Goal: Task Accomplishment & Management: Manage account settings

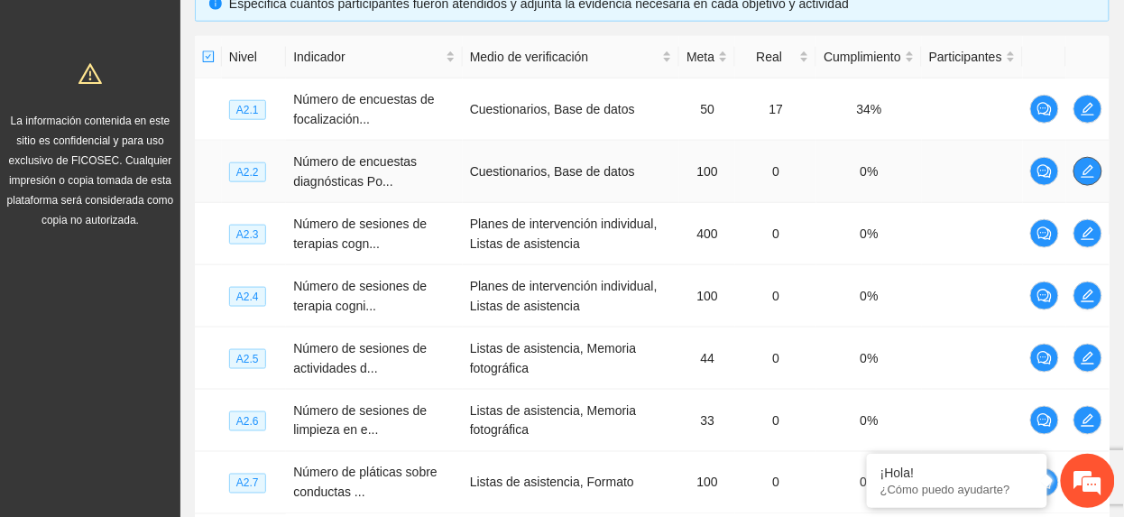
click at [1085, 173] on icon "edit" at bounding box center [1088, 171] width 14 height 14
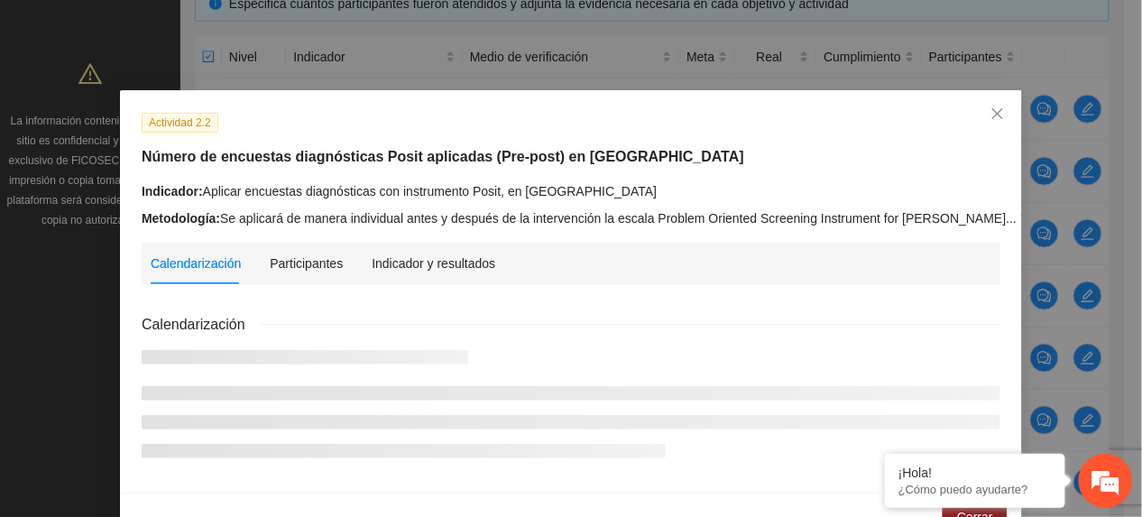
click at [412, 249] on div "Indicador y resultados" at bounding box center [434, 264] width 124 height 42
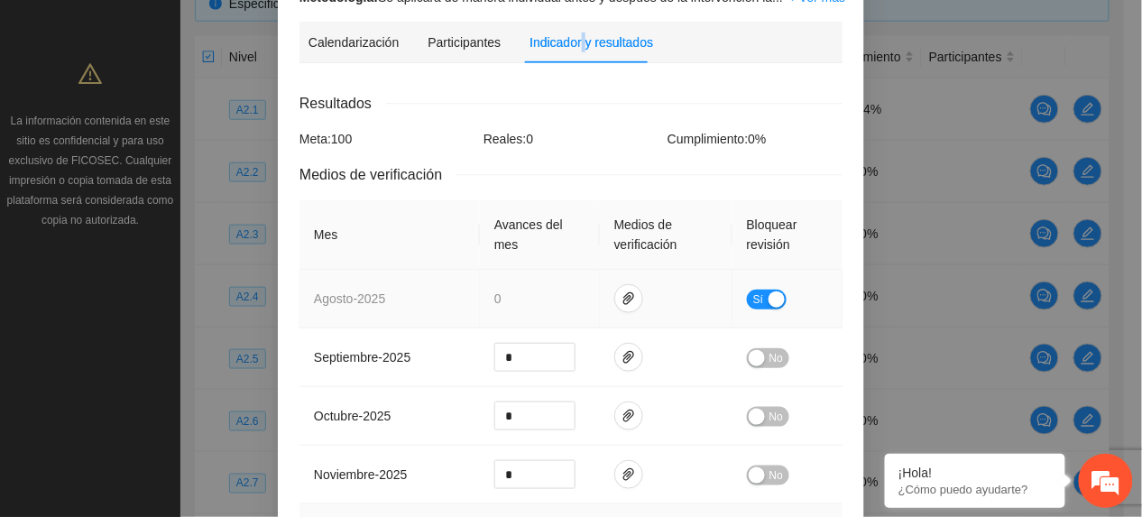
scroll to position [240, 0]
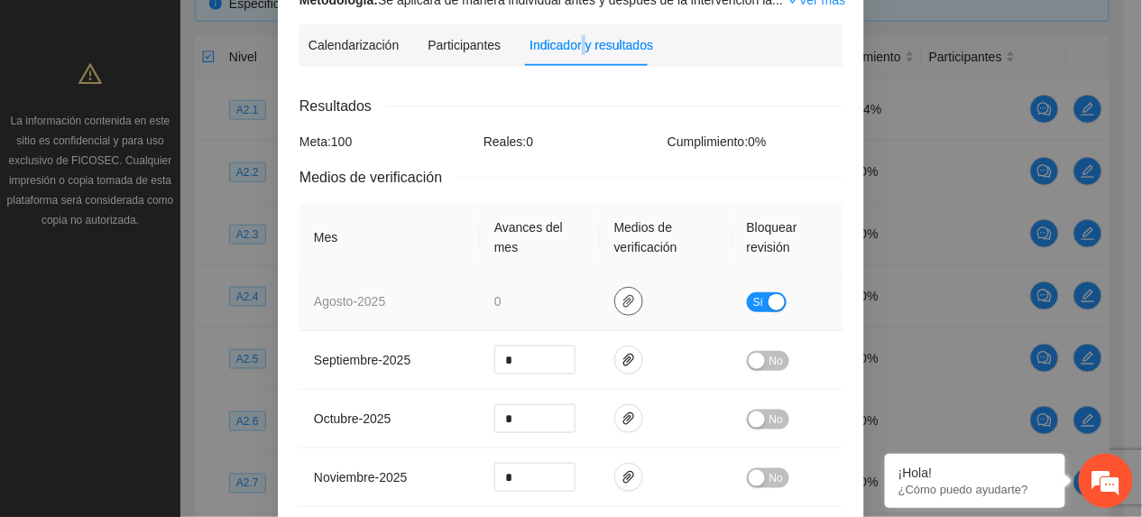
click at [622, 294] on icon "paper-clip" at bounding box center [629, 301] width 14 height 14
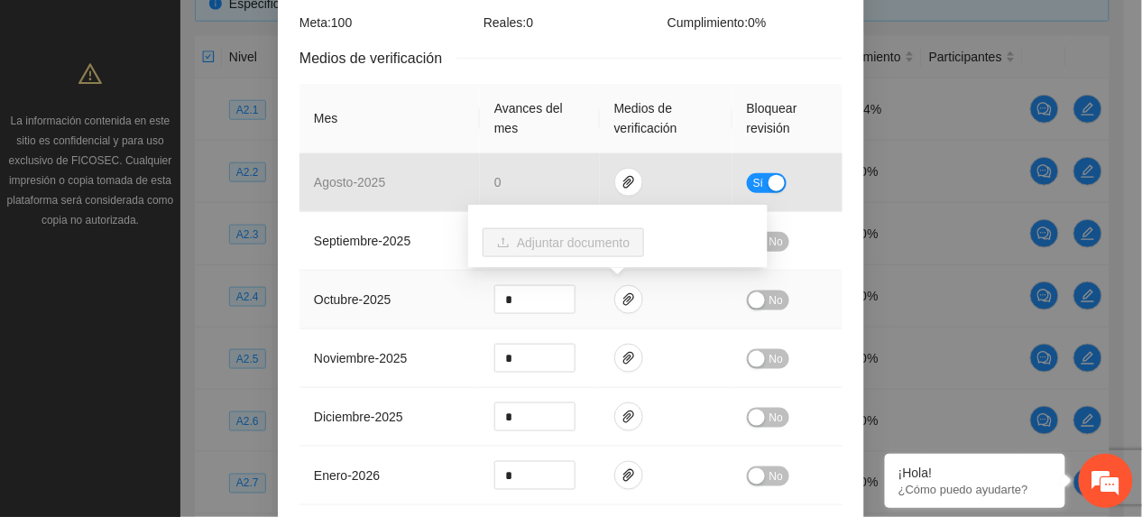
scroll to position [361, 0]
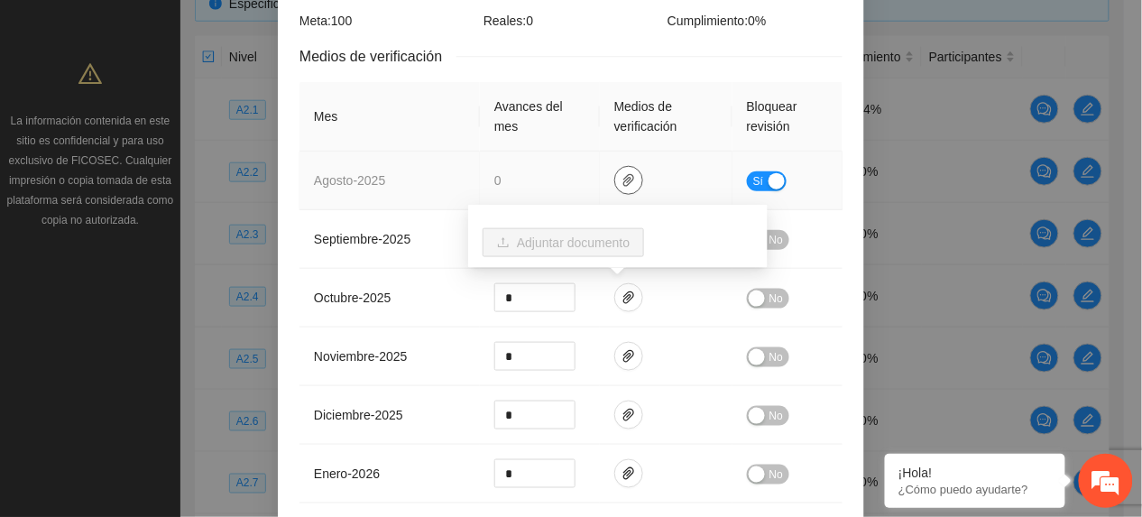
click at [622, 173] on icon "paper-clip" at bounding box center [629, 180] width 14 height 14
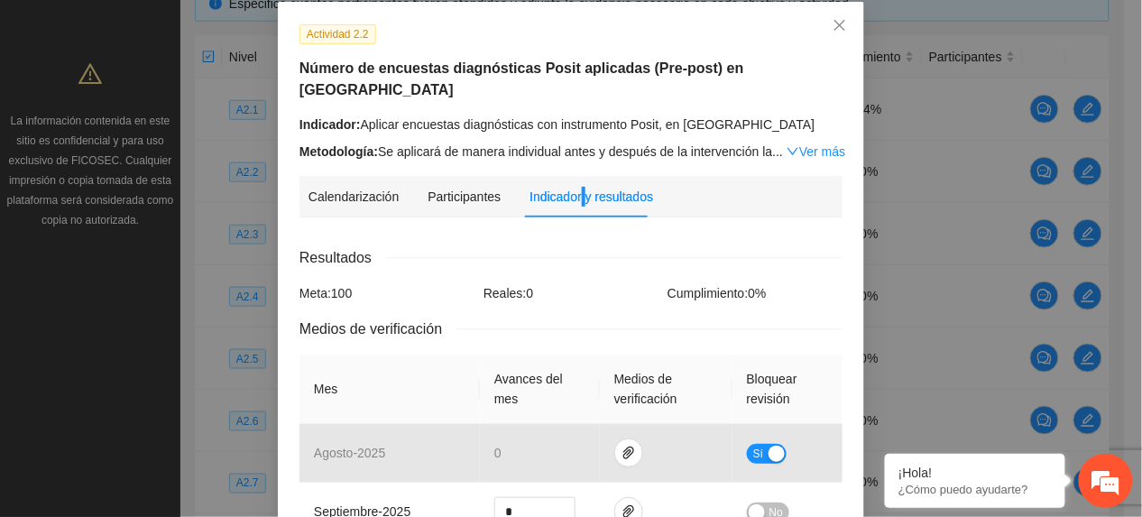
scroll to position [0, 0]
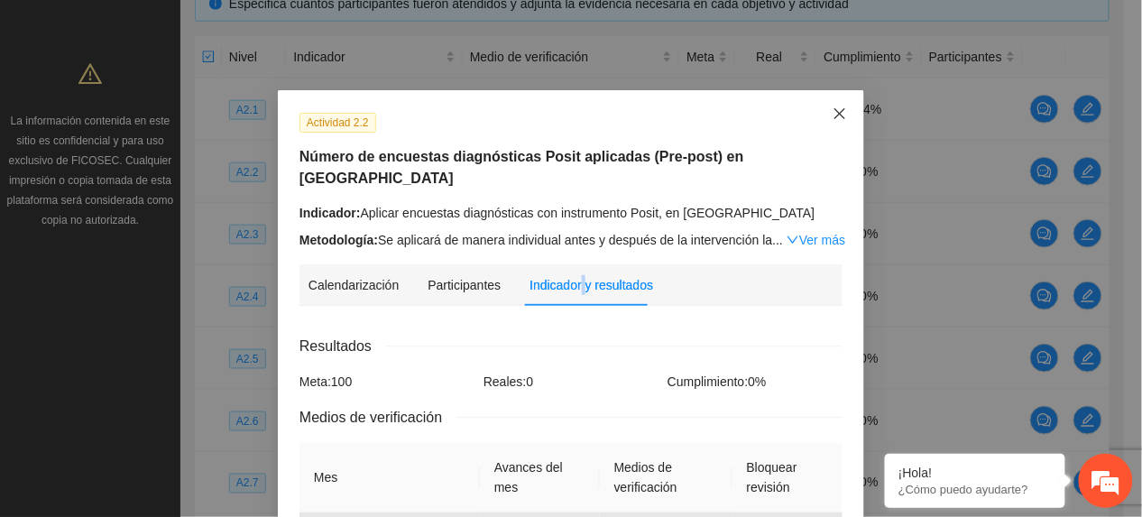
click at [833, 110] on icon "close" at bounding box center [840, 113] width 14 height 14
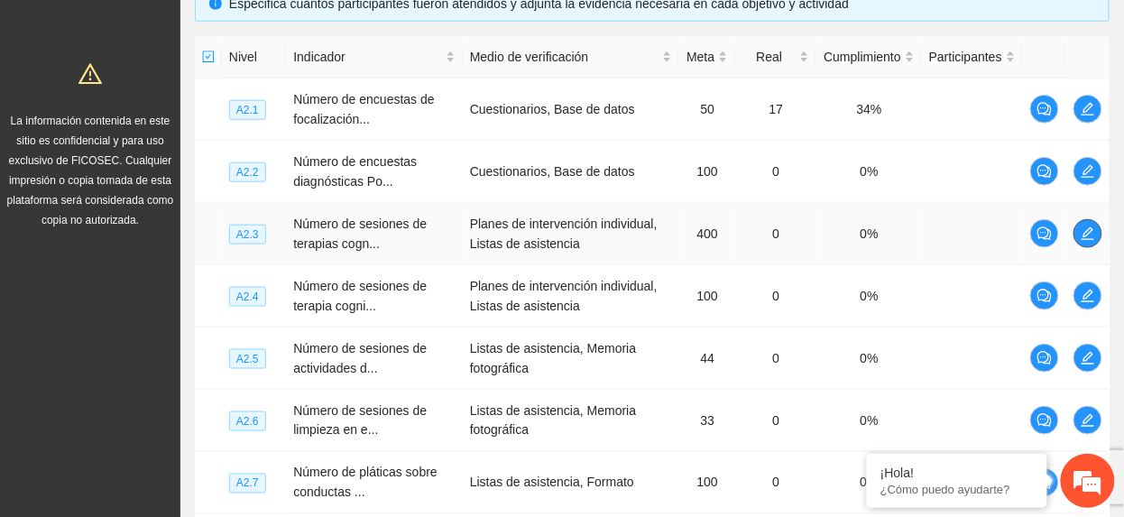
click at [1102, 240] on button "button" at bounding box center [1088, 233] width 29 height 29
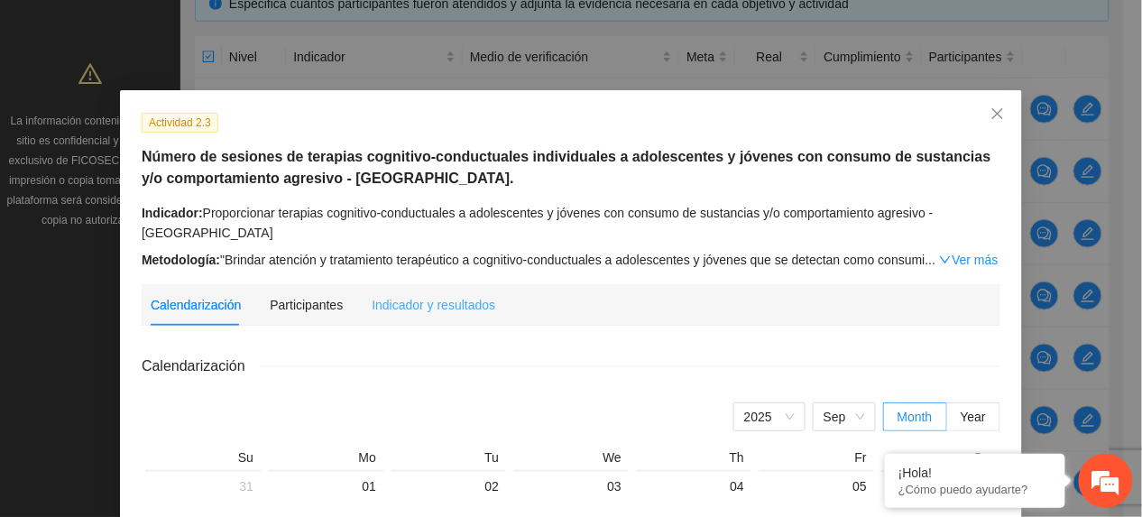
click at [419, 296] on div "Indicador y resultados" at bounding box center [434, 305] width 124 height 42
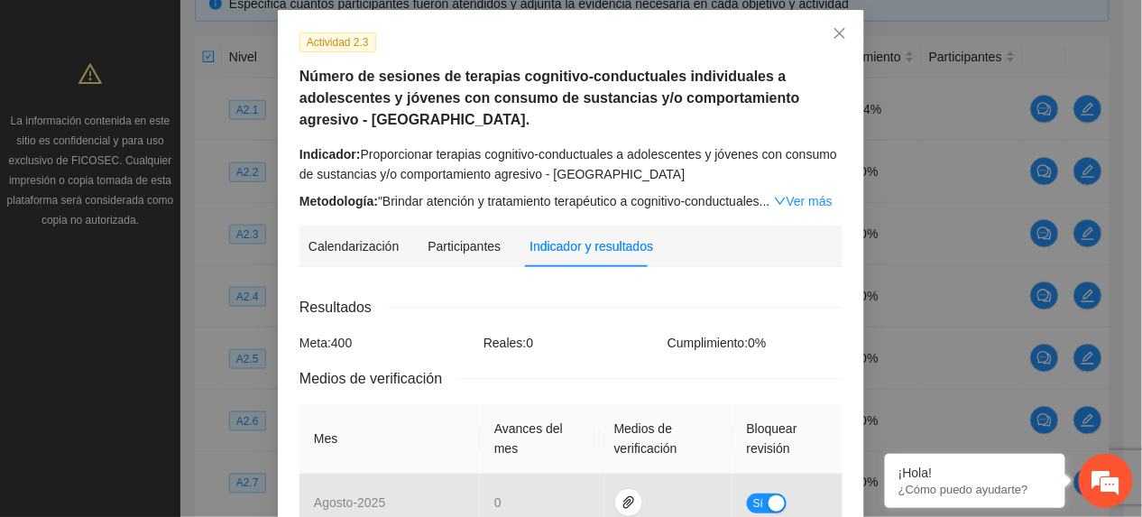
scroll to position [177, 0]
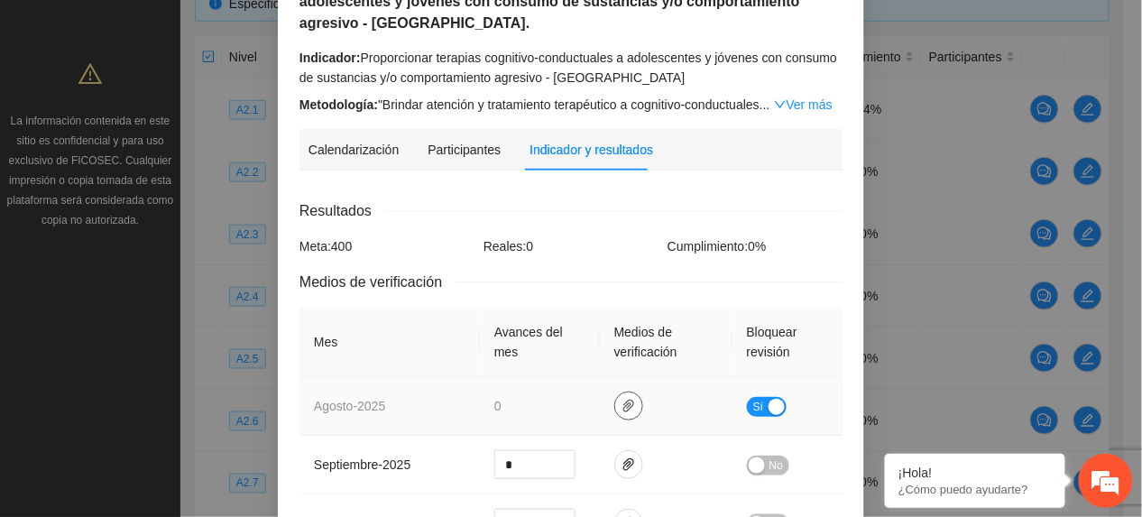
click at [622, 399] on icon "paper-clip" at bounding box center [629, 406] width 14 height 14
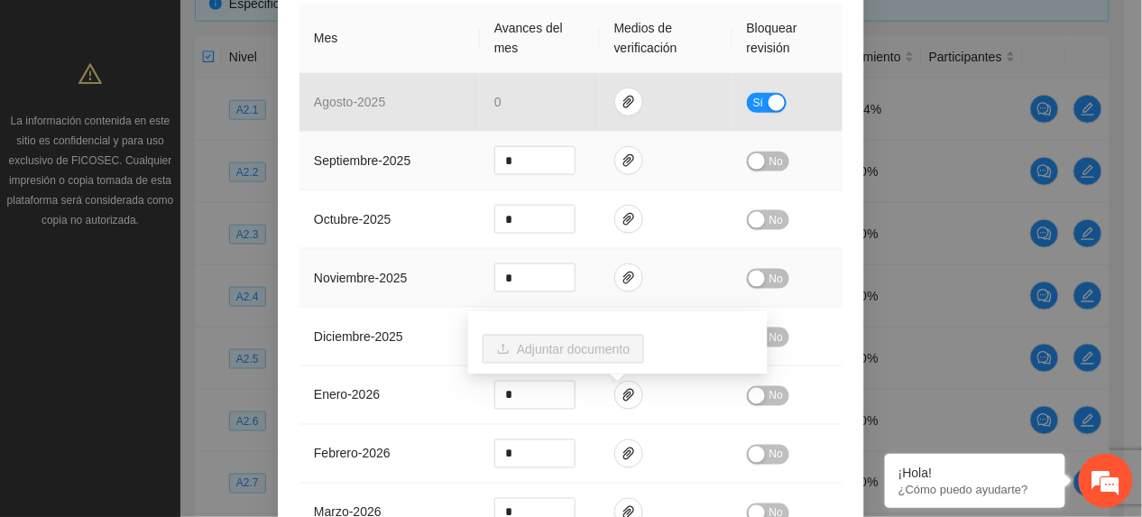
scroll to position [0, 0]
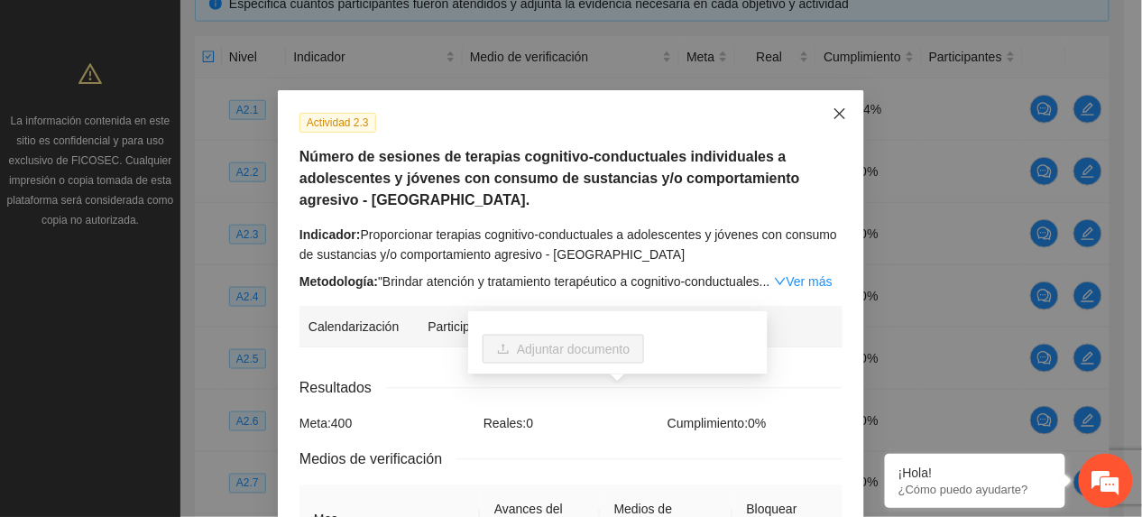
drag, startPoint x: 838, startPoint y: 113, endPoint x: 812, endPoint y: 143, distance: 39.6
click at [838, 113] on span "Close" at bounding box center [840, 114] width 49 height 49
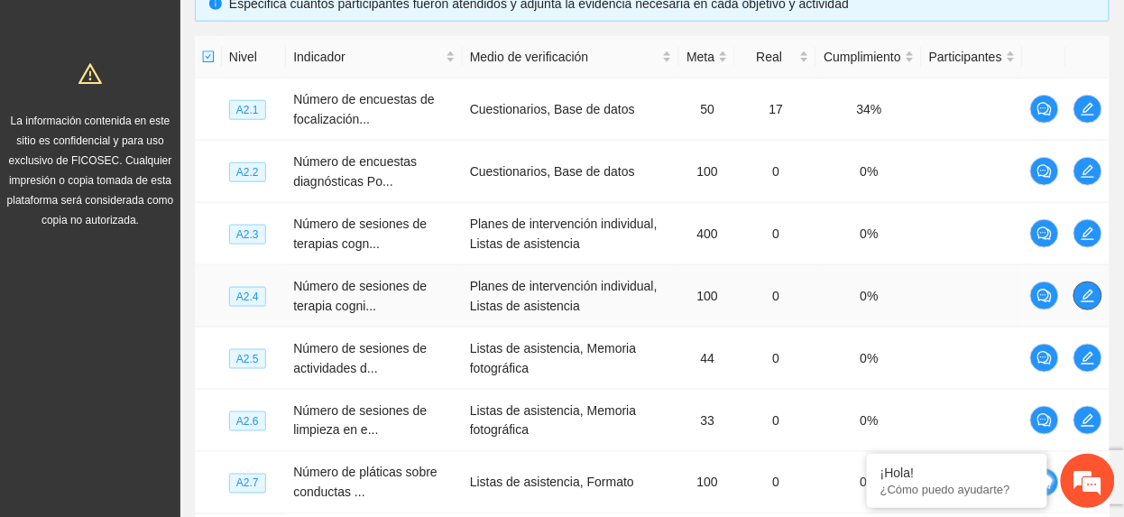
click at [1094, 291] on icon "edit" at bounding box center [1088, 296] width 14 height 14
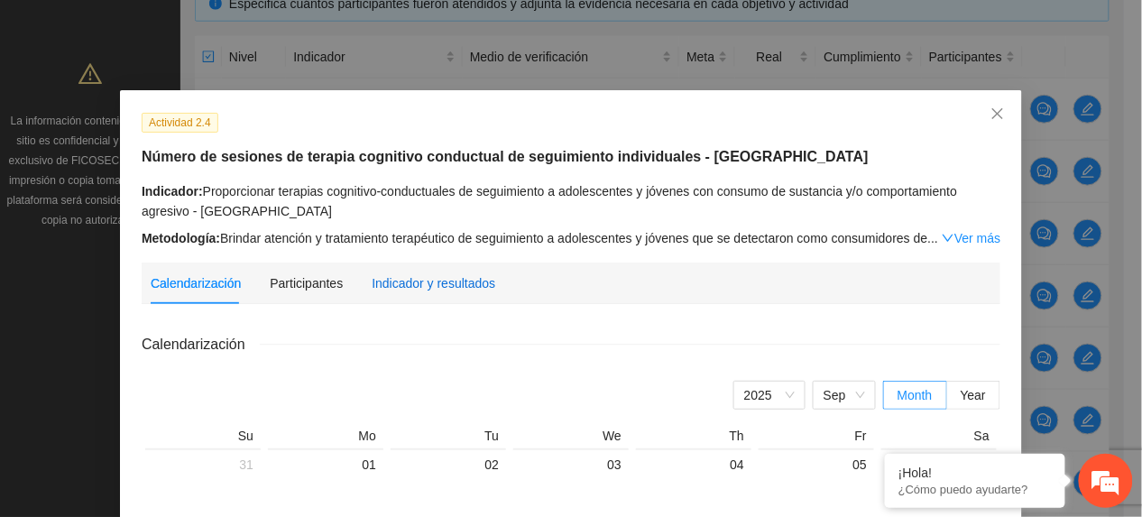
click at [466, 275] on div "Indicador y resultados" at bounding box center [434, 283] width 124 height 20
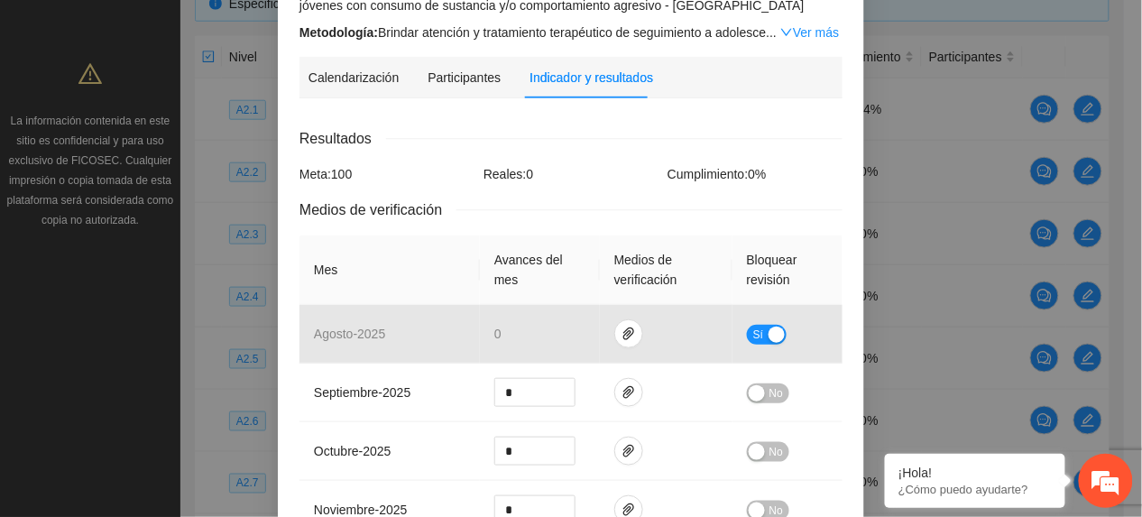
scroll to position [240, 0]
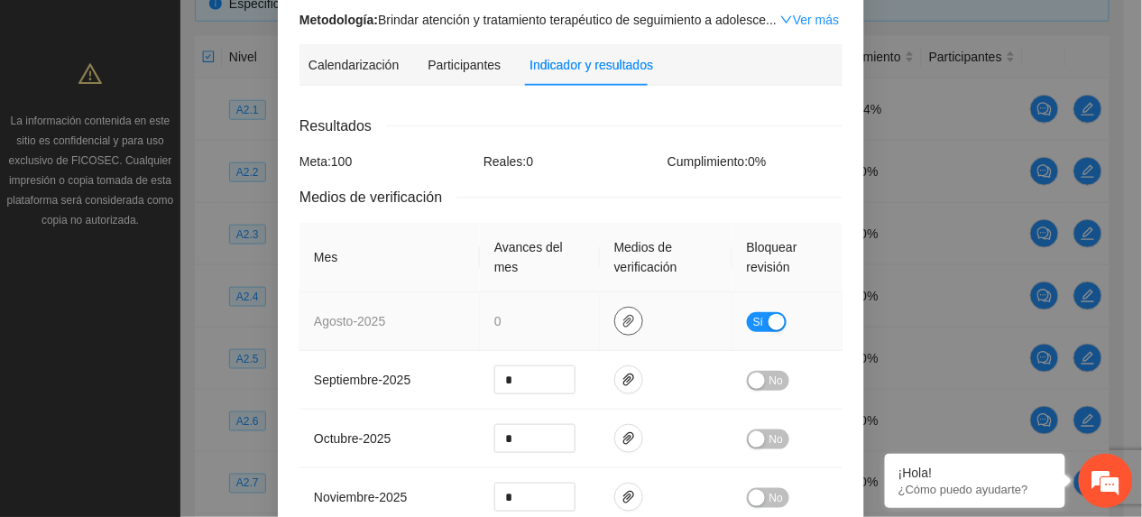
click at [615, 328] on button "button" at bounding box center [629, 321] width 29 height 29
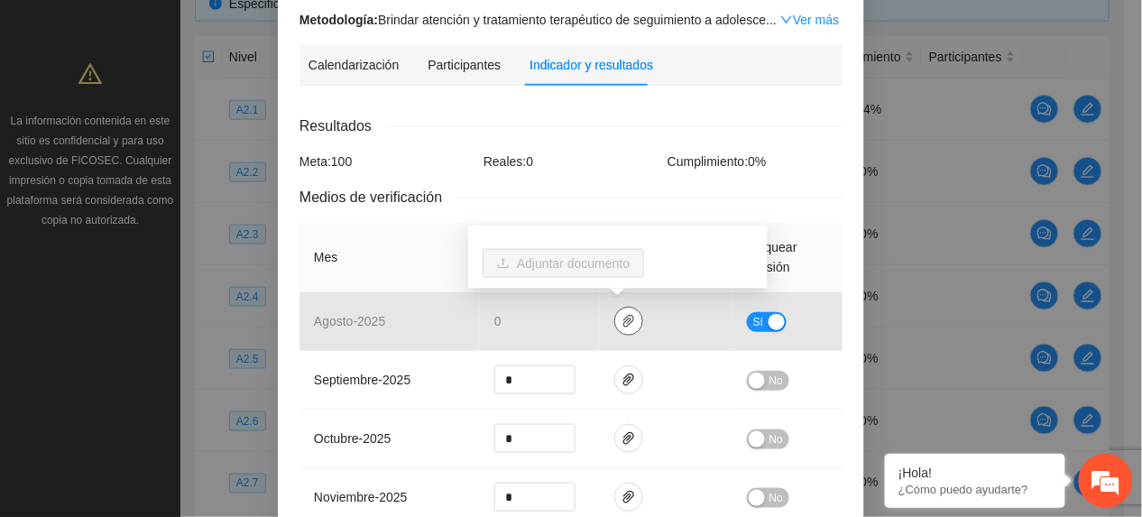
scroll to position [0, 0]
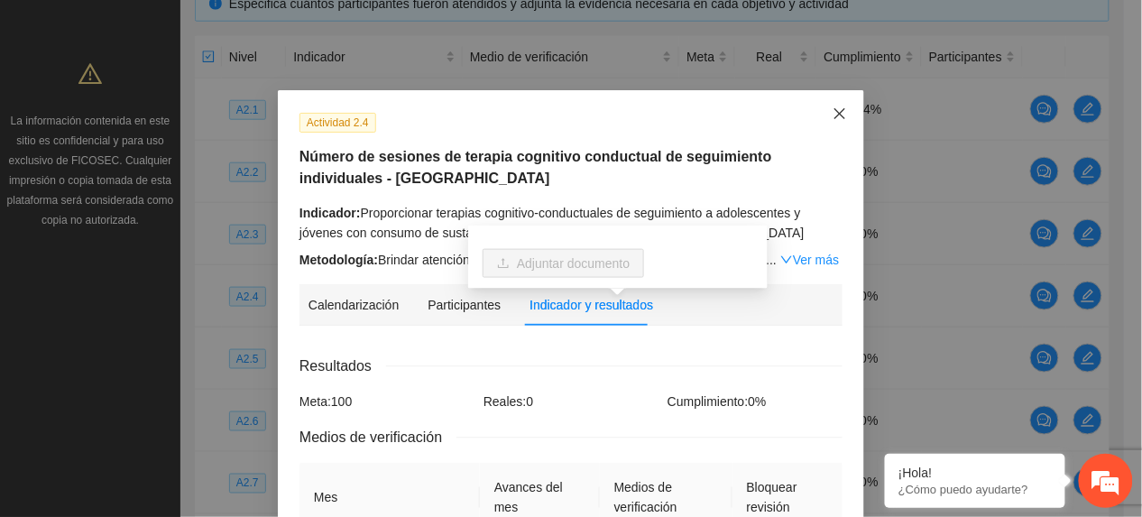
click at [831, 130] on span "Close" at bounding box center [840, 114] width 49 height 49
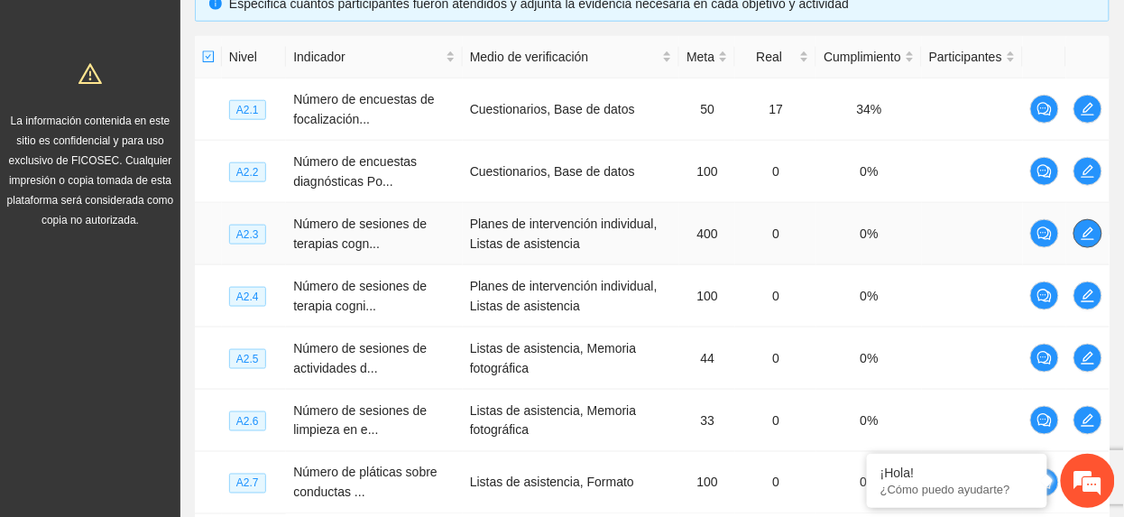
click at [1081, 239] on icon "edit" at bounding box center [1088, 234] width 14 height 14
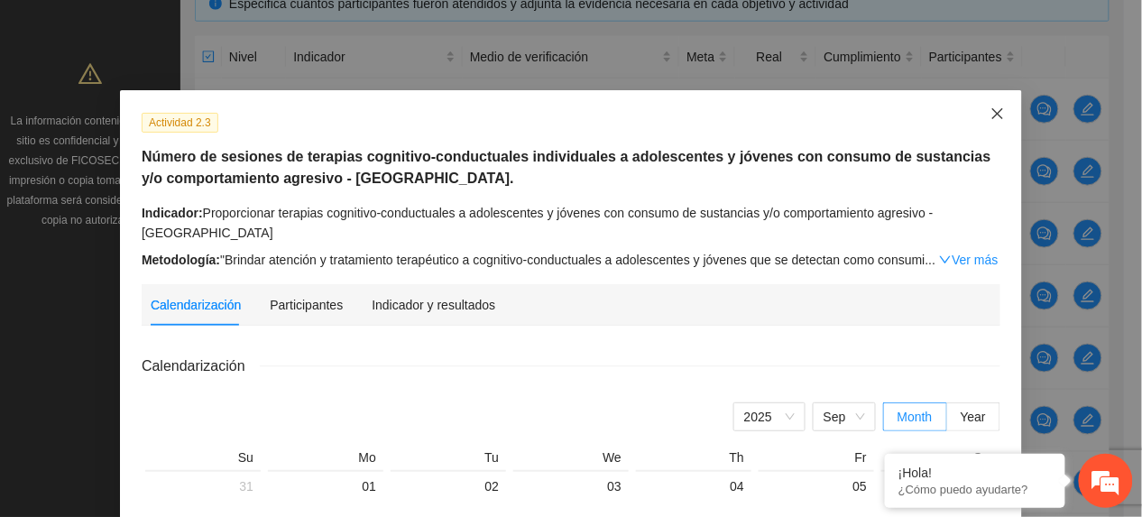
click at [1001, 123] on span "Close" at bounding box center [998, 114] width 49 height 49
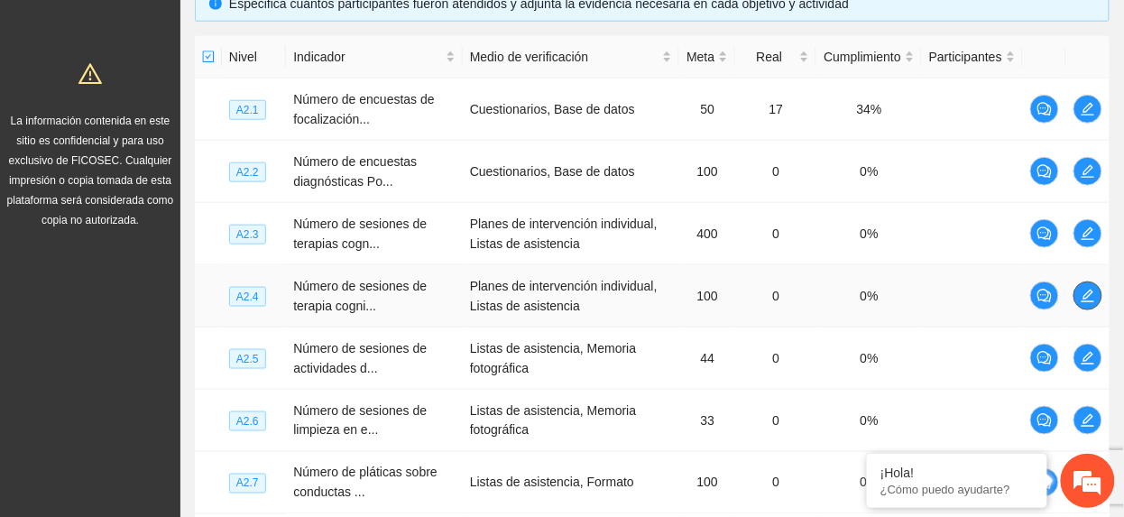
click at [1079, 292] on span "edit" at bounding box center [1088, 296] width 27 height 14
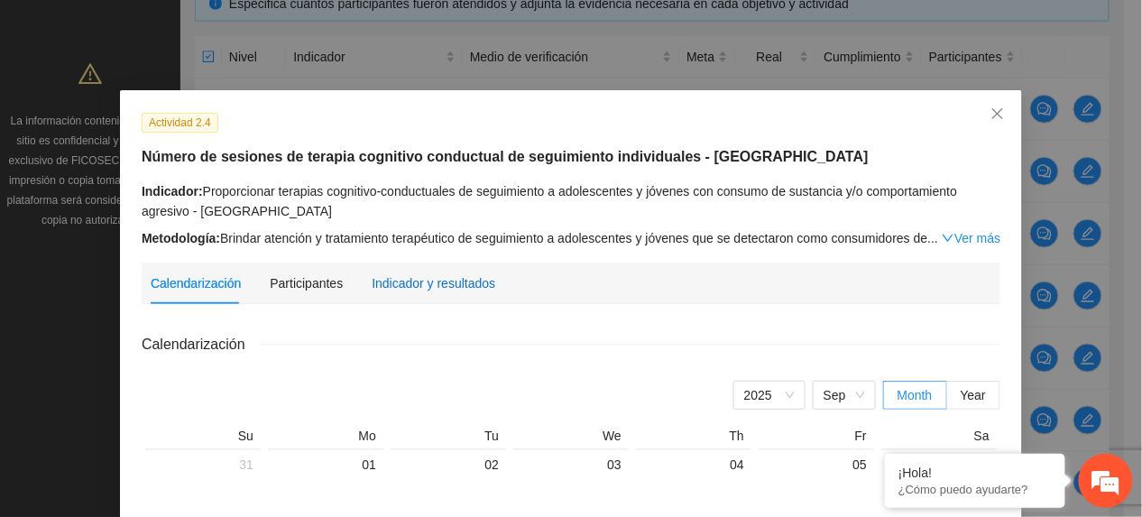
click at [406, 279] on div "Indicador y resultados" at bounding box center [434, 283] width 124 height 20
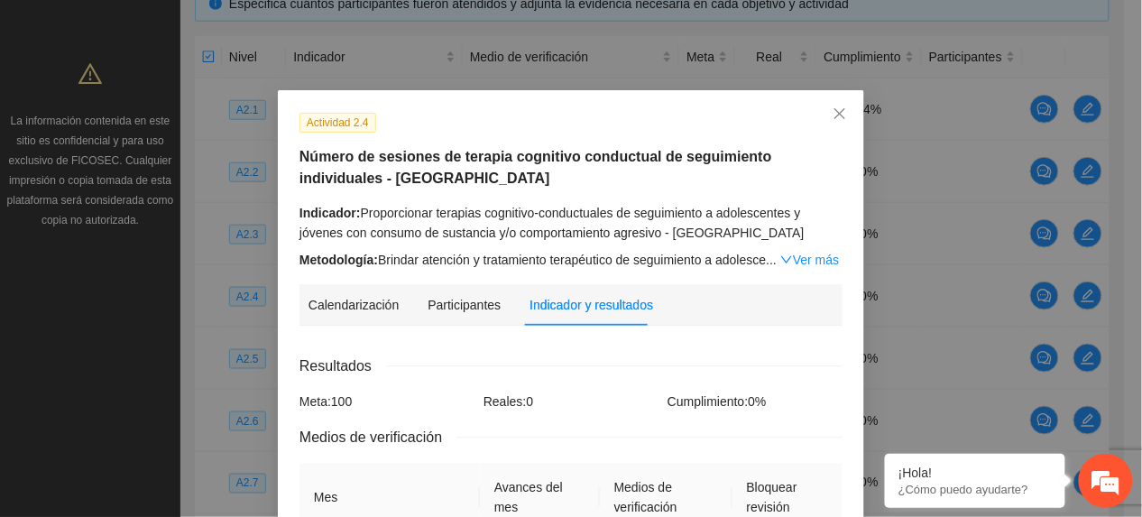
scroll to position [120, 0]
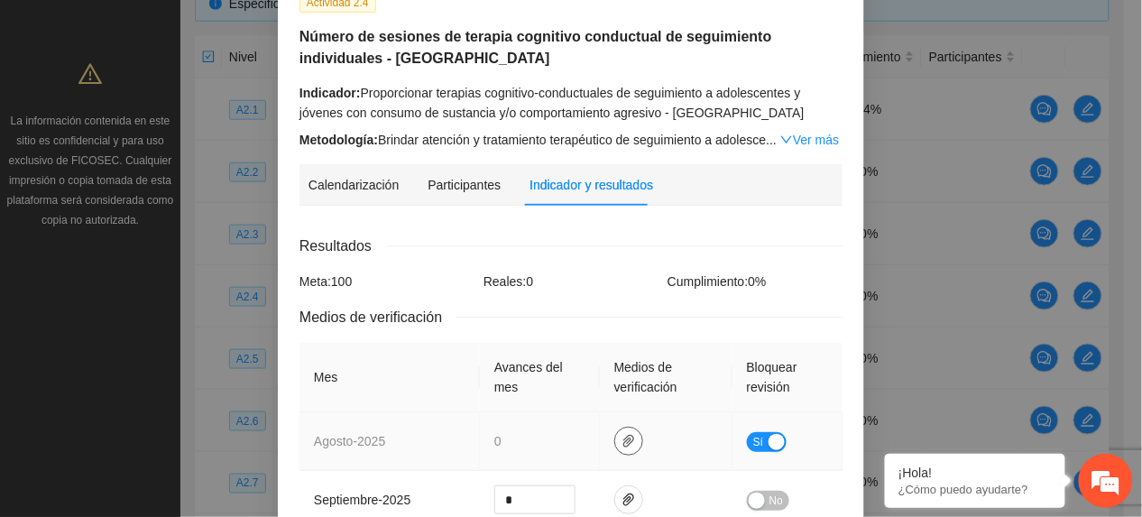
click at [624, 446] on icon "paper-clip" at bounding box center [629, 441] width 11 height 13
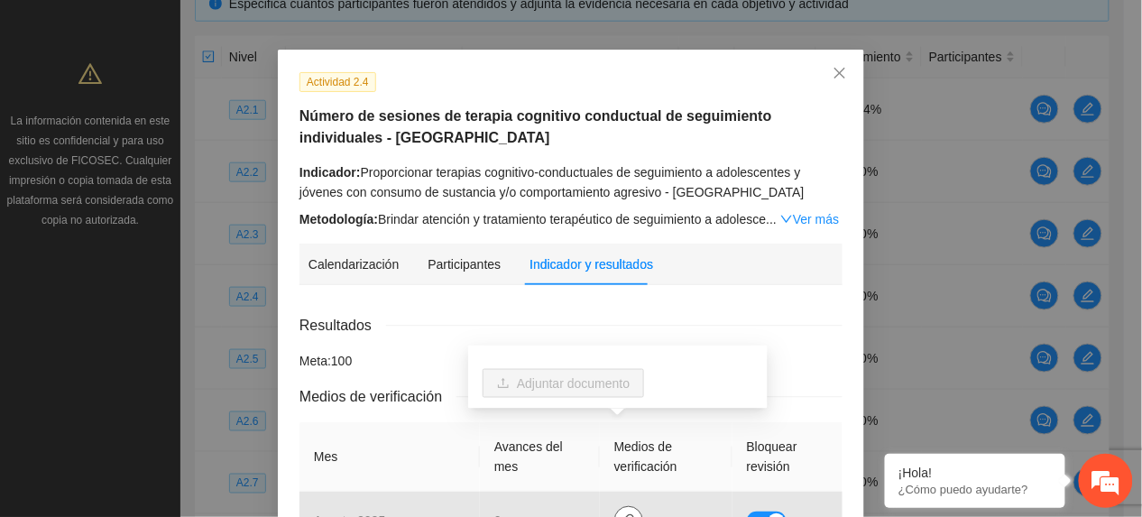
scroll to position [0, 0]
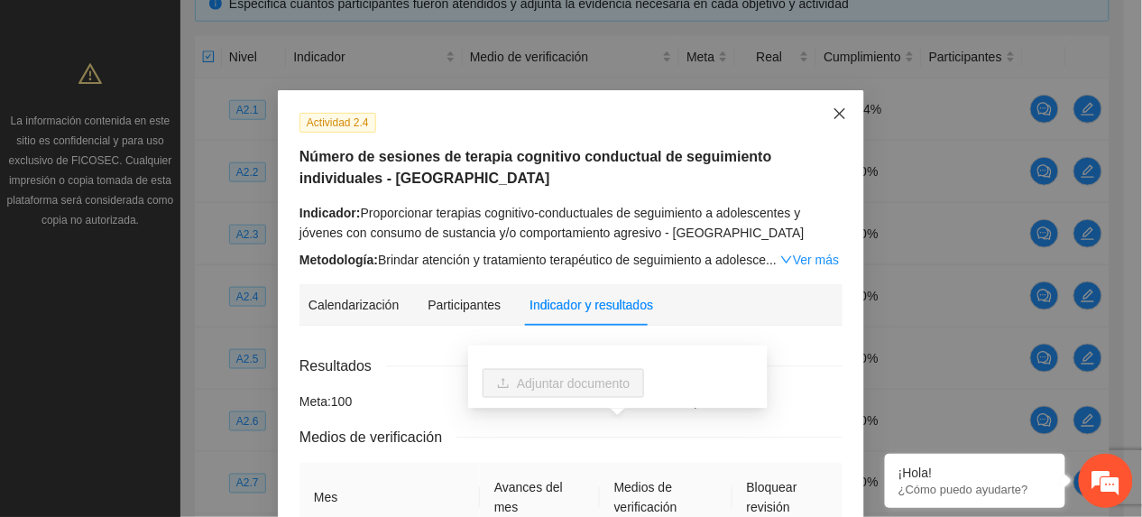
click at [817, 116] on span "Close" at bounding box center [840, 114] width 49 height 49
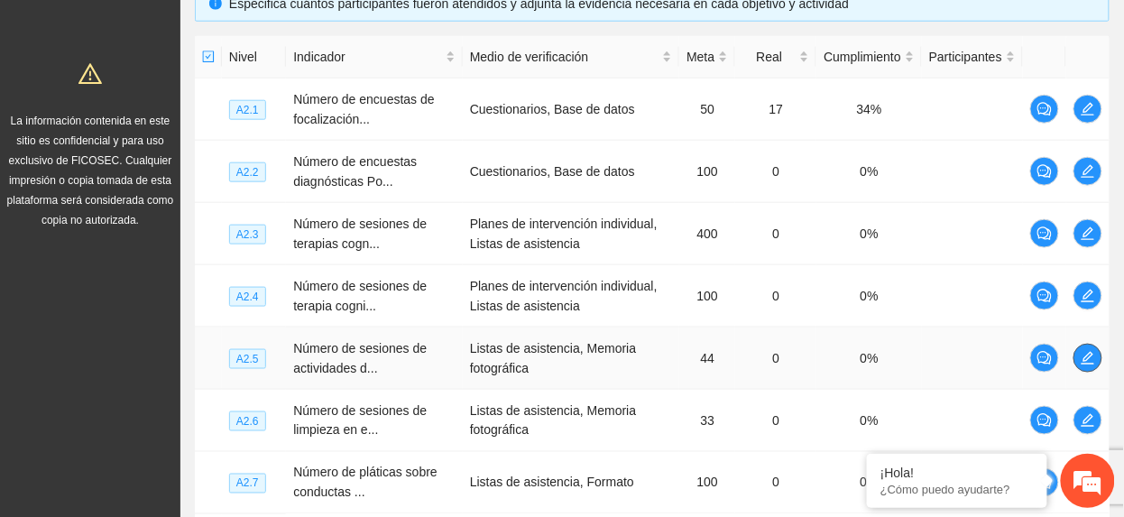
click at [1088, 358] on icon "edit" at bounding box center [1088, 358] width 14 height 14
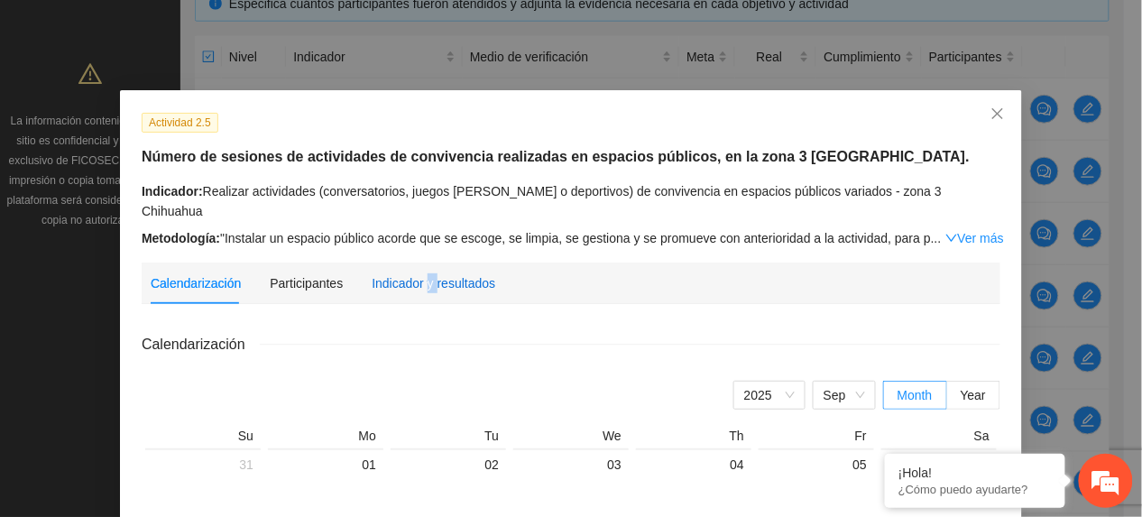
click at [420, 273] on div "Indicador y resultados" at bounding box center [434, 283] width 124 height 20
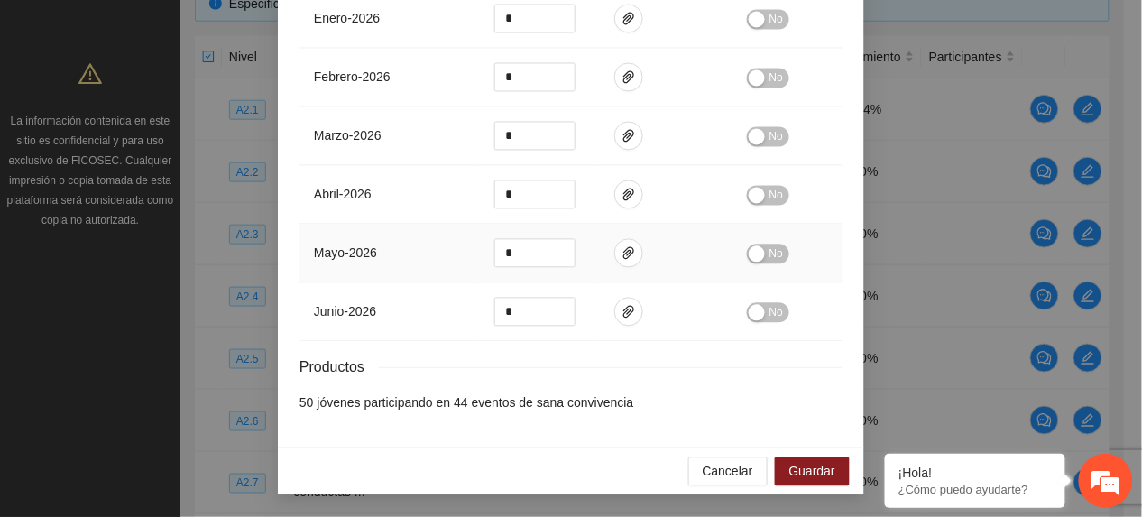
scroll to position [846, 0]
click at [818, 456] on div "Cancelar Guardar" at bounding box center [571, 472] width 587 height 48
click at [812, 460] on button "Guardar" at bounding box center [812, 472] width 75 height 29
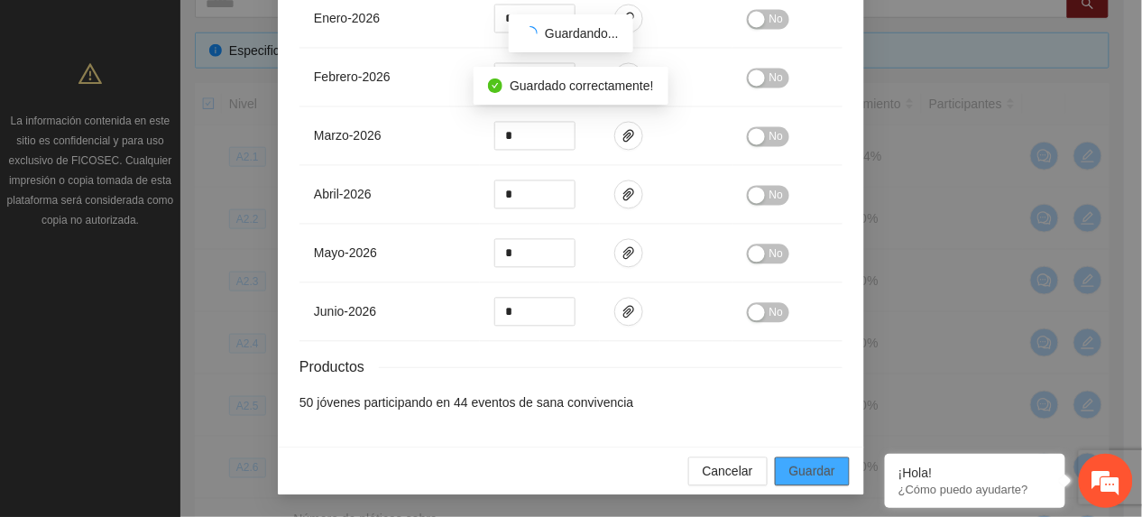
scroll to position [755, 0]
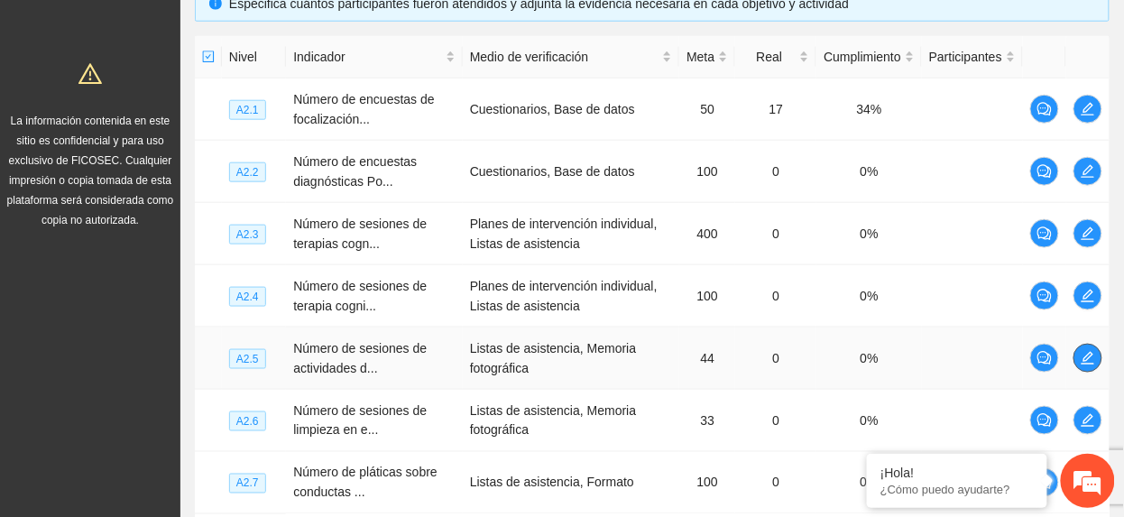
click at [1087, 356] on icon "edit" at bounding box center [1088, 358] width 14 height 14
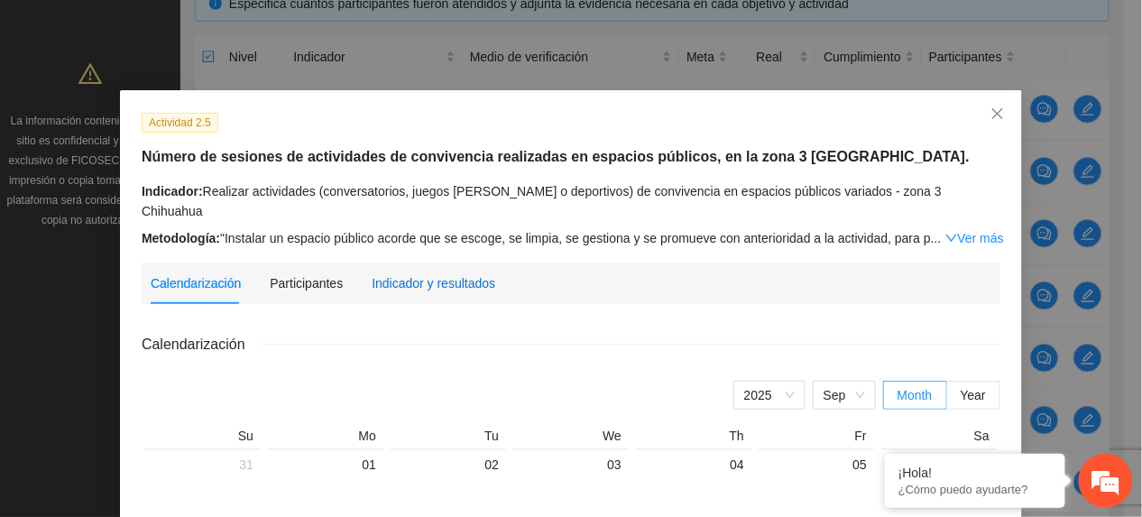
click at [395, 273] on div "Indicador y resultados" at bounding box center [434, 283] width 124 height 20
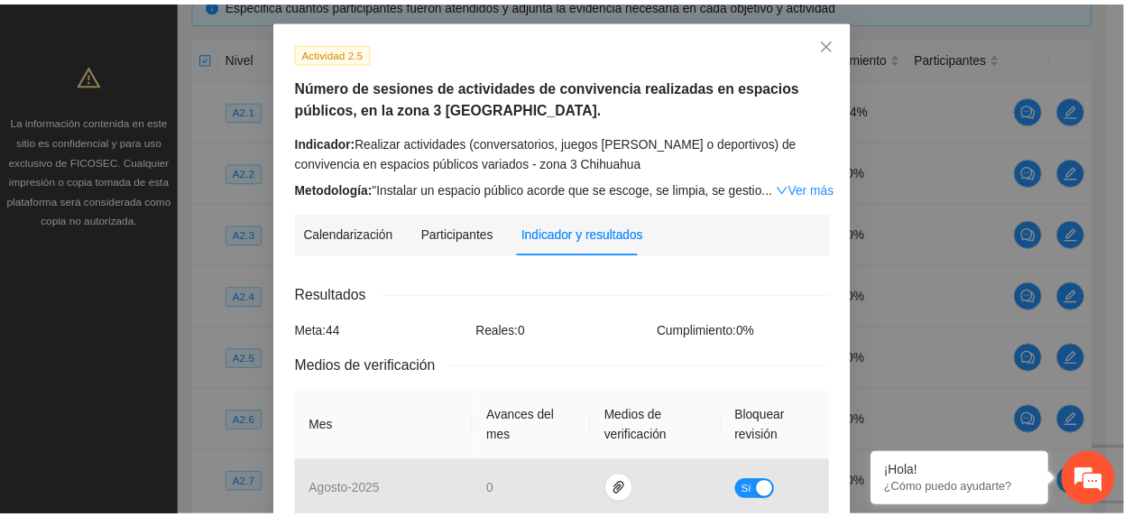
scroll to position [0, 0]
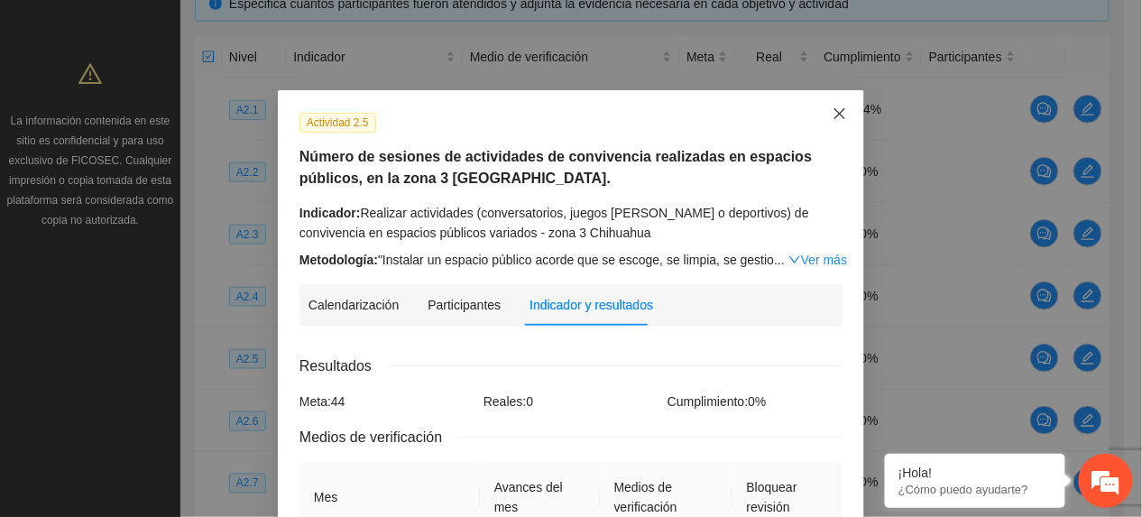
drag, startPoint x: 837, startPoint y: 124, endPoint x: 809, endPoint y: 102, distance: 36.1
click at [835, 123] on span "Close" at bounding box center [840, 114] width 49 height 49
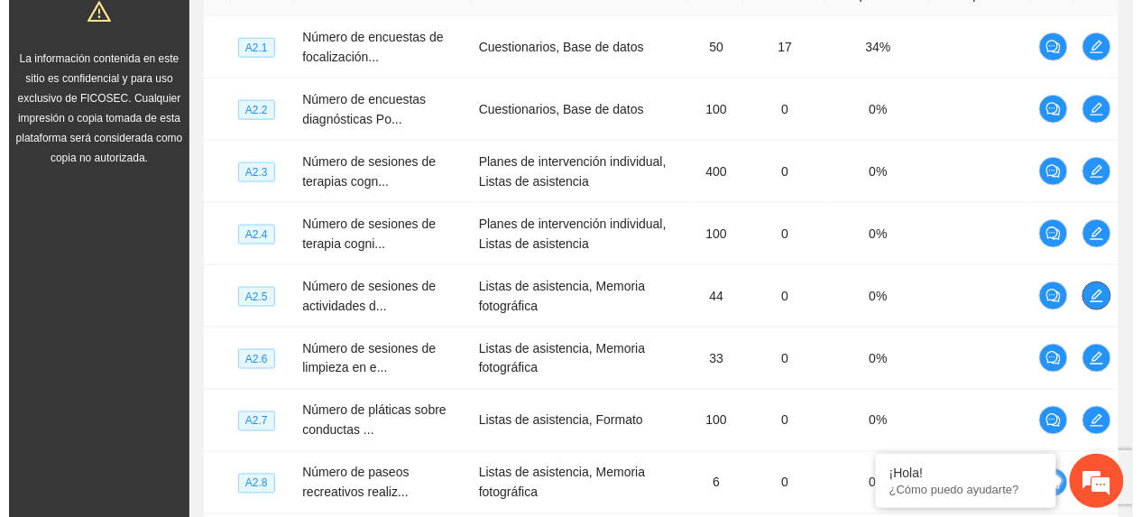
scroll to position [535, 0]
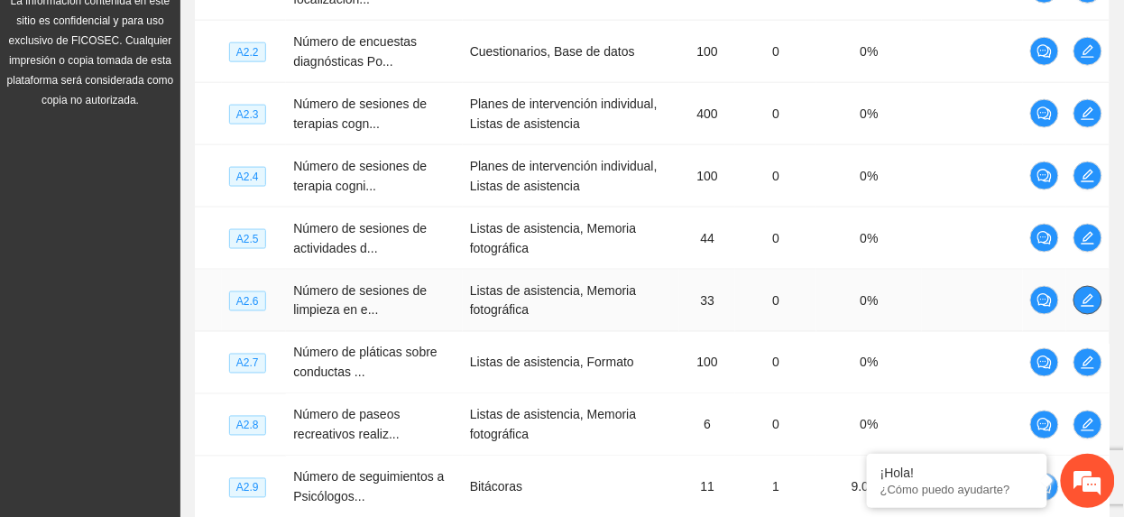
click at [1083, 303] on icon "edit" at bounding box center [1088, 300] width 14 height 14
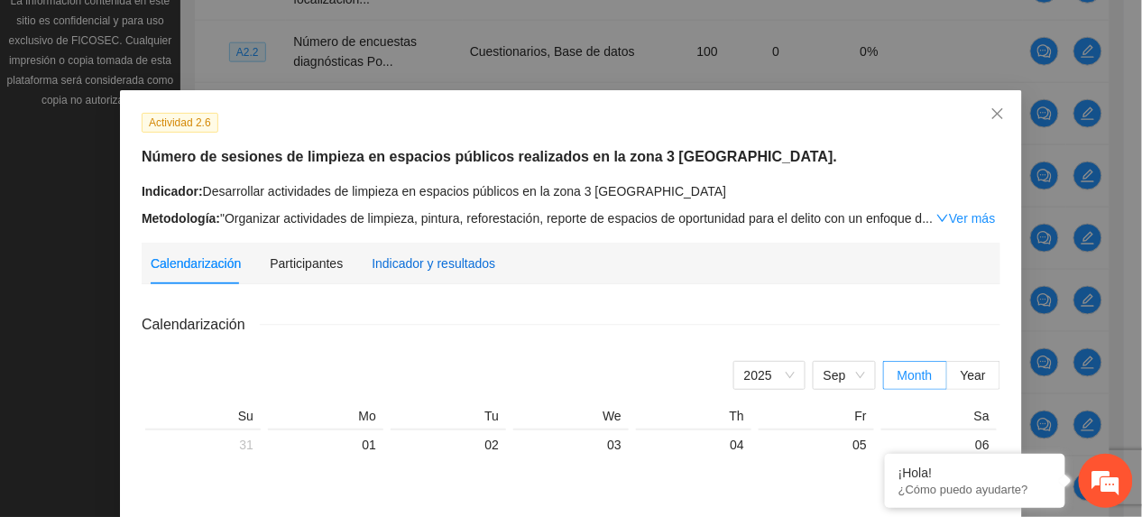
click at [401, 268] on div "Indicador y resultados" at bounding box center [434, 264] width 124 height 20
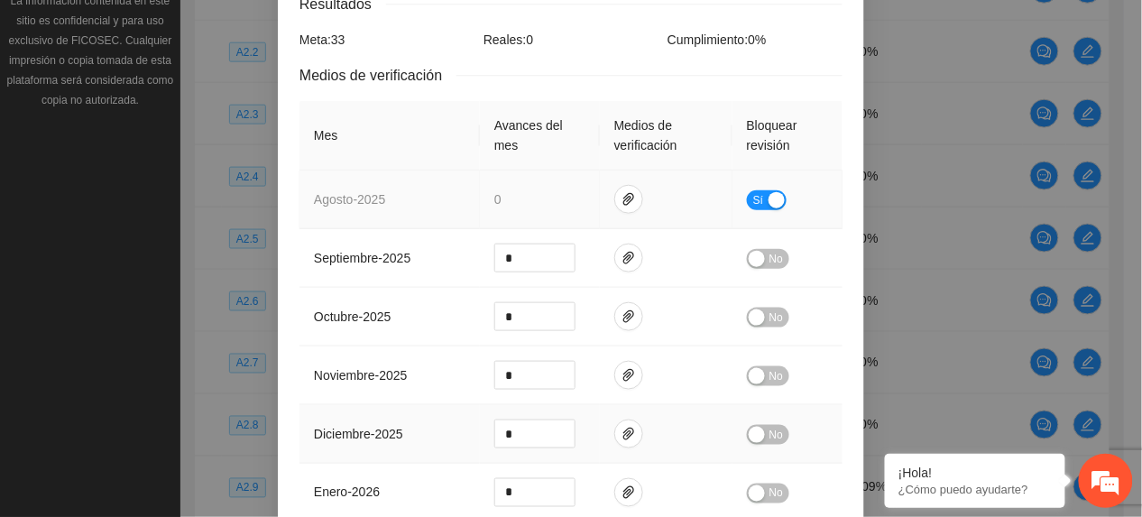
scroll to position [240, 0]
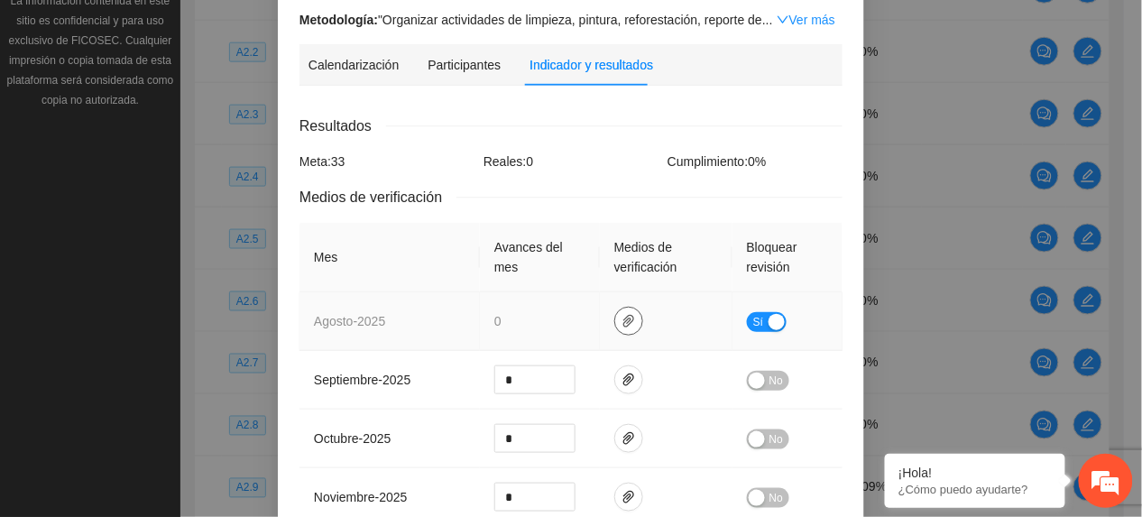
click at [615, 314] on span "paper-clip" at bounding box center [628, 321] width 27 height 14
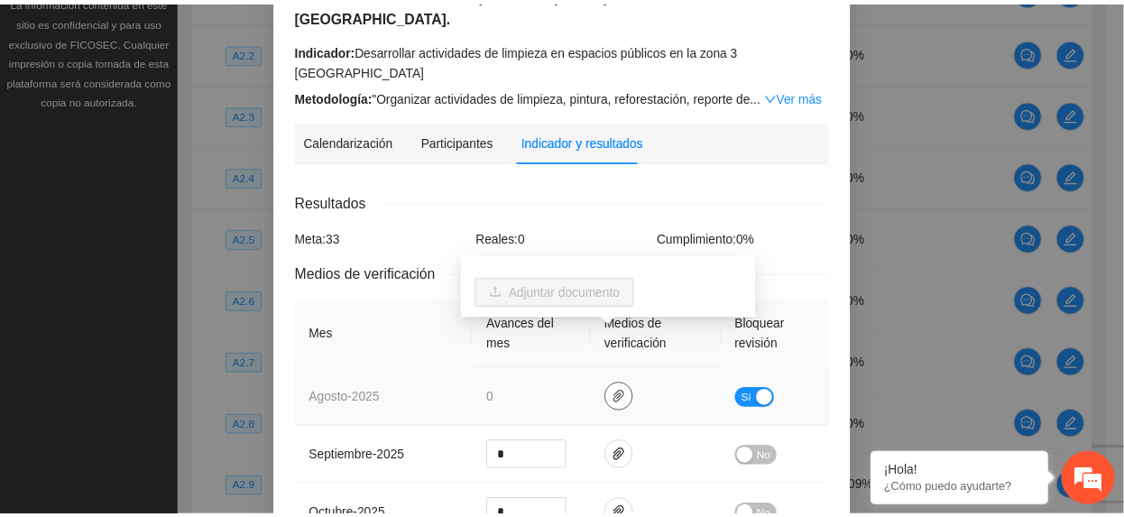
scroll to position [0, 0]
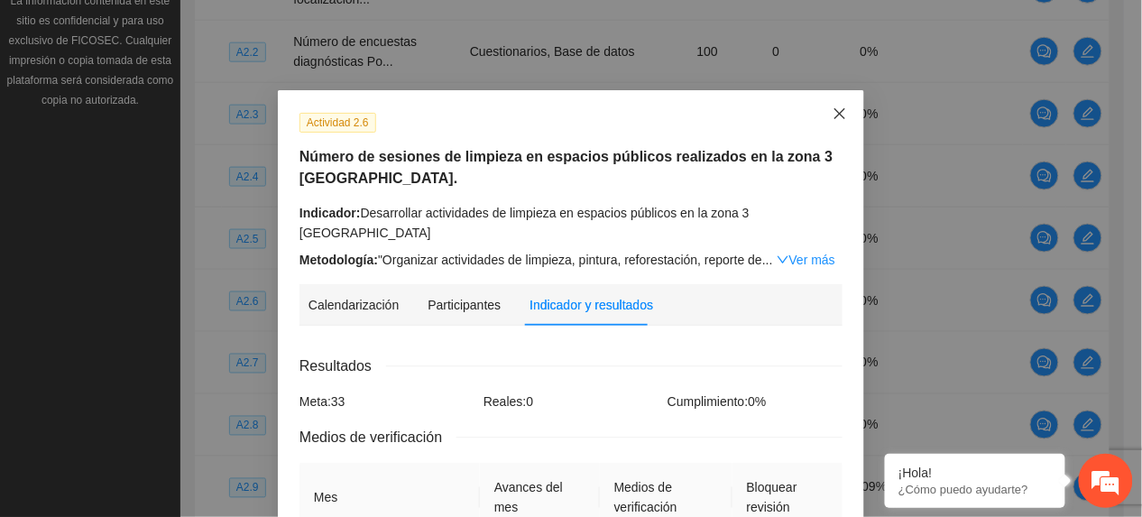
click at [835, 113] on icon "close" at bounding box center [840, 113] width 11 height 11
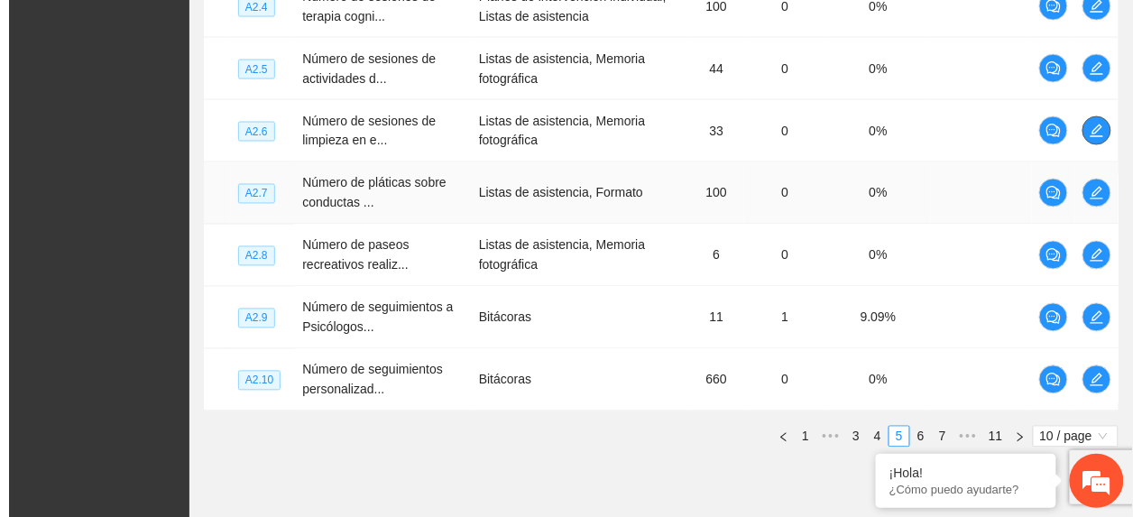
scroll to position [776, 0]
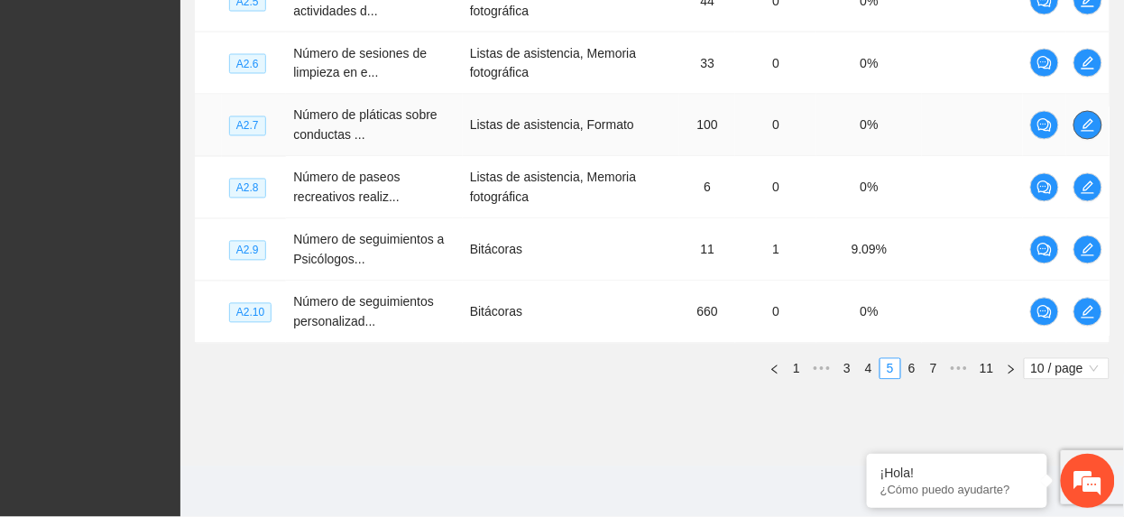
click at [1092, 119] on icon "edit" at bounding box center [1088, 125] width 14 height 14
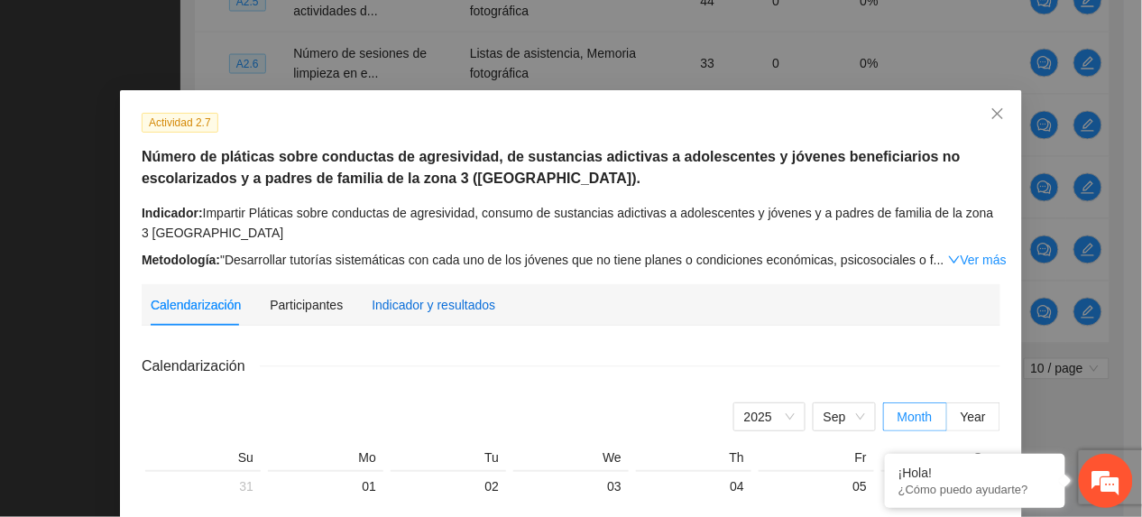
click at [430, 305] on div "Indicador y resultados" at bounding box center [434, 305] width 124 height 20
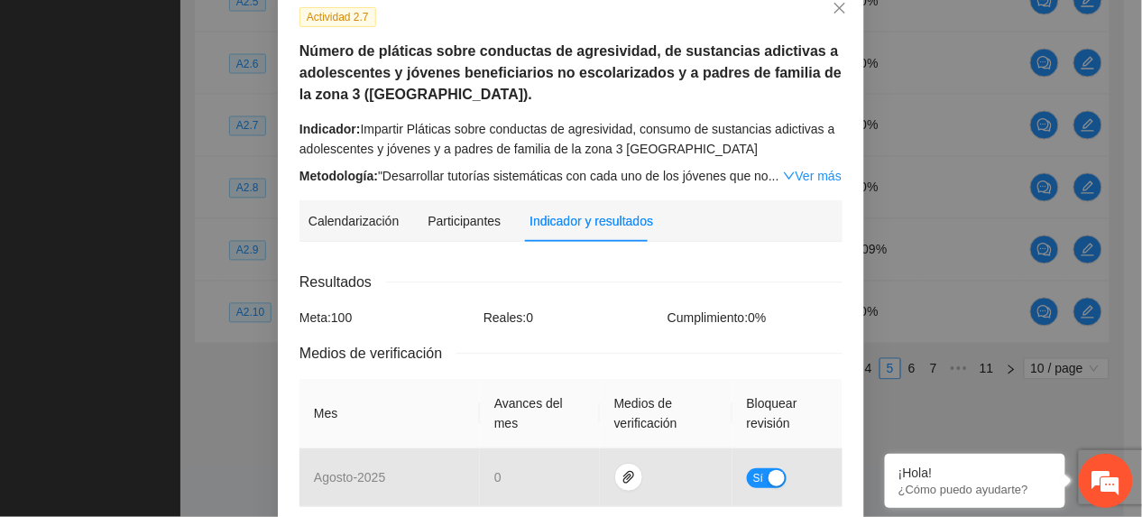
scroll to position [240, 0]
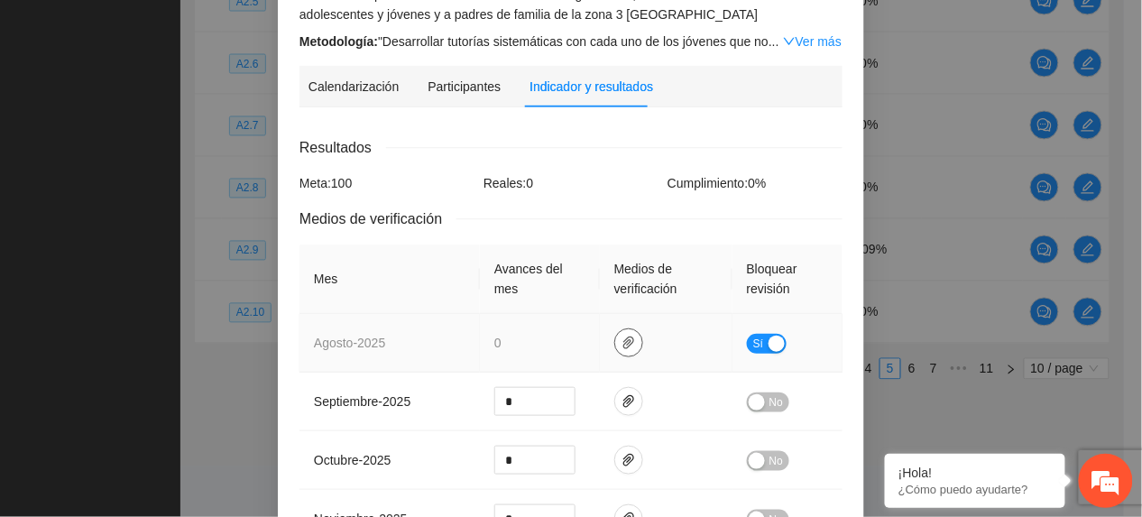
click at [622, 341] on icon "paper-clip" at bounding box center [629, 343] width 14 height 14
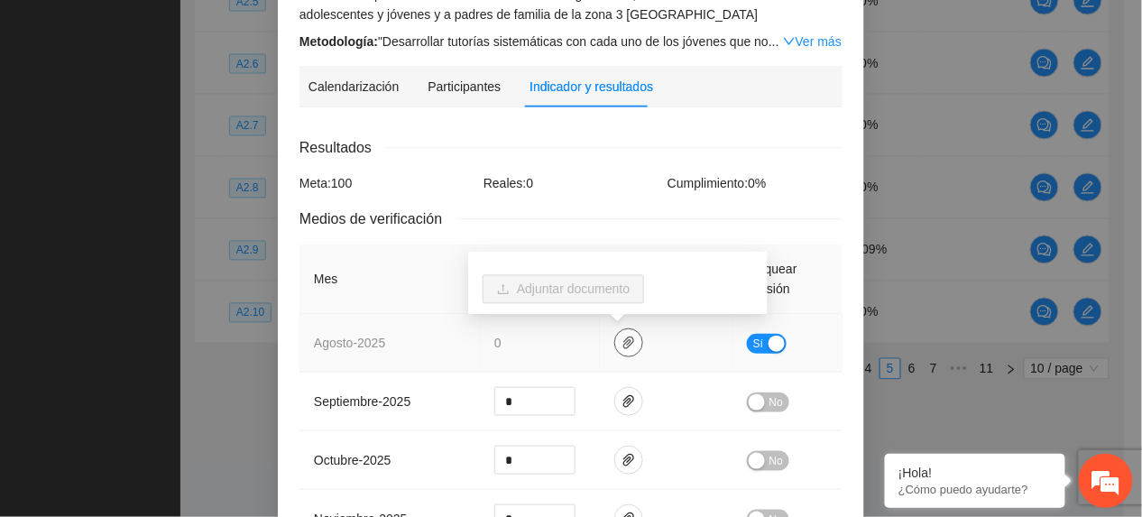
click at [624, 332] on button "button" at bounding box center [629, 342] width 29 height 29
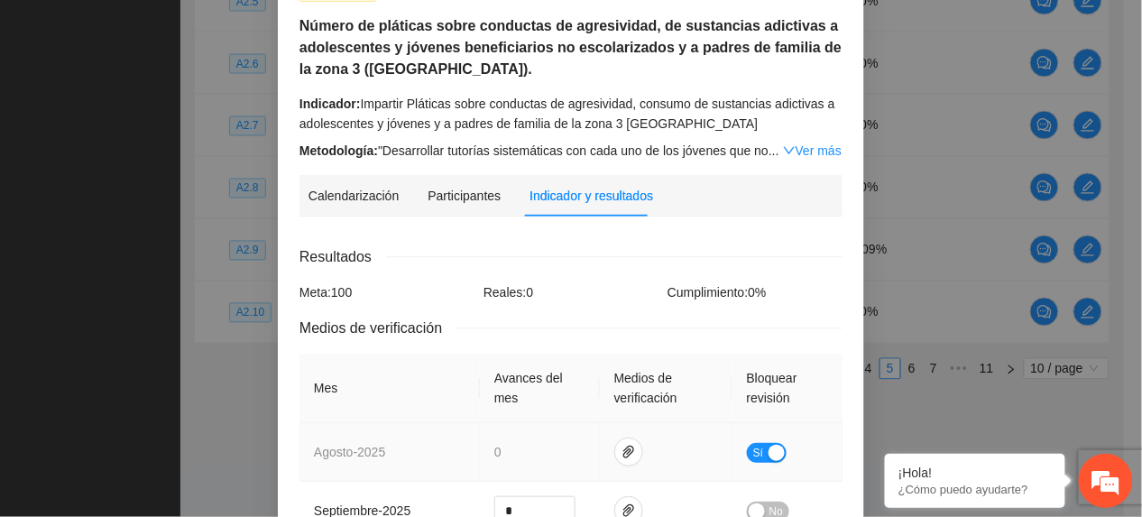
scroll to position [0, 0]
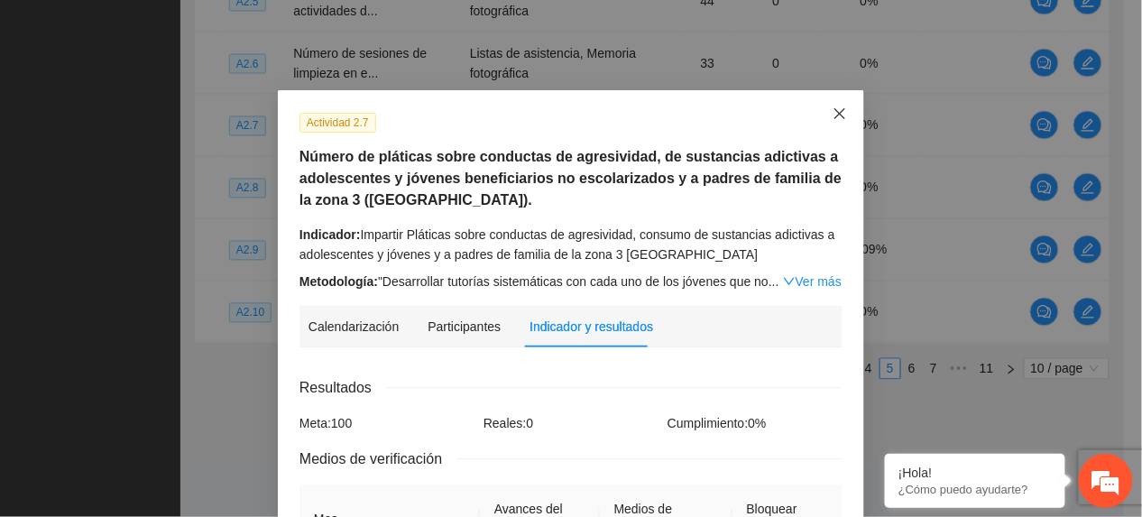
click at [835, 114] on icon "close" at bounding box center [840, 113] width 14 height 14
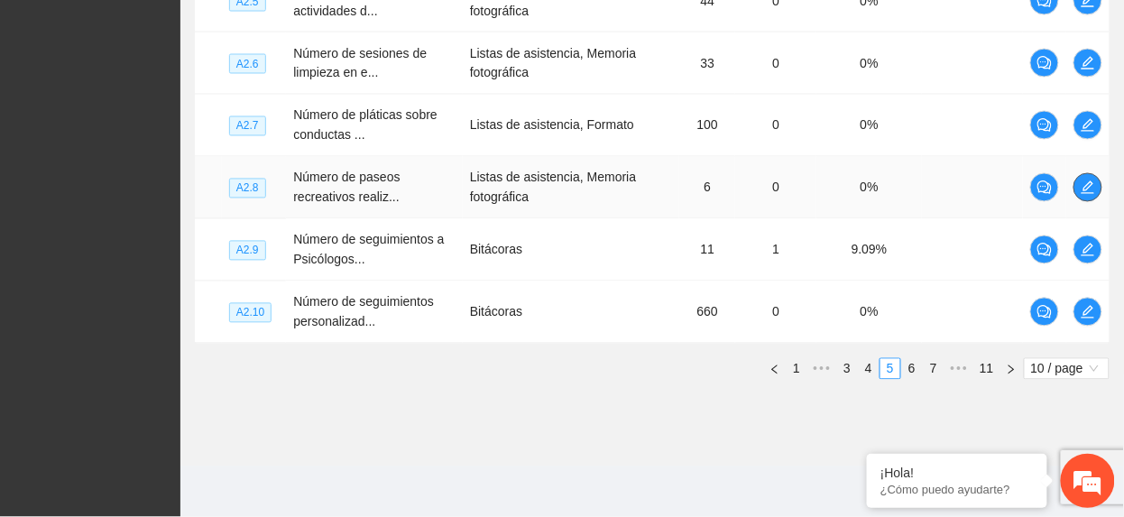
click at [1084, 192] on icon "edit" at bounding box center [1088, 187] width 14 height 14
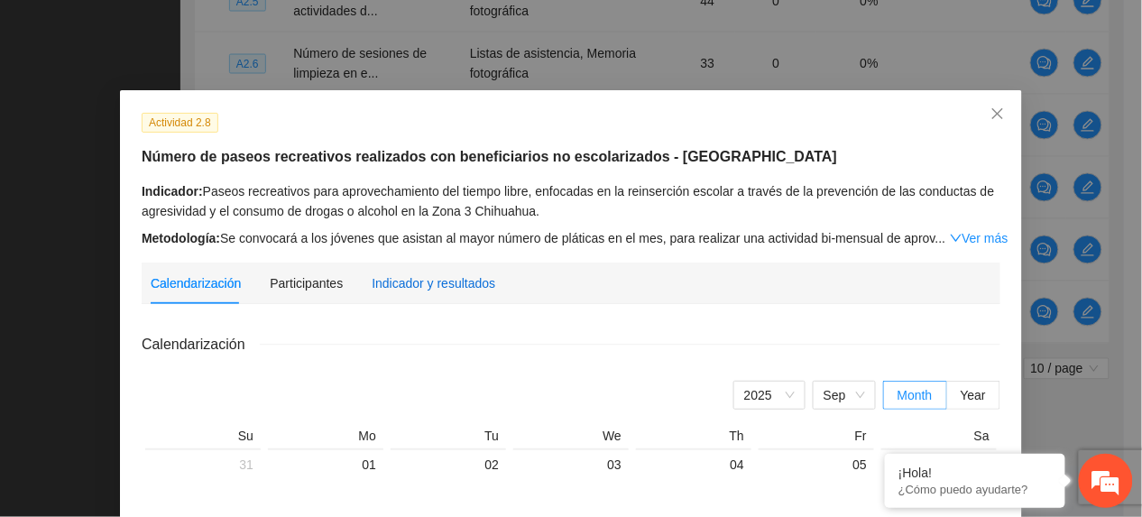
click at [408, 276] on div "Indicador y resultados" at bounding box center [434, 283] width 124 height 20
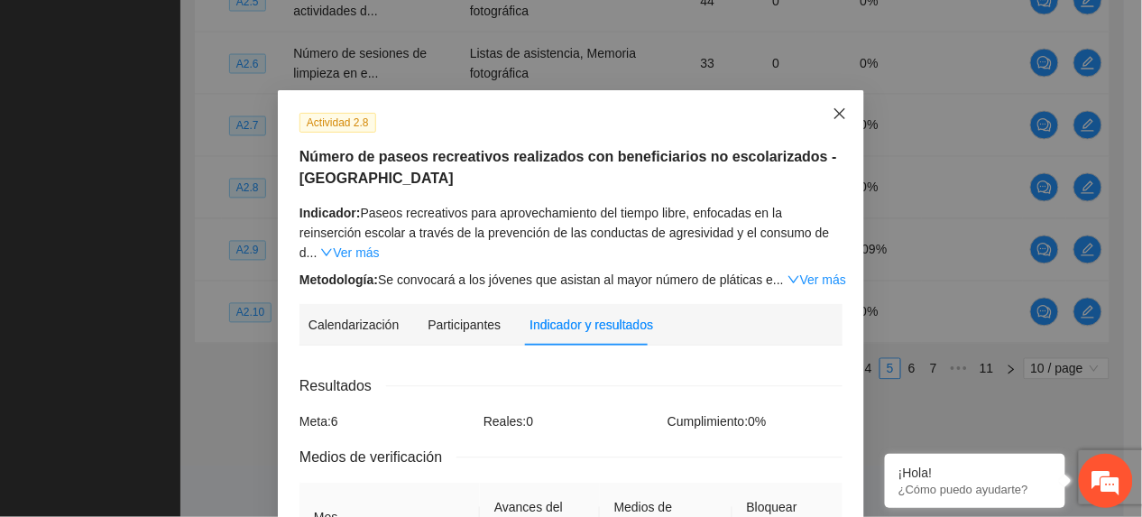
click at [846, 110] on span "Close" at bounding box center [840, 114] width 49 height 49
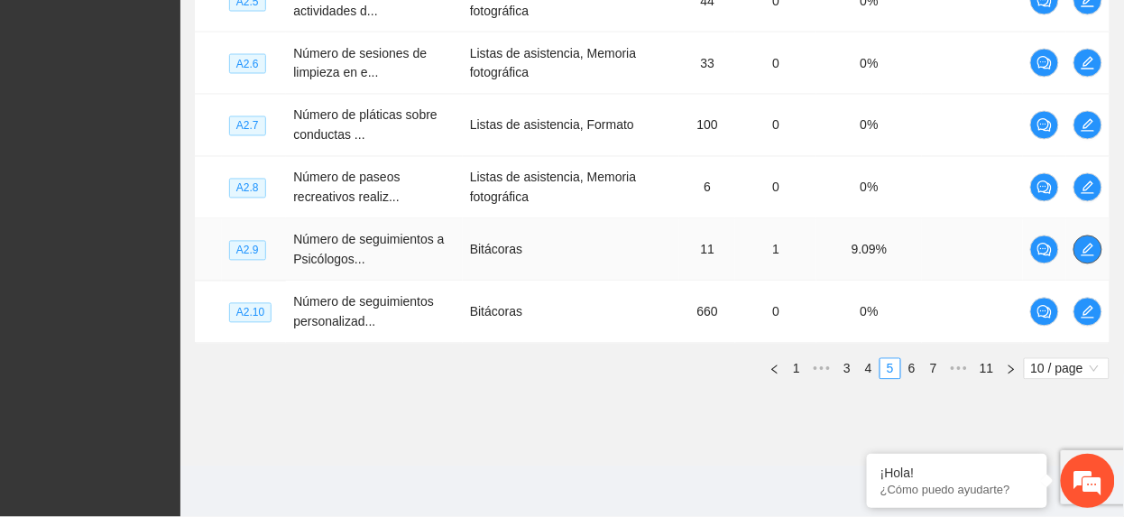
click at [1087, 243] on icon "edit" at bounding box center [1088, 250] width 14 height 14
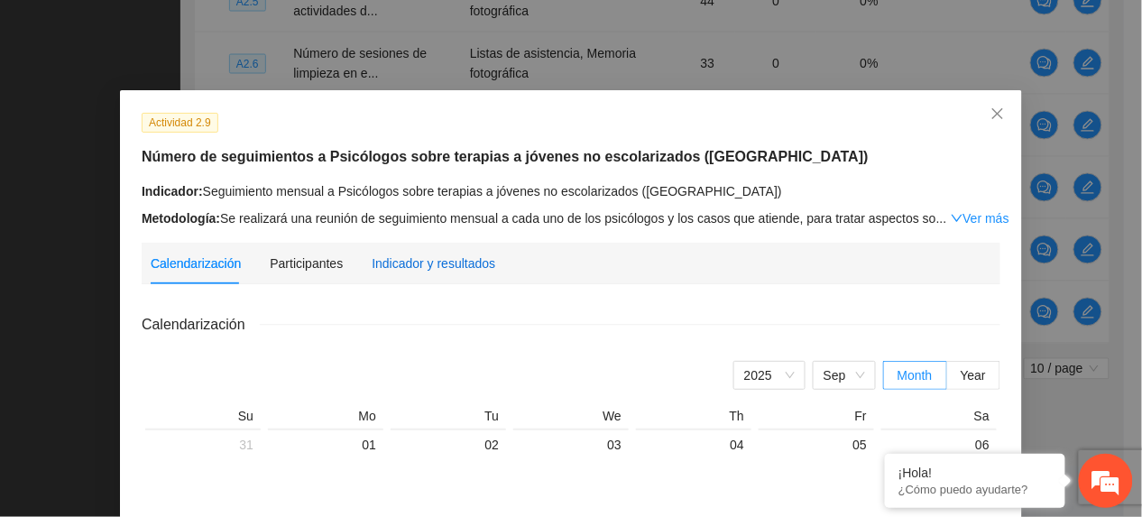
click at [406, 272] on div "Indicador y resultados" at bounding box center [434, 264] width 124 height 20
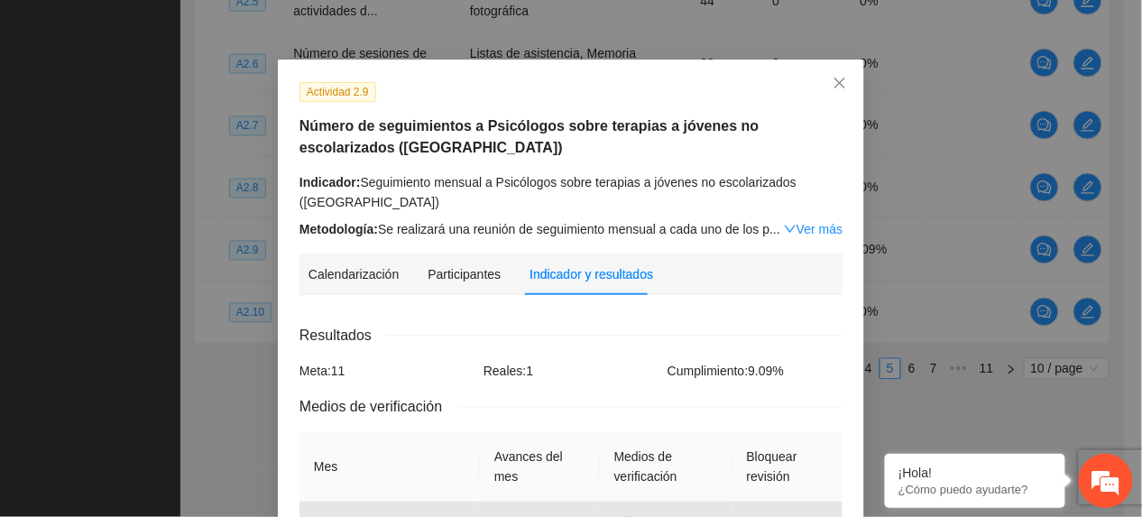
scroll to position [120, 0]
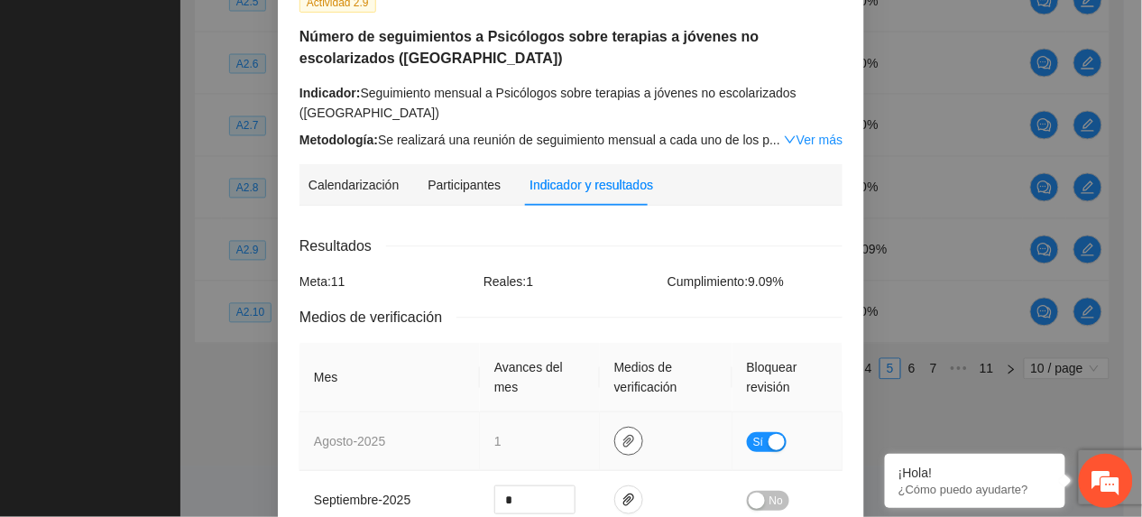
click at [624, 441] on icon "paper-clip" at bounding box center [629, 441] width 11 height 13
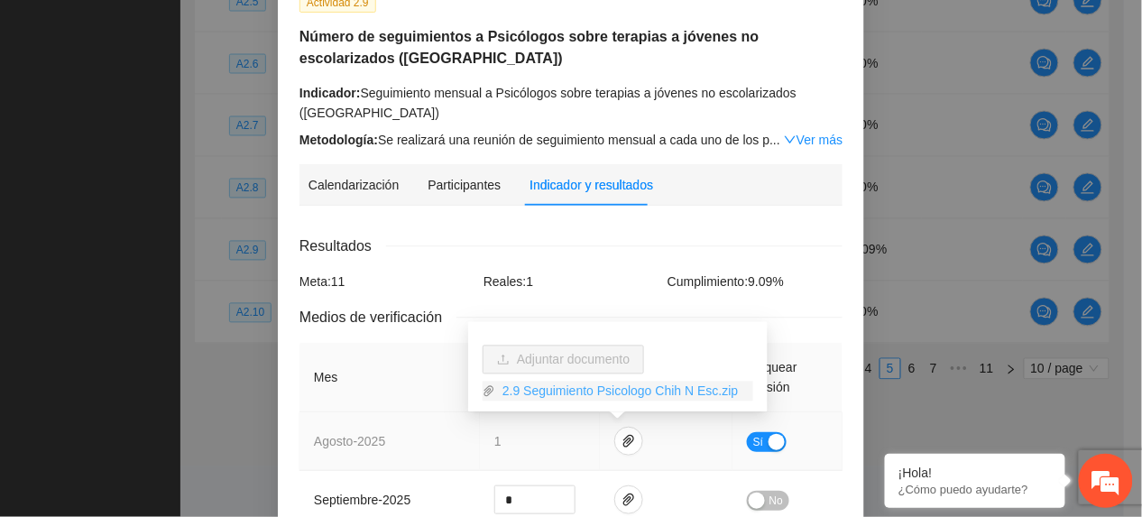
click at [560, 394] on link "2.9 Seguimiento Psicologo Chih N Esc.zip" at bounding box center [624, 392] width 258 height 20
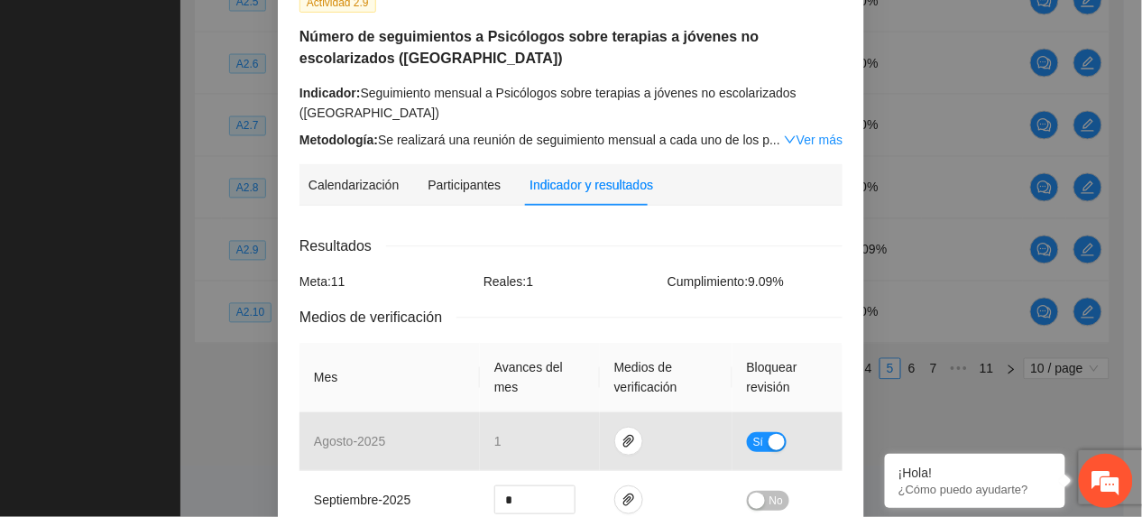
click at [373, 91] on div "Indicador: Seguimiento mensual a Psicólogos sobre terapias a jóvenes no escolar…" at bounding box center [571, 103] width 543 height 40
click at [784, 138] on link "Ver más" at bounding box center [813, 140] width 59 height 14
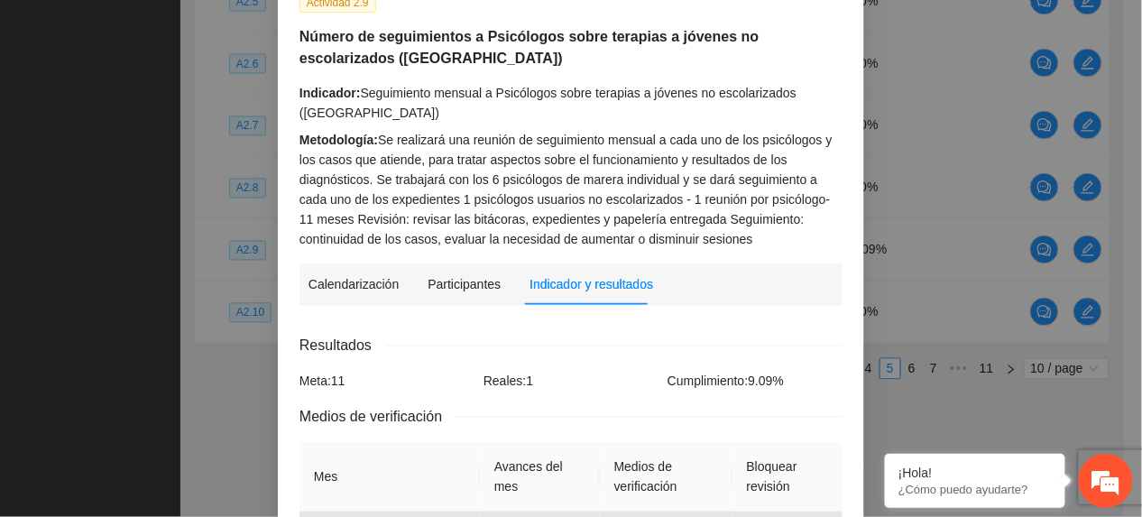
scroll to position [481, 0]
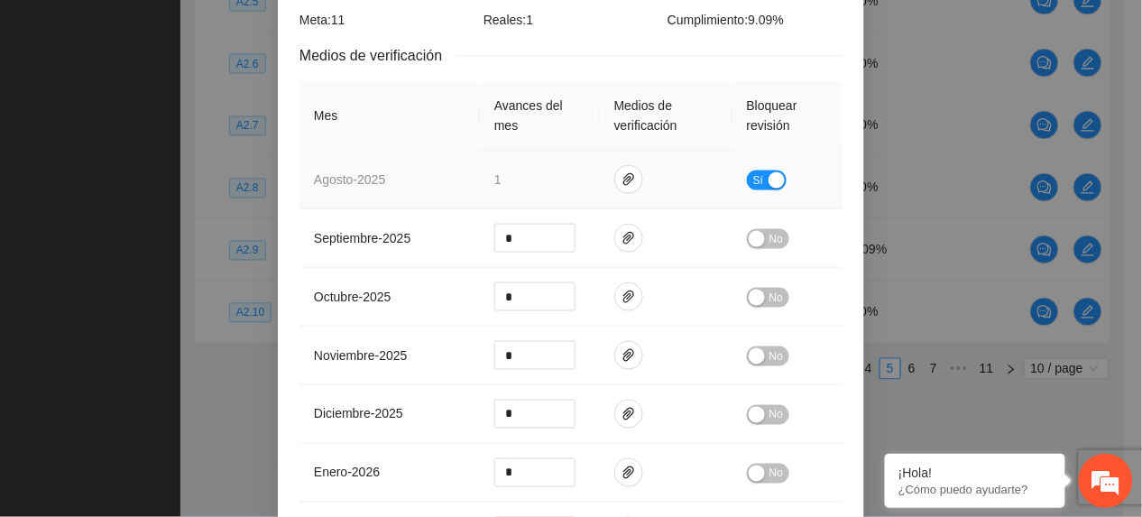
click at [754, 182] on span "Sí" at bounding box center [759, 181] width 11 height 20
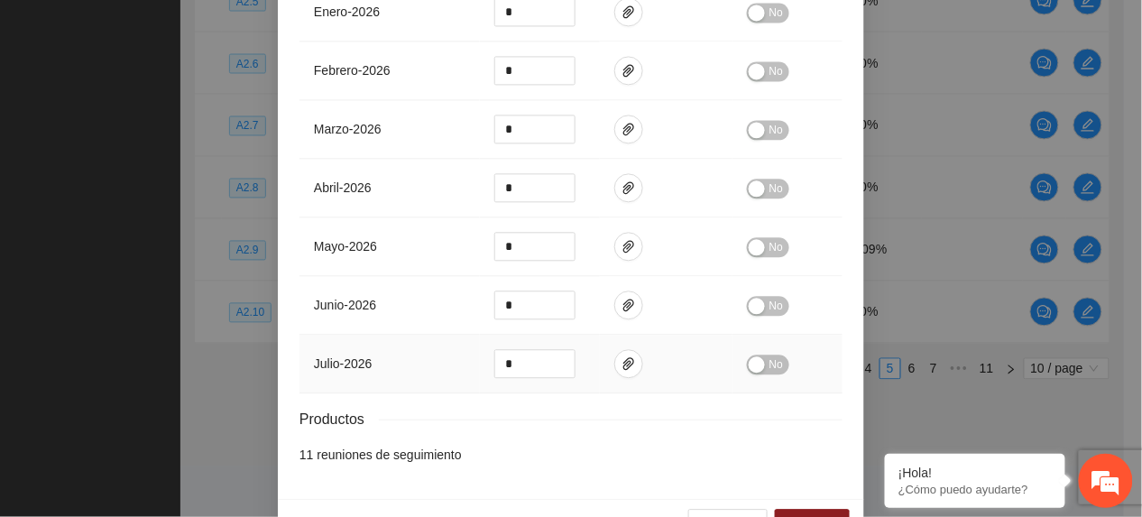
scroll to position [1004, 0]
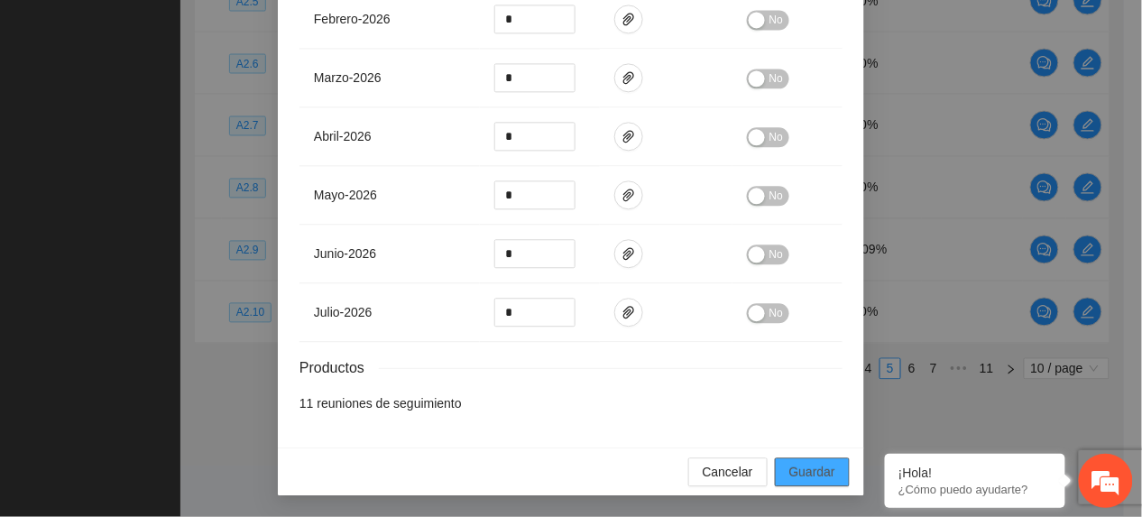
drag, startPoint x: 810, startPoint y: 474, endPoint x: 841, endPoint y: 503, distance: 42.1
click at [809, 470] on span "Guardar" at bounding box center [813, 472] width 46 height 20
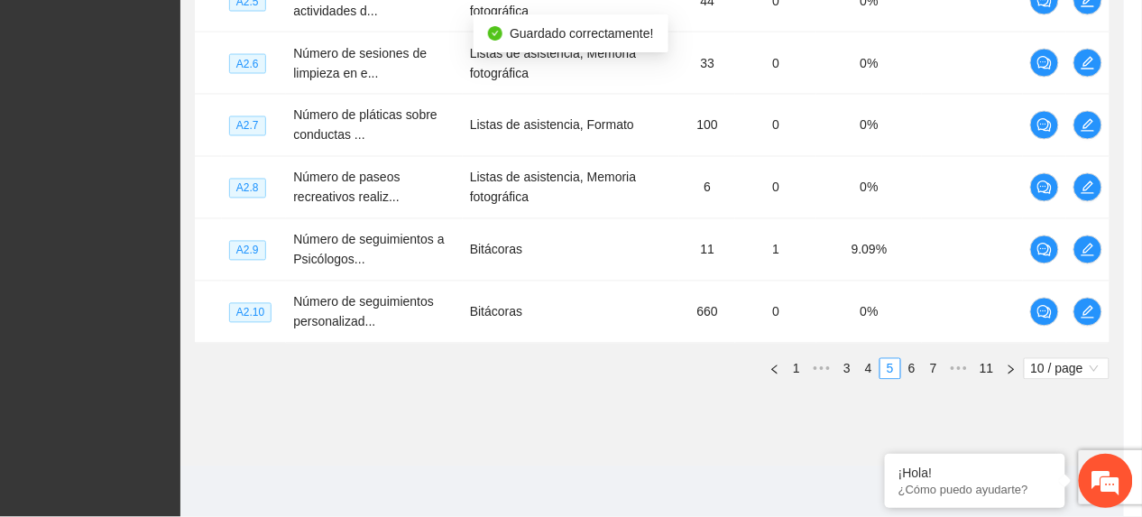
scroll to position [914, 0]
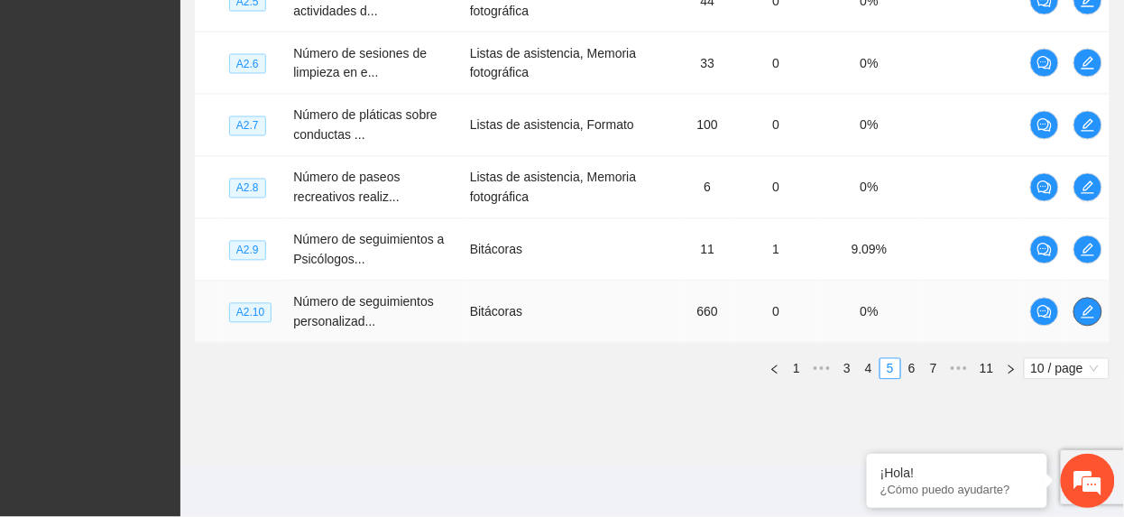
click at [1088, 310] on icon "edit" at bounding box center [1088, 312] width 14 height 14
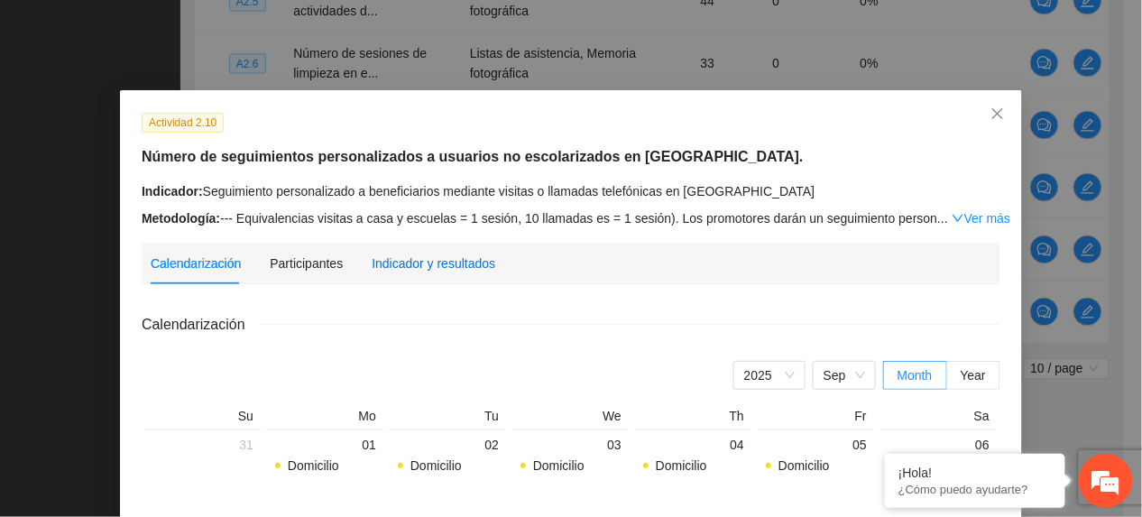
click at [457, 261] on div "Indicador y resultados" at bounding box center [434, 264] width 124 height 20
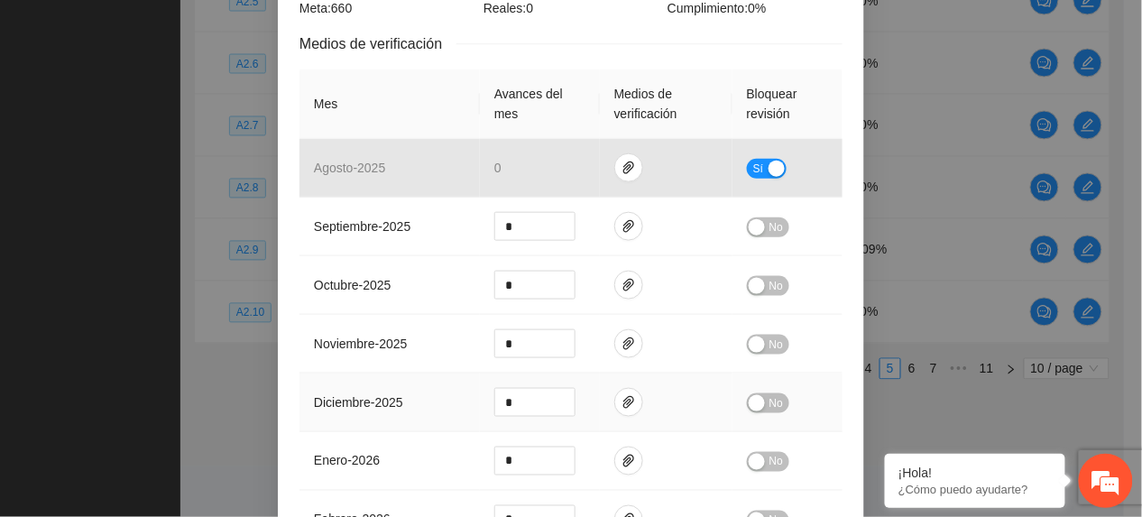
scroll to position [481, 0]
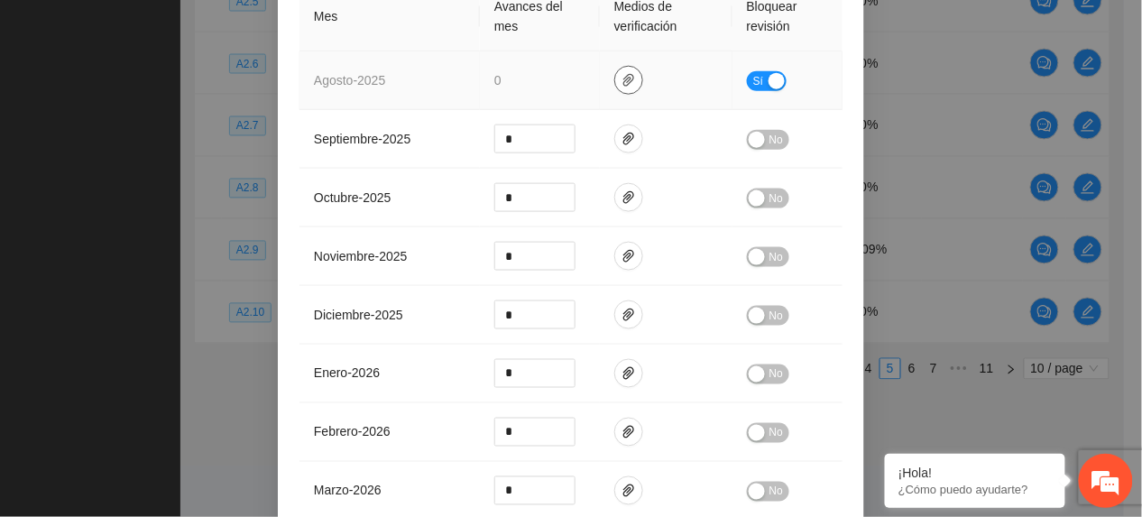
click at [622, 87] on icon "paper-clip" at bounding box center [629, 80] width 14 height 14
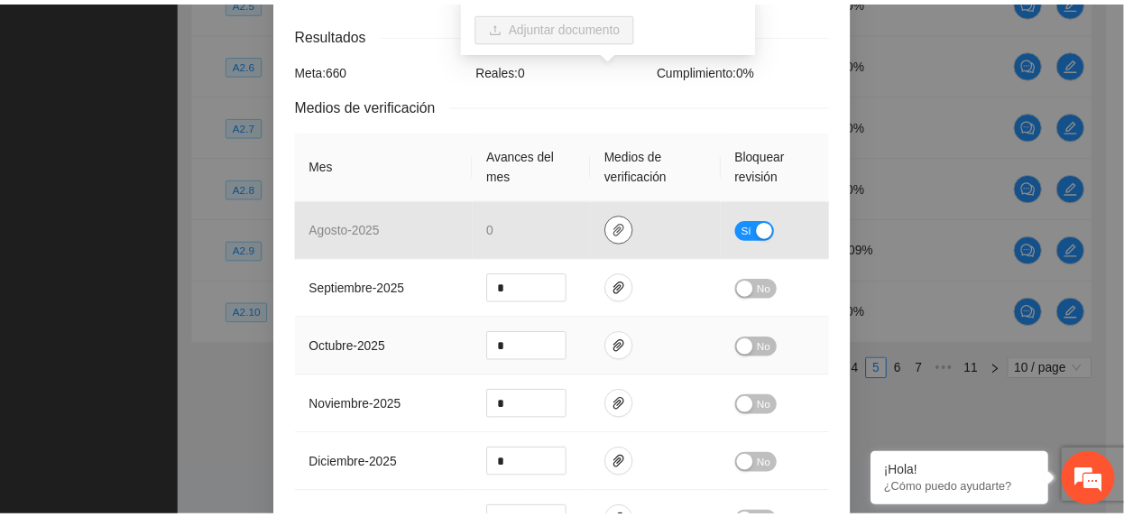
scroll to position [0, 0]
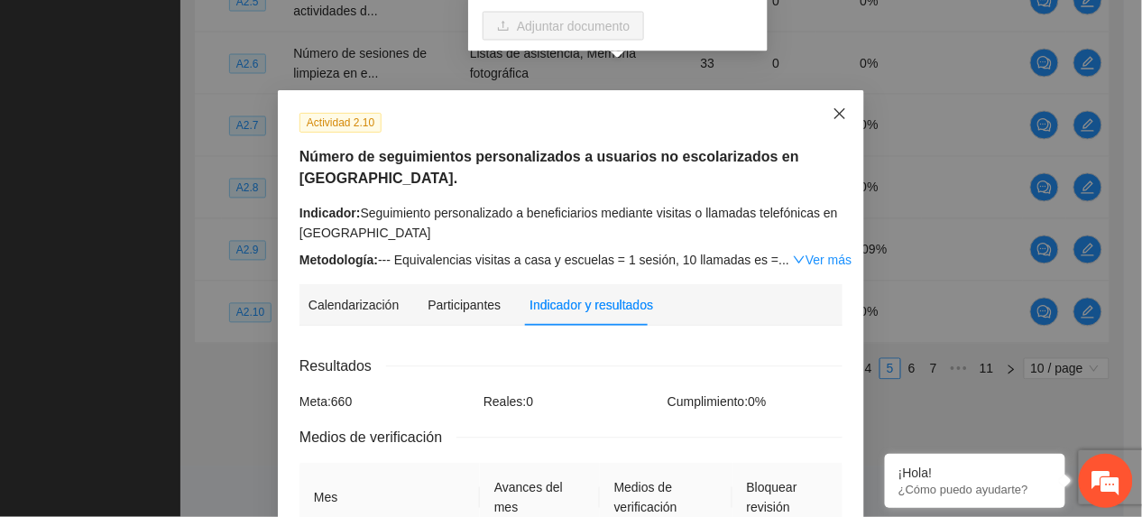
click at [833, 110] on icon "close" at bounding box center [840, 113] width 14 height 14
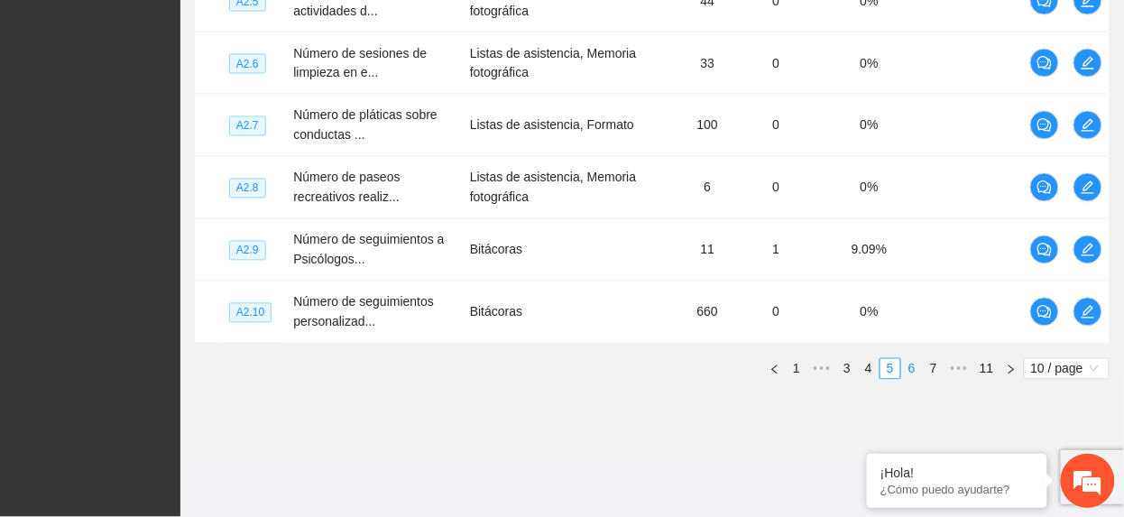
click at [911, 365] on link "6" at bounding box center [912, 369] width 20 height 20
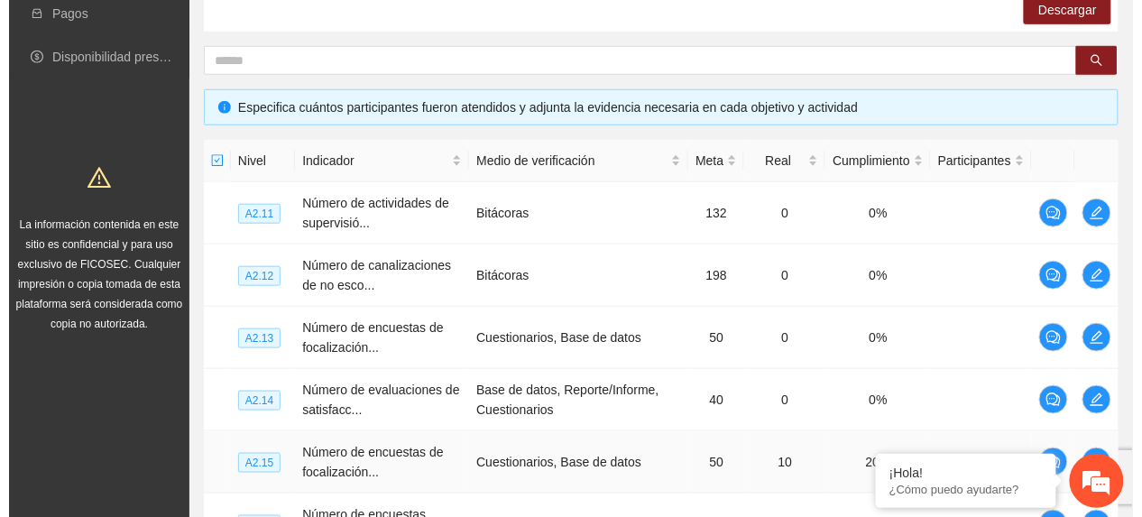
scroll to position [294, 0]
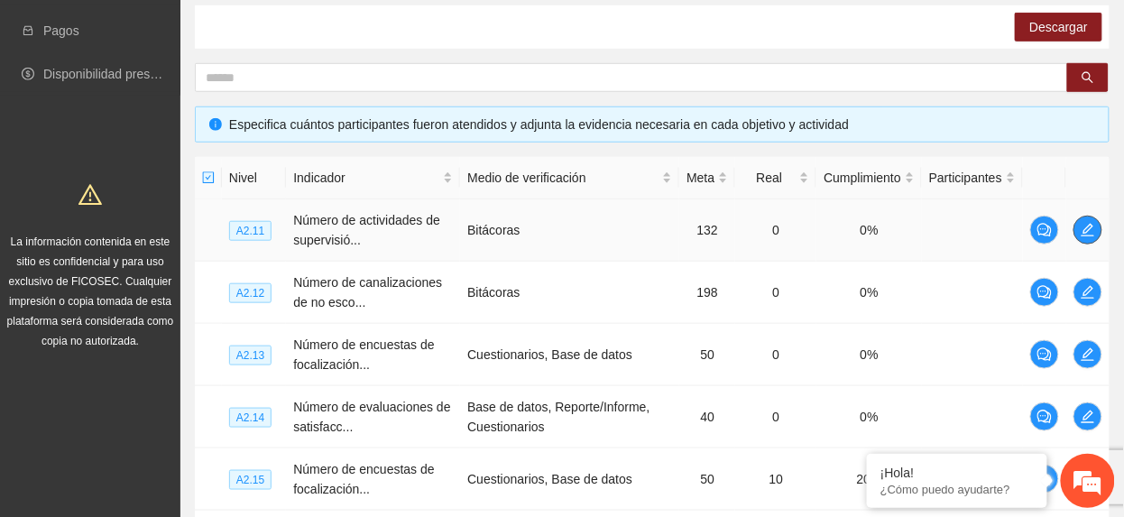
click at [1083, 225] on icon "edit" at bounding box center [1088, 230] width 14 height 14
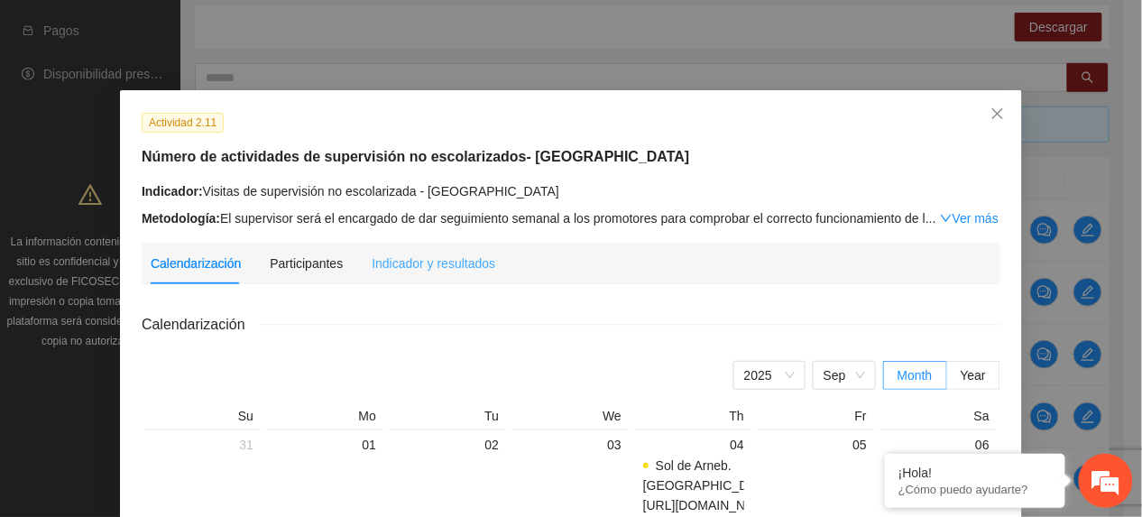
click at [424, 249] on div "Indicador y resultados" at bounding box center [434, 264] width 124 height 42
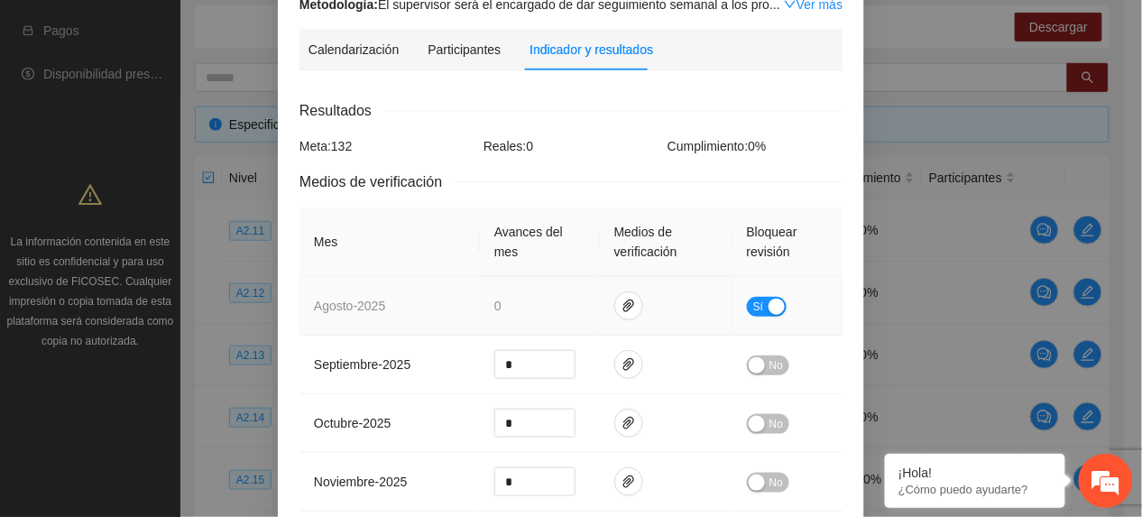
scroll to position [240, 0]
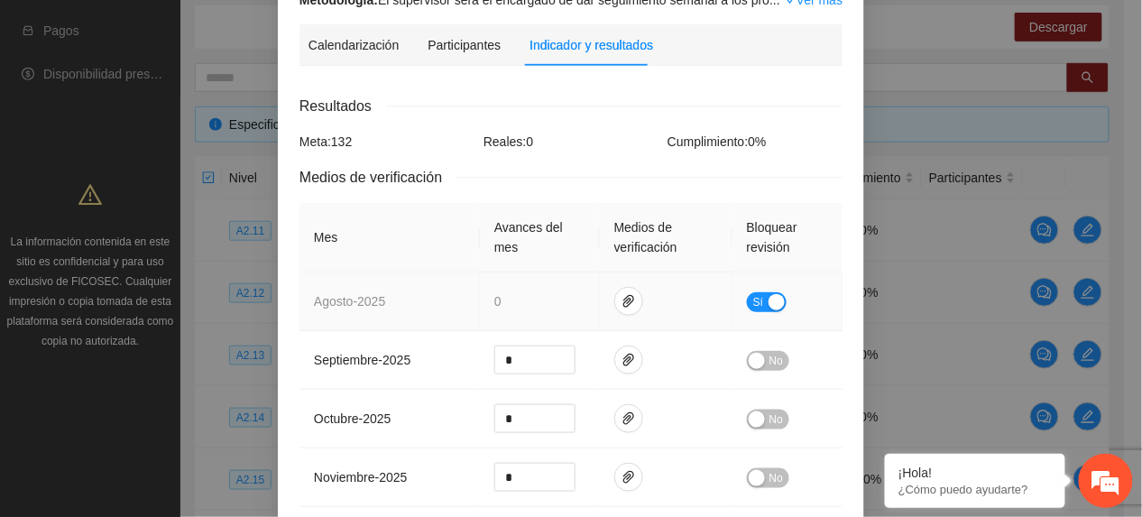
click at [603, 273] on td at bounding box center [666, 302] width 133 height 59
click at [622, 294] on icon "paper-clip" at bounding box center [629, 301] width 14 height 14
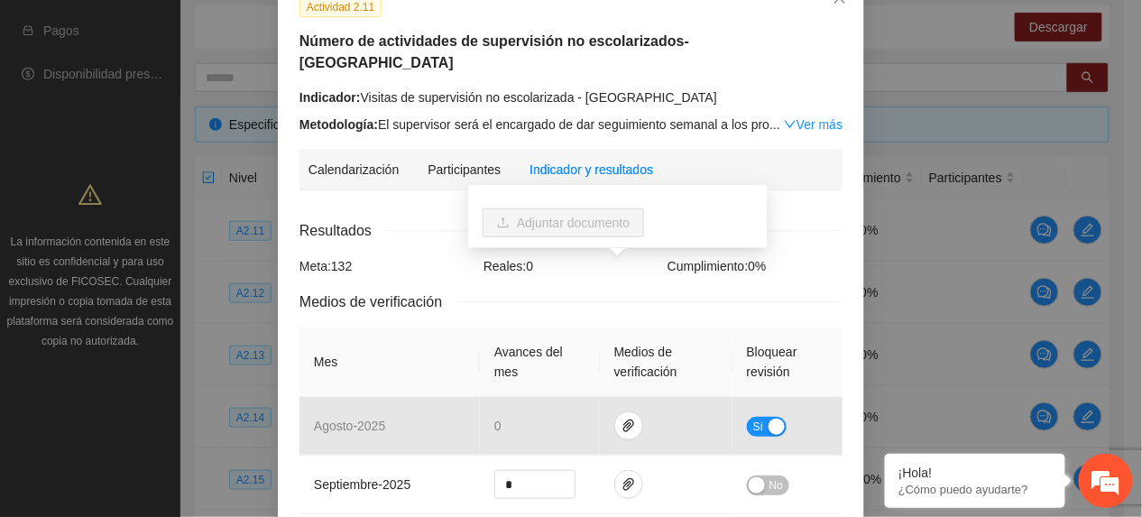
scroll to position [120, 0]
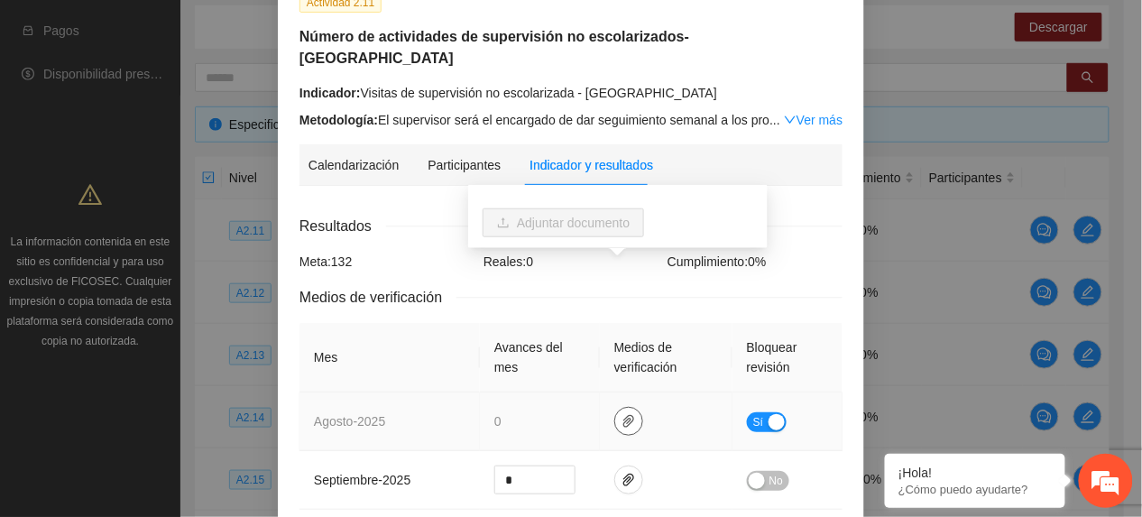
click at [622, 414] on icon "paper-clip" at bounding box center [629, 421] width 14 height 14
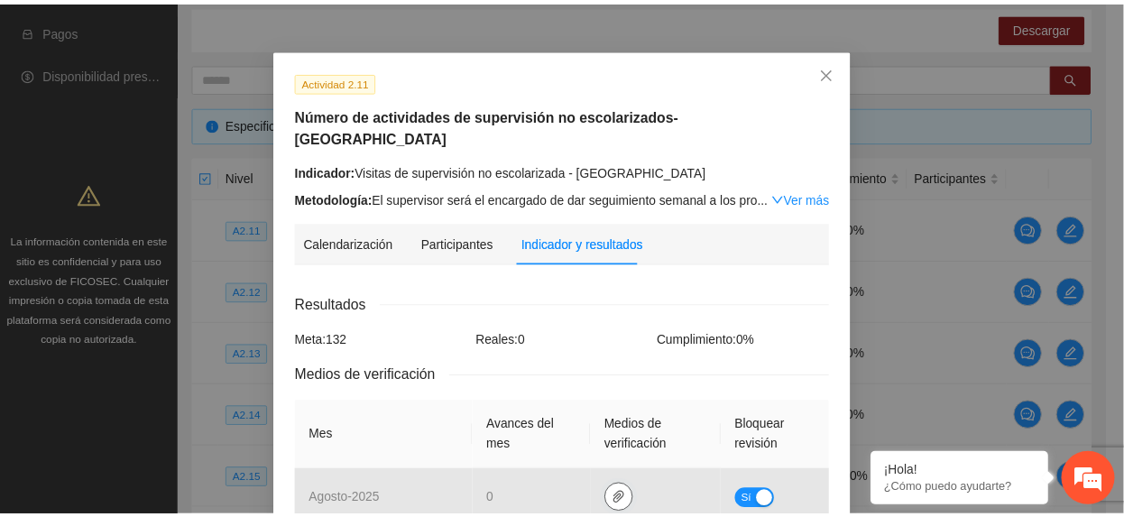
scroll to position [0, 0]
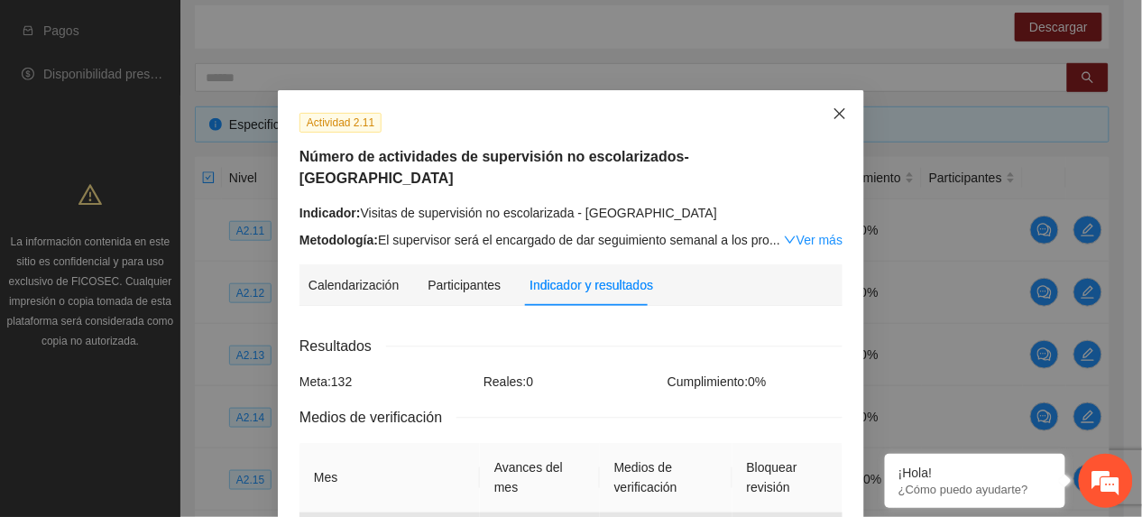
click at [833, 109] on icon "close" at bounding box center [840, 113] width 14 height 14
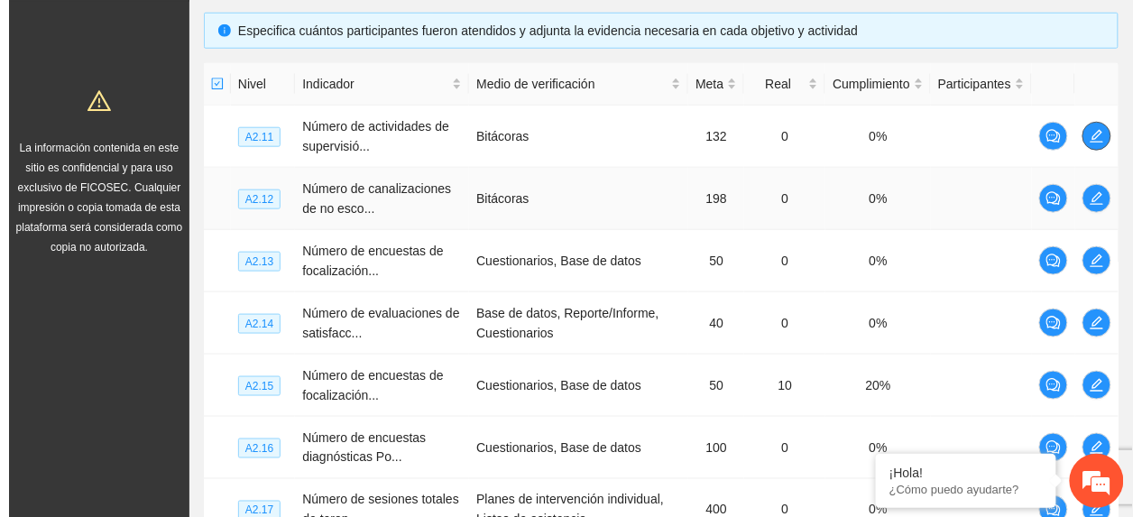
scroll to position [415, 0]
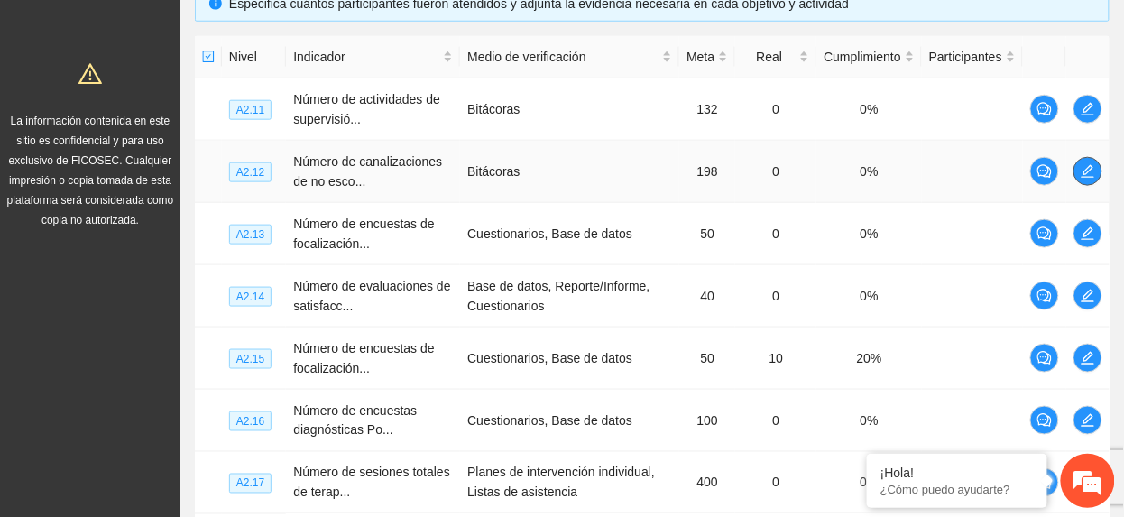
click at [1092, 168] on icon "edit" at bounding box center [1088, 171] width 13 height 13
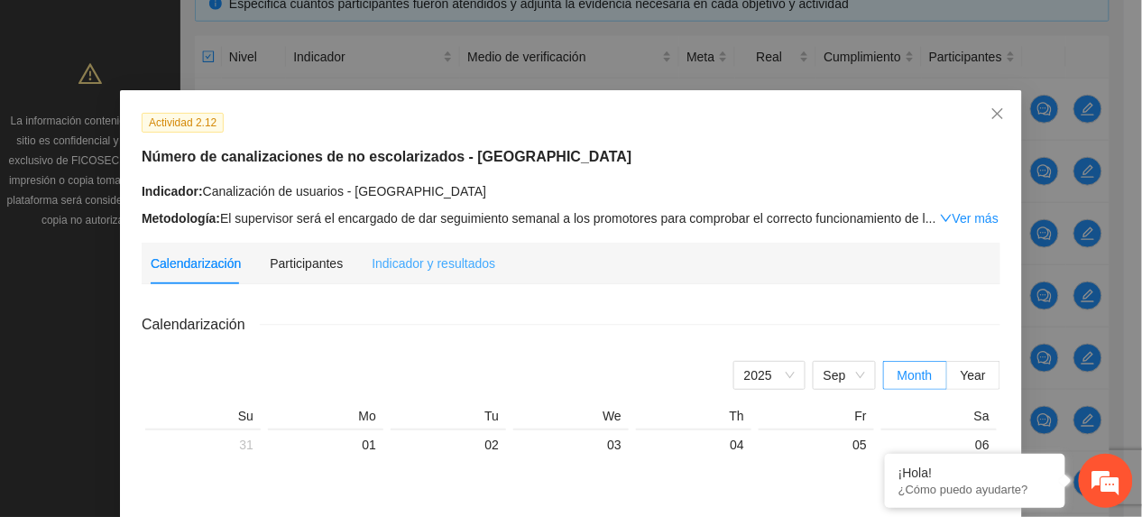
click at [413, 247] on div "Indicador y resultados" at bounding box center [434, 264] width 124 height 42
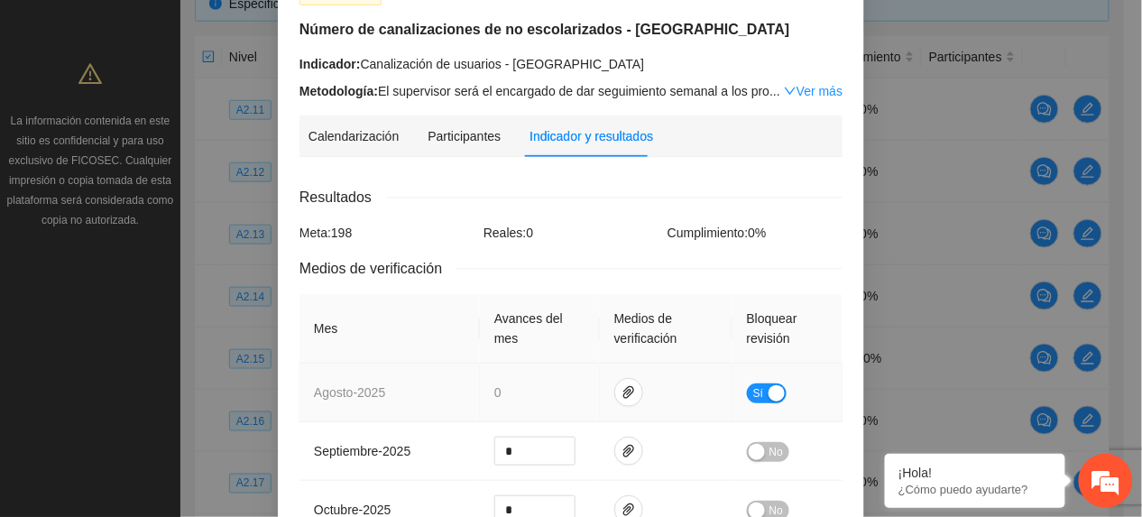
scroll to position [240, 0]
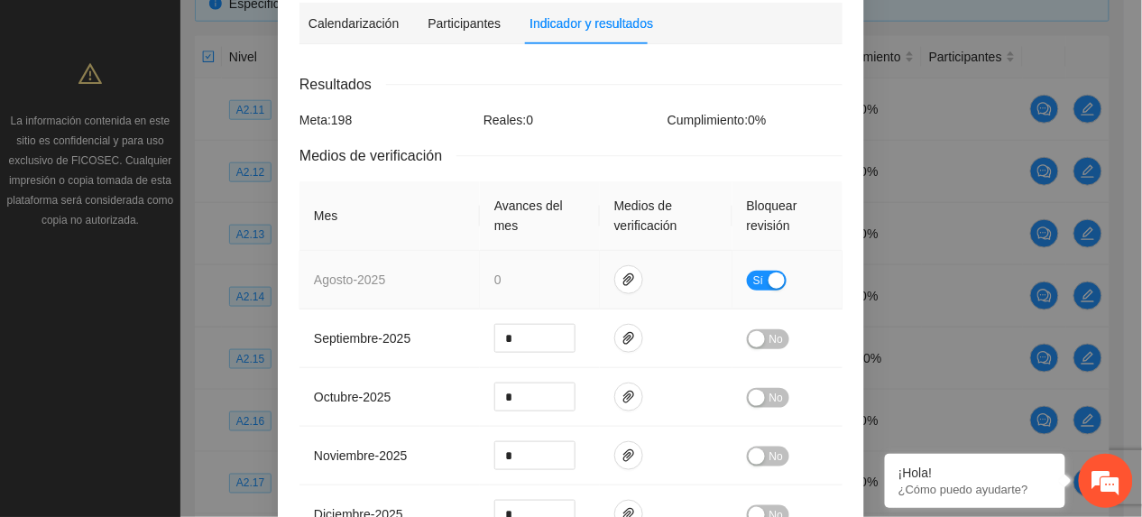
click at [633, 264] on td at bounding box center [666, 280] width 133 height 59
click at [624, 278] on icon "paper-clip" at bounding box center [629, 279] width 11 height 13
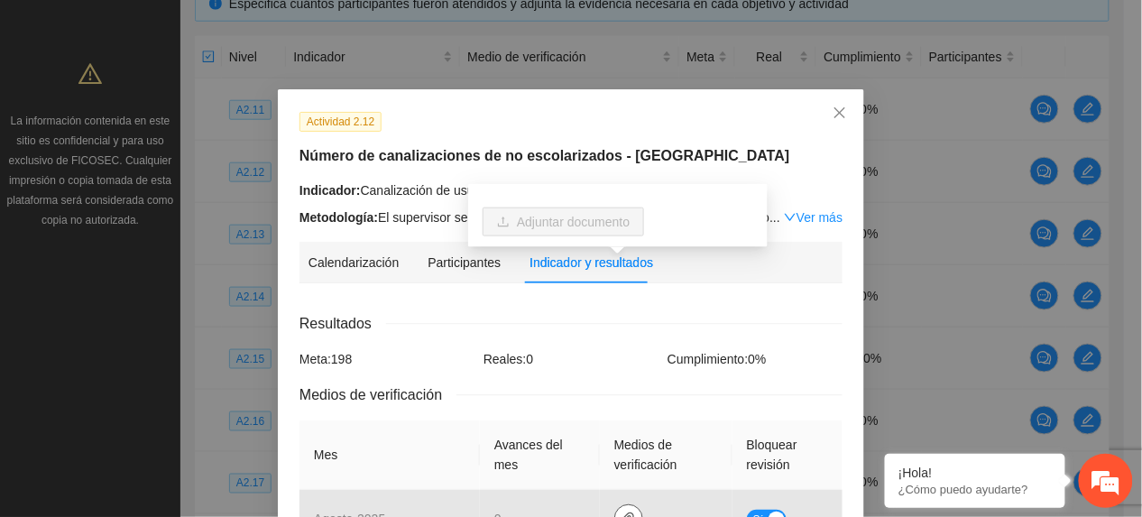
scroll to position [0, 0]
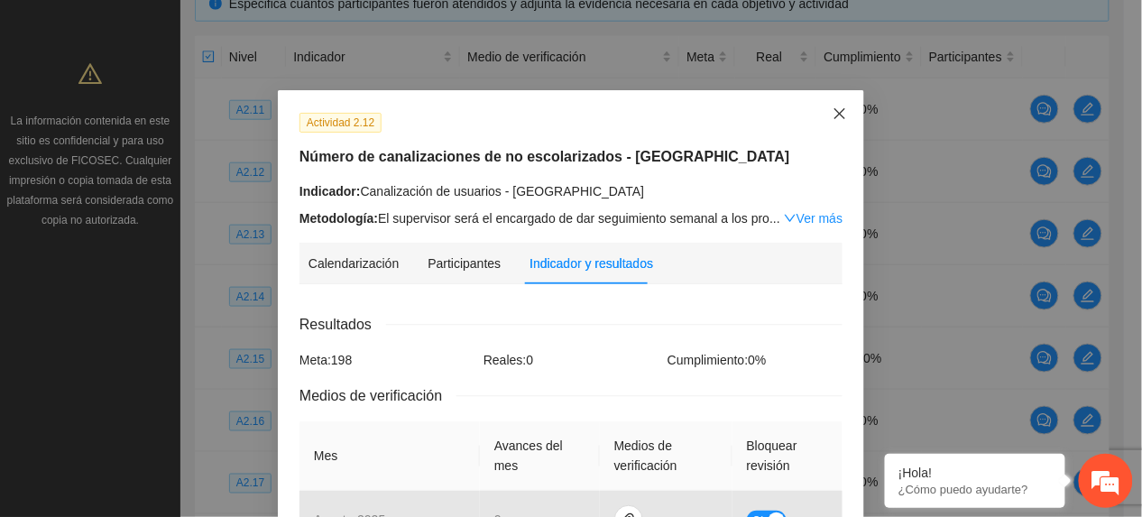
click at [835, 124] on span "Close" at bounding box center [840, 114] width 49 height 49
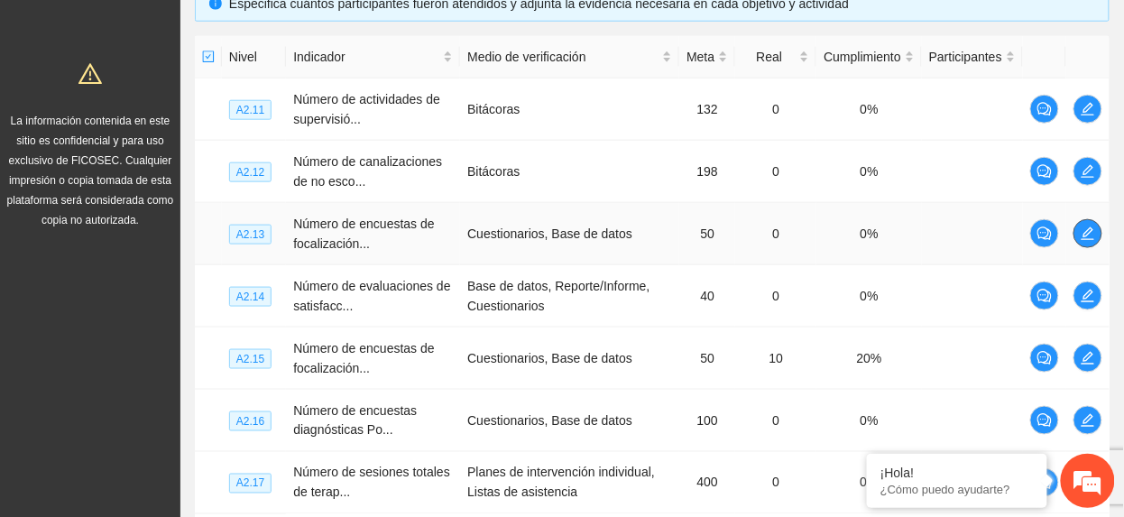
click at [1084, 240] on icon "edit" at bounding box center [1088, 233] width 13 height 13
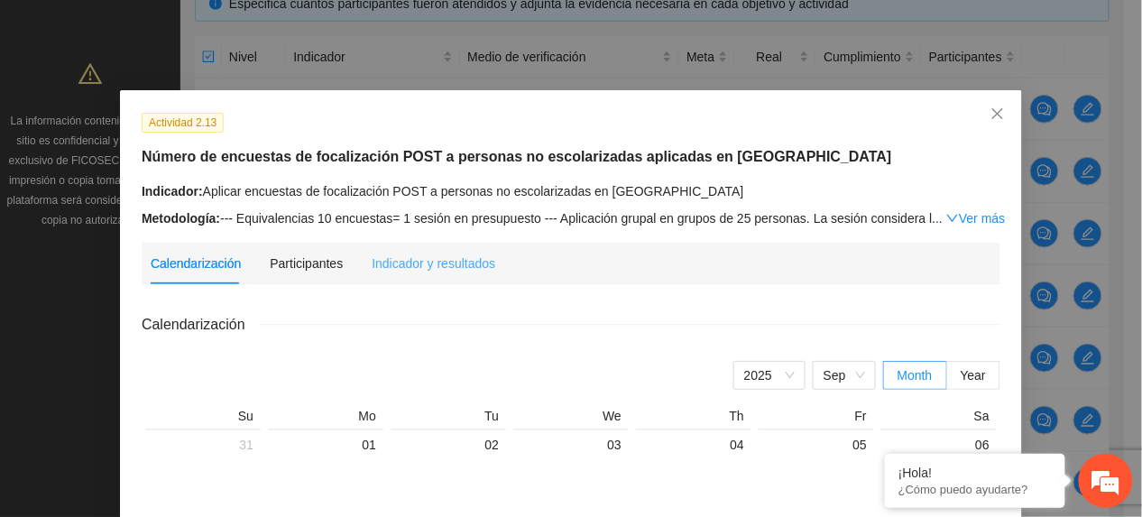
click at [451, 279] on div "Indicador y resultados" at bounding box center [434, 264] width 124 height 42
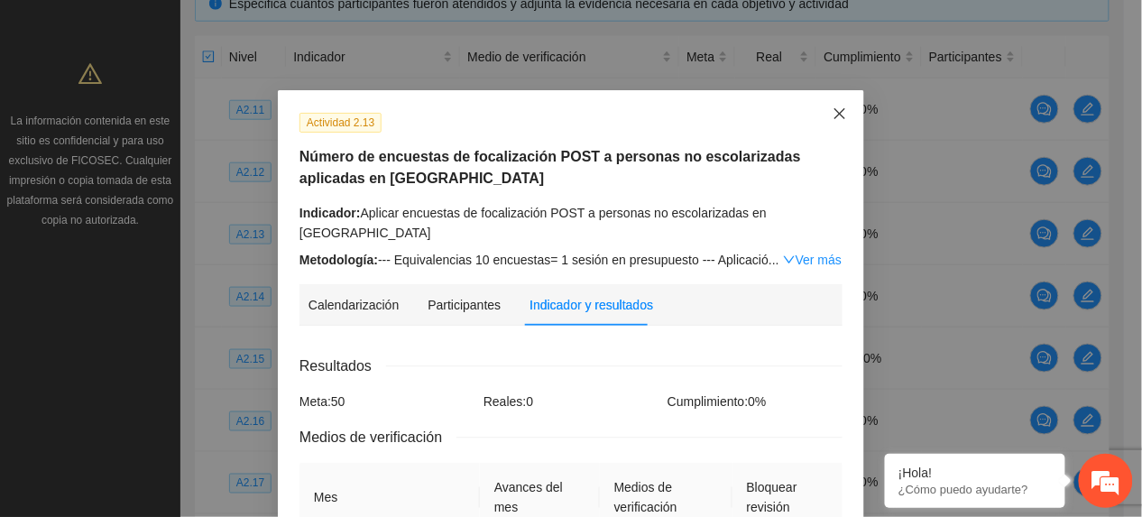
click at [825, 106] on span "Close" at bounding box center [840, 114] width 49 height 49
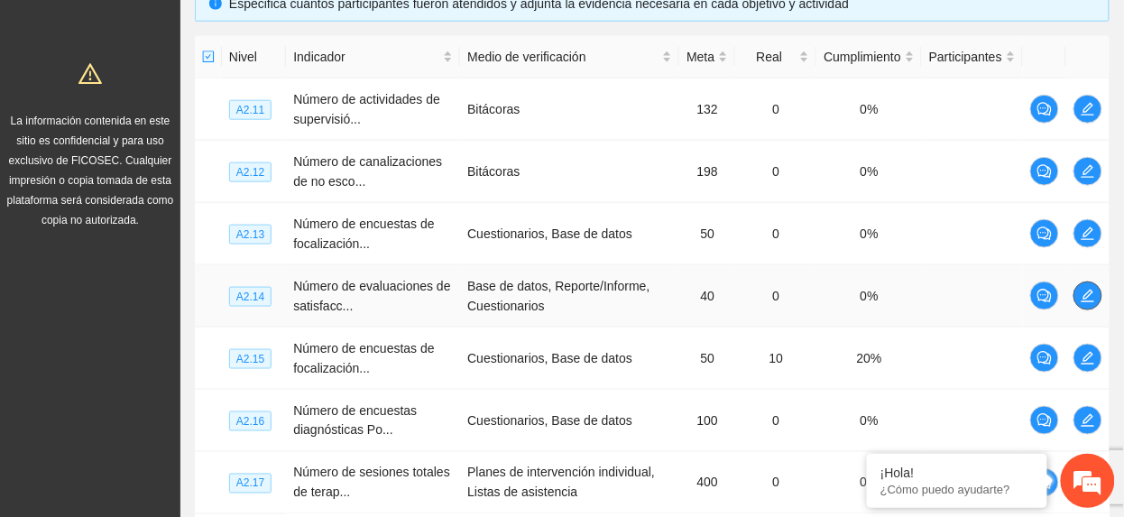
click at [1090, 292] on icon "edit" at bounding box center [1088, 296] width 14 height 14
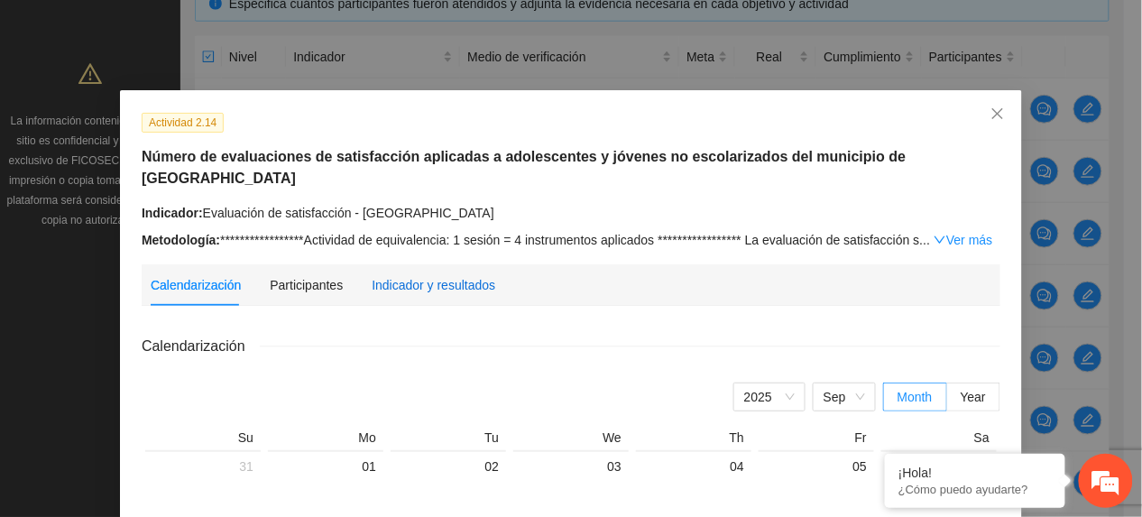
click at [445, 275] on div "Indicador y resultados" at bounding box center [434, 285] width 124 height 20
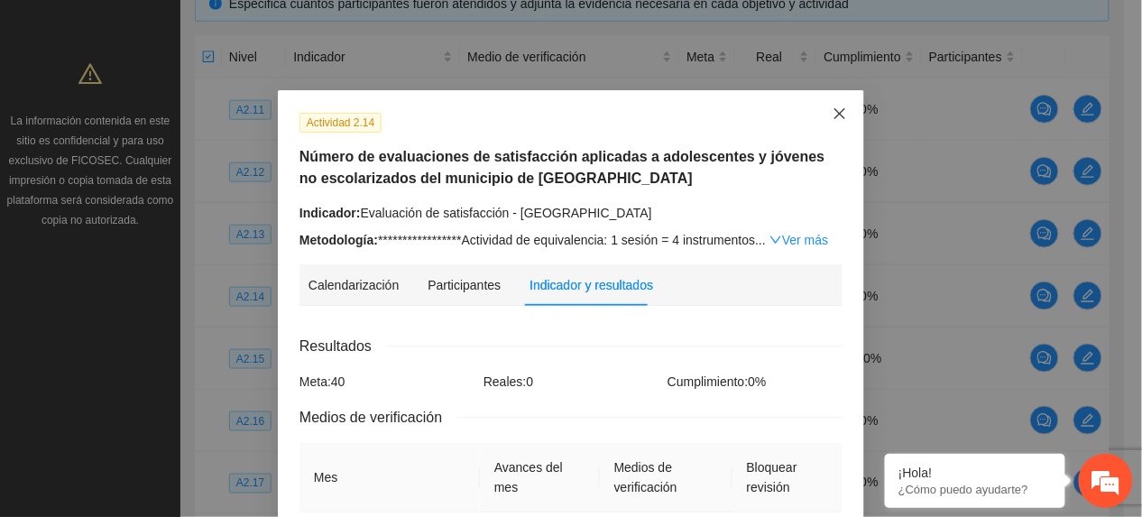
click at [836, 117] on icon "close" at bounding box center [840, 113] width 14 height 14
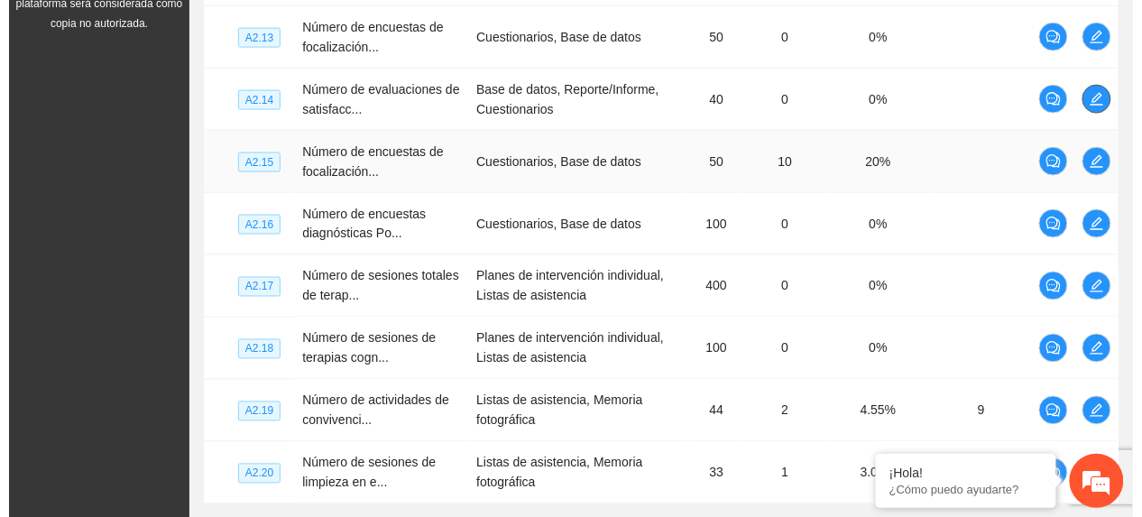
scroll to position [655, 0]
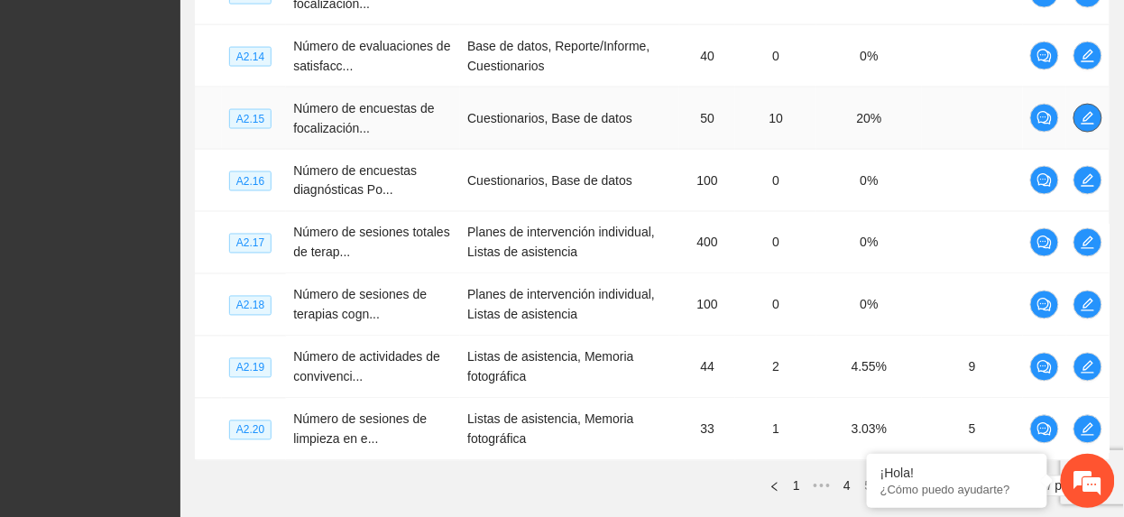
click at [1084, 119] on icon "edit" at bounding box center [1088, 118] width 14 height 14
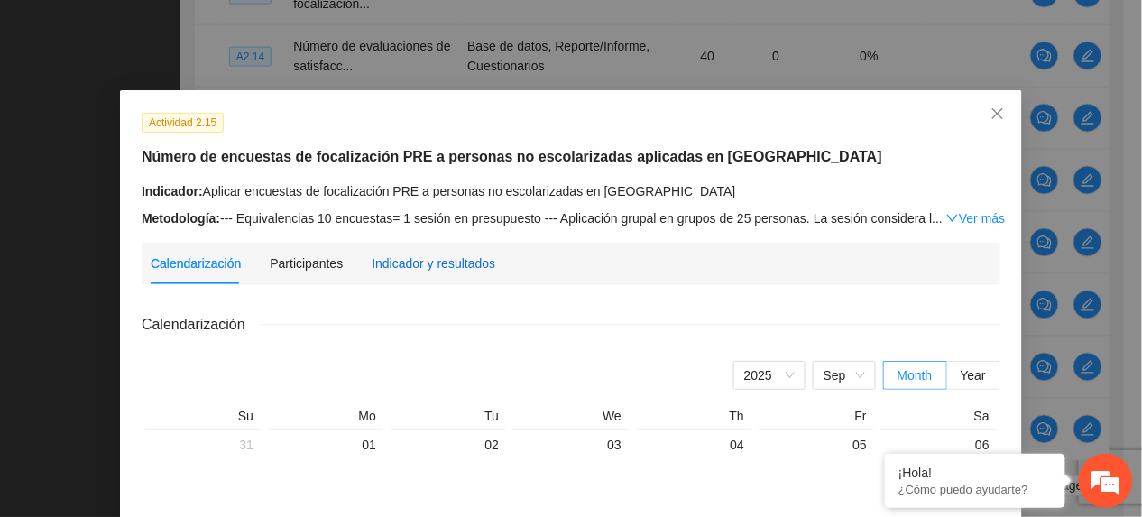
click at [424, 265] on div "Indicador y resultados" at bounding box center [434, 264] width 124 height 20
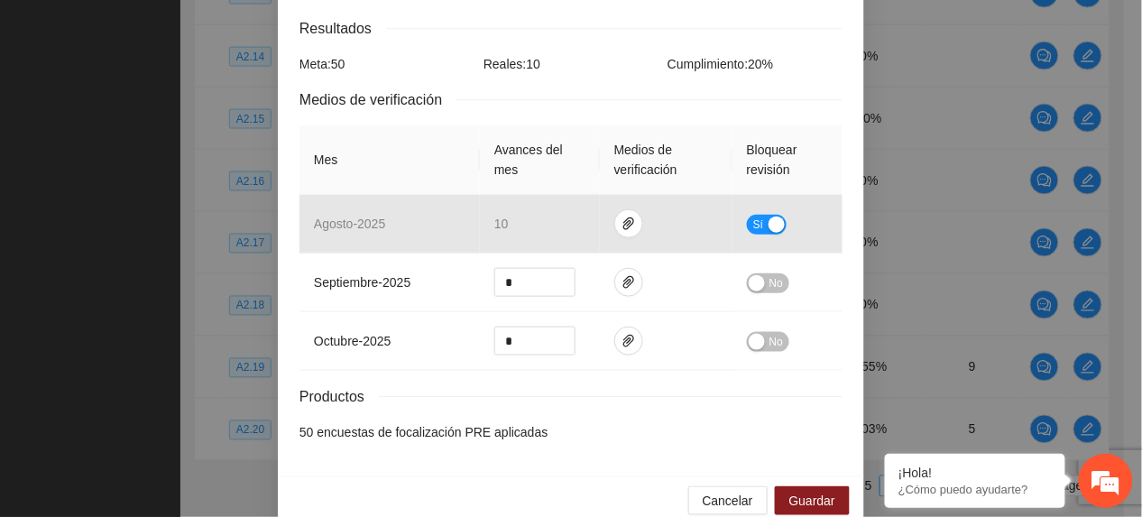
scroll to position [348, 0]
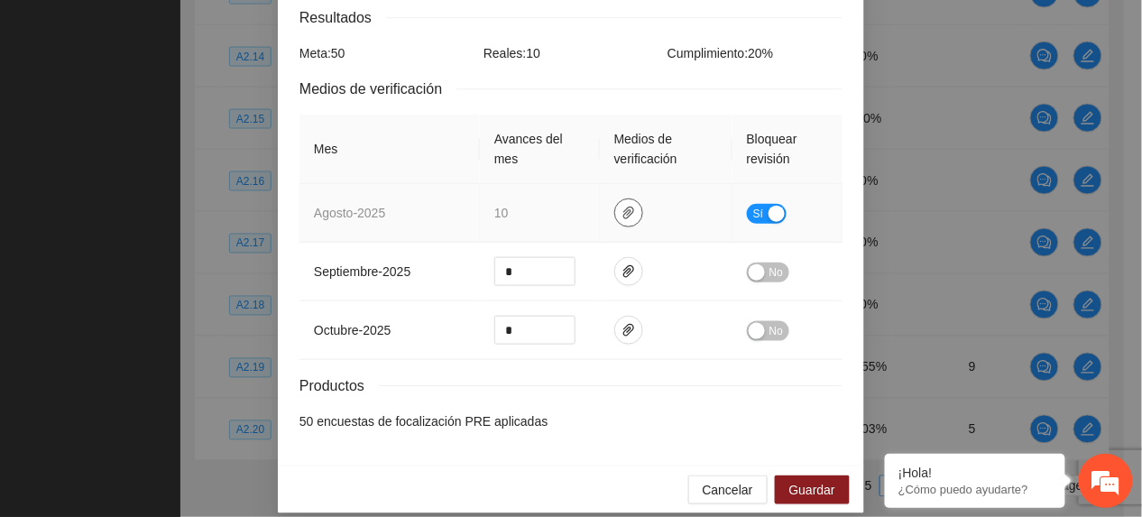
click at [622, 206] on icon "paper-clip" at bounding box center [629, 213] width 14 height 14
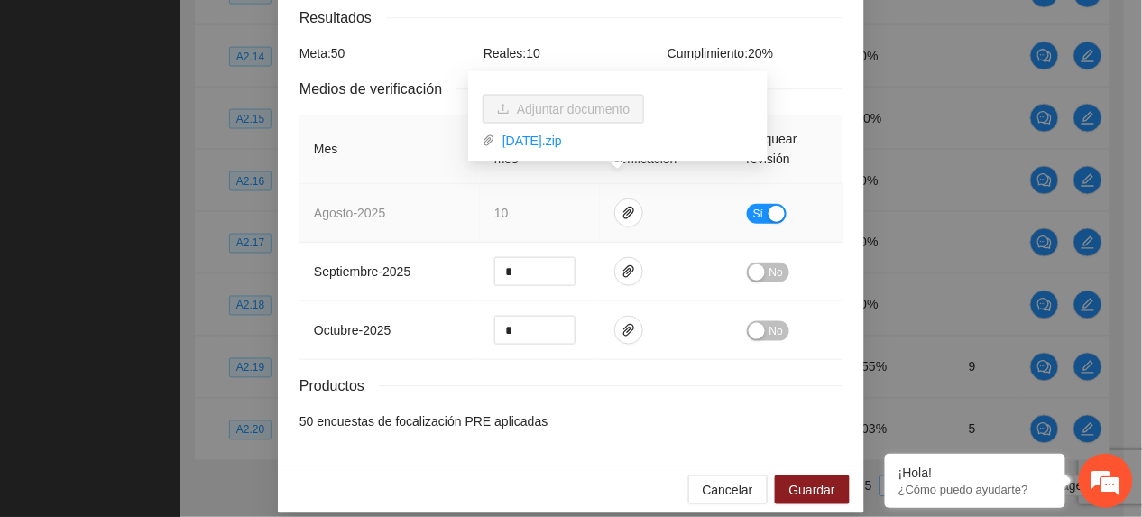
drag, startPoint x: 557, startPoint y: 139, endPoint x: 527, endPoint y: 188, distance: 57.1
click at [557, 138] on link "[DATE].zip" at bounding box center [624, 141] width 258 height 20
click at [754, 204] on span "Sí" at bounding box center [759, 214] width 11 height 20
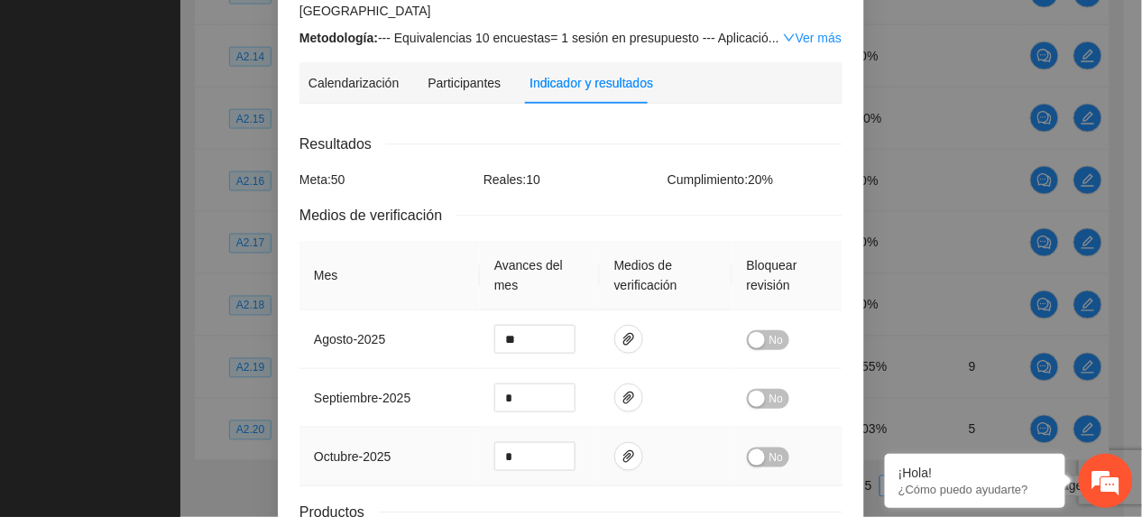
scroll to position [350, 0]
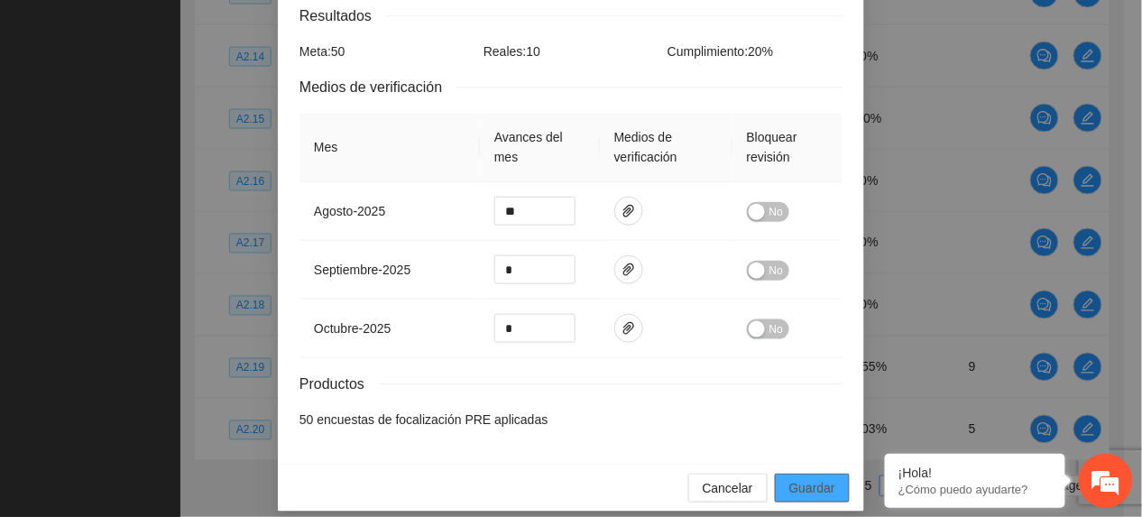
click at [819, 478] on span "Guardar" at bounding box center [813, 488] width 46 height 20
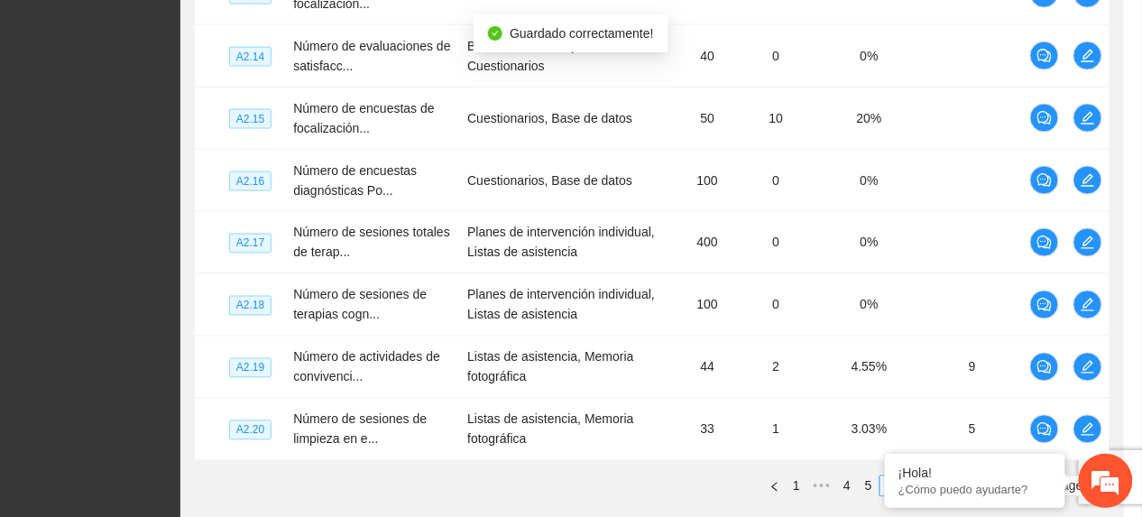
scroll to position [260, 0]
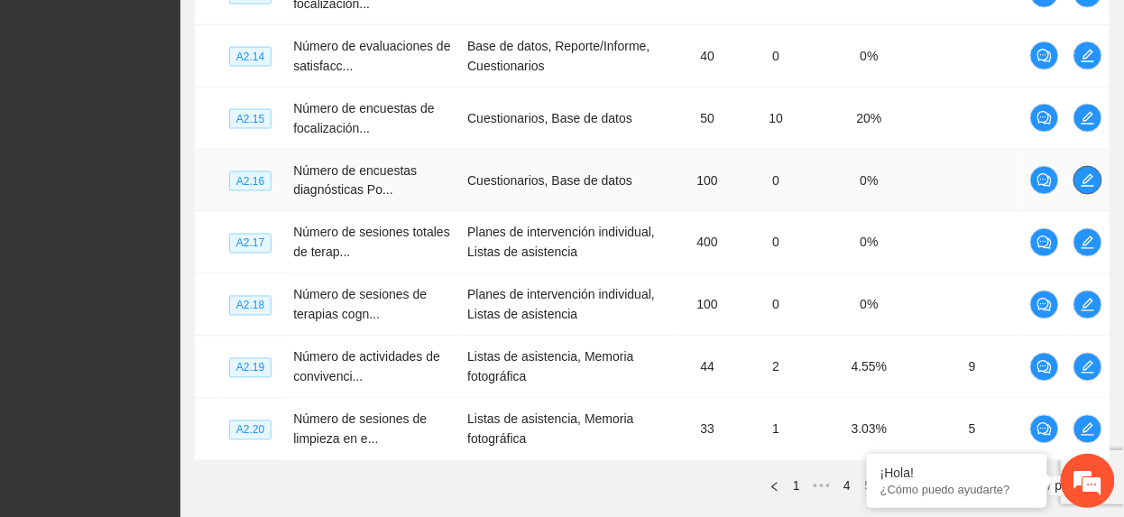
click at [1094, 184] on icon "edit" at bounding box center [1088, 180] width 14 height 14
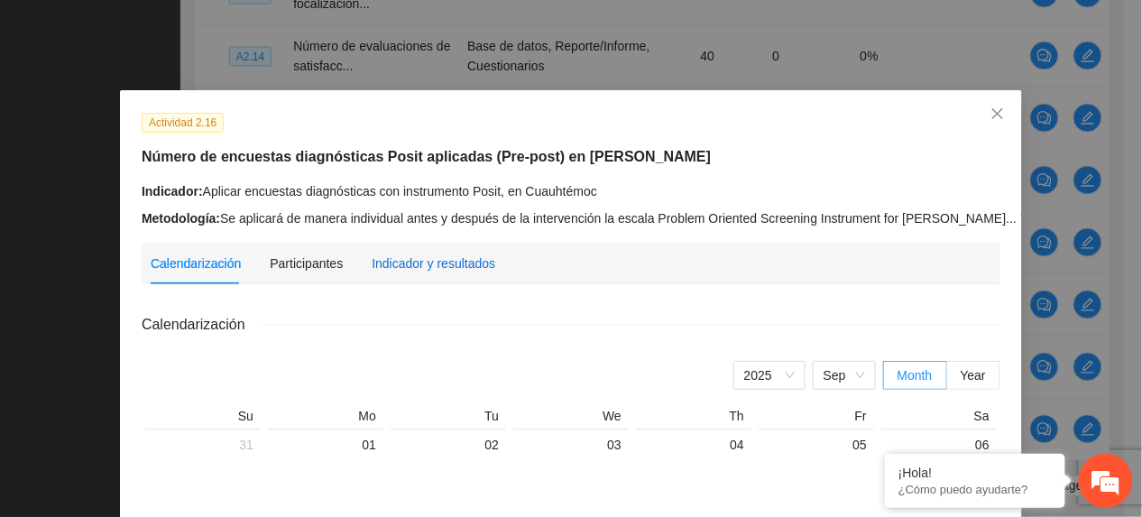
click at [406, 262] on div "Indicador y resultados" at bounding box center [434, 264] width 124 height 20
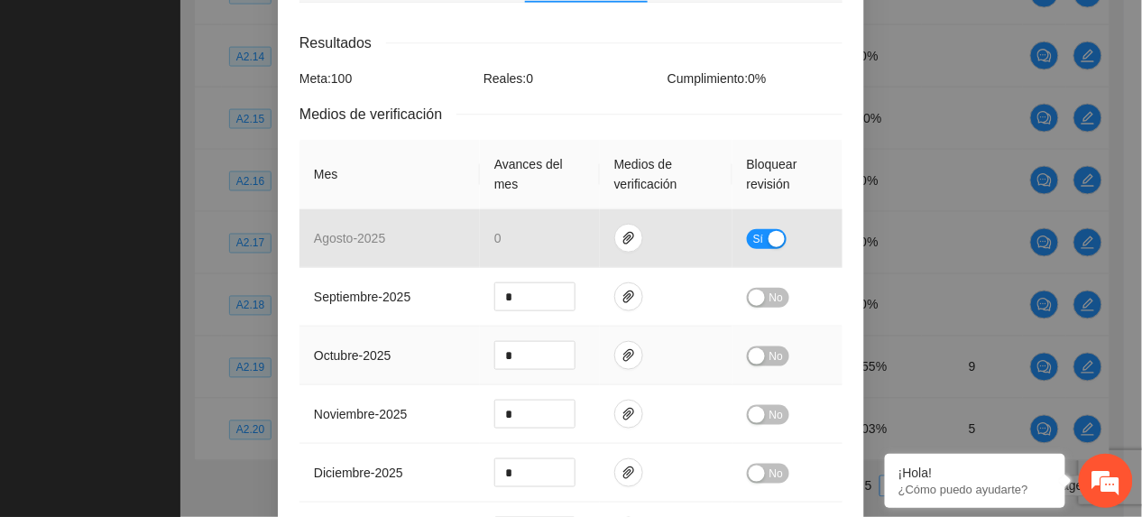
scroll to position [361, 0]
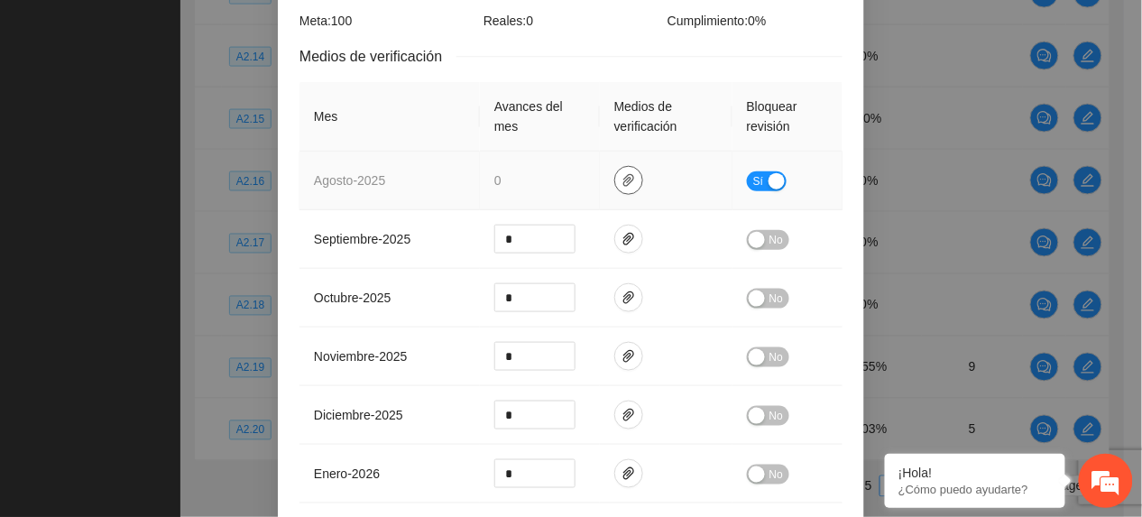
drag, startPoint x: 619, startPoint y: 164, endPoint x: 617, endPoint y: 186, distance: 21.7
click at [622, 173] on icon "paper-clip" at bounding box center [629, 180] width 14 height 14
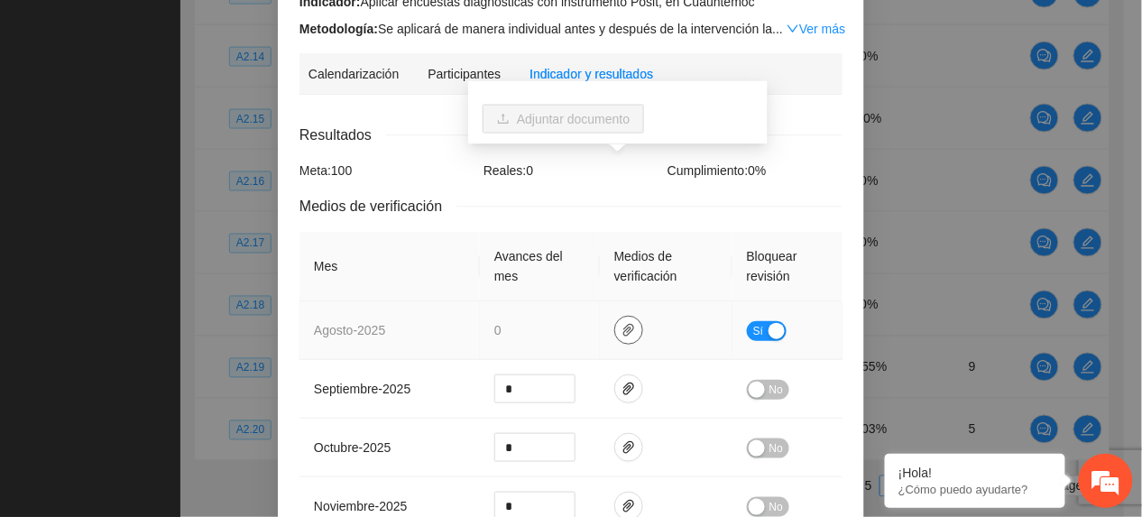
scroll to position [0, 0]
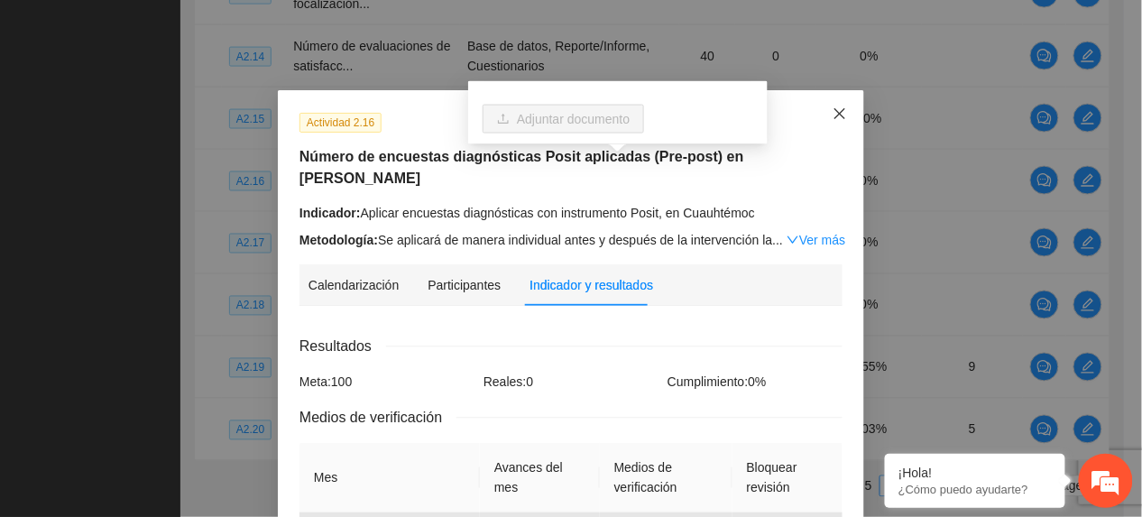
click at [818, 123] on span "Close" at bounding box center [840, 114] width 49 height 49
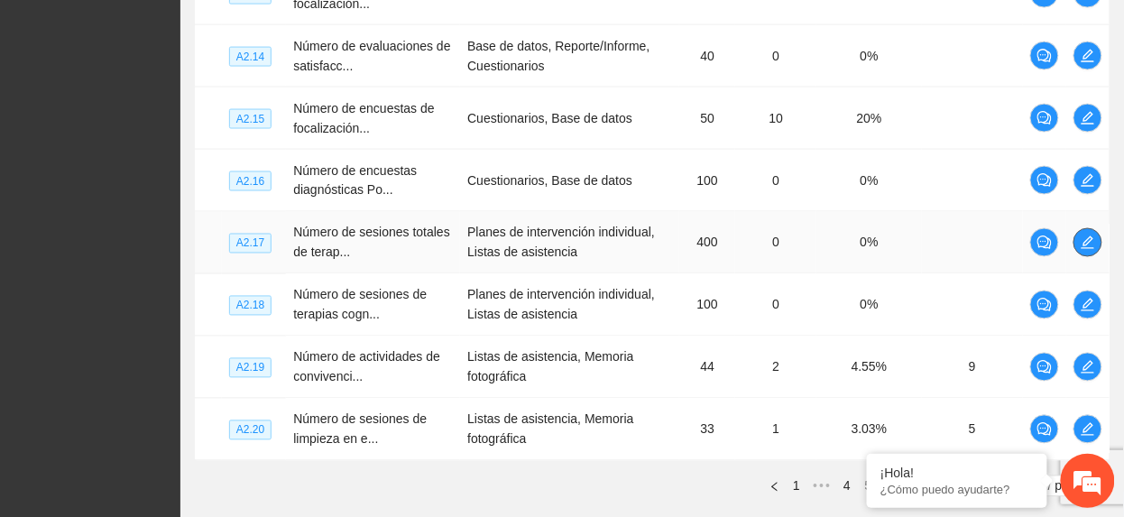
click at [1084, 244] on icon "edit" at bounding box center [1088, 243] width 14 height 14
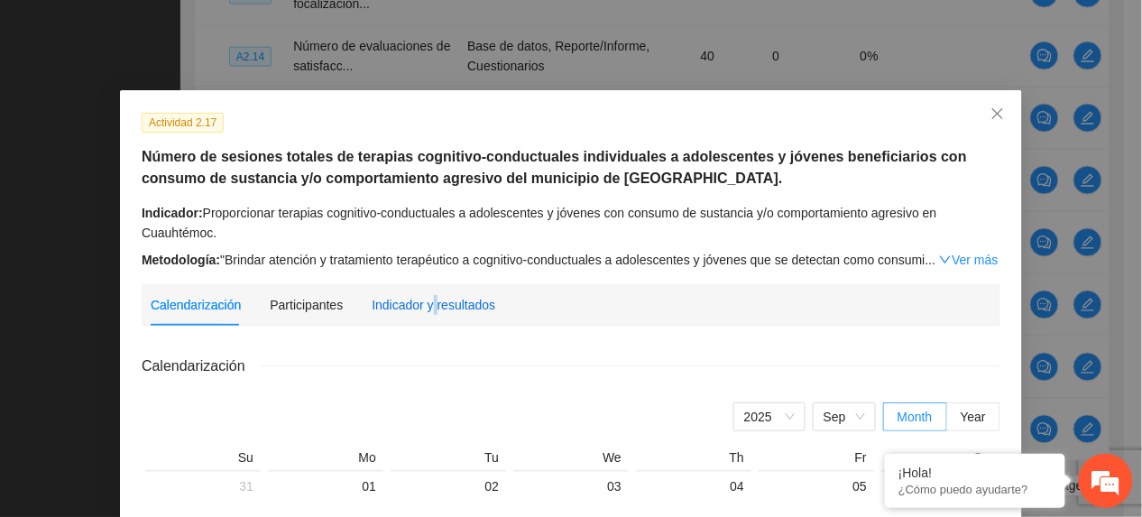
click at [424, 303] on div "Indicador y resultados" at bounding box center [434, 305] width 124 height 20
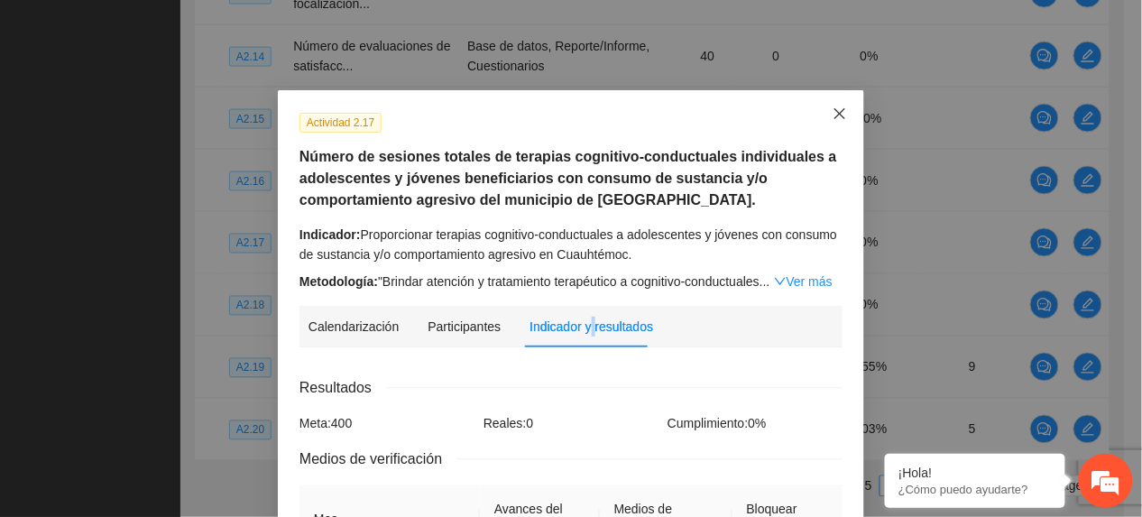
drag, startPoint x: 832, startPoint y: 106, endPoint x: 814, endPoint y: 97, distance: 20.2
click at [828, 106] on span "Close" at bounding box center [840, 114] width 49 height 49
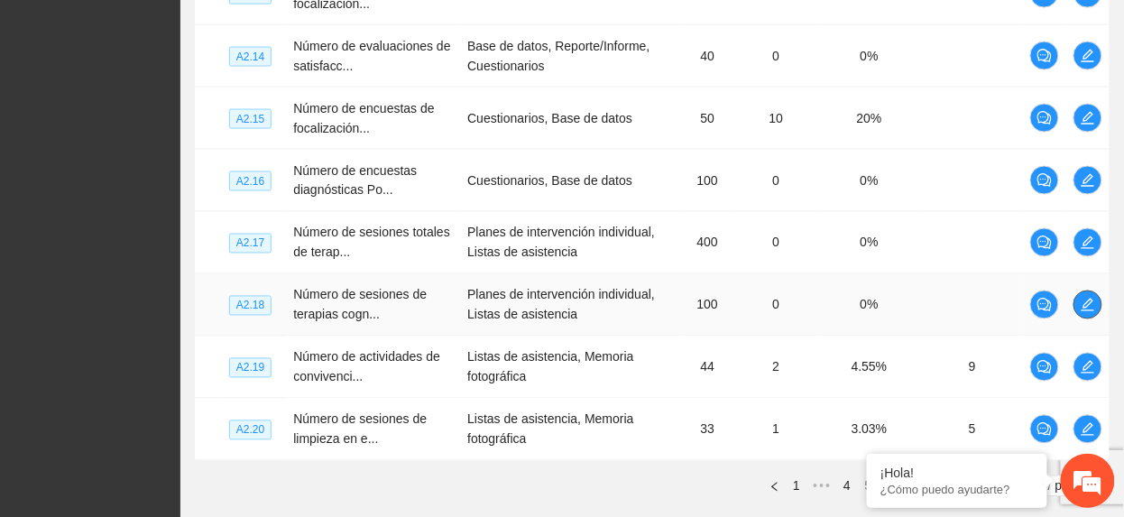
click at [1095, 304] on span "edit" at bounding box center [1088, 305] width 27 height 14
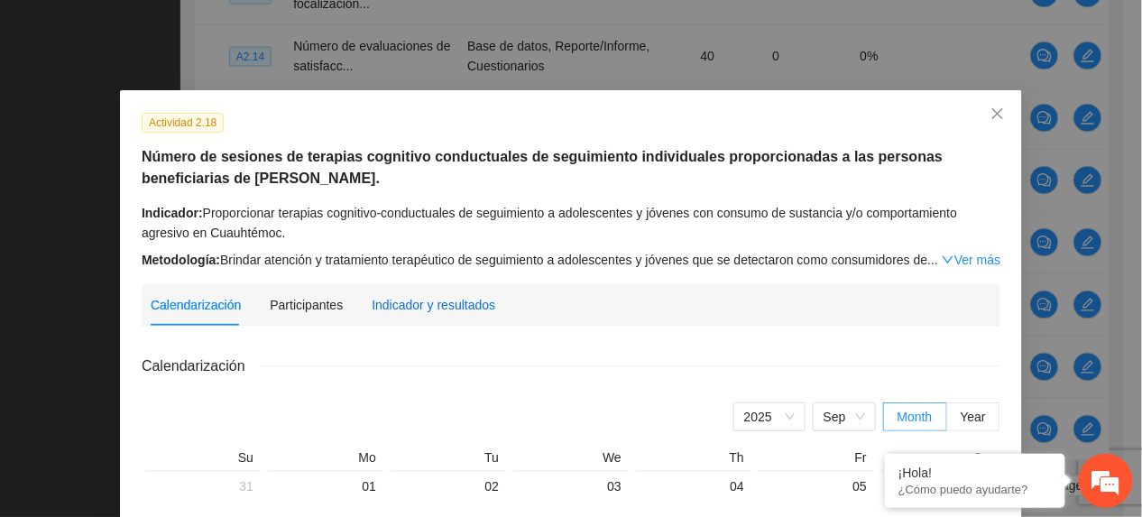
click at [408, 304] on div "Indicador y resultados" at bounding box center [434, 305] width 124 height 20
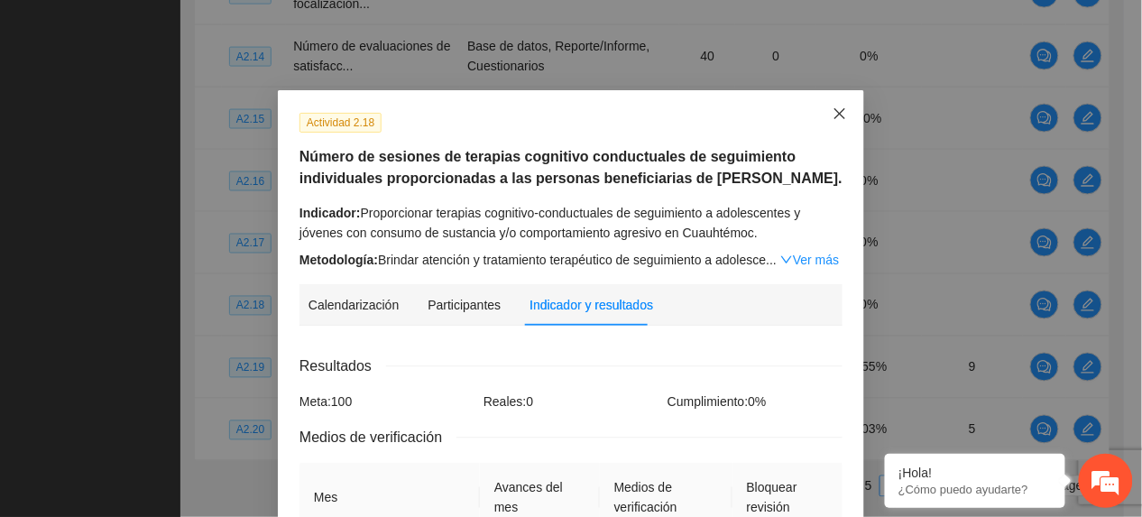
click at [843, 113] on span "Close" at bounding box center [840, 114] width 49 height 49
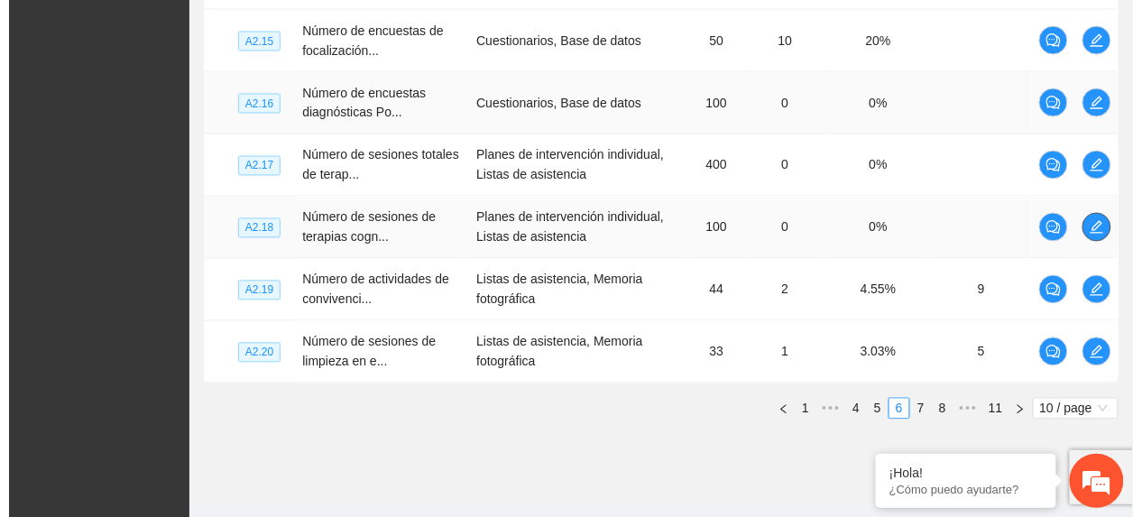
scroll to position [776, 0]
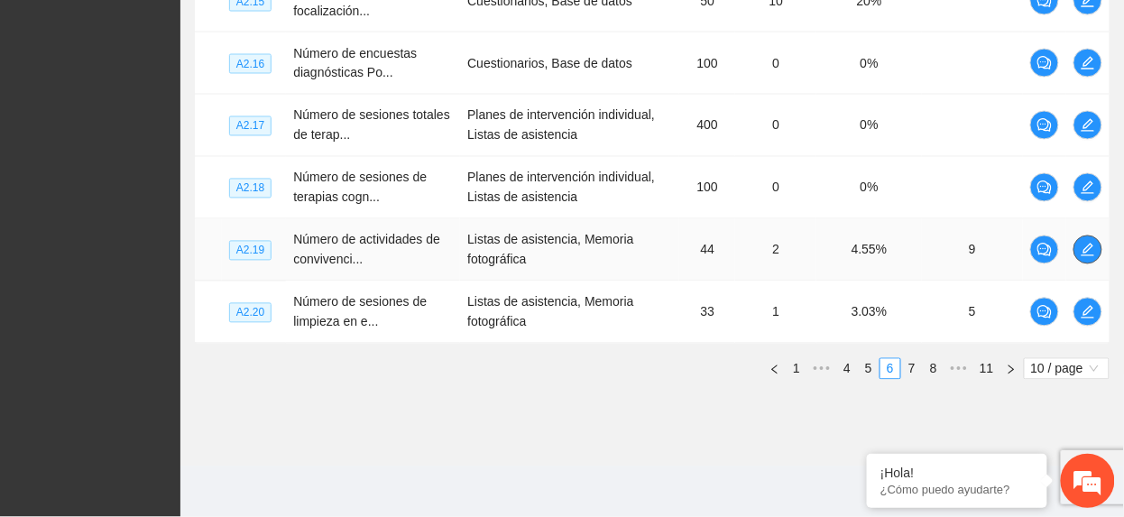
click at [1091, 246] on icon "edit" at bounding box center [1088, 250] width 14 height 14
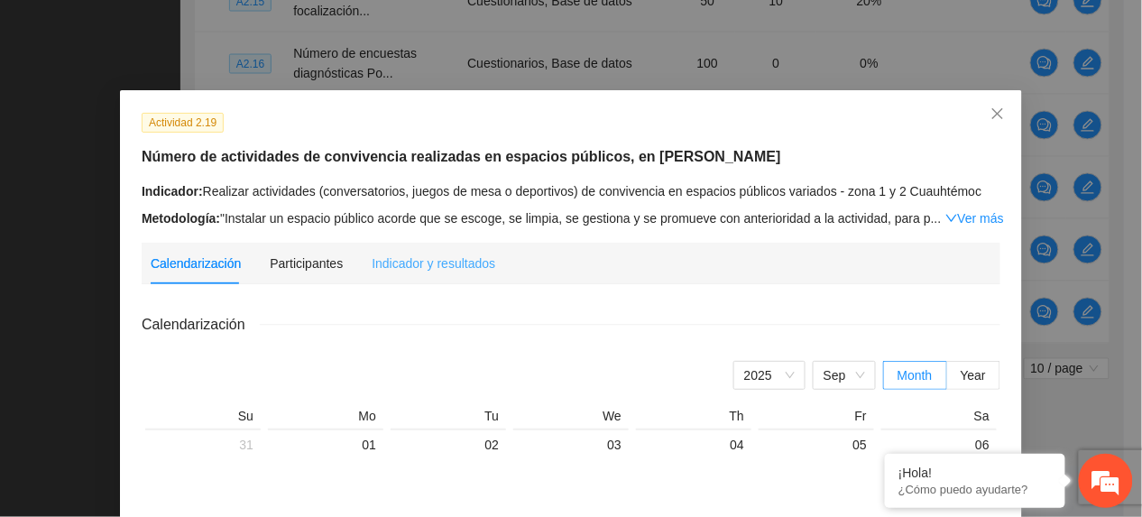
click at [457, 273] on div "Indicador y resultados" at bounding box center [434, 264] width 124 height 42
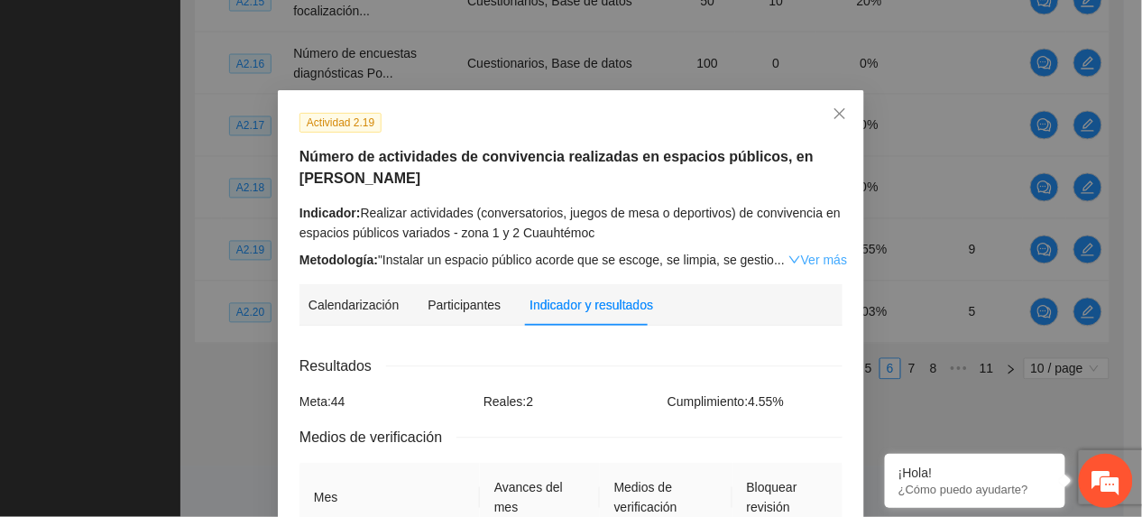
click at [812, 258] on link "Ver más" at bounding box center [818, 260] width 59 height 14
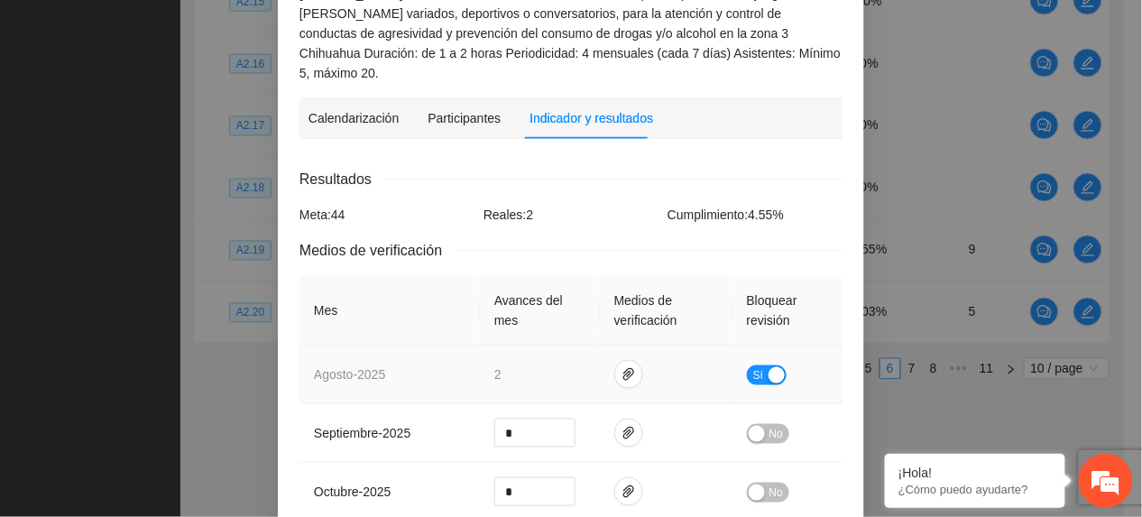
scroll to position [481, 0]
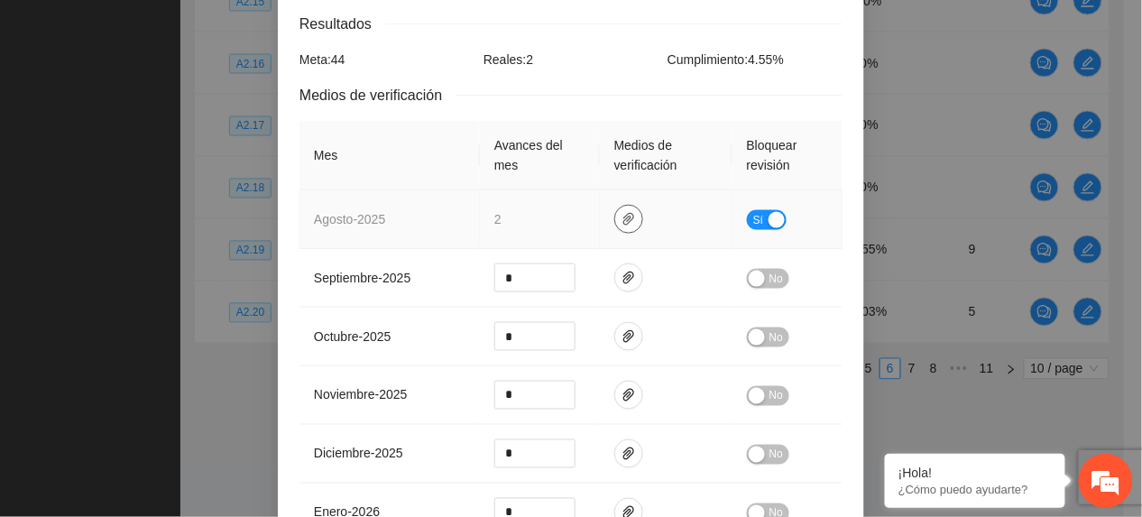
click at [622, 212] on icon "paper-clip" at bounding box center [629, 219] width 14 height 14
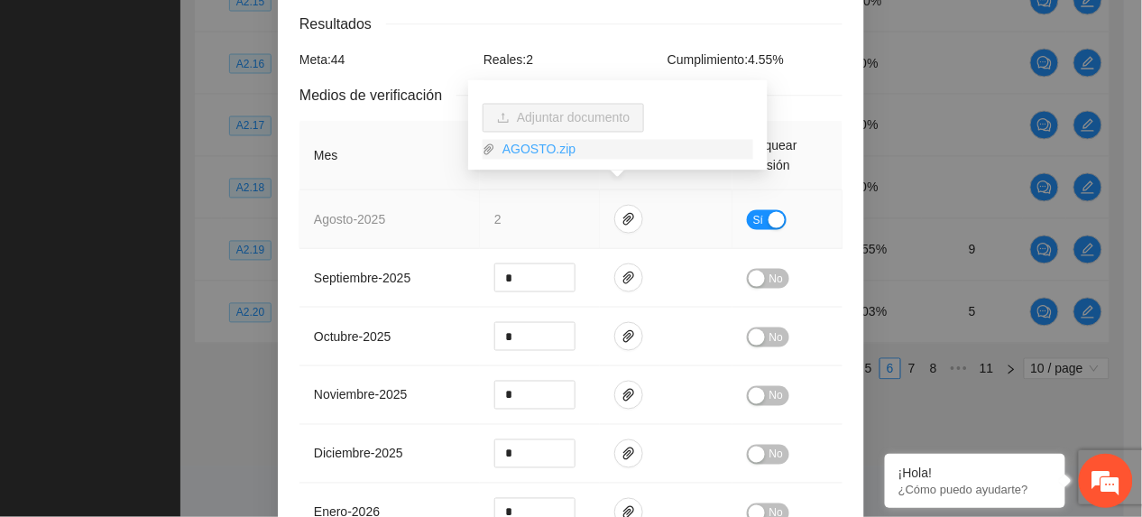
click at [524, 145] on link "AGOSTO.zip" at bounding box center [624, 150] width 258 height 20
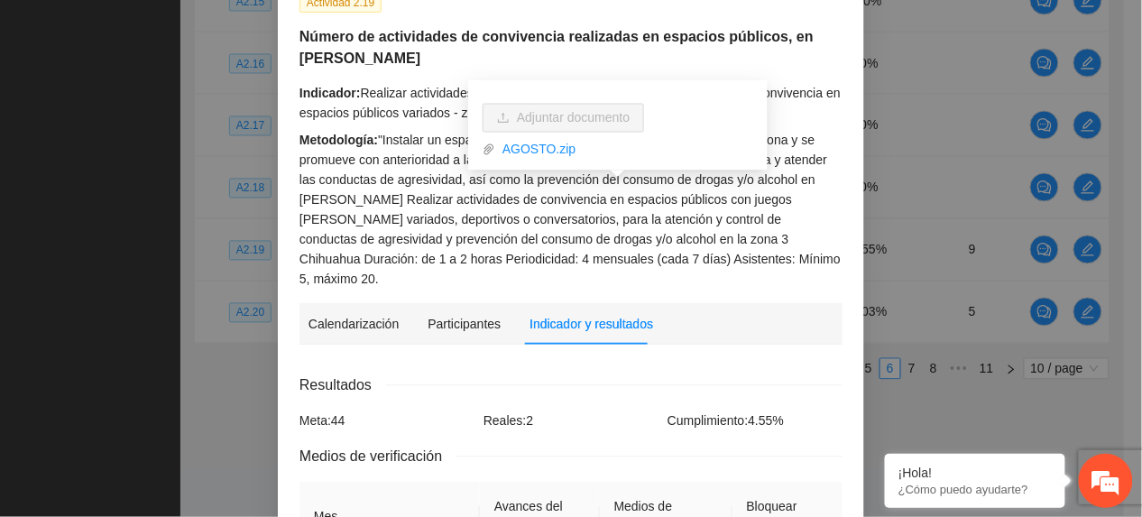
scroll to position [0, 0]
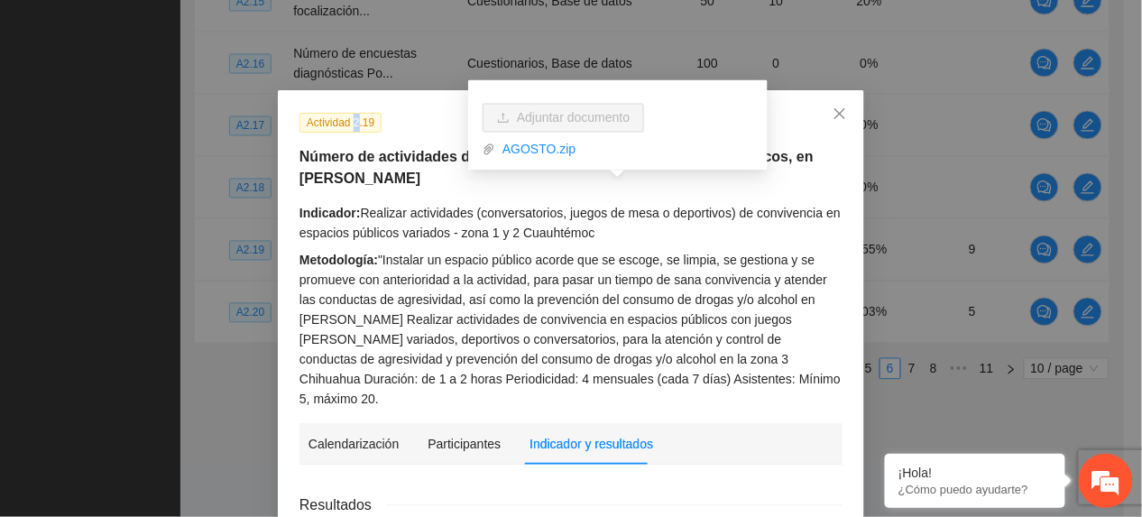
click at [348, 125] on span "Actividad 2.19" at bounding box center [341, 123] width 82 height 20
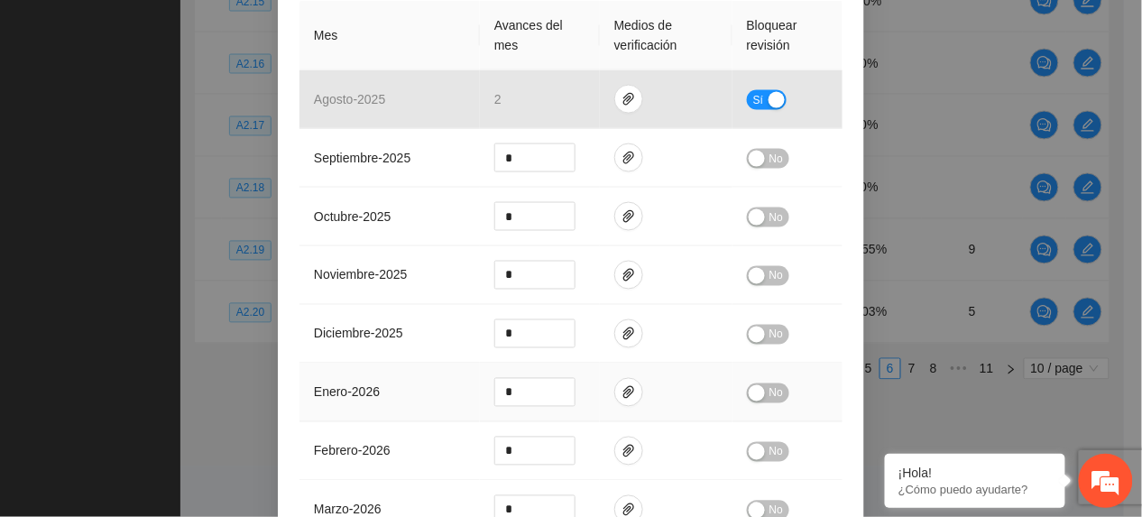
scroll to position [965, 0]
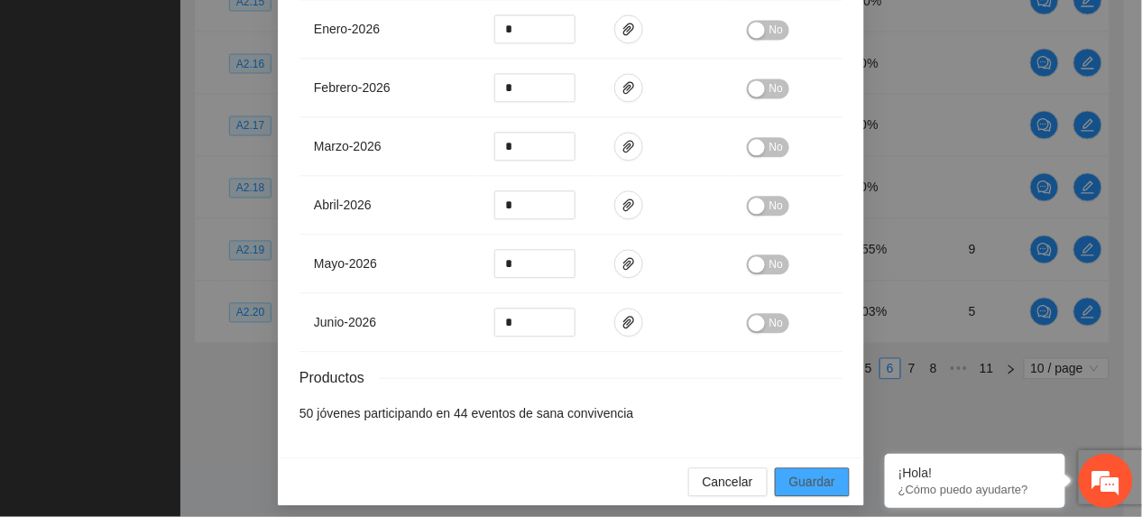
drag, startPoint x: 789, startPoint y: 476, endPoint x: 780, endPoint y: 470, distance: 11.0
click at [790, 473] on span "Guardar" at bounding box center [813, 482] width 46 height 20
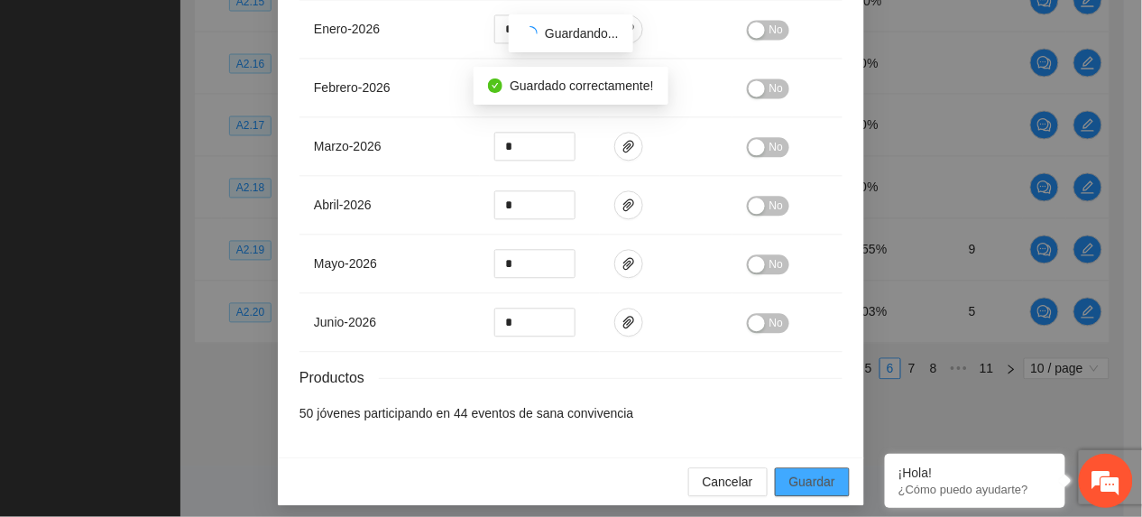
scroll to position [874, 0]
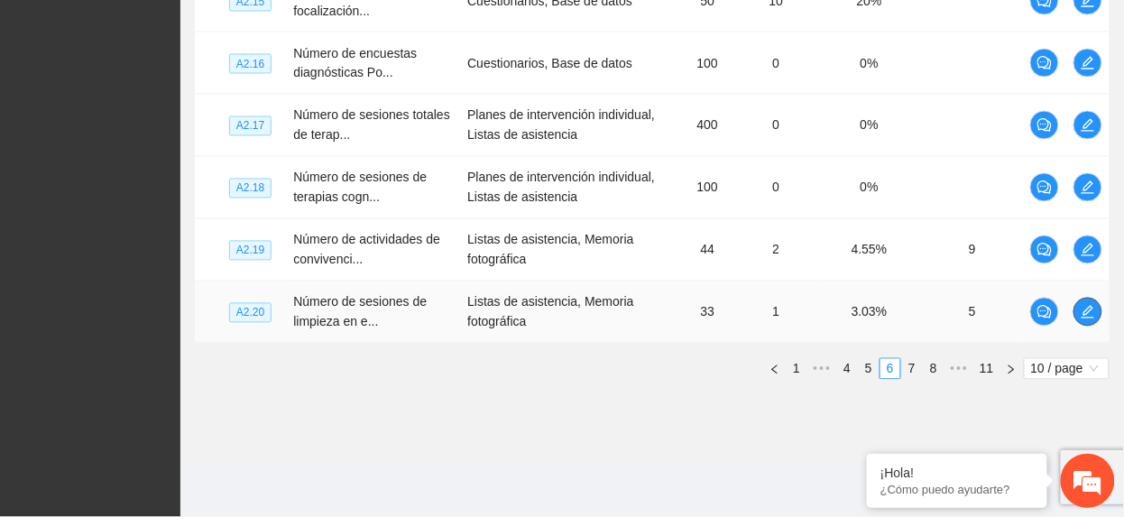
click at [1090, 312] on icon "edit" at bounding box center [1088, 312] width 13 height 13
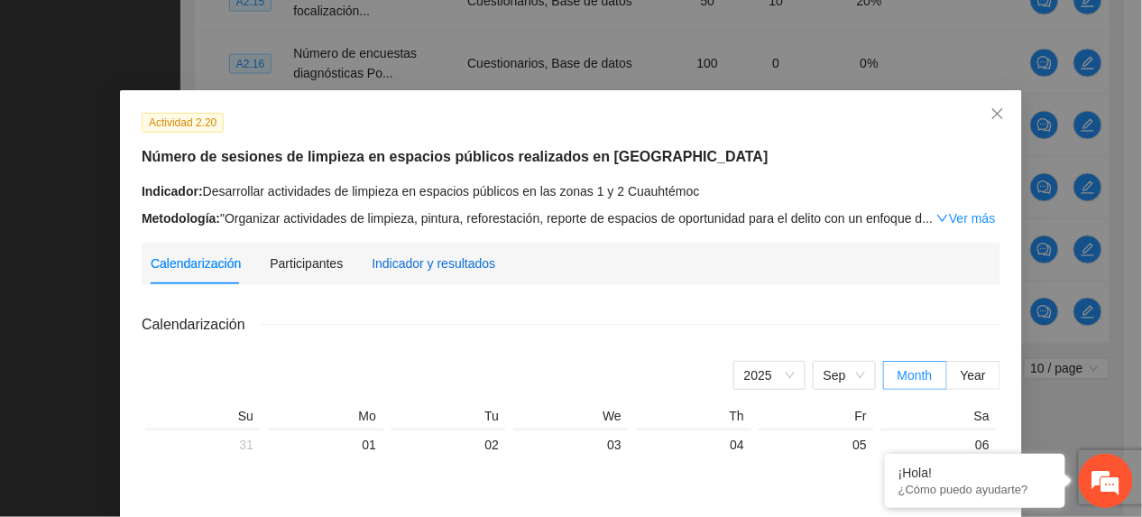
click at [373, 269] on div "Indicador y resultados" at bounding box center [434, 264] width 124 height 20
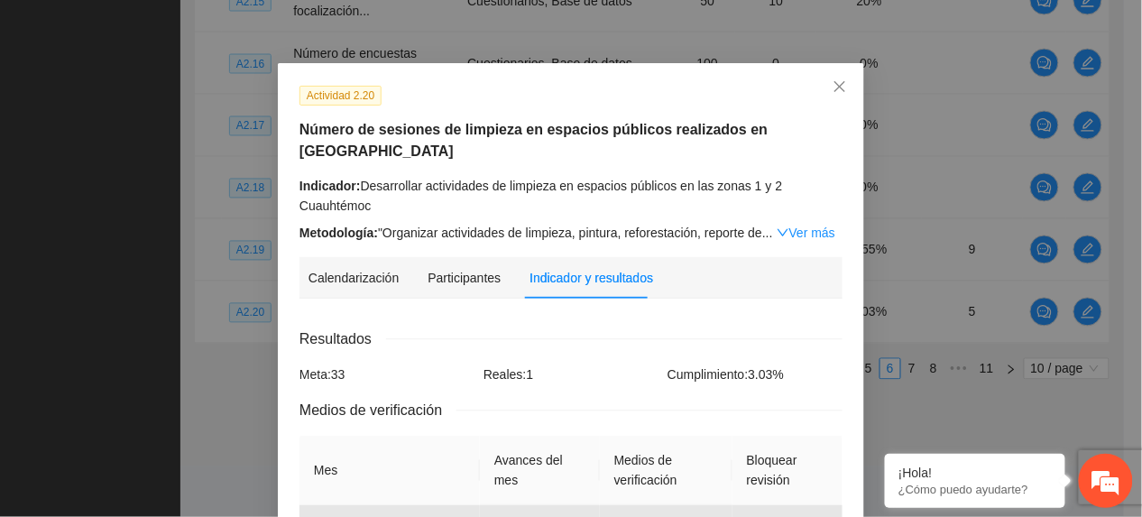
scroll to position [0, 0]
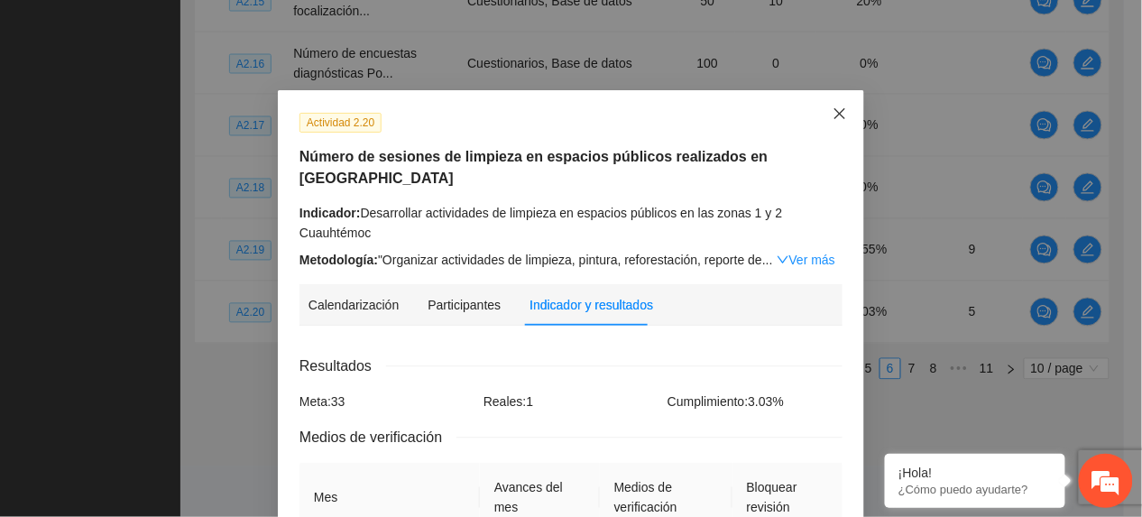
click at [833, 121] on icon "close" at bounding box center [840, 113] width 14 height 14
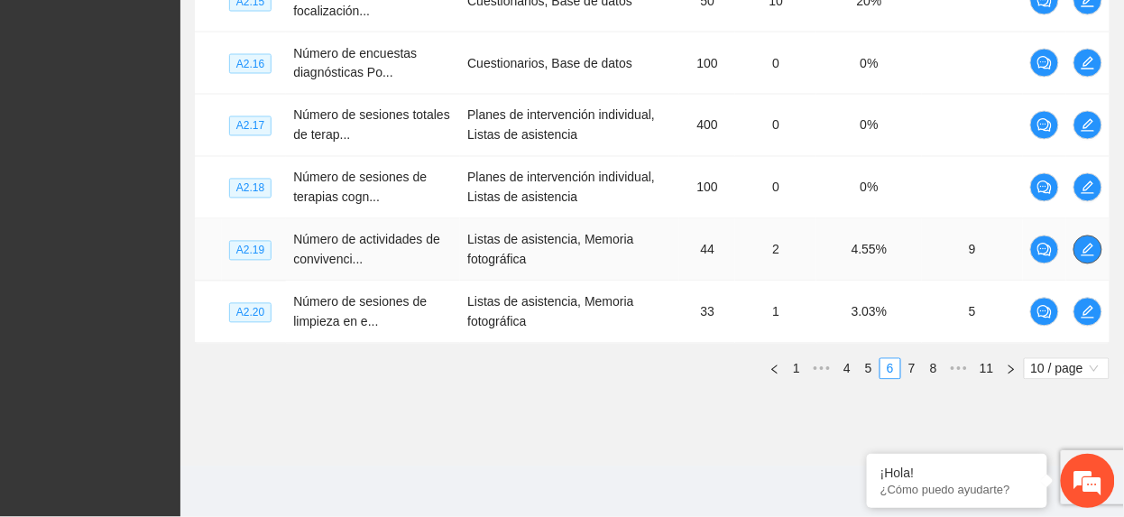
click at [1081, 256] on icon "edit" at bounding box center [1088, 250] width 14 height 14
click at [1096, 308] on span "edit" at bounding box center [1088, 312] width 27 height 14
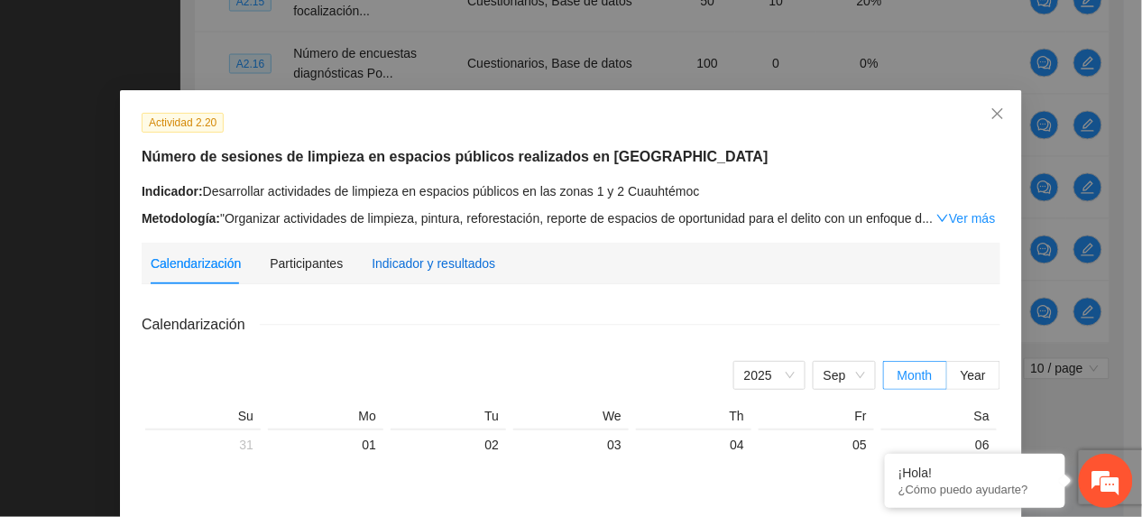
click at [415, 264] on div "Indicador y resultados" at bounding box center [434, 264] width 124 height 20
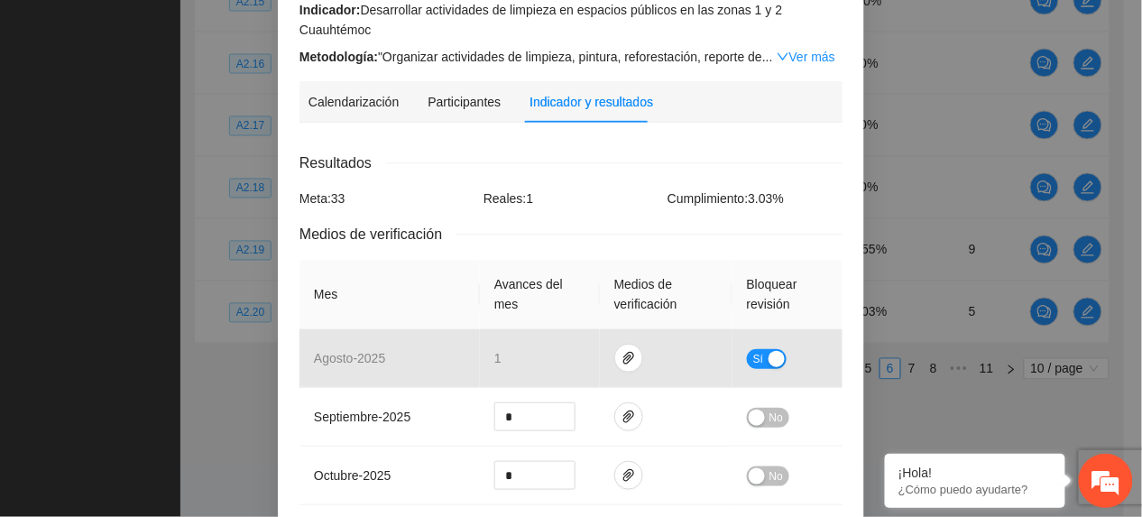
scroll to position [361, 0]
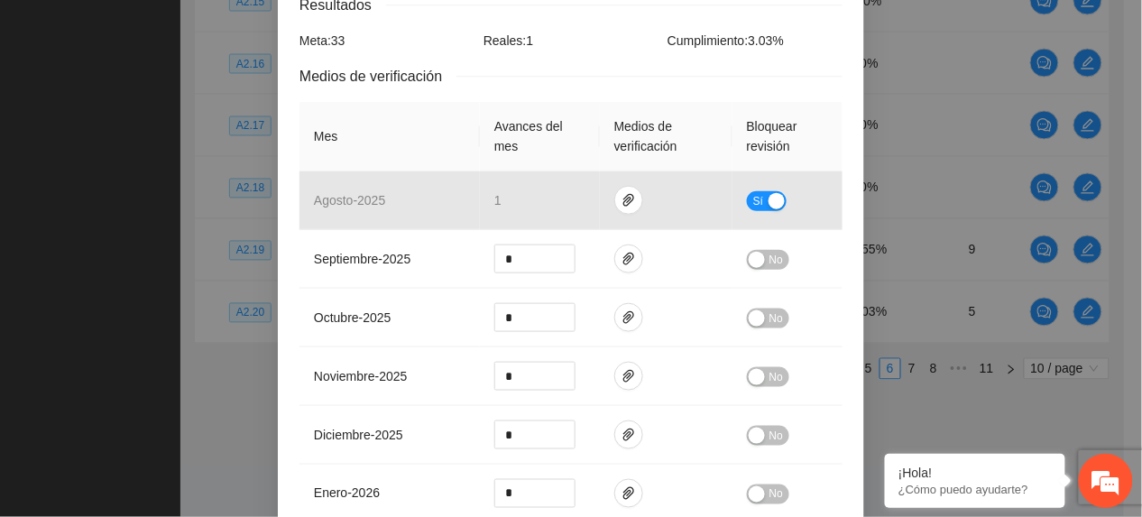
click at [92, 139] on div "Actividad 2.20 Número de sesiones de limpieza en espacios públicos realizados e…" at bounding box center [571, 258] width 1142 height 517
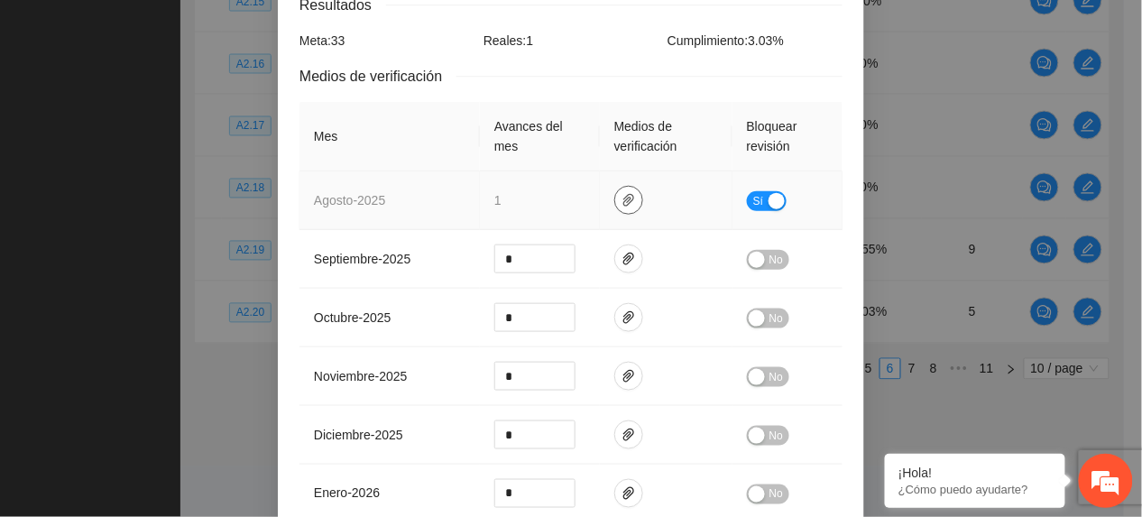
click at [624, 194] on icon "paper-clip" at bounding box center [629, 200] width 11 height 13
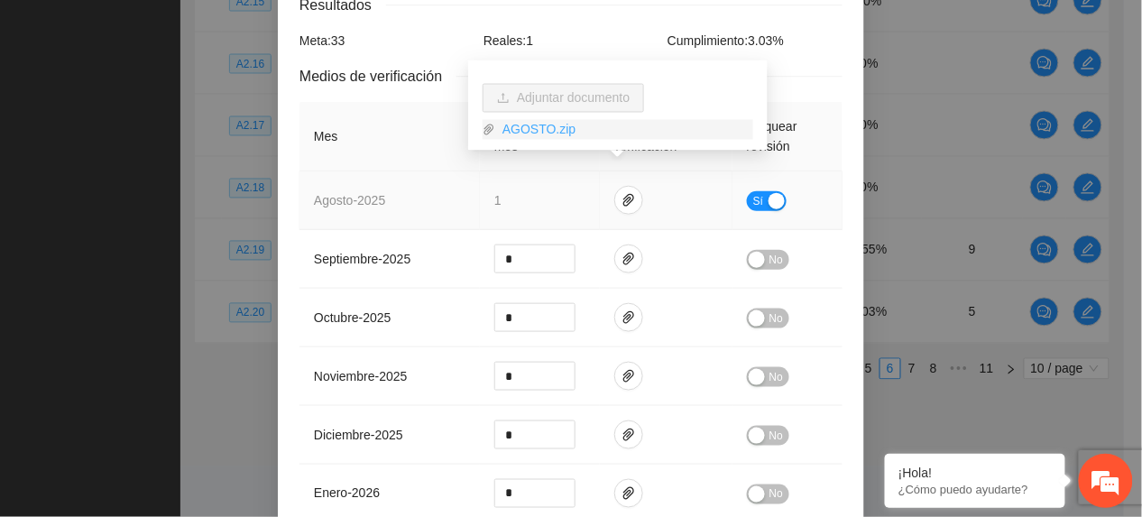
click at [556, 124] on link "AGOSTO.zip" at bounding box center [624, 130] width 258 height 20
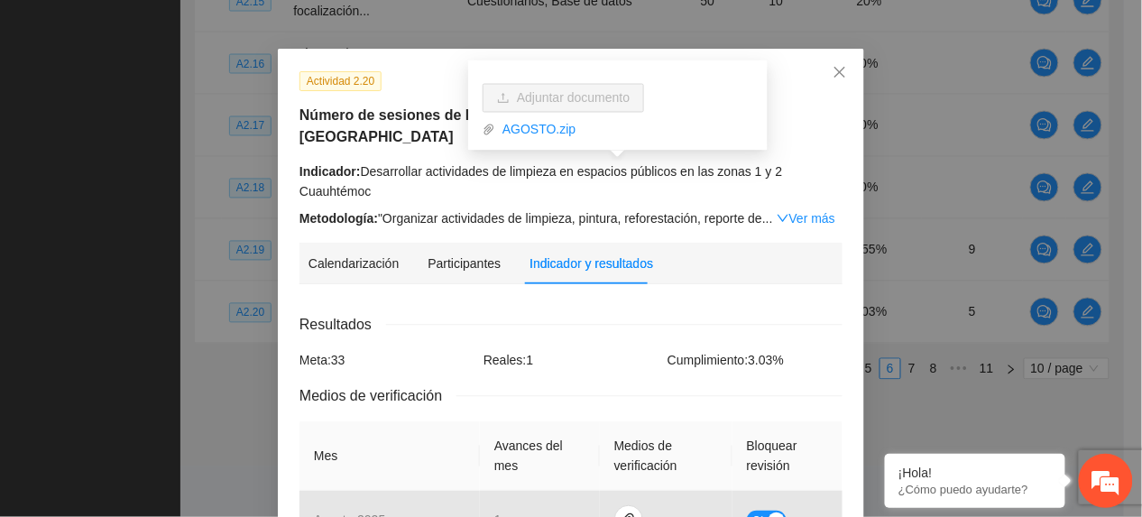
scroll to position [0, 0]
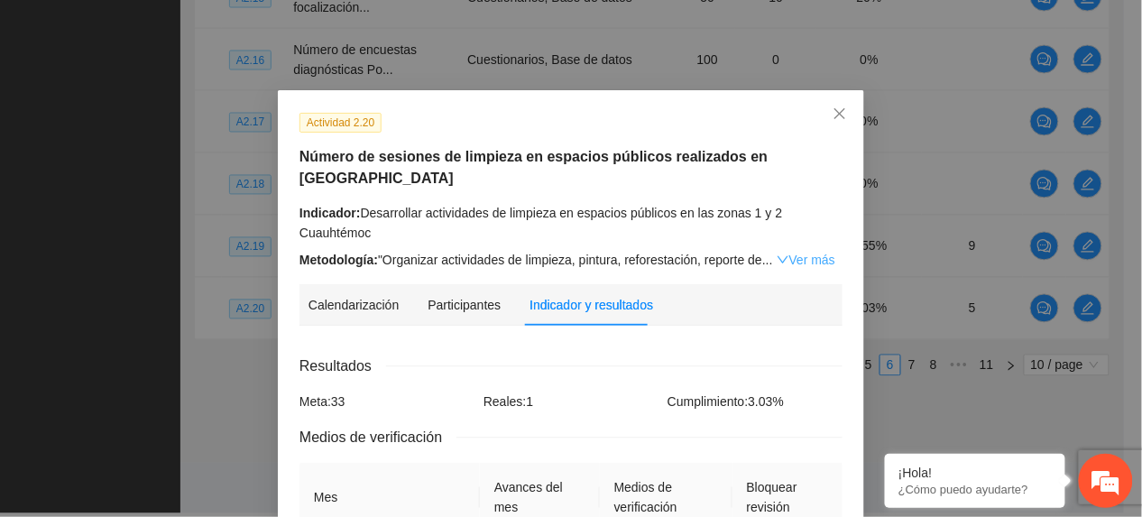
click at [805, 253] on link "Ver más" at bounding box center [806, 260] width 59 height 14
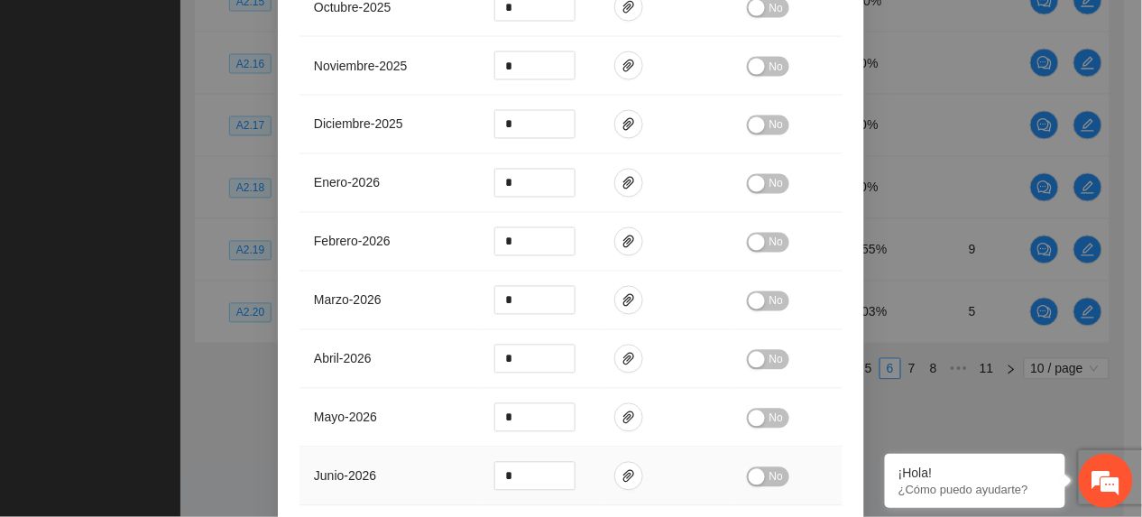
scroll to position [883, 0]
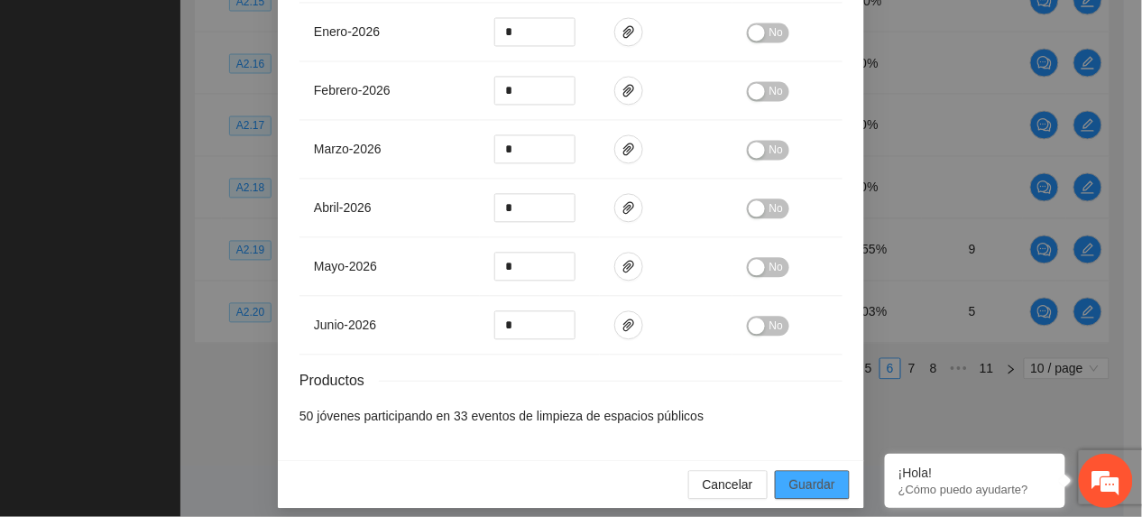
click at [831, 470] on button "Guardar" at bounding box center [812, 484] width 75 height 29
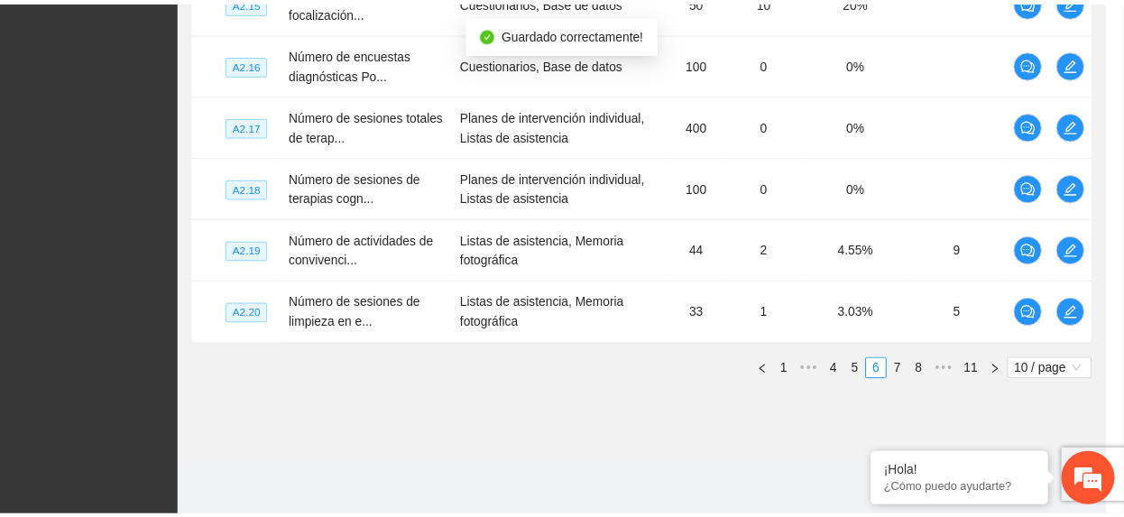
scroll to position [792, 0]
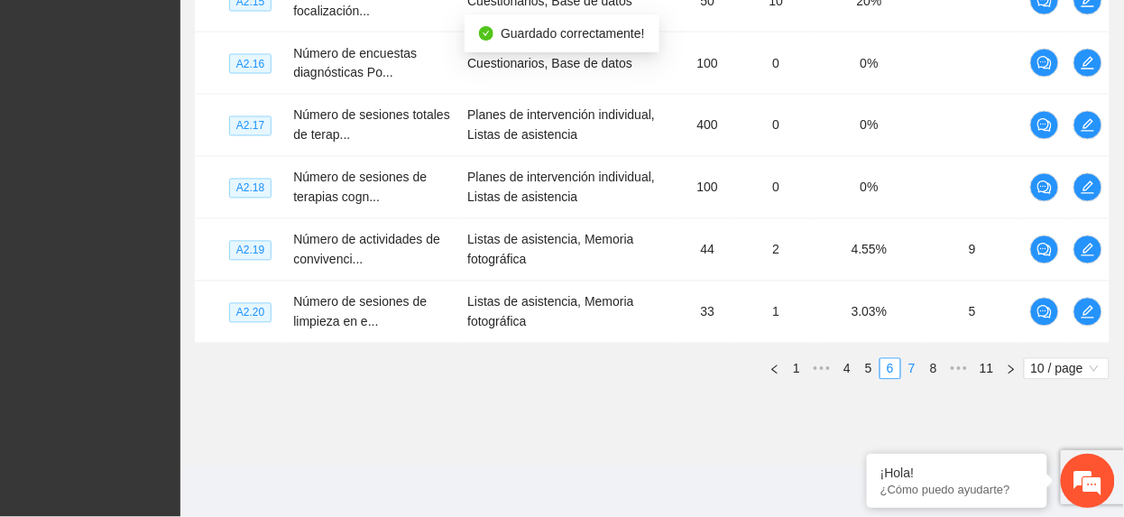
click at [918, 369] on link "7" at bounding box center [912, 369] width 20 height 20
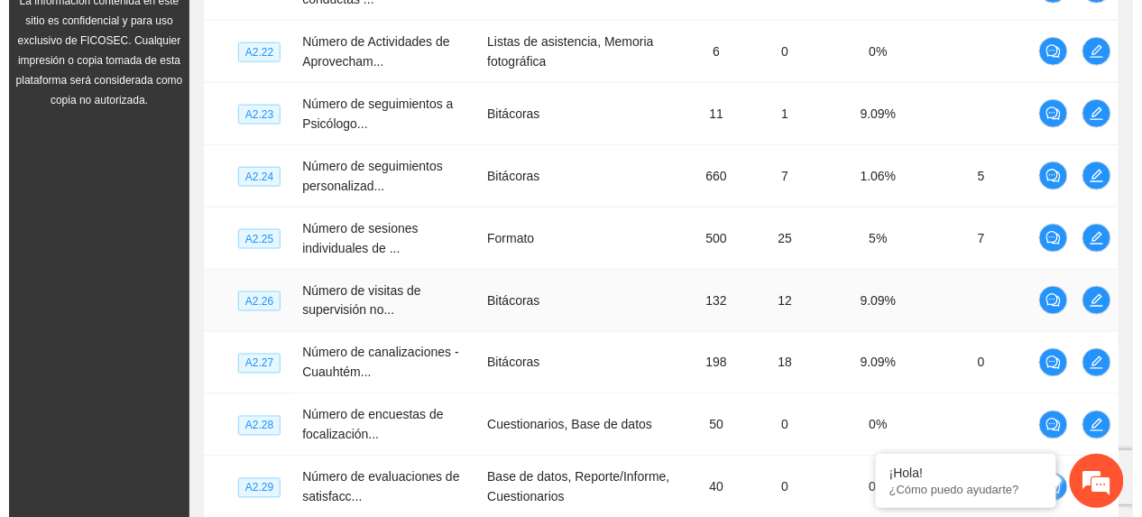
scroll to position [415, 0]
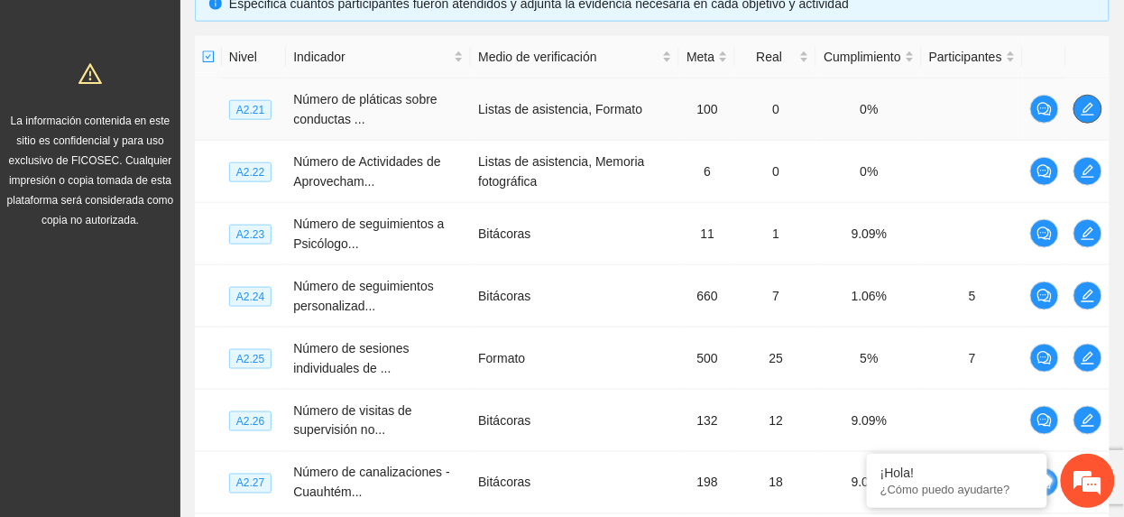
click at [1081, 112] on icon "edit" at bounding box center [1088, 109] width 14 height 14
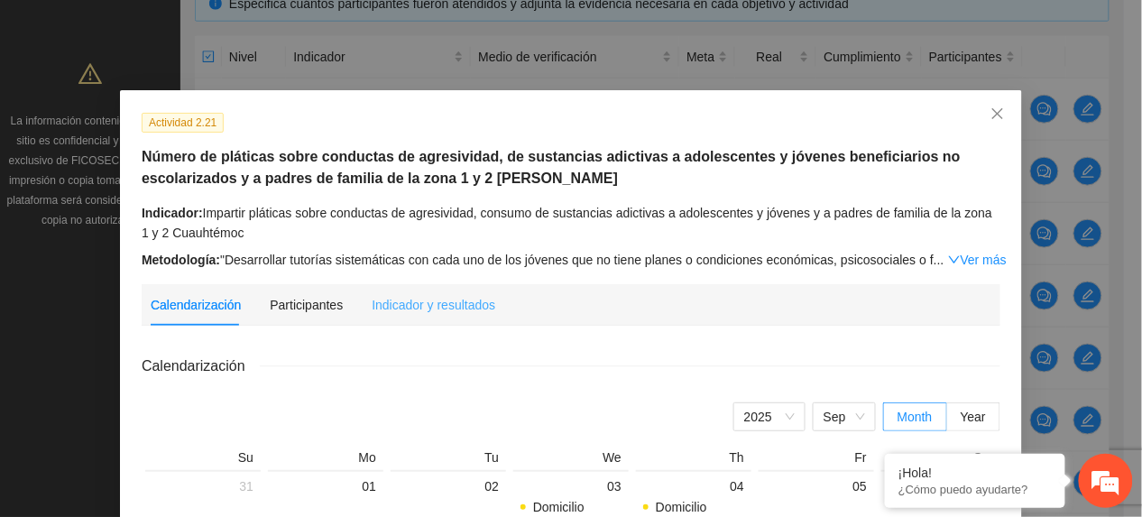
click at [453, 285] on div "Indicador y resultados" at bounding box center [434, 305] width 124 height 42
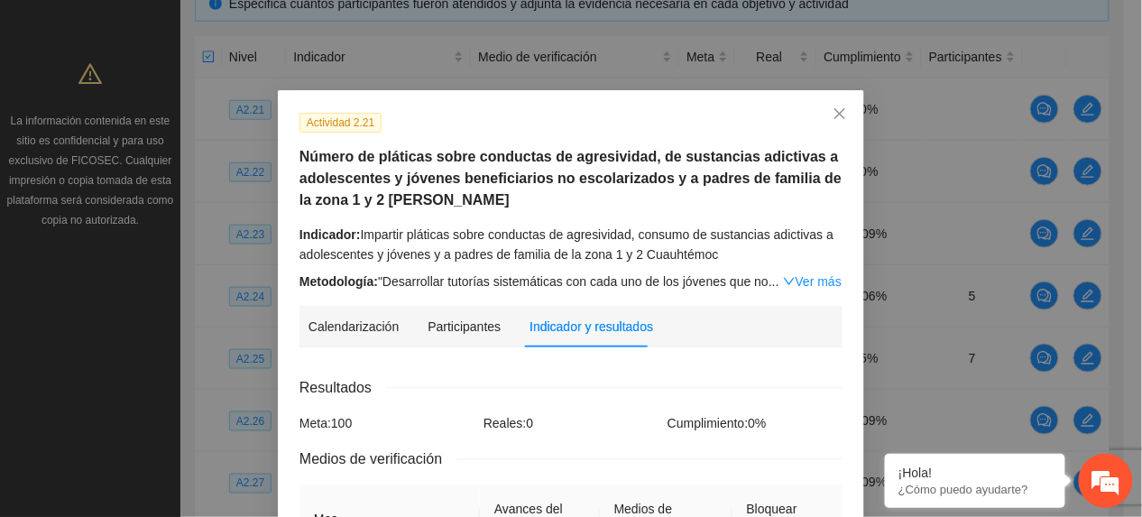
scroll to position [240, 0]
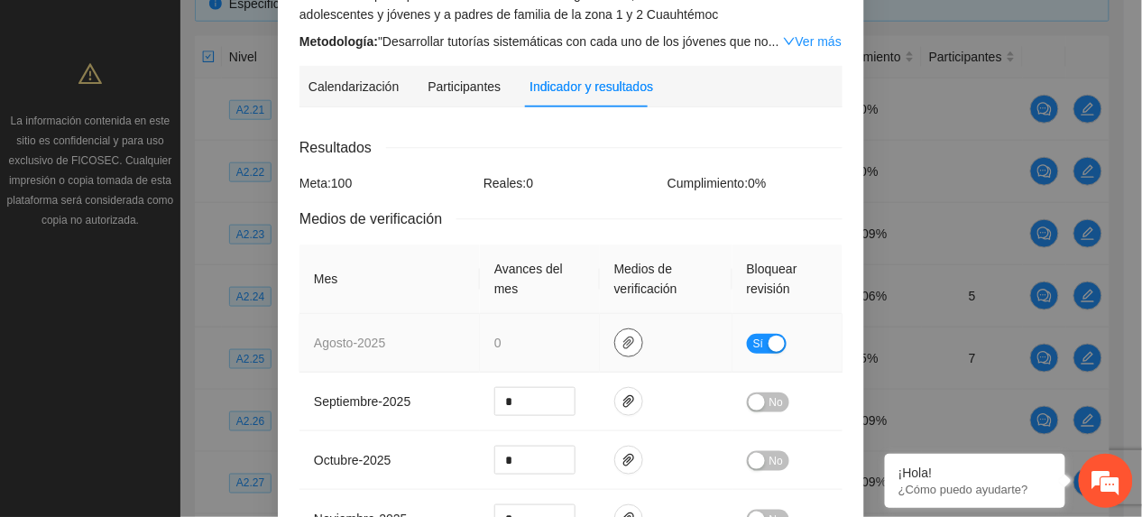
click at [624, 338] on icon "paper-clip" at bounding box center [629, 343] width 11 height 13
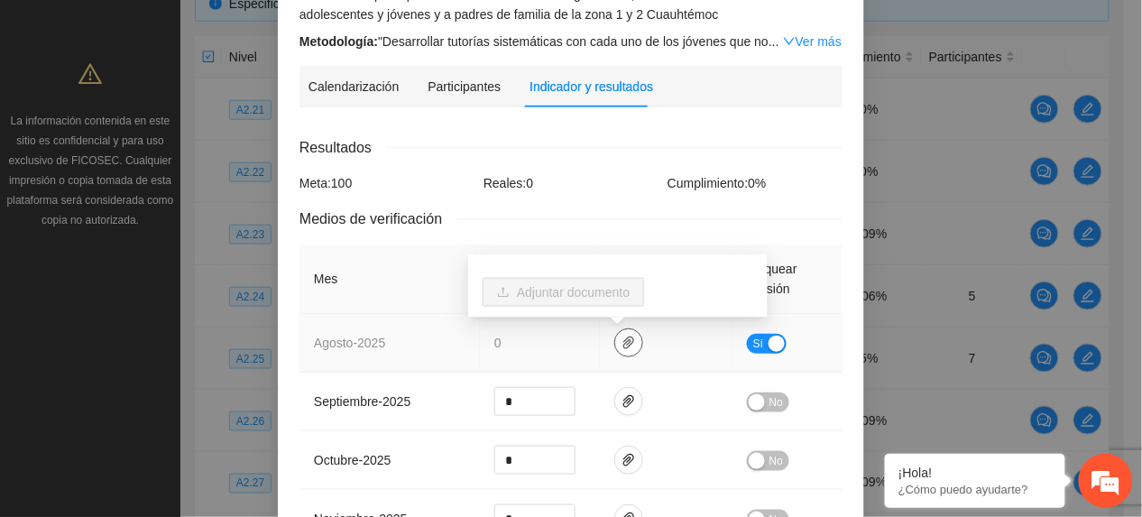
click at [622, 338] on icon "paper-clip" at bounding box center [629, 343] width 14 height 14
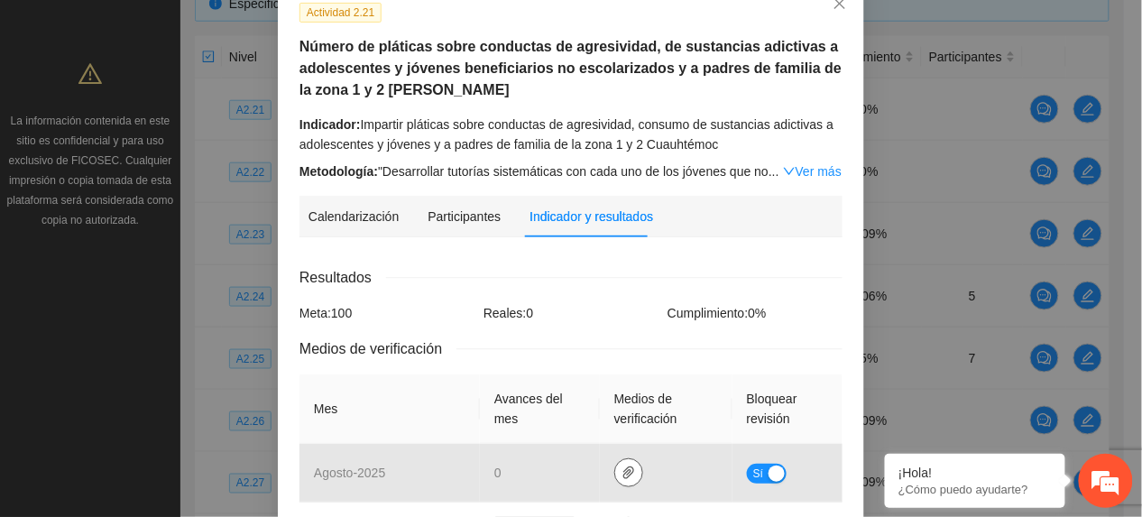
scroll to position [0, 0]
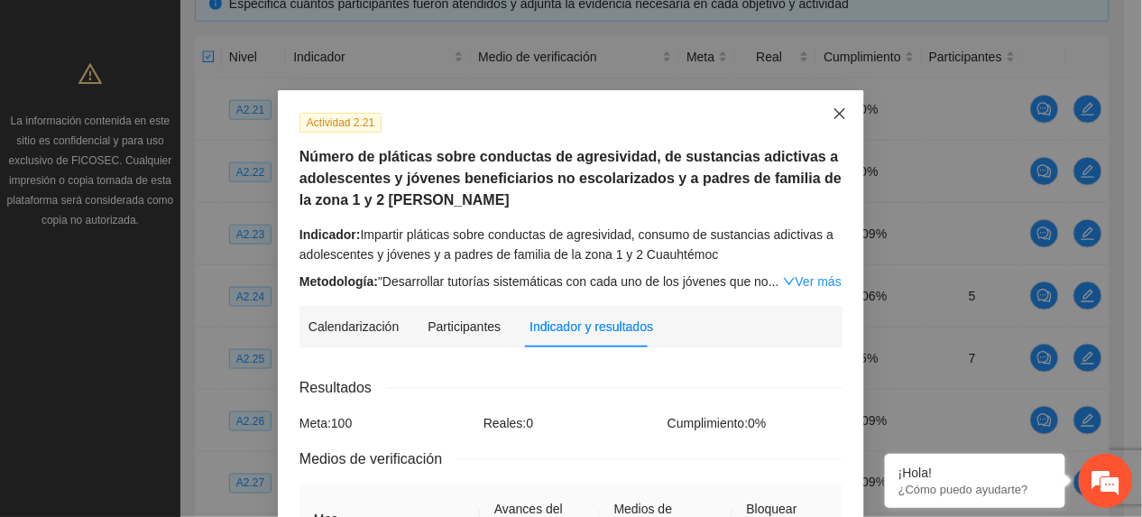
click at [828, 98] on span "Close" at bounding box center [840, 114] width 49 height 49
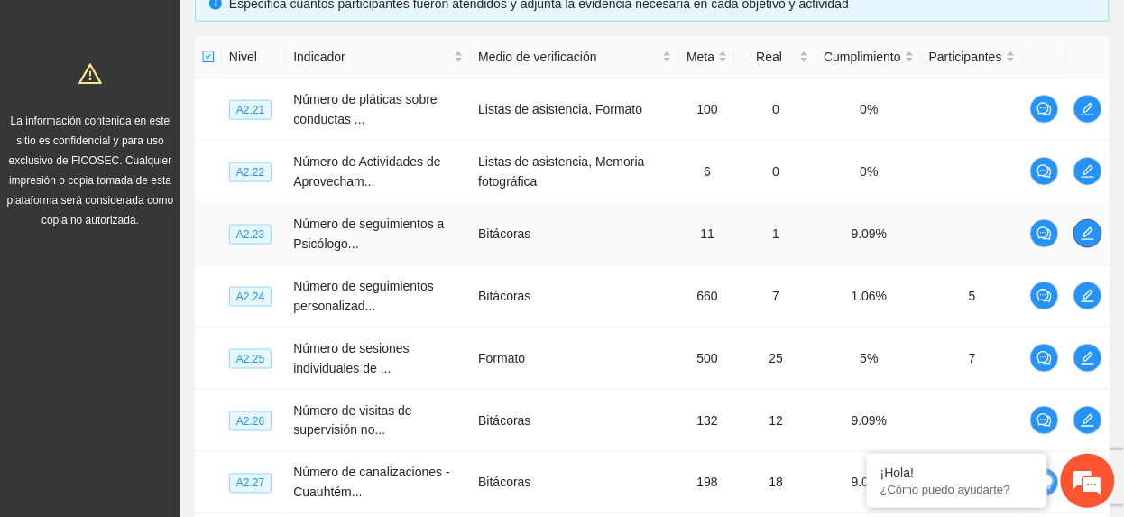
click at [1088, 236] on icon "edit" at bounding box center [1088, 234] width 14 height 14
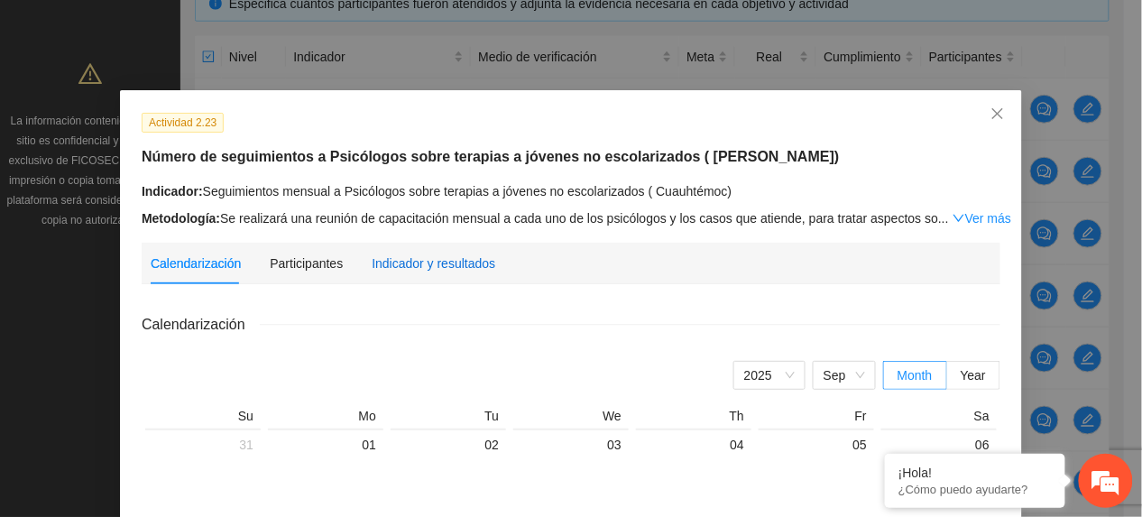
click at [380, 269] on div "Indicador y resultados" at bounding box center [434, 264] width 124 height 20
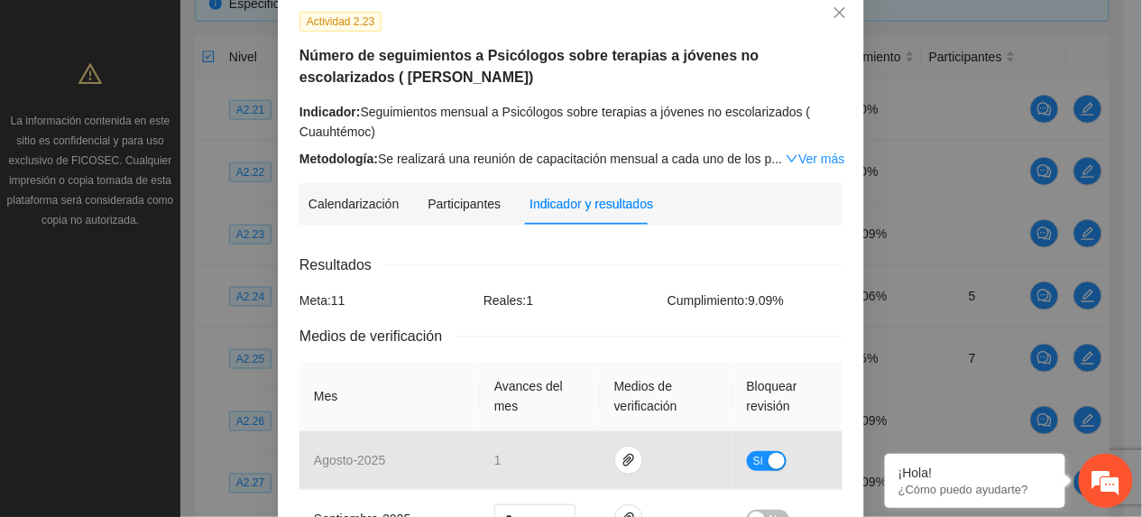
scroll to position [361, 0]
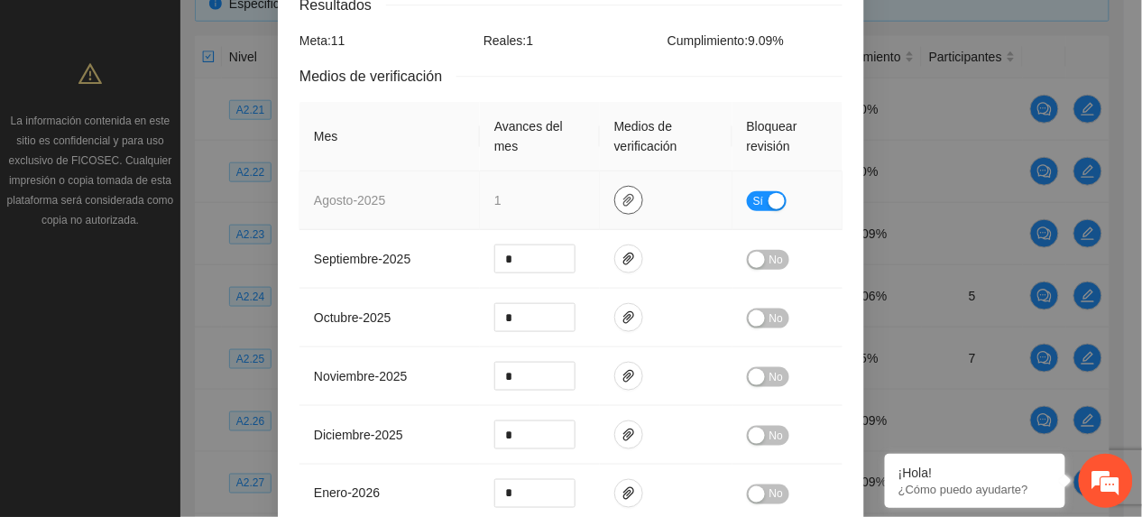
click at [624, 199] on icon "paper-clip" at bounding box center [629, 200] width 11 height 13
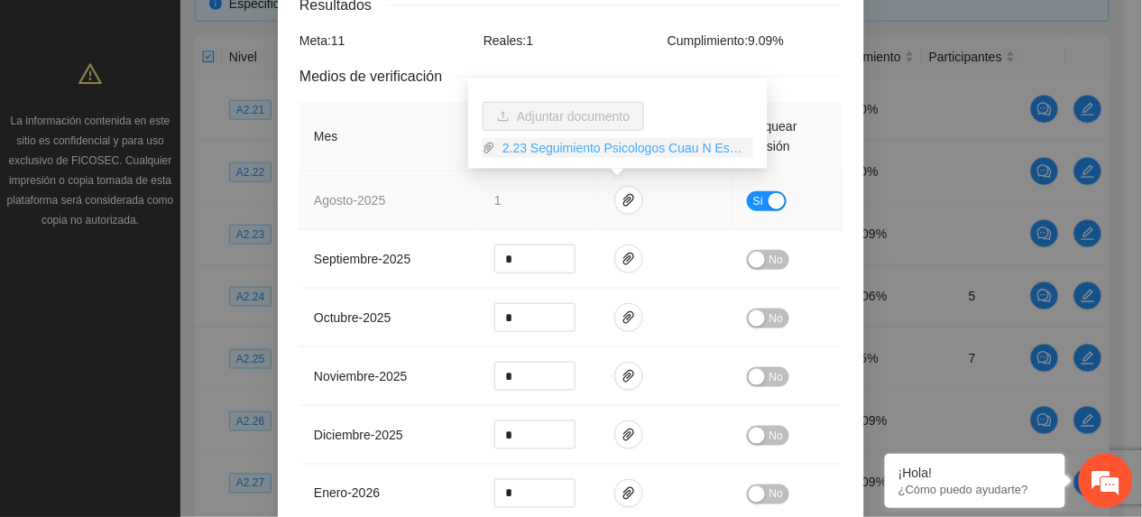
click at [560, 153] on link "2.23 Seguimiento Psicologos Cuau N Esc.zip" at bounding box center [624, 148] width 258 height 20
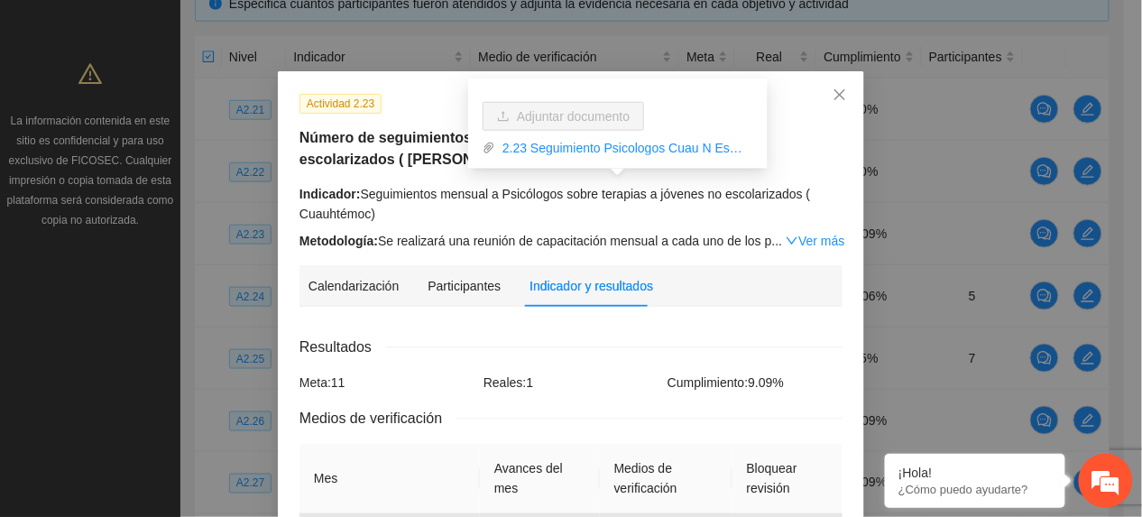
scroll to position [0, 0]
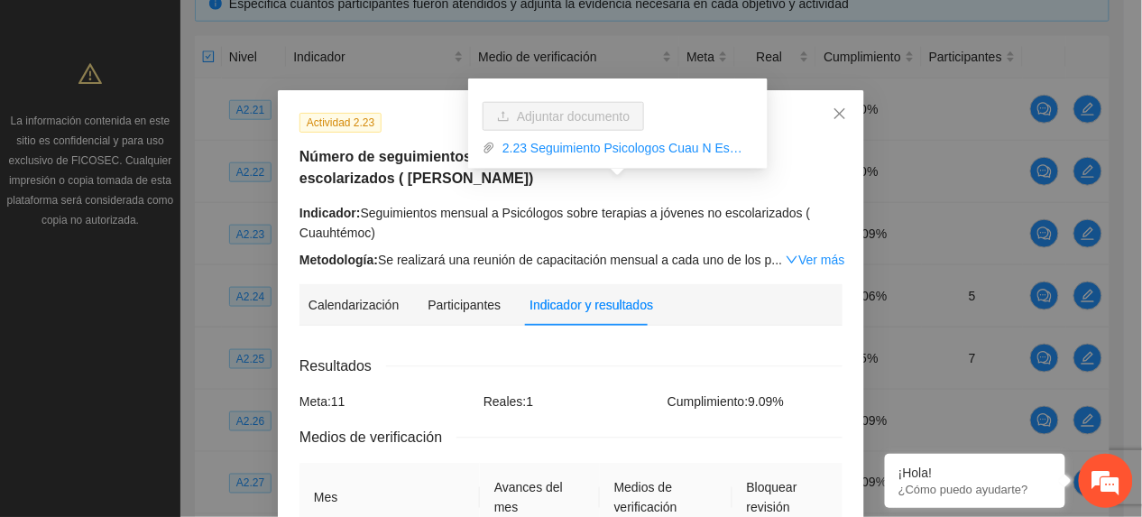
click at [340, 162] on h5 "Número de seguimientos a Psicólogos sobre terapias a jóvenes no escolarizados (…" at bounding box center [571, 167] width 543 height 43
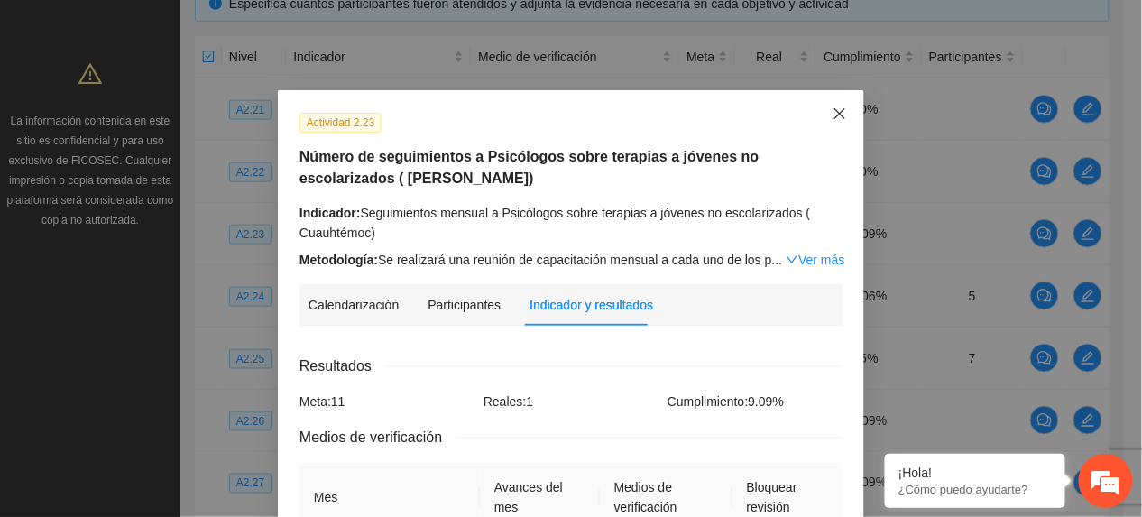
click at [828, 126] on span "Close" at bounding box center [840, 114] width 49 height 49
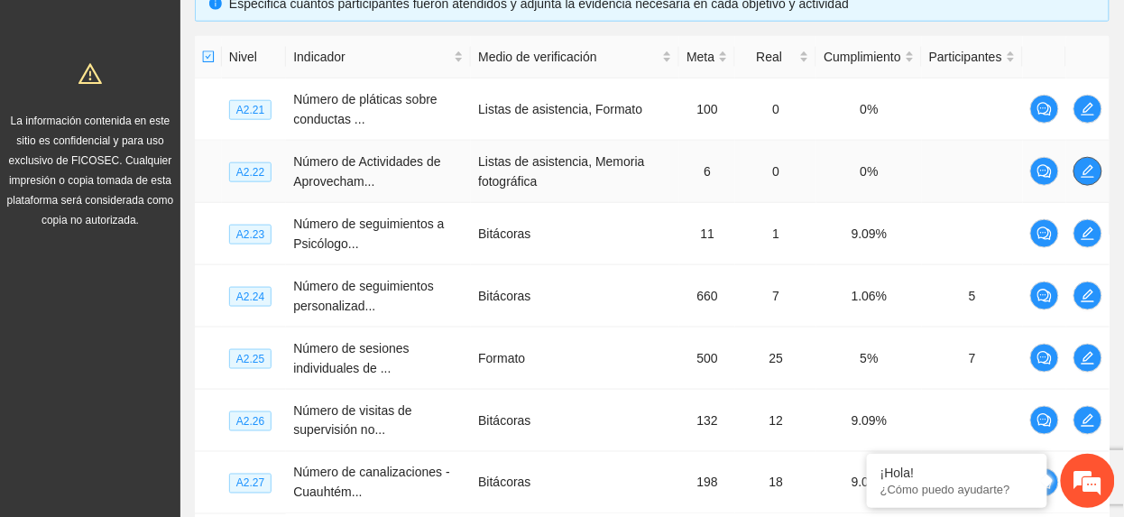
click at [1087, 180] on button "button" at bounding box center [1088, 171] width 29 height 29
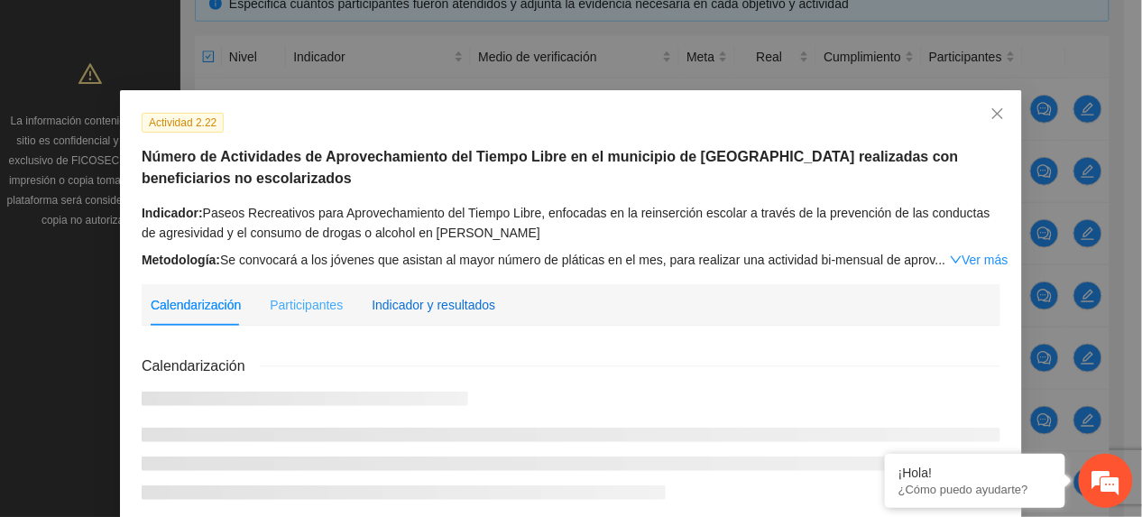
click at [439, 301] on div "Indicador y resultados" at bounding box center [434, 305] width 124 height 20
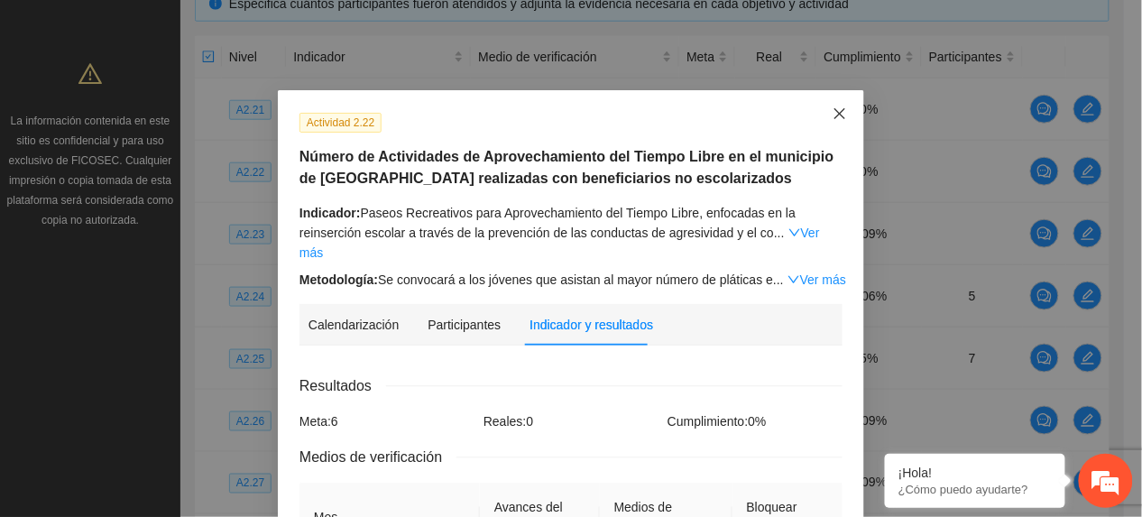
drag, startPoint x: 846, startPoint y: 109, endPoint x: 806, endPoint y: 143, distance: 51.9
click at [845, 110] on span "Close" at bounding box center [840, 114] width 49 height 49
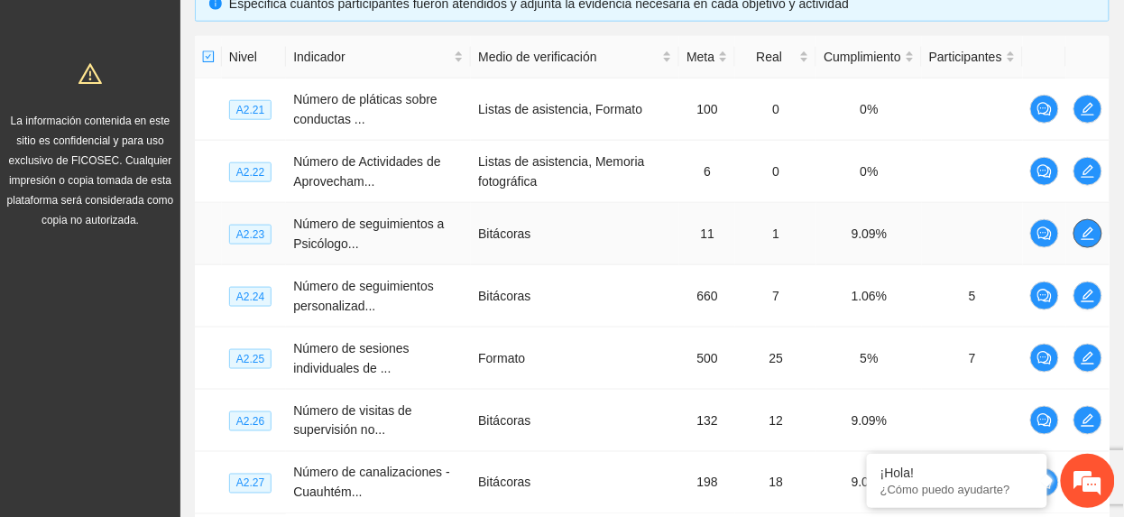
click at [1091, 227] on icon "edit" at bounding box center [1088, 234] width 14 height 14
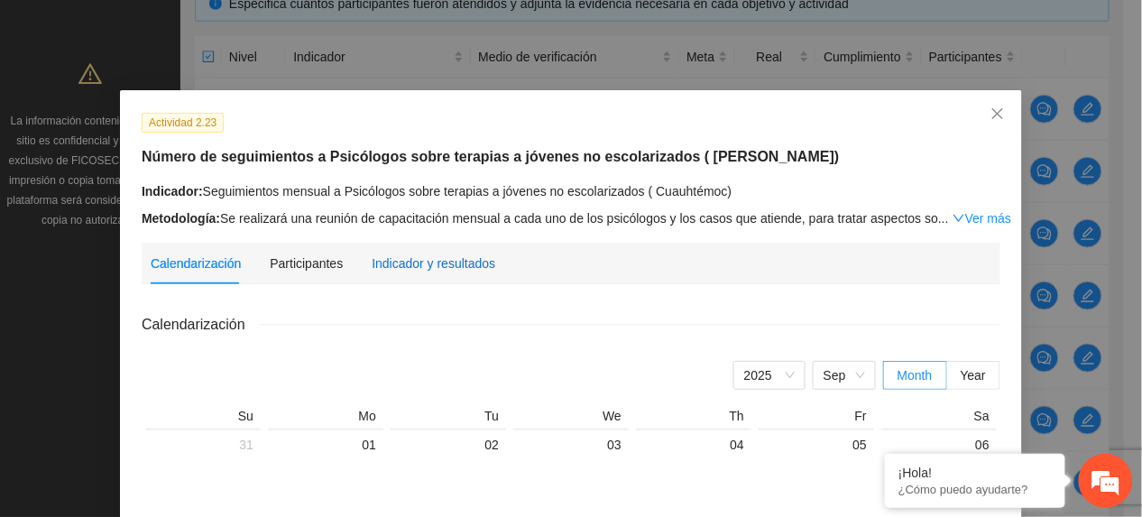
click at [452, 265] on div "Indicador y resultados" at bounding box center [434, 264] width 124 height 20
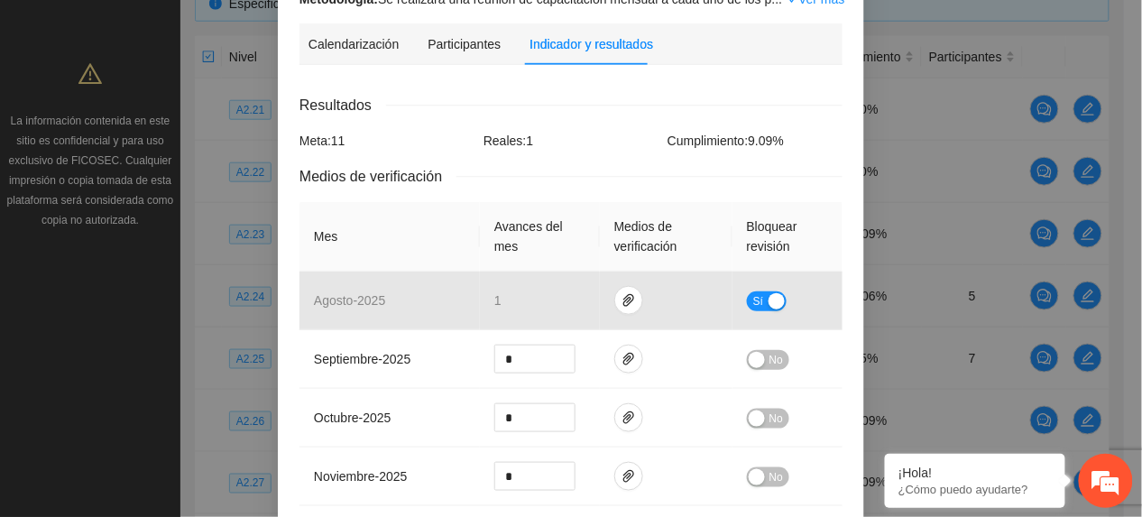
scroll to position [361, 0]
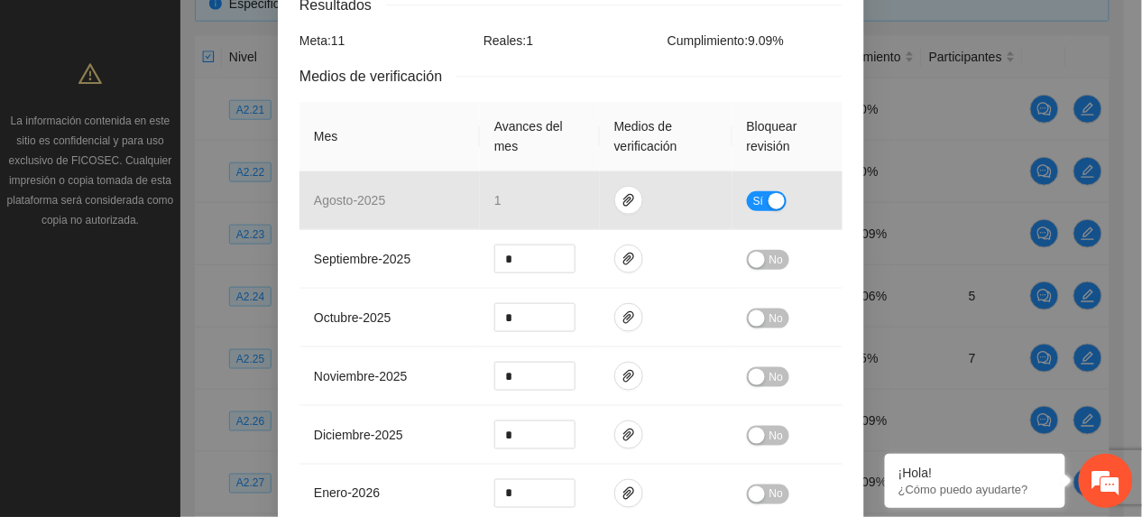
click at [503, 120] on th "Avances del mes" at bounding box center [540, 136] width 120 height 69
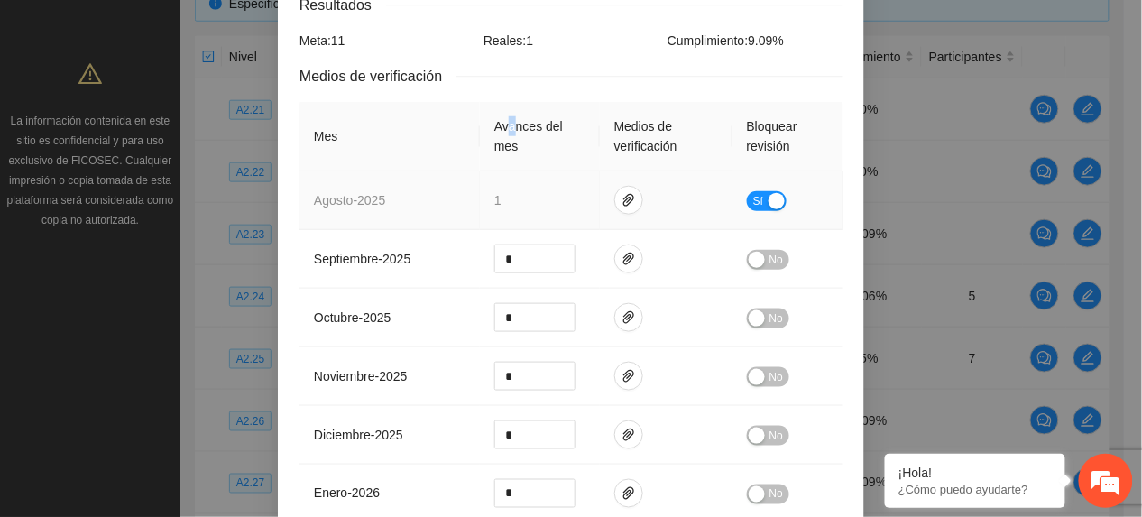
click at [754, 199] on span "Sí" at bounding box center [759, 201] width 11 height 20
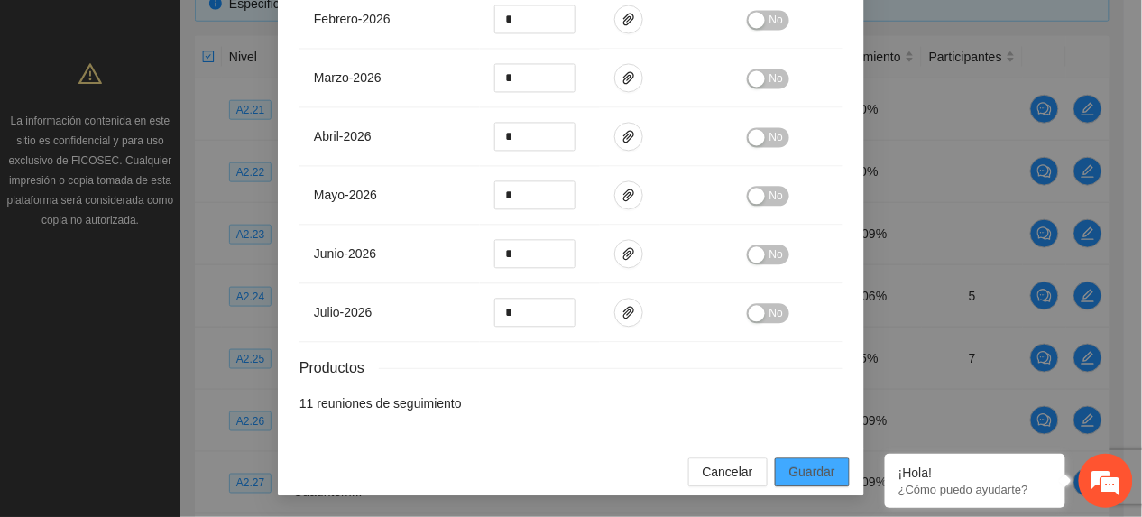
click at [794, 475] on span "Guardar" at bounding box center [813, 472] width 46 height 20
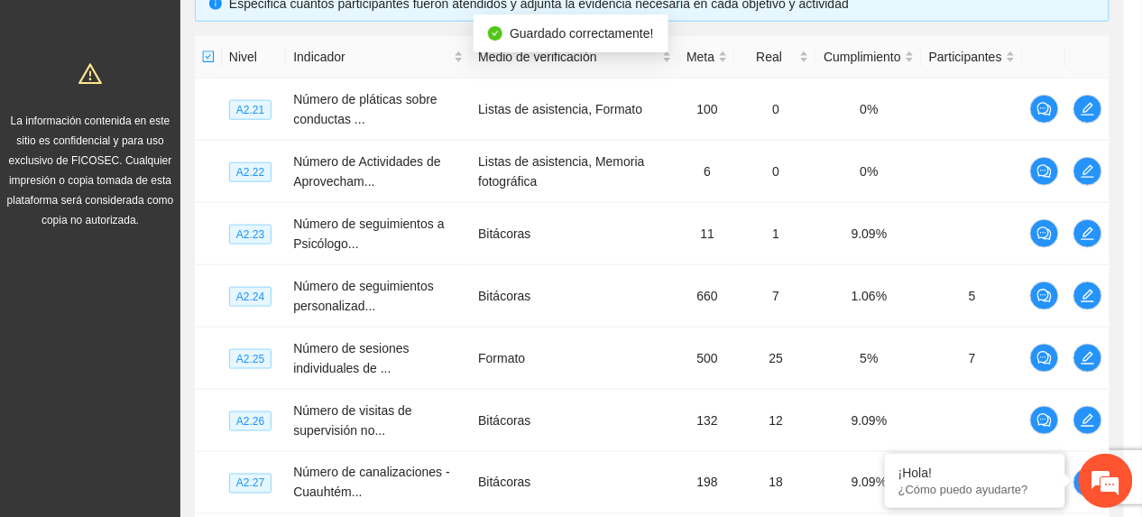
scroll to position [816, 0]
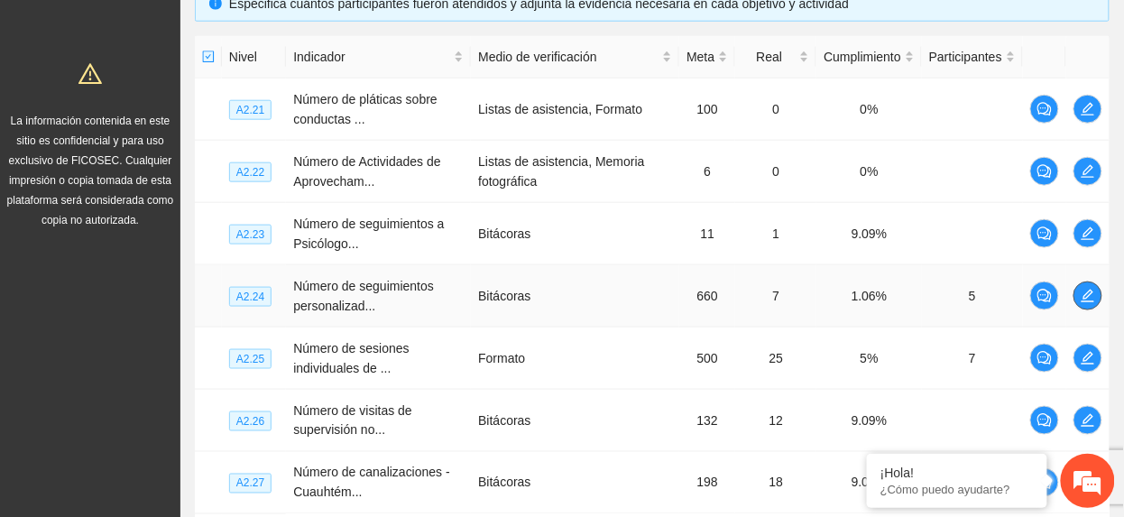
click at [1091, 303] on icon "edit" at bounding box center [1088, 296] width 14 height 14
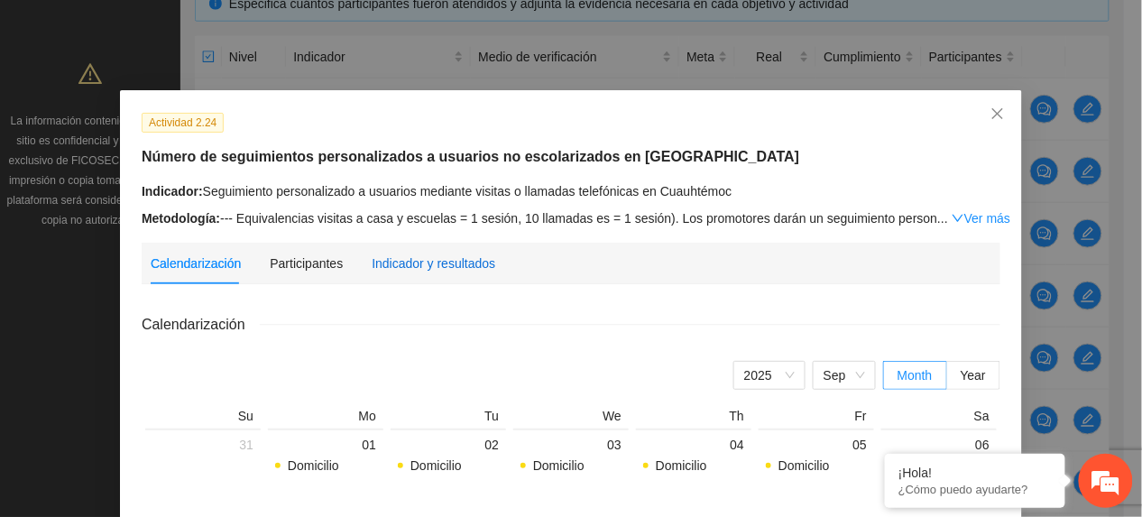
drag, startPoint x: 412, startPoint y: 260, endPoint x: 423, endPoint y: 268, distance: 13.5
click at [412, 261] on div "Indicador y resultados" at bounding box center [434, 264] width 124 height 20
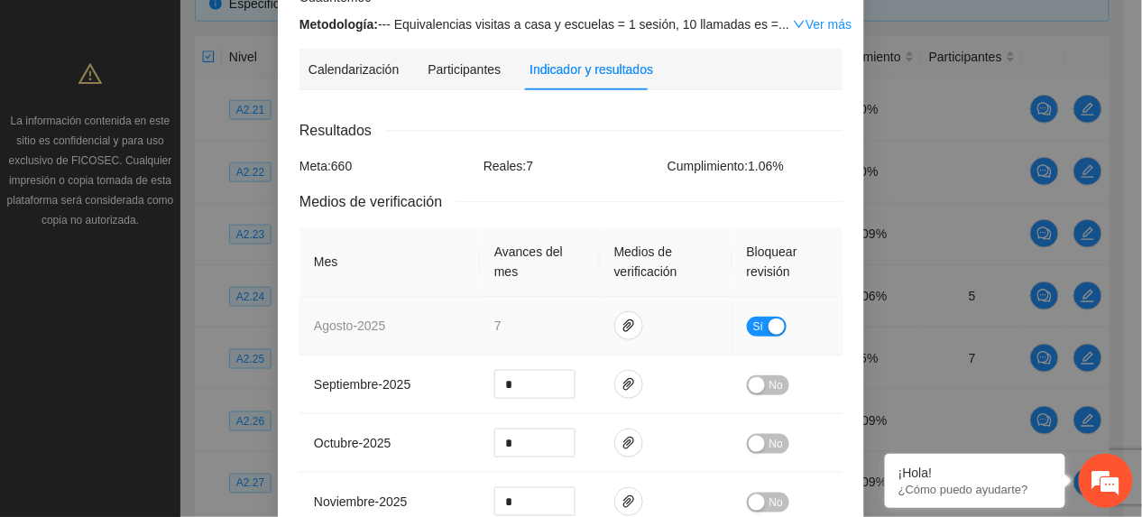
scroll to position [240, 0]
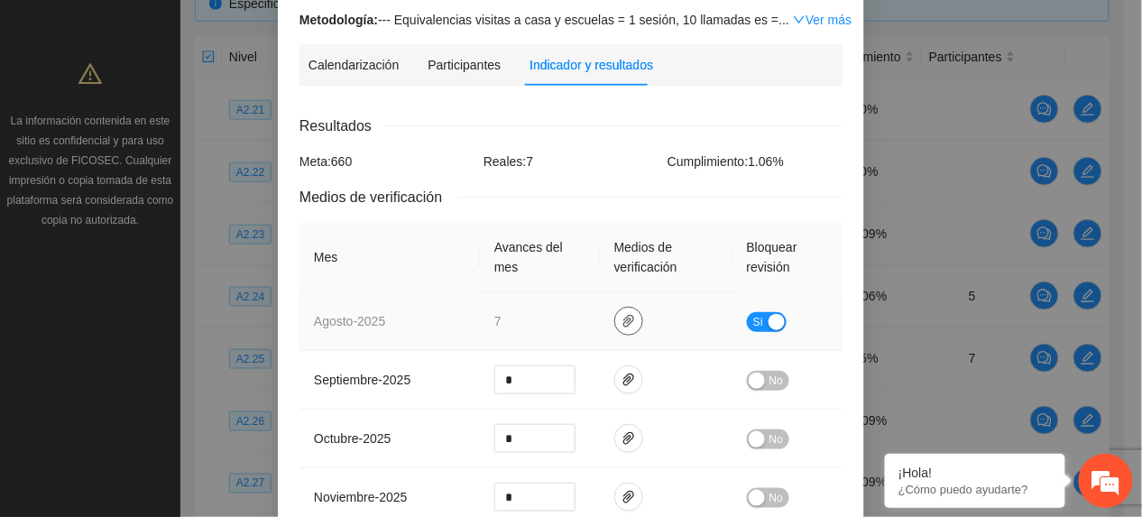
click at [622, 322] on icon "paper-clip" at bounding box center [629, 321] width 14 height 14
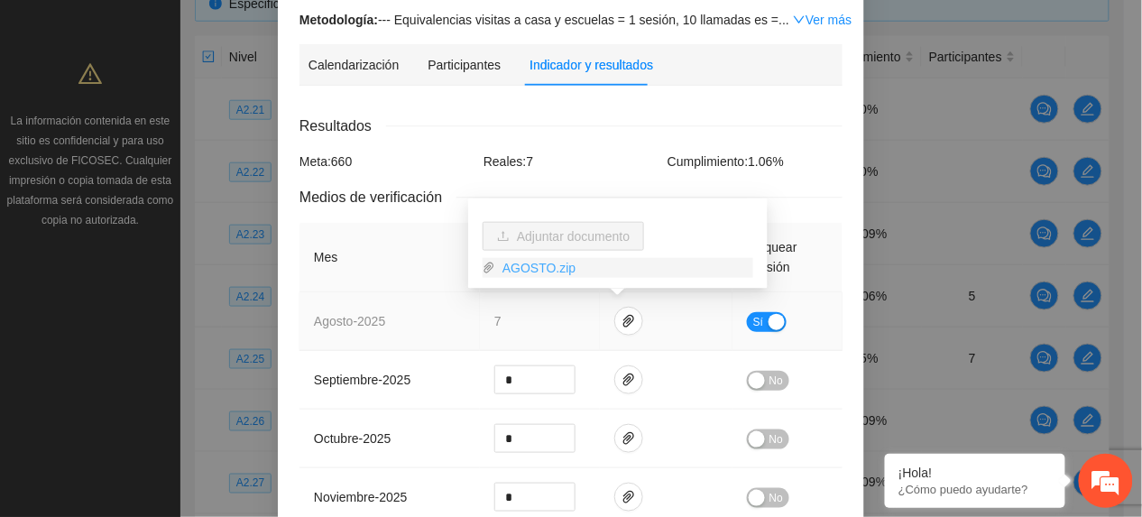
click at [541, 269] on link "AGOSTO.zip" at bounding box center [624, 268] width 258 height 20
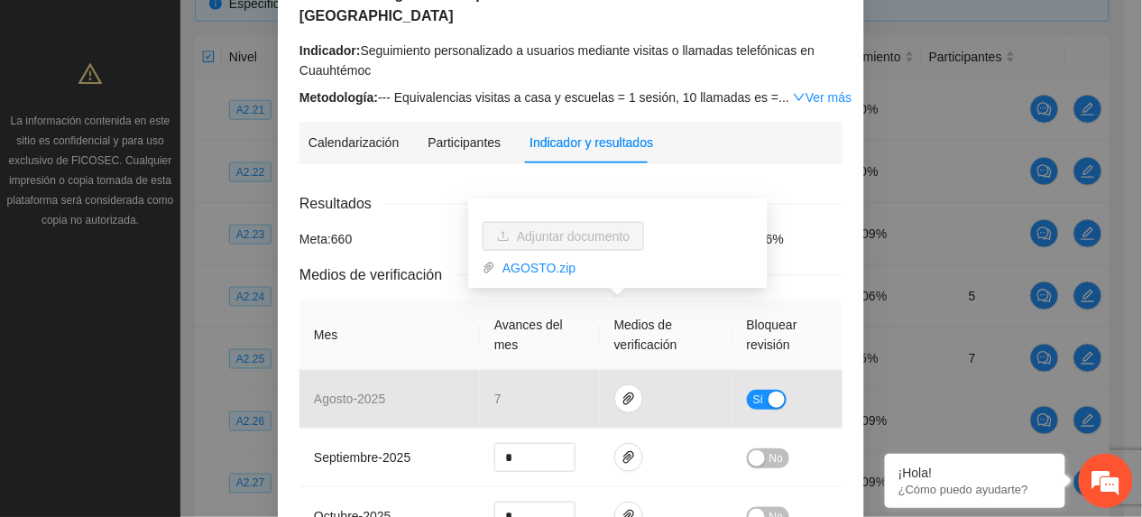
scroll to position [120, 0]
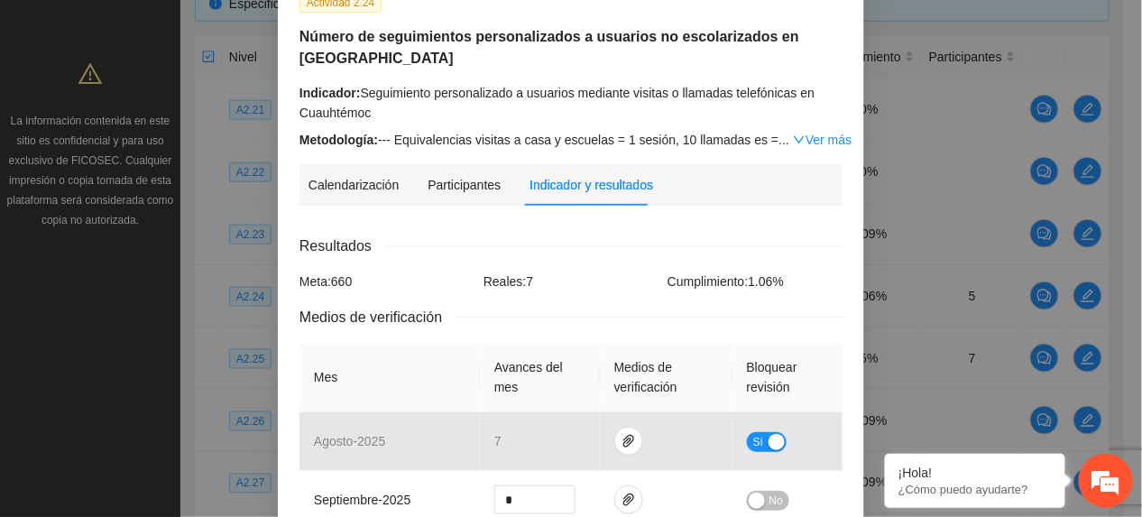
click at [408, 135] on div "Metodología: --- Equivalencias visitas a casa y escuelas = 1 sesión, 10 llamada…" at bounding box center [571, 140] width 543 height 20
drag, startPoint x: 408, startPoint y: 135, endPoint x: 814, endPoint y: 134, distance: 406.1
click at [814, 134] on link "Ver más" at bounding box center [822, 140] width 59 height 14
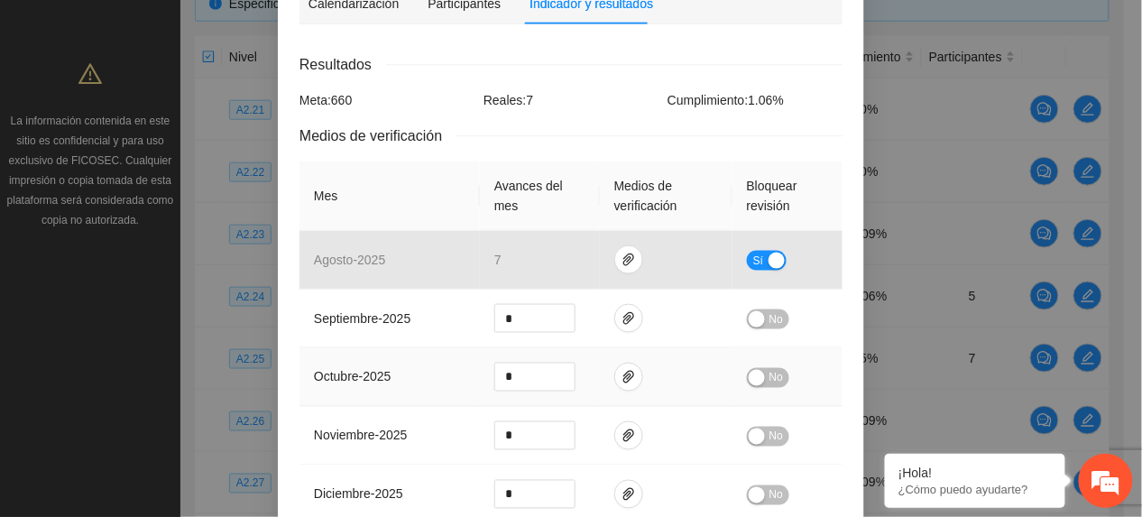
scroll to position [481, 0]
click at [596, 95] on div "Resultados Meta: 660 Reales: 7 Cumplimiento: 1.06 % Medios de verificación Mes …" at bounding box center [571, 499] width 543 height 894
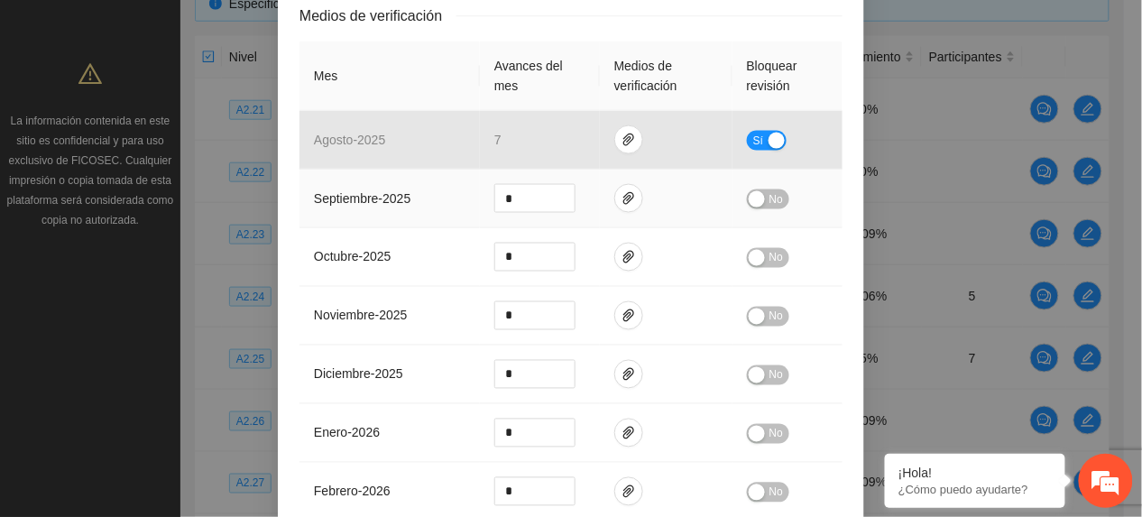
scroll to position [601, 0]
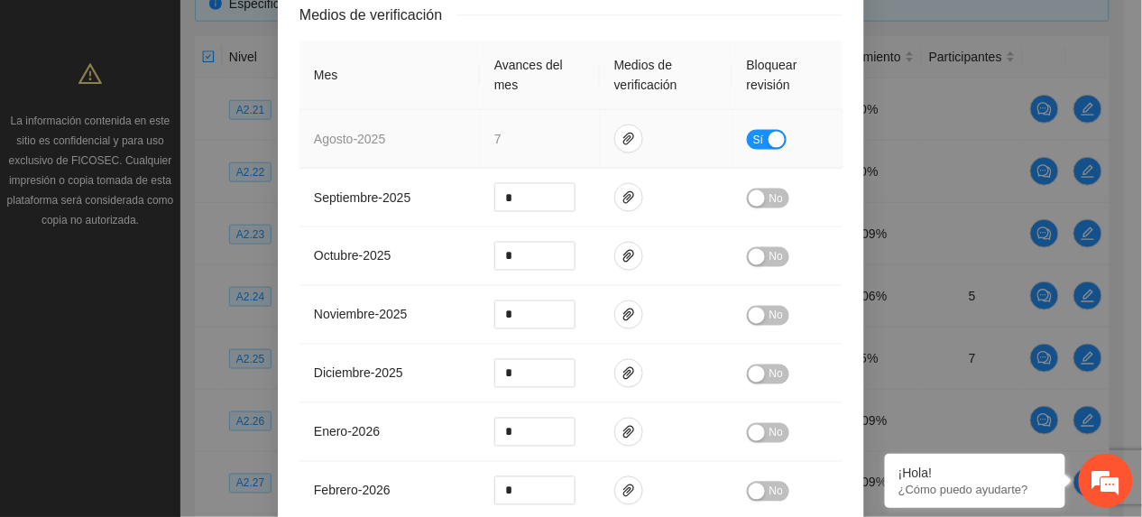
drag, startPoint x: 765, startPoint y: 113, endPoint x: 745, endPoint y: 117, distance: 21.2
click at [769, 132] on div "button" at bounding box center [777, 140] width 16 height 16
drag, startPoint x: 532, startPoint y: 120, endPoint x: 336, endPoint y: 153, distance: 199.5
click at [334, 153] on tbody "agosto - 2025 * No septiembre - 2025 * No octubre - 2025 * No noviembre - 2025 …" at bounding box center [571, 432] width 543 height 645
type input "*"
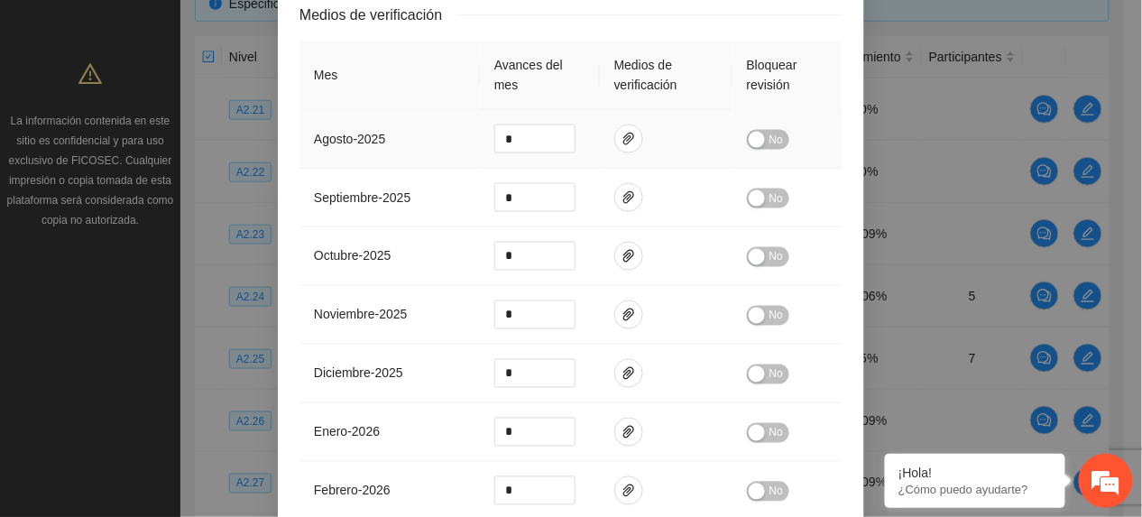
click at [774, 130] on button "No" at bounding box center [768, 140] width 42 height 20
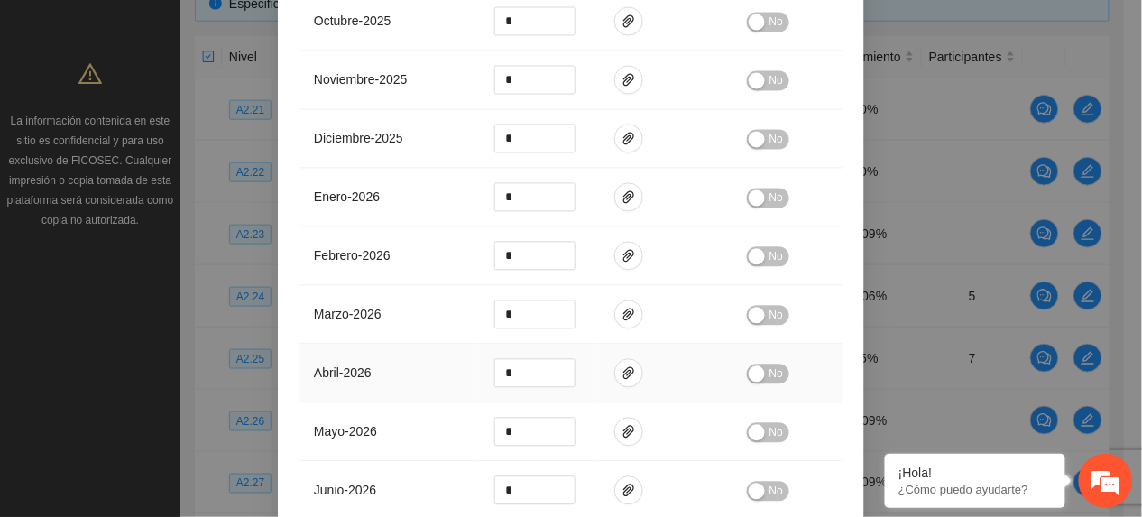
scroll to position [1004, 0]
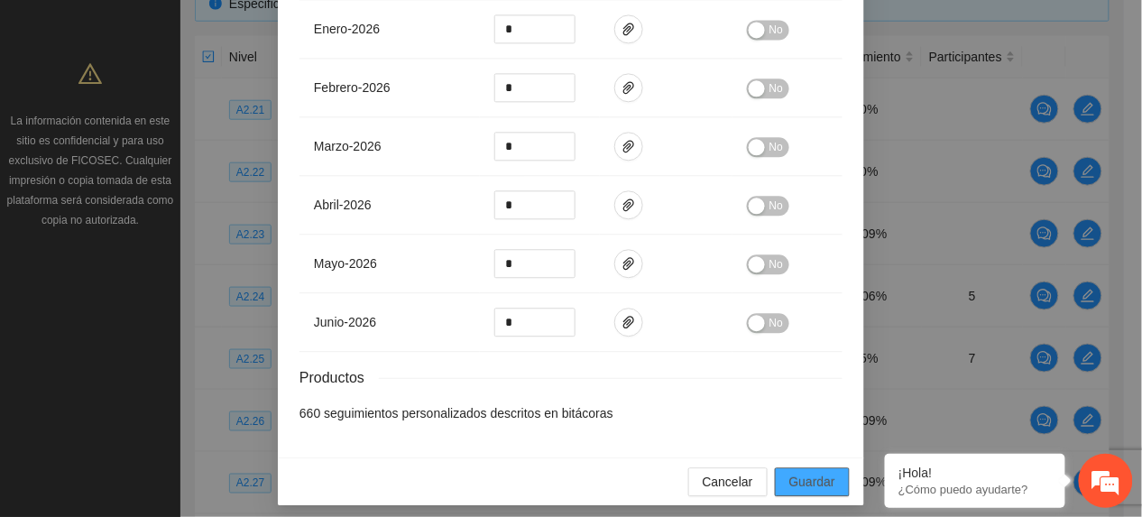
click at [817, 481] on span "Guardar" at bounding box center [813, 482] width 46 height 20
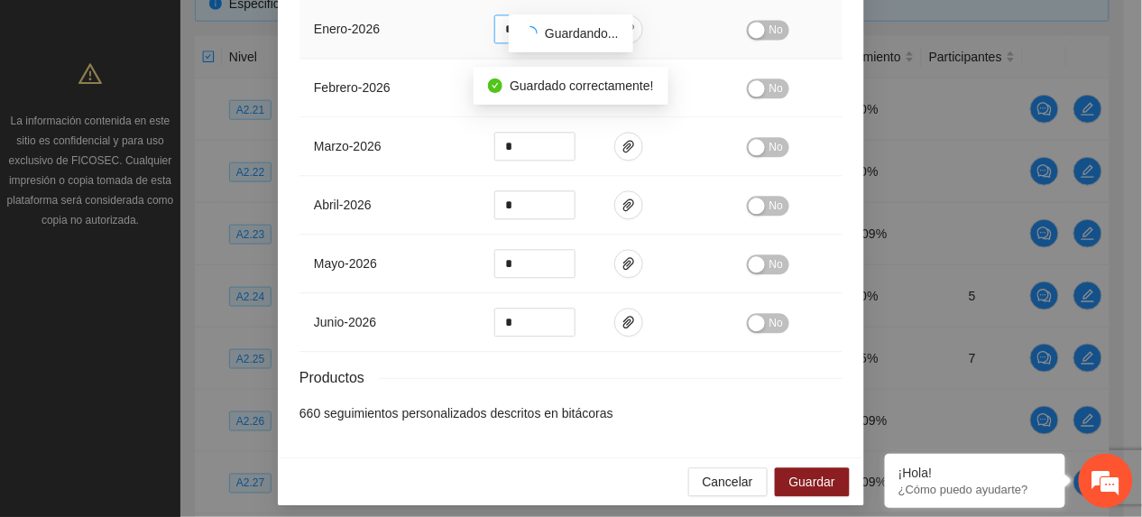
scroll to position [914, 0]
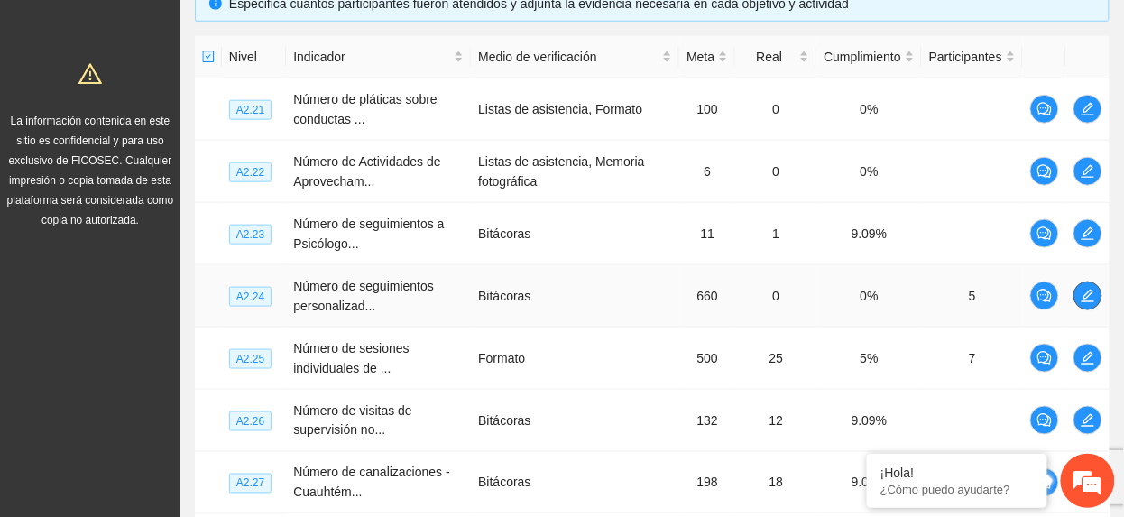
click at [1087, 293] on icon "edit" at bounding box center [1088, 296] width 14 height 14
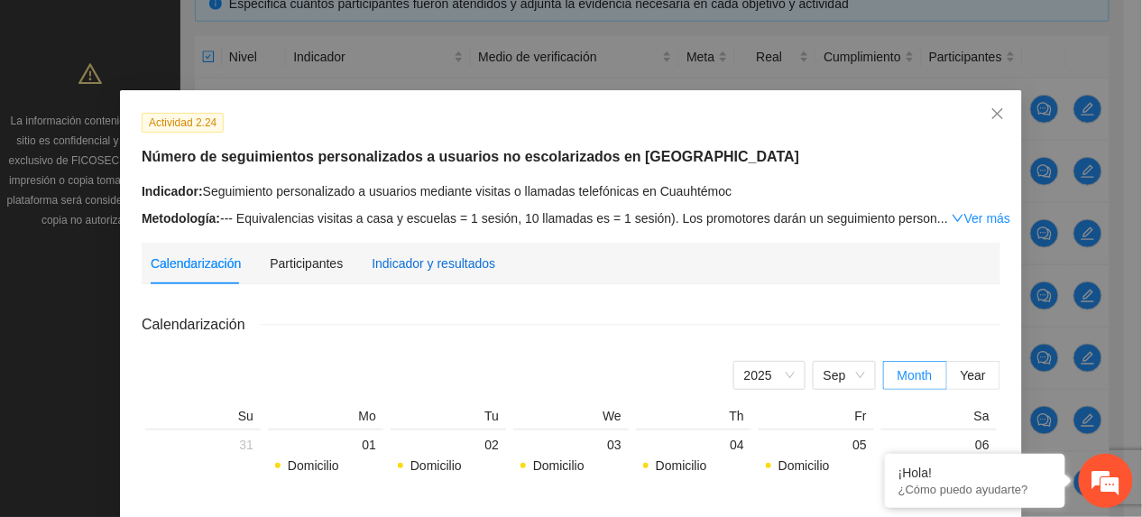
click at [455, 264] on div "Indicador y resultados" at bounding box center [434, 264] width 124 height 20
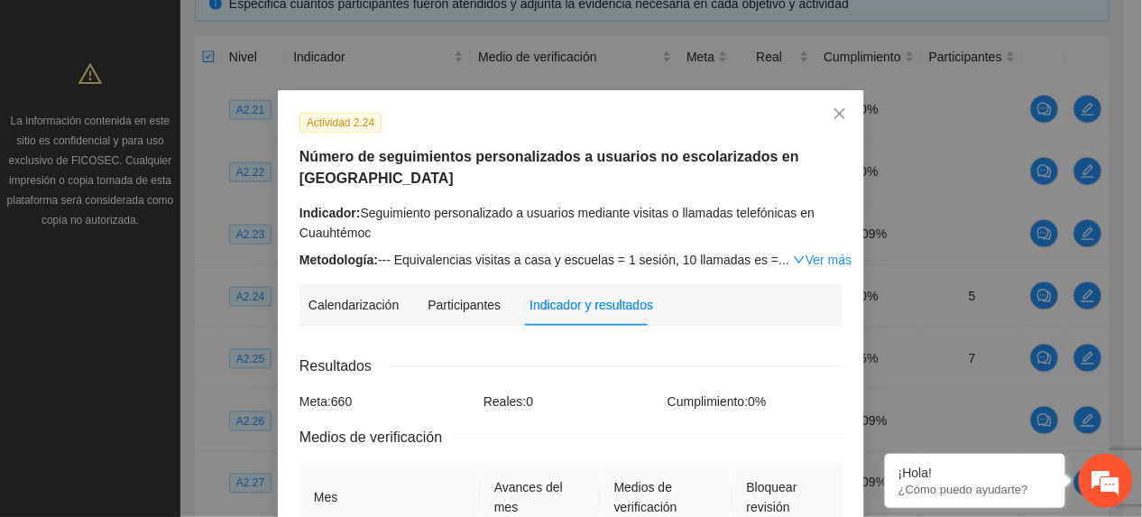
click at [802, 254] on link "Ver más" at bounding box center [822, 260] width 59 height 14
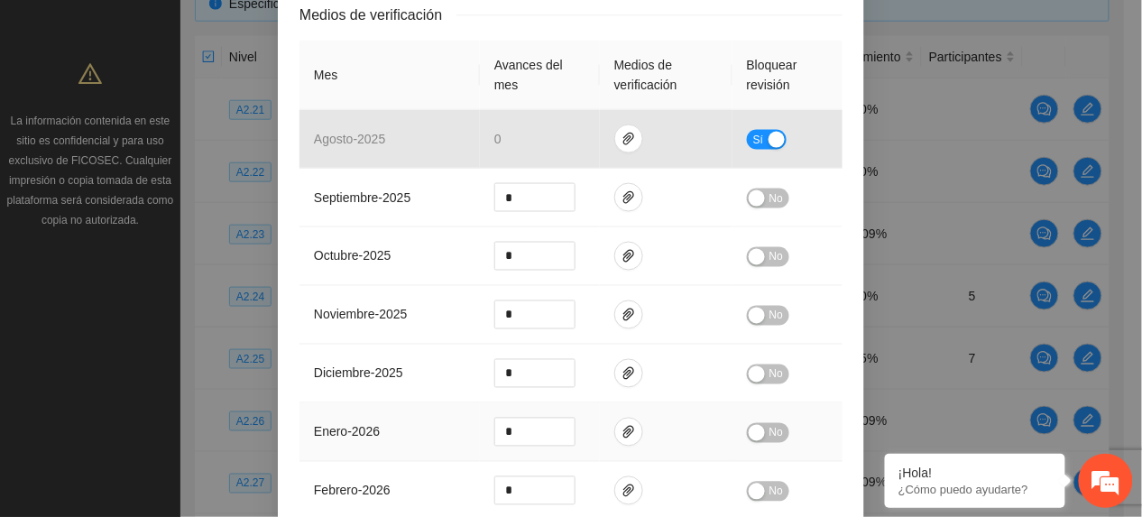
scroll to position [1004, 0]
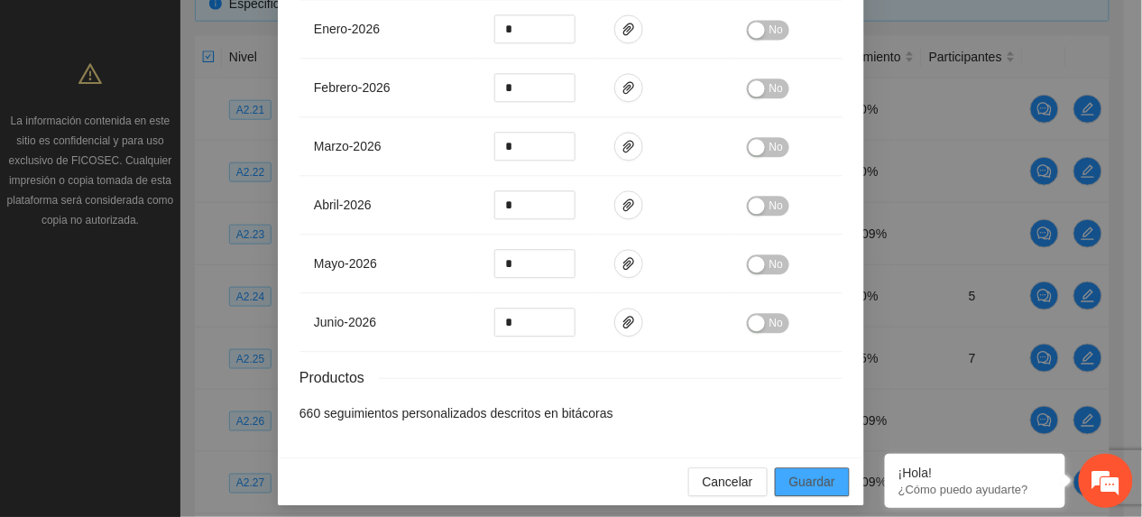
click at [810, 472] on span "Guardar" at bounding box center [813, 482] width 46 height 20
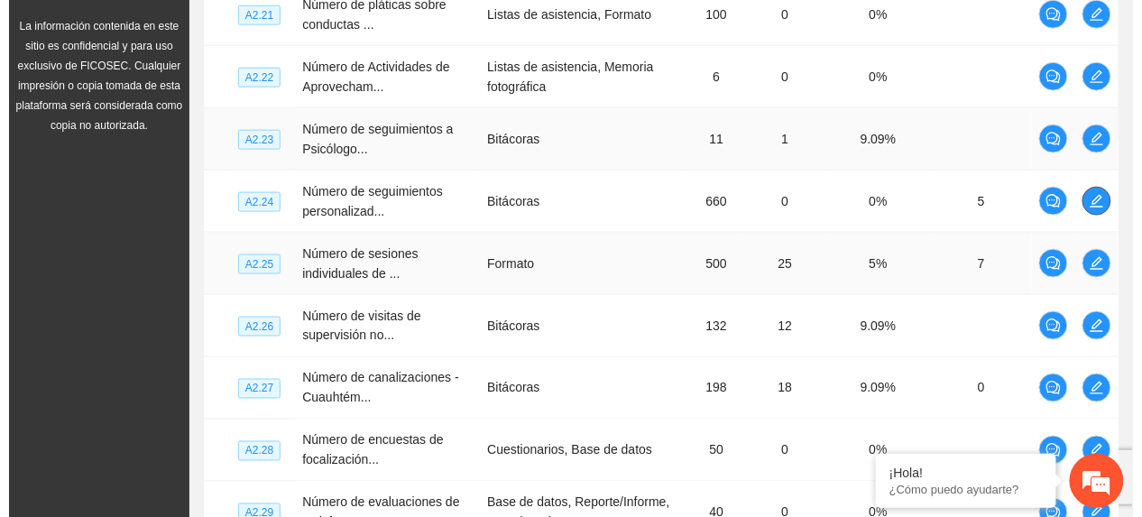
scroll to position [535, 0]
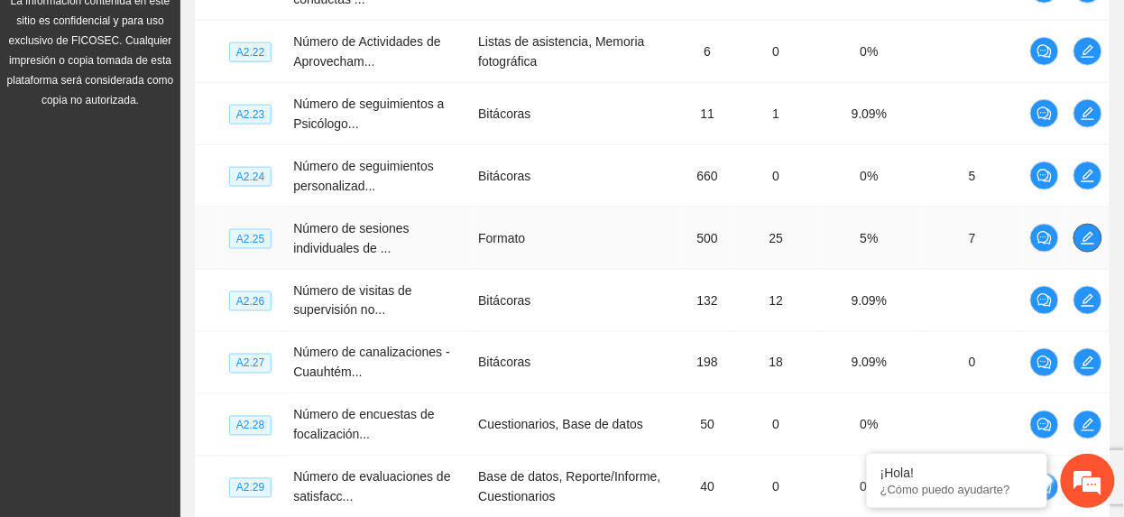
click at [1091, 245] on icon "edit" at bounding box center [1088, 238] width 14 height 14
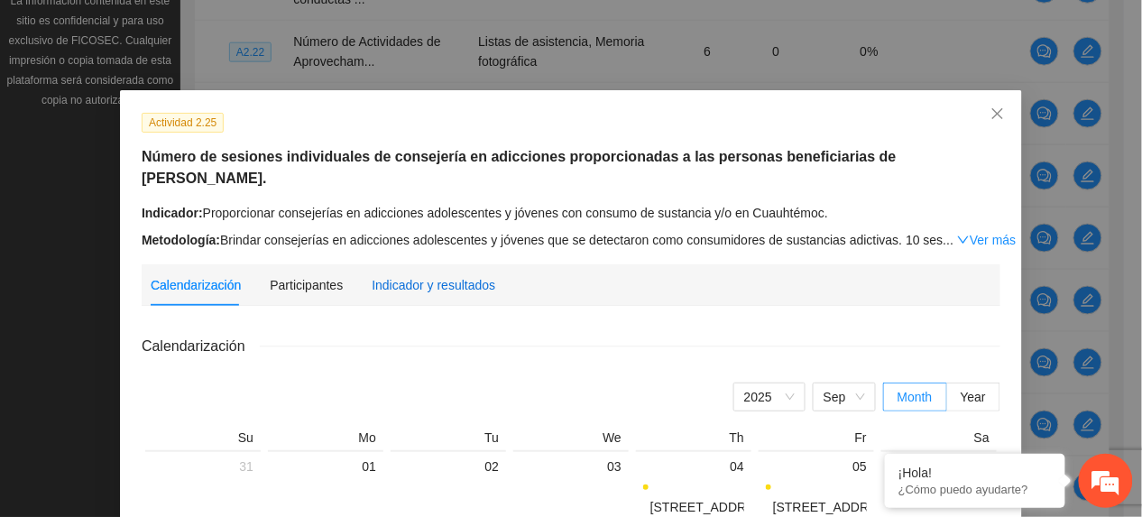
click at [475, 275] on div "Indicador y resultados" at bounding box center [434, 285] width 124 height 20
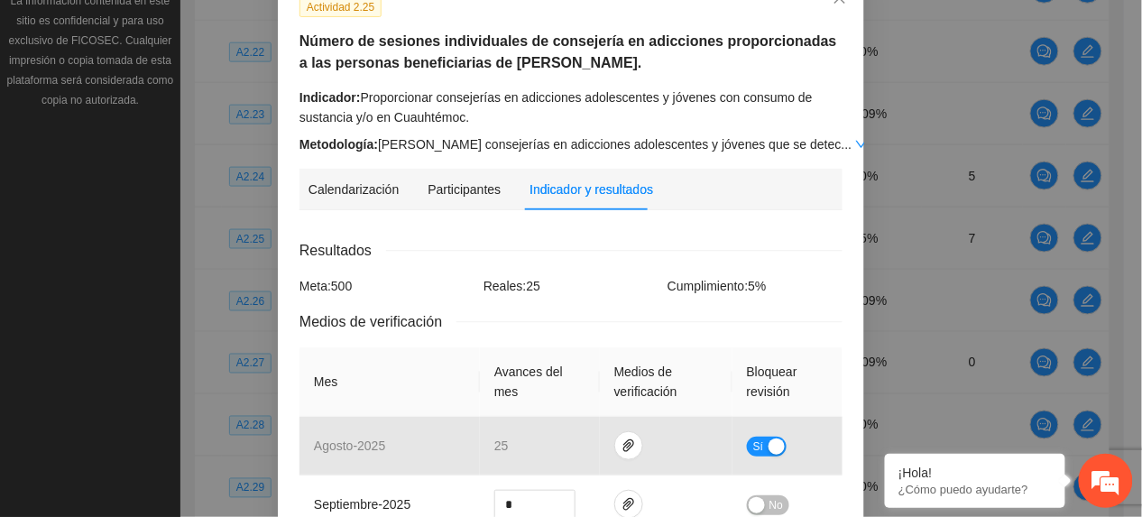
scroll to position [0, 0]
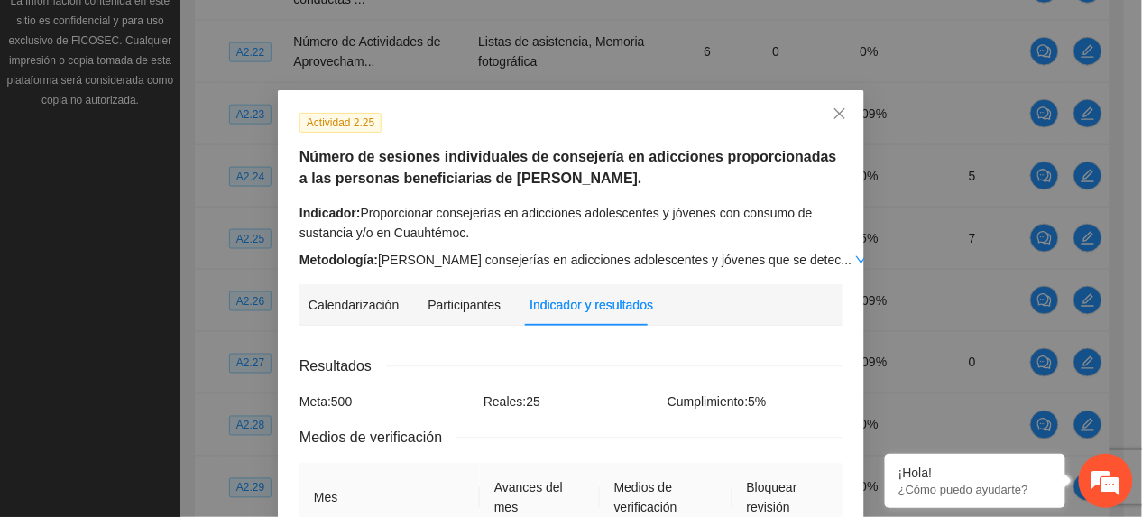
click at [856, 262] on link "Ver más" at bounding box center [885, 260] width 59 height 14
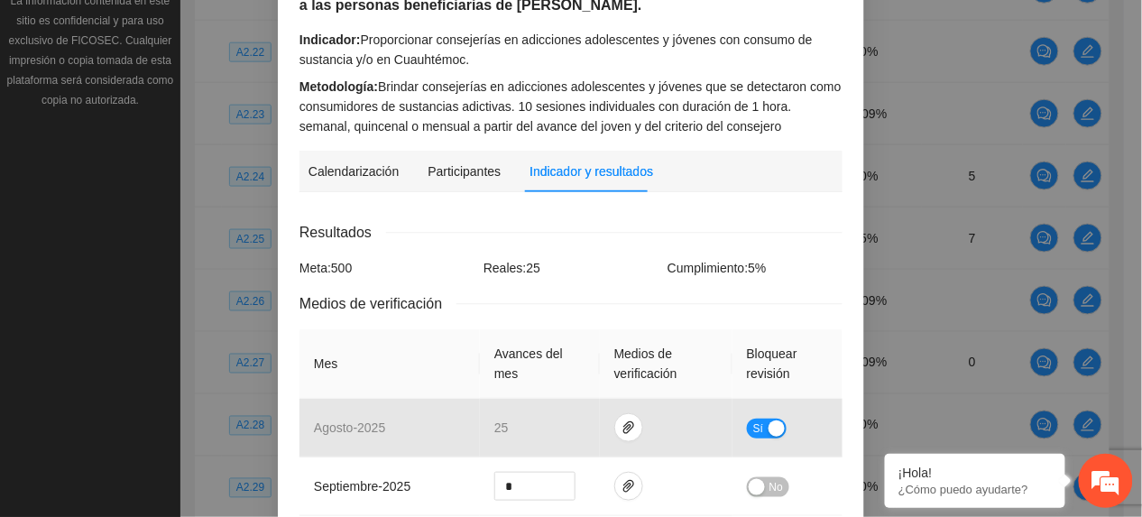
scroll to position [481, 0]
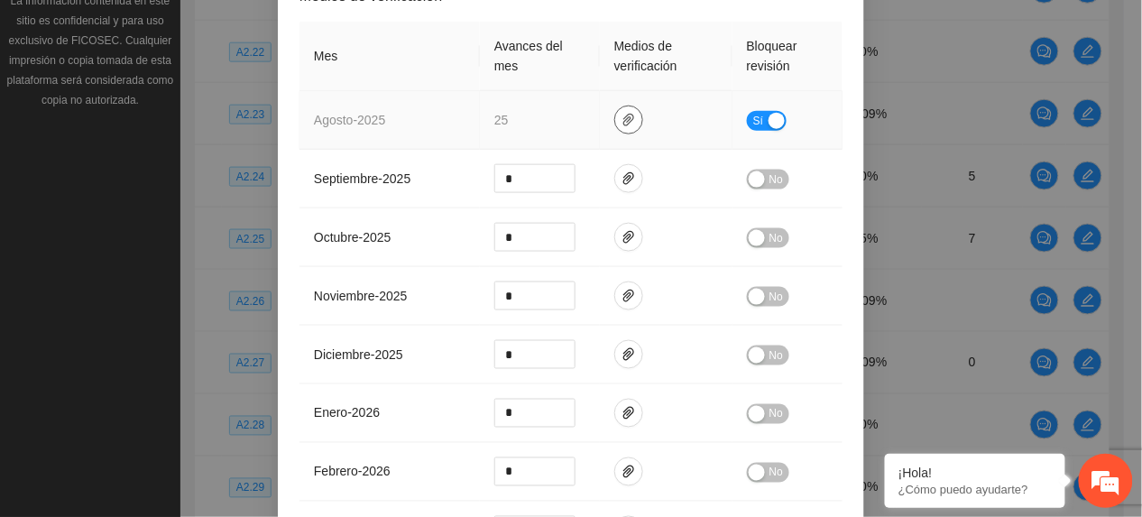
click at [624, 117] on icon "paper-clip" at bounding box center [629, 120] width 14 height 14
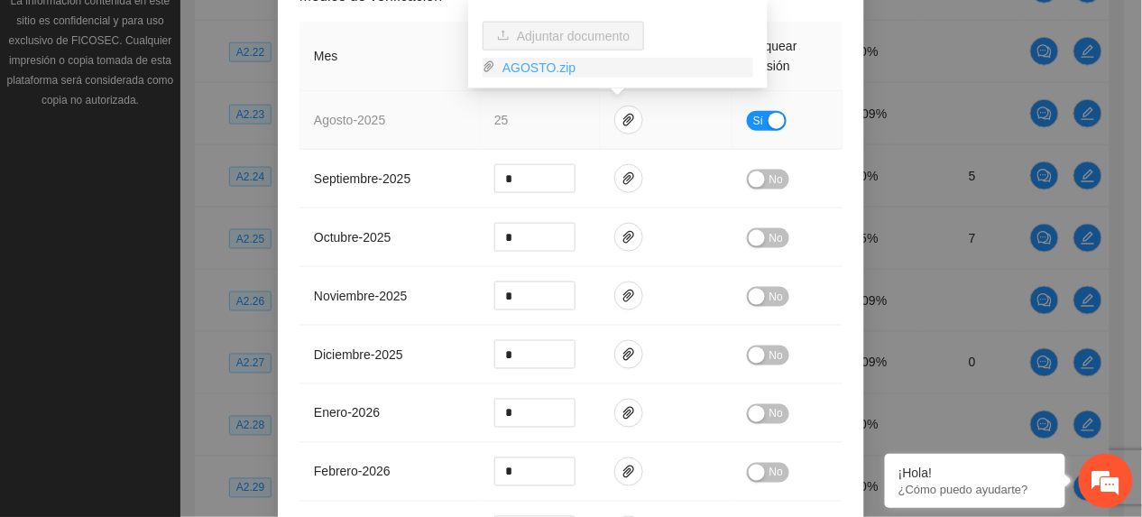
click at [507, 66] on link "AGOSTO.zip" at bounding box center [624, 68] width 258 height 20
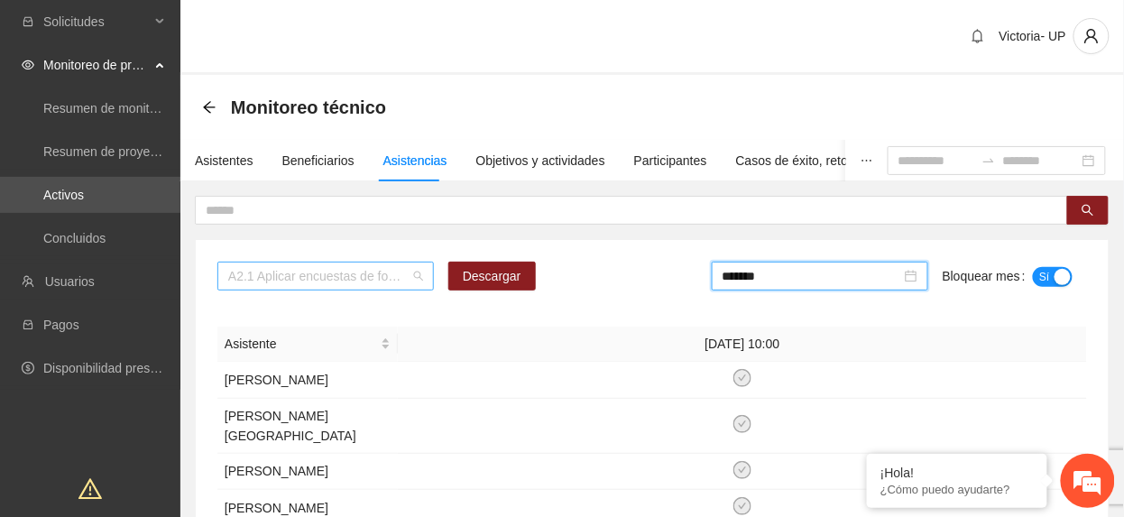
click at [354, 283] on span "A2.1 Aplicar encuestas de focalización PRE a personas no escolarizadas en Chihu…" at bounding box center [325, 276] width 195 height 27
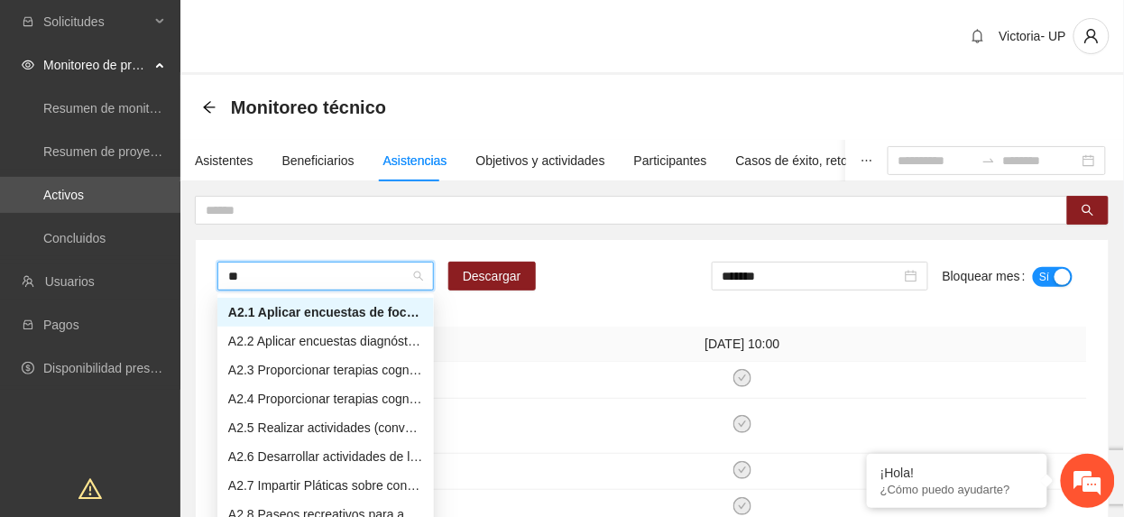
type input "***"
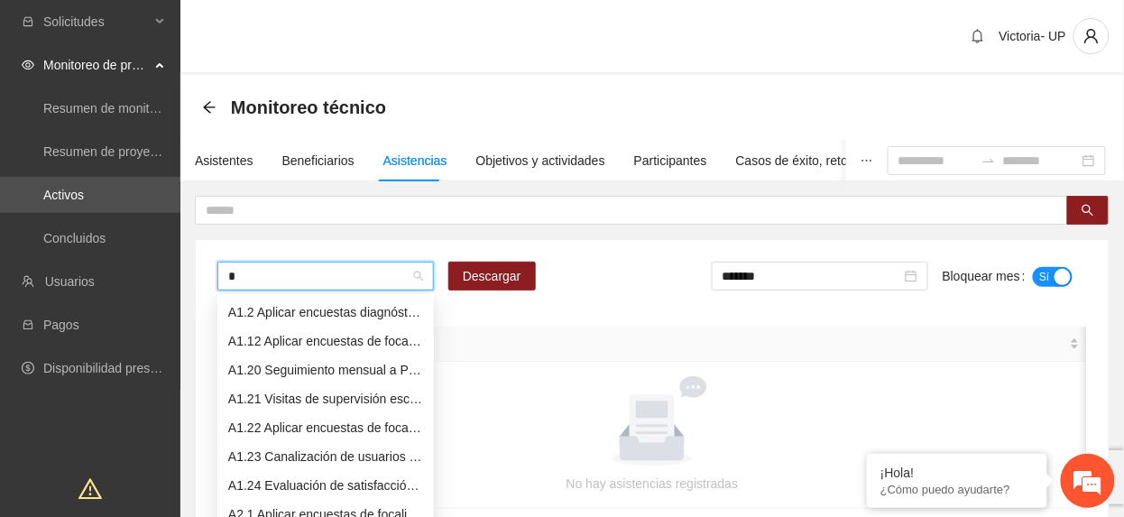
scroll to position [29, 0]
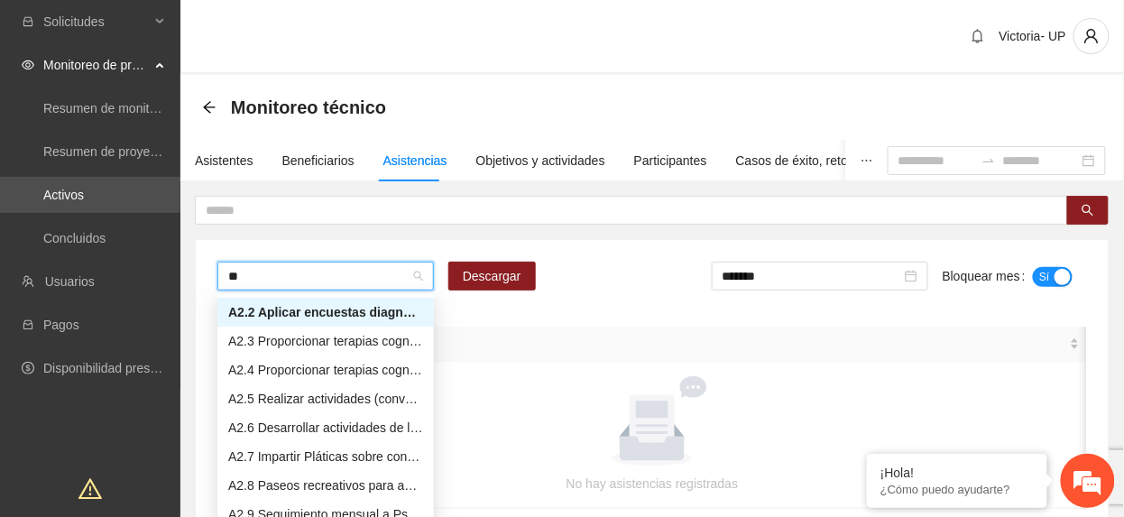
type input "***"
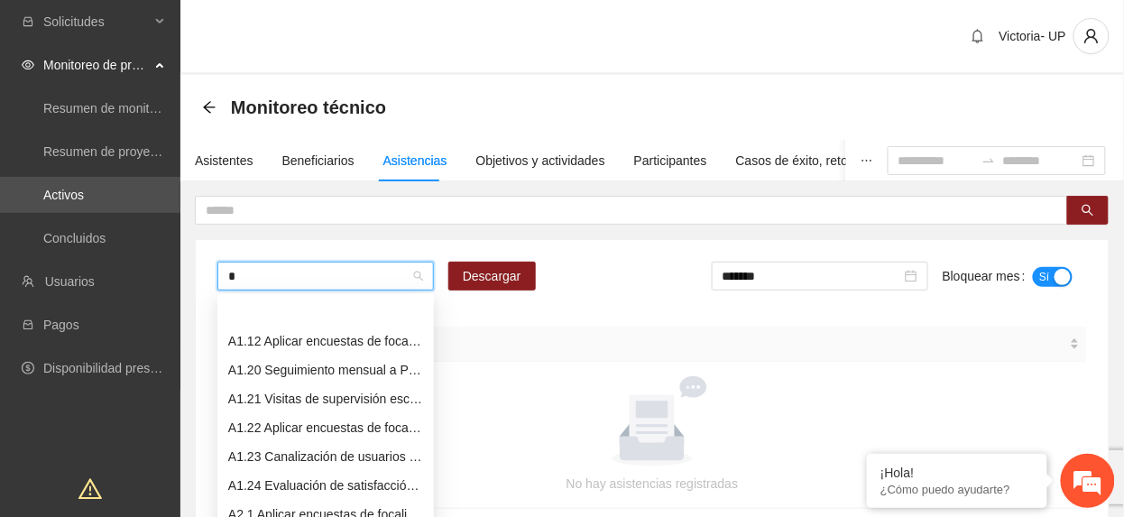
scroll to position [58, 0]
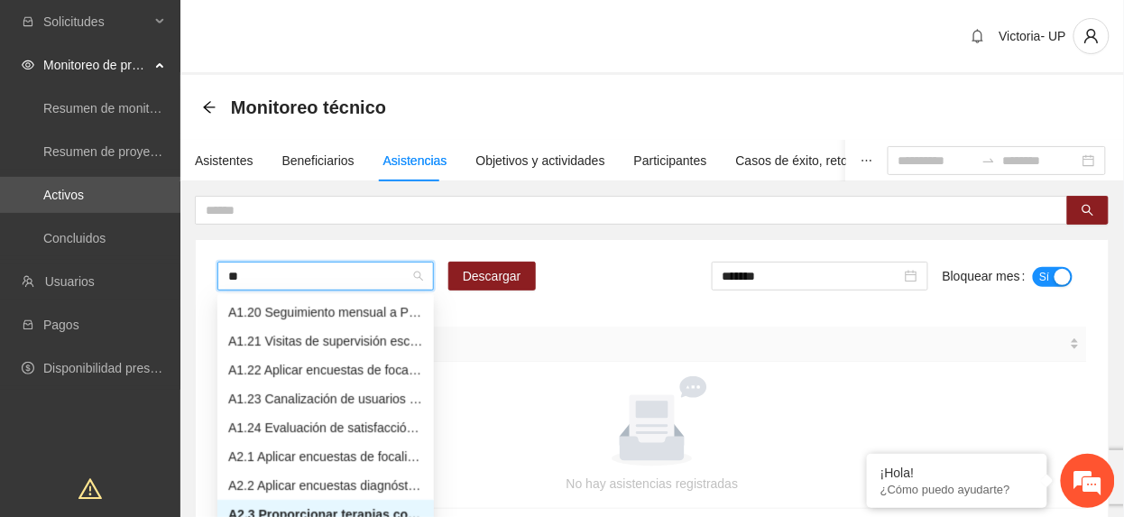
type input "***"
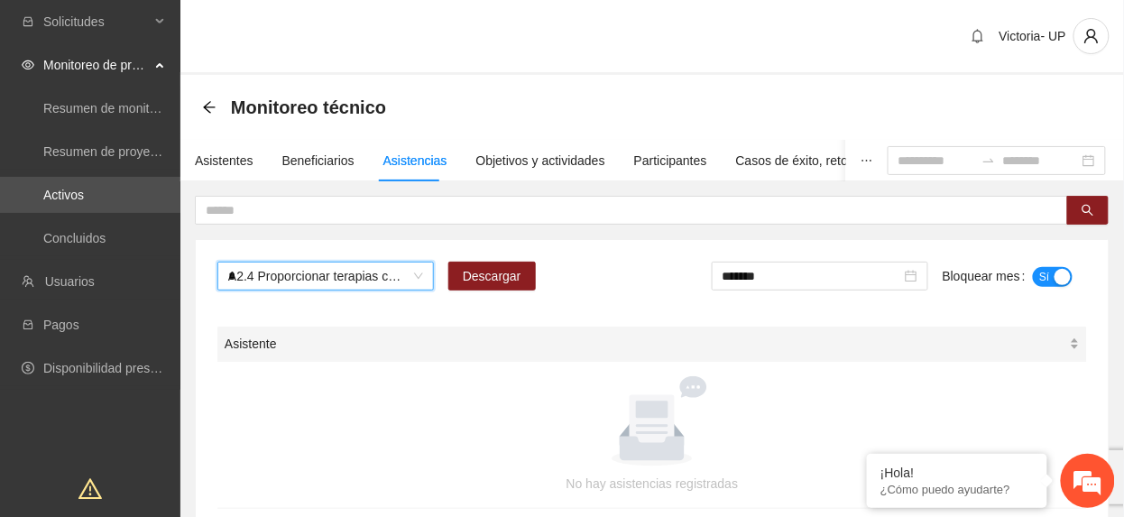
scroll to position [87, 0]
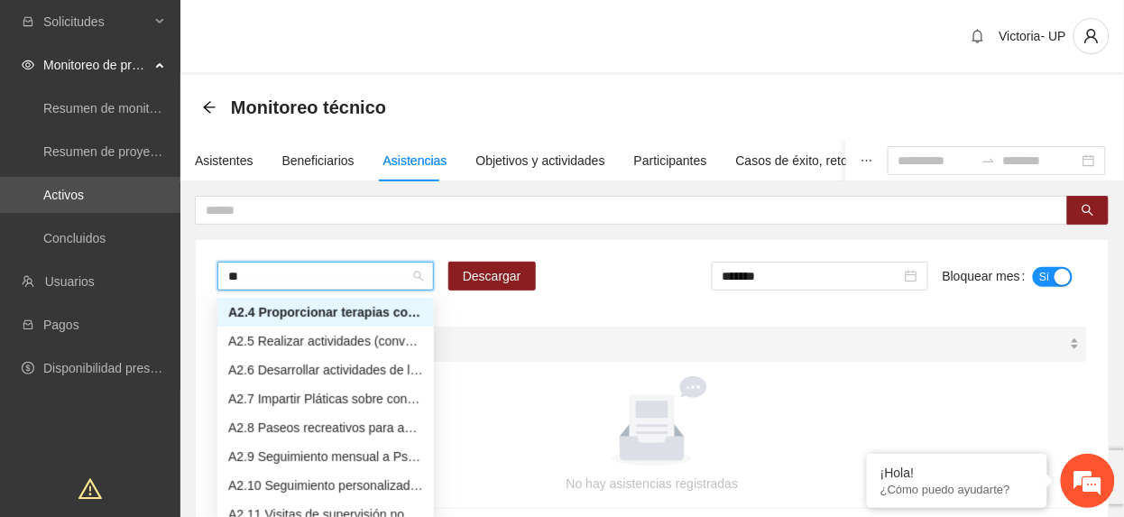
type input "***"
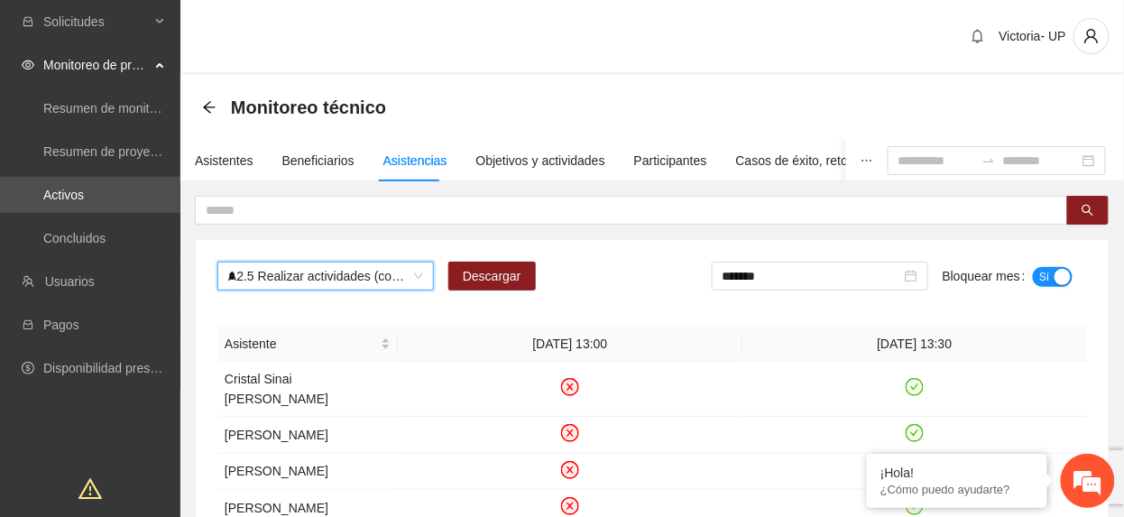
scroll to position [116, 0]
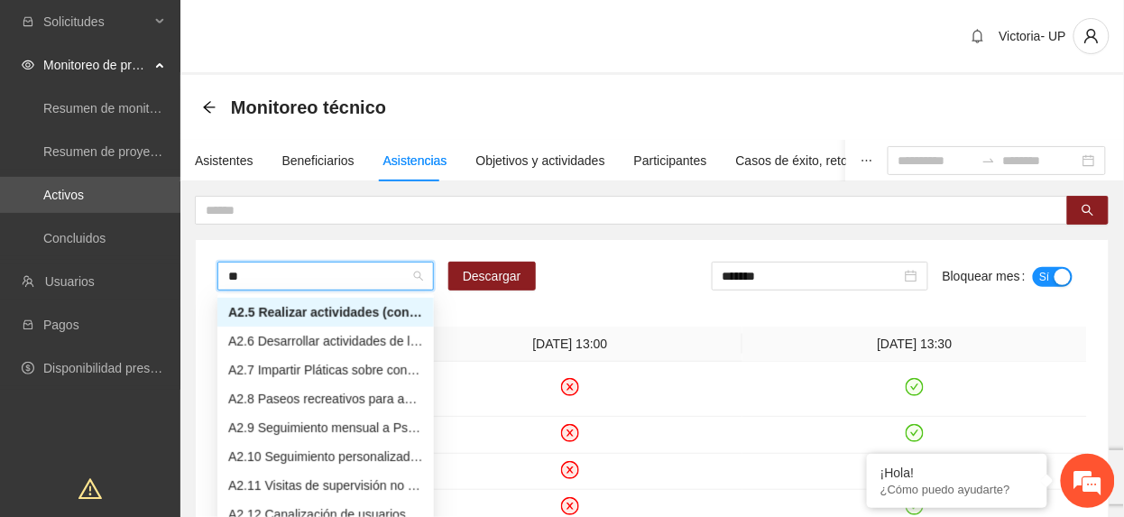
type input "***"
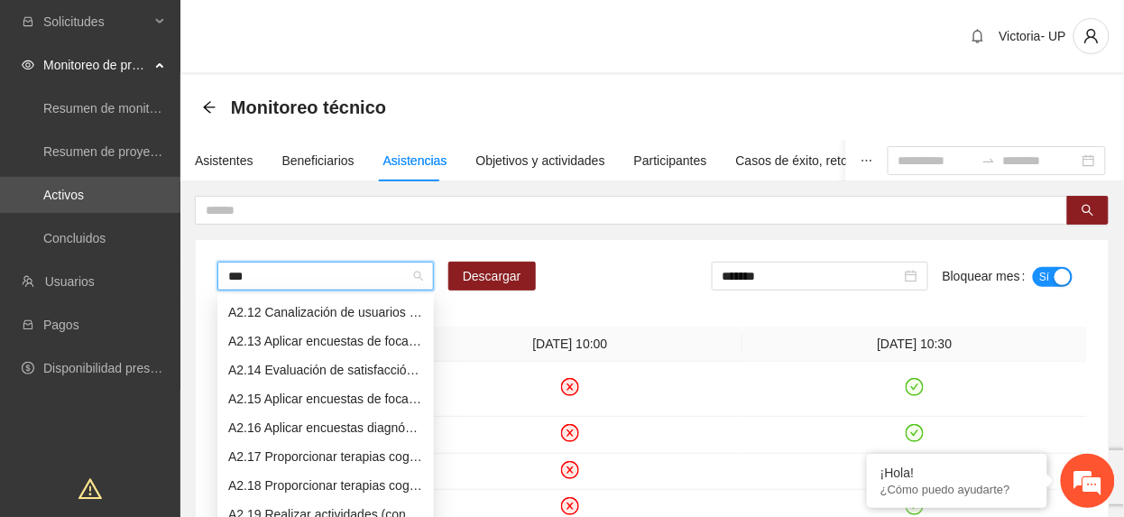
scroll to position [87, 0]
type input "****"
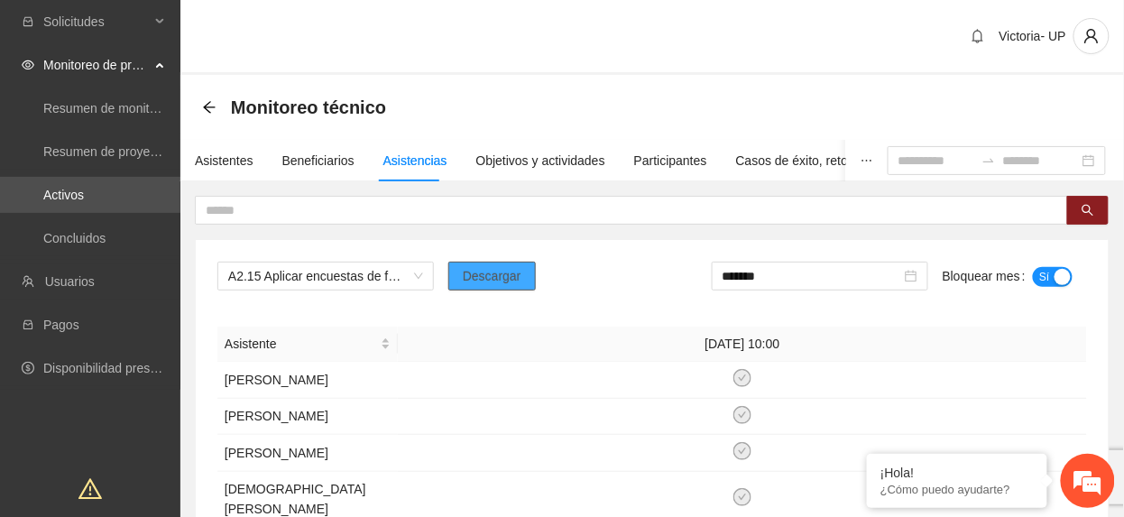
click at [475, 278] on span "Descargar" at bounding box center [492, 276] width 59 height 20
click at [286, 275] on span "A2.15 Aplicar encuestas de focalización PRE a personas no escolarizadas en Cuau…" at bounding box center [325, 276] width 195 height 27
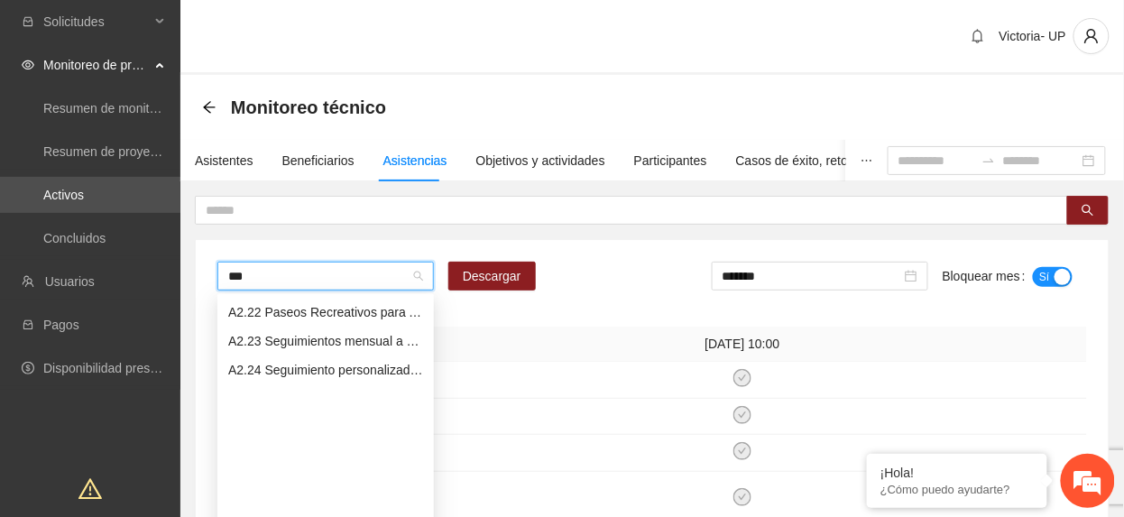
scroll to position [87, 0]
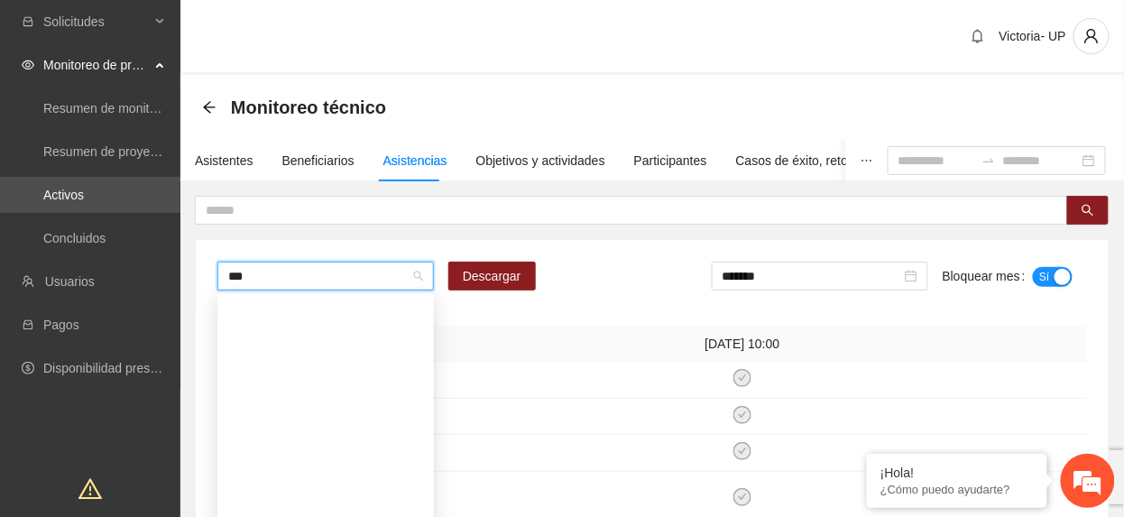
type input "****"
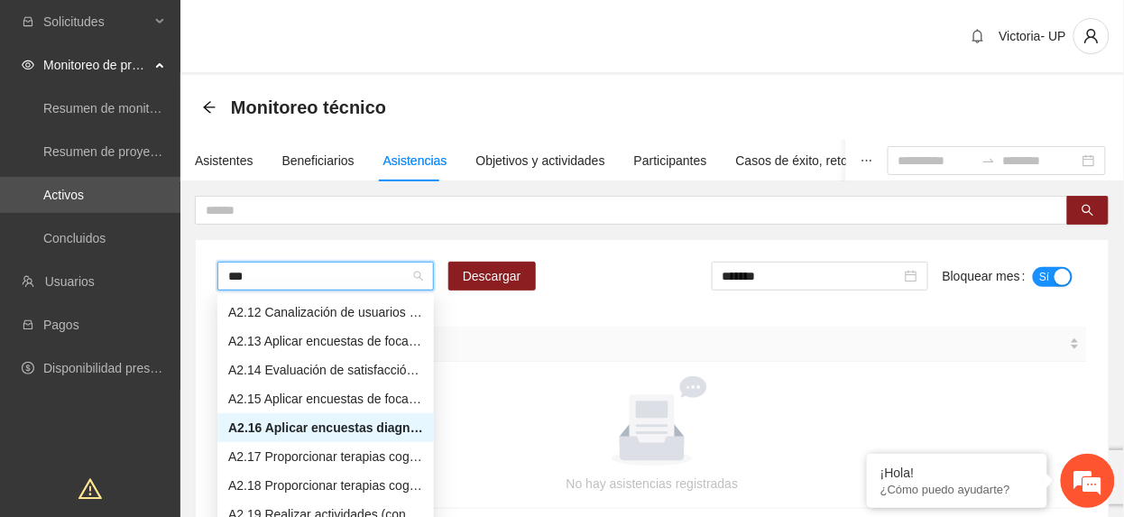
type input "****"
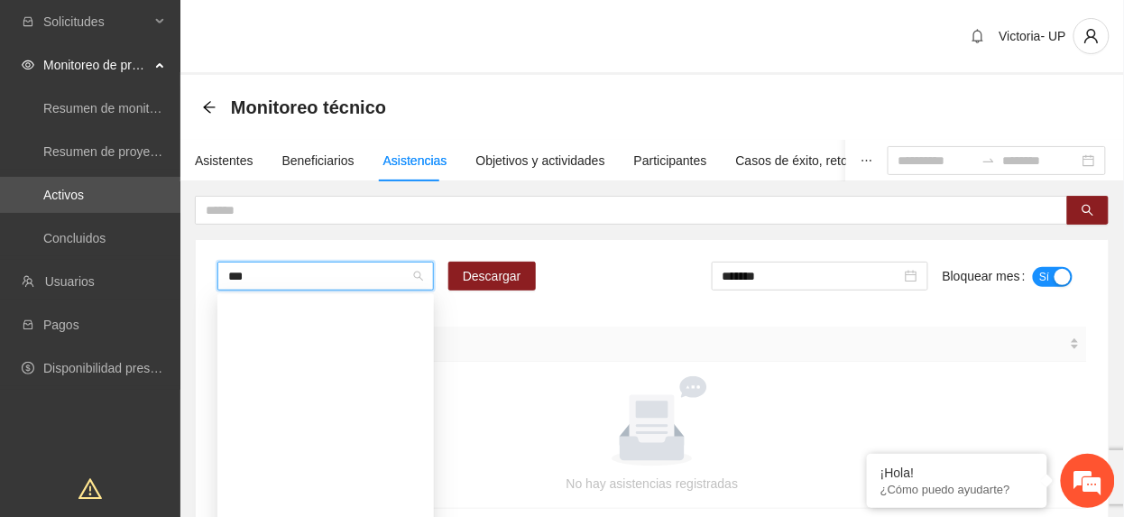
type input "****"
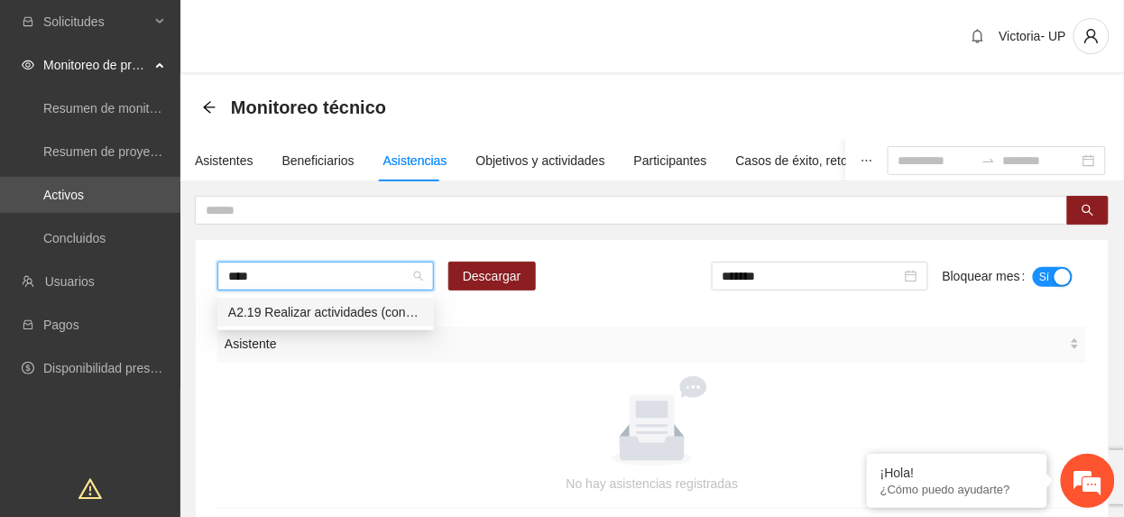
scroll to position [0, 0]
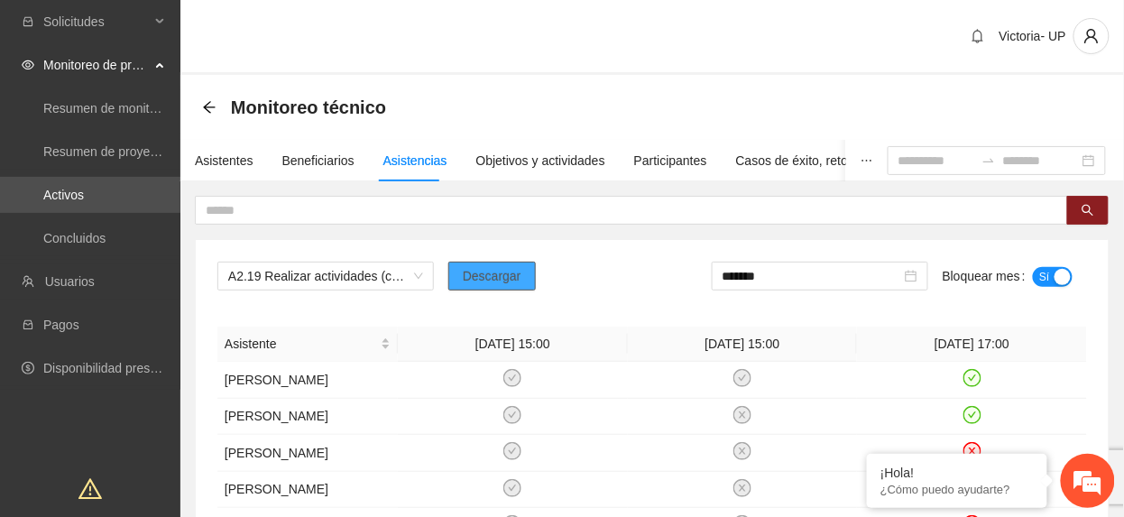
click at [493, 285] on span "Descargar" at bounding box center [492, 276] width 59 height 20
click at [325, 280] on span "A2.19 Realizar actividades (conversatorios, juegos de mesa o deportivos) de con…" at bounding box center [325, 276] width 195 height 27
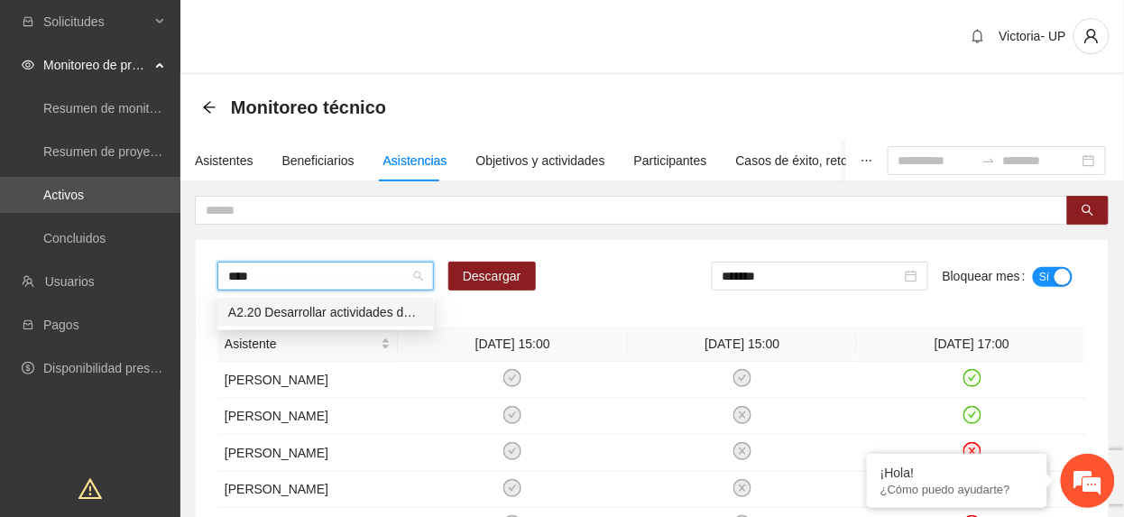
type input "*****"
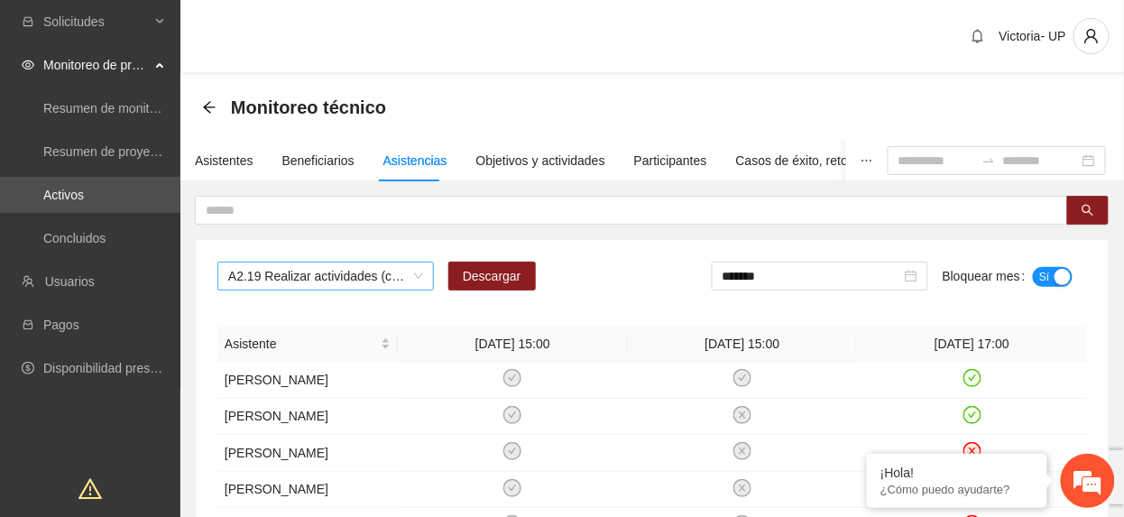
click at [344, 274] on span "A2.19 Realizar actividades (conversatorios, juegos de mesa o deportivos) de con…" at bounding box center [325, 276] width 195 height 27
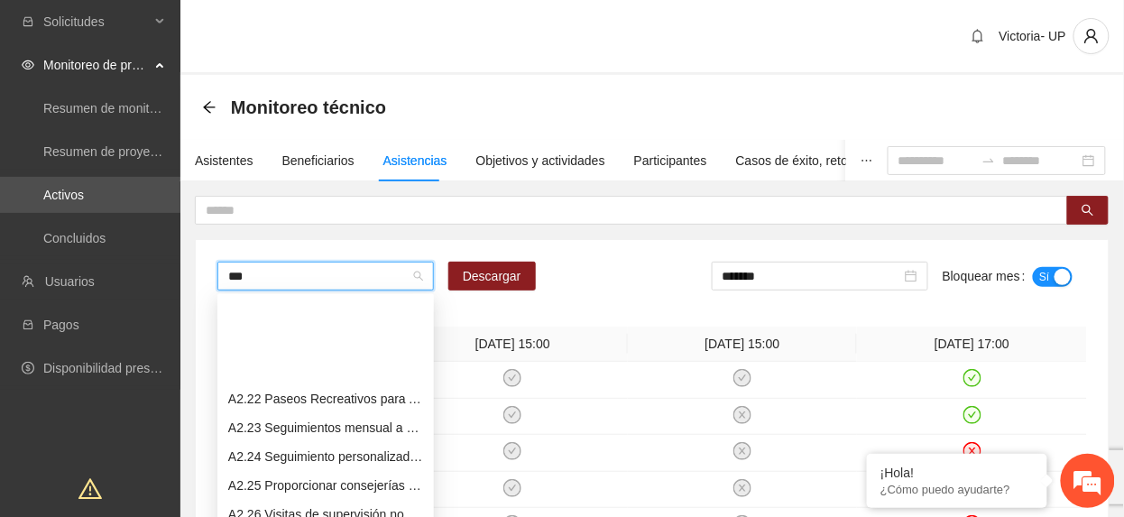
scroll to position [79, 0]
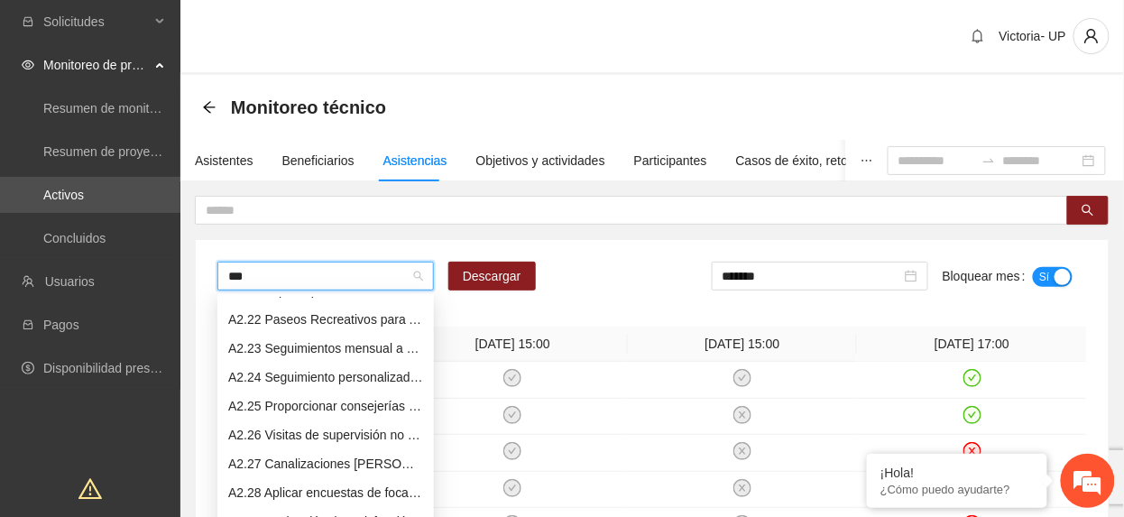
type input "****"
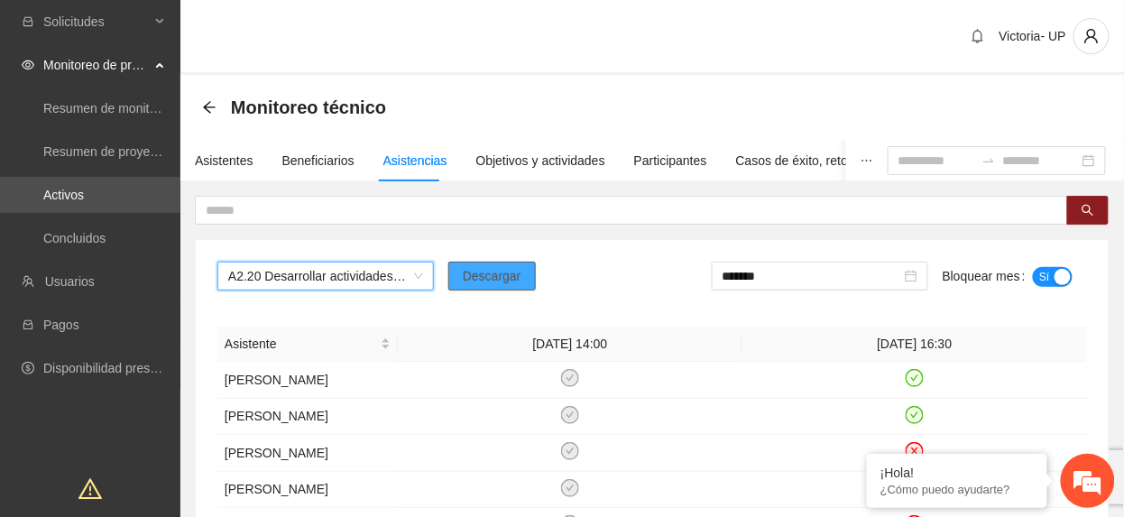
click at [513, 275] on span "Descargar" at bounding box center [492, 276] width 59 height 20
click at [280, 279] on span "A2.20 Desarrollar actividades de limpieza en espacios públicos en las zonas 1 y…" at bounding box center [325, 276] width 195 height 27
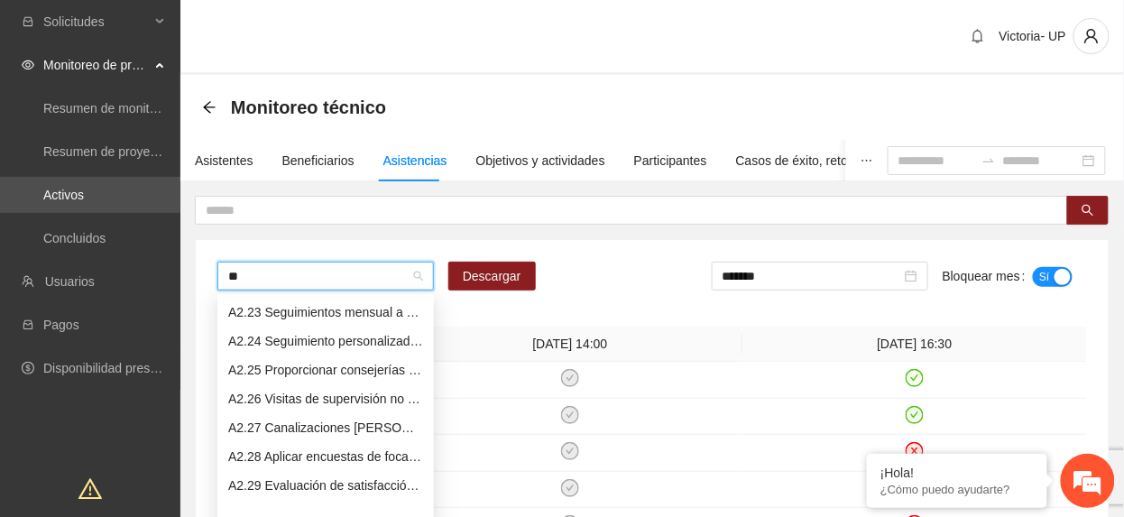
scroll to position [498, 0]
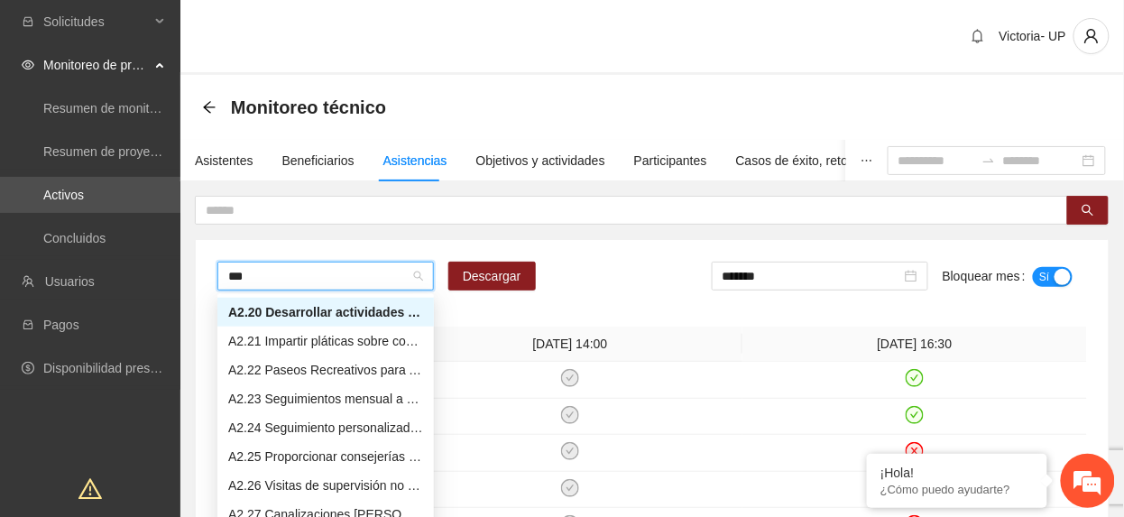
type input "****"
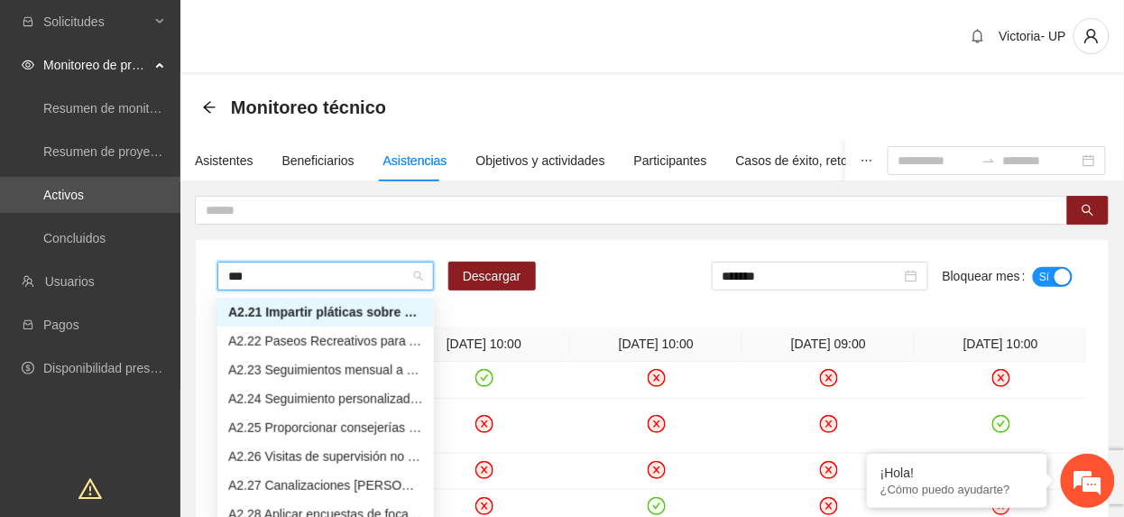
scroll to position [58, 0]
type input "****"
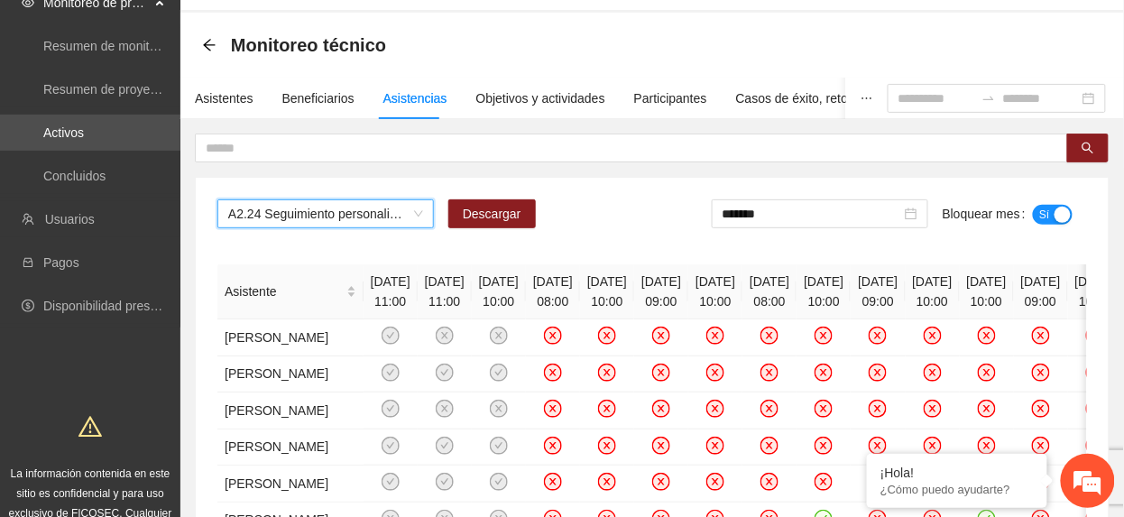
scroll to position [120, 0]
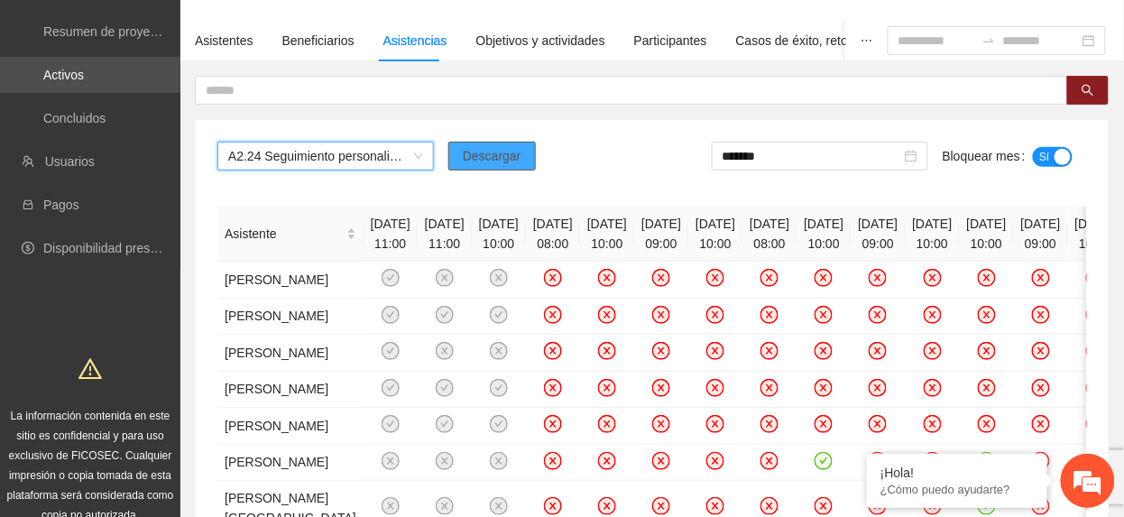
click at [475, 153] on span "Descargar" at bounding box center [492, 156] width 59 height 20
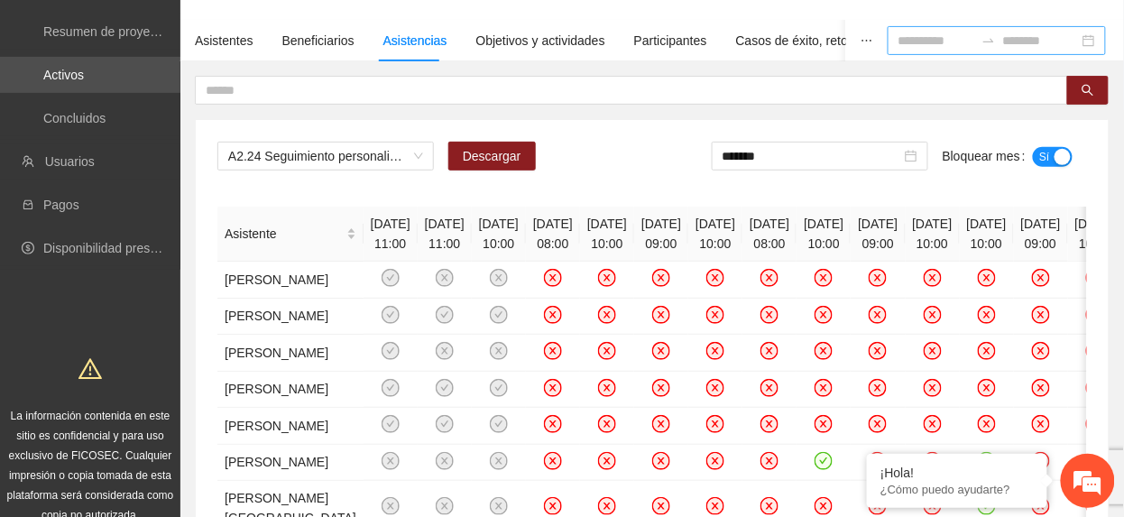
click at [914, 40] on input at bounding box center [937, 41] width 76 height 20
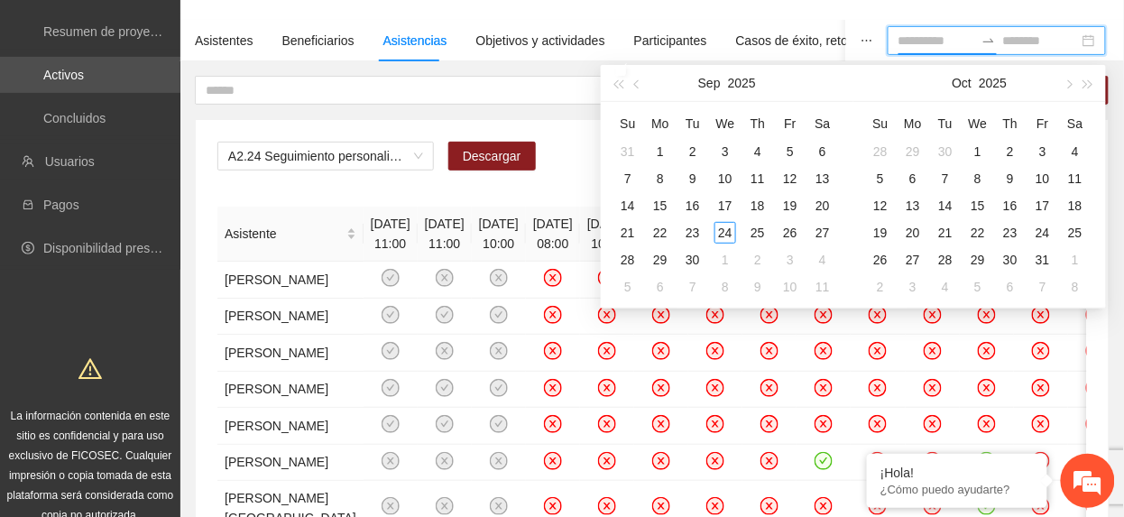
drag, startPoint x: 636, startPoint y: 88, endPoint x: 664, endPoint y: 120, distance: 42.9
click at [636, 88] on button "button" at bounding box center [638, 83] width 20 height 36
type input "**********"
click at [783, 155] on div "1" at bounding box center [791, 152] width 22 height 22
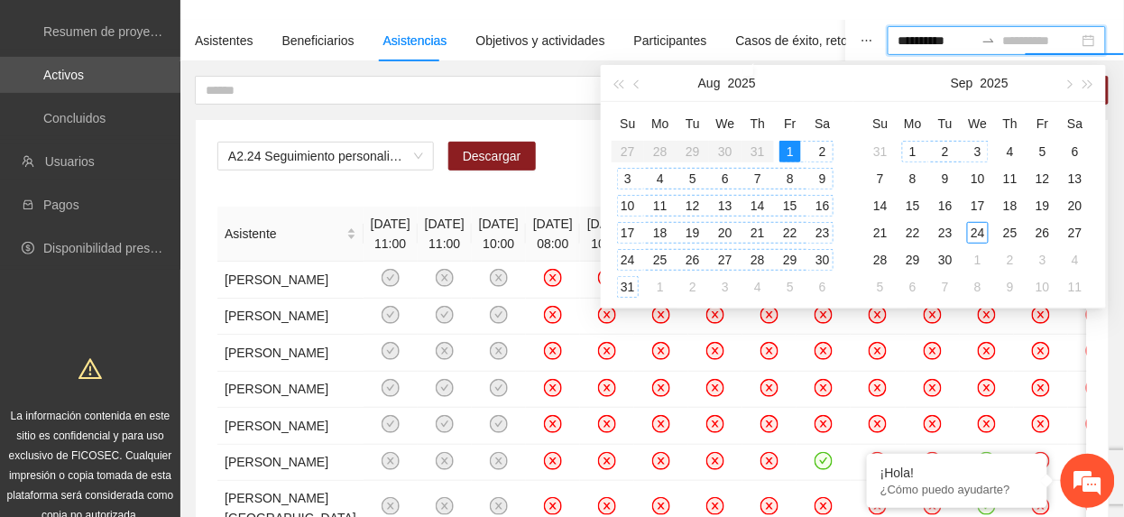
type input "**********"
click at [630, 285] on div "31" at bounding box center [628, 287] width 22 height 22
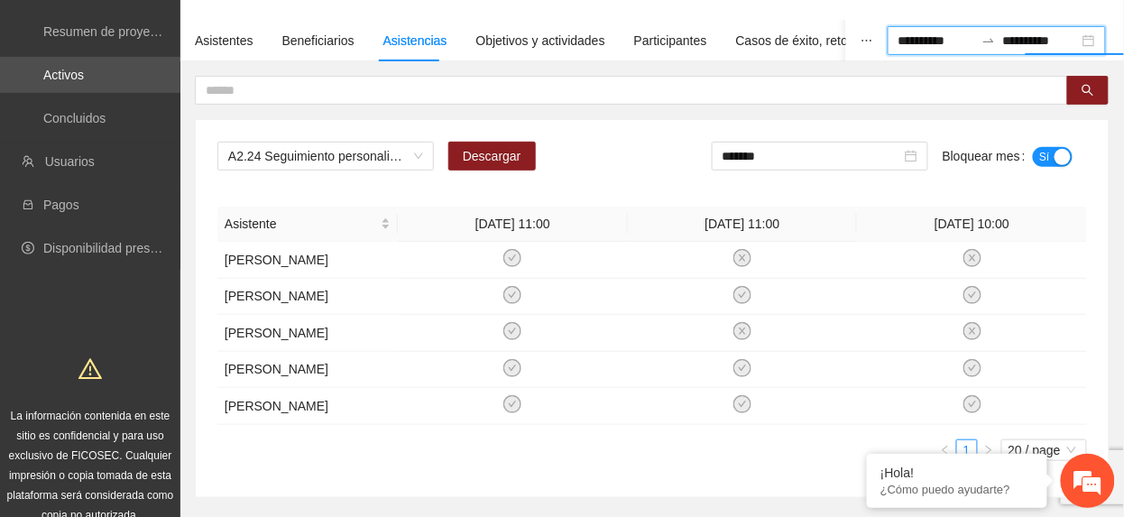
click at [1044, 160] on span "Sí" at bounding box center [1045, 157] width 11 height 20
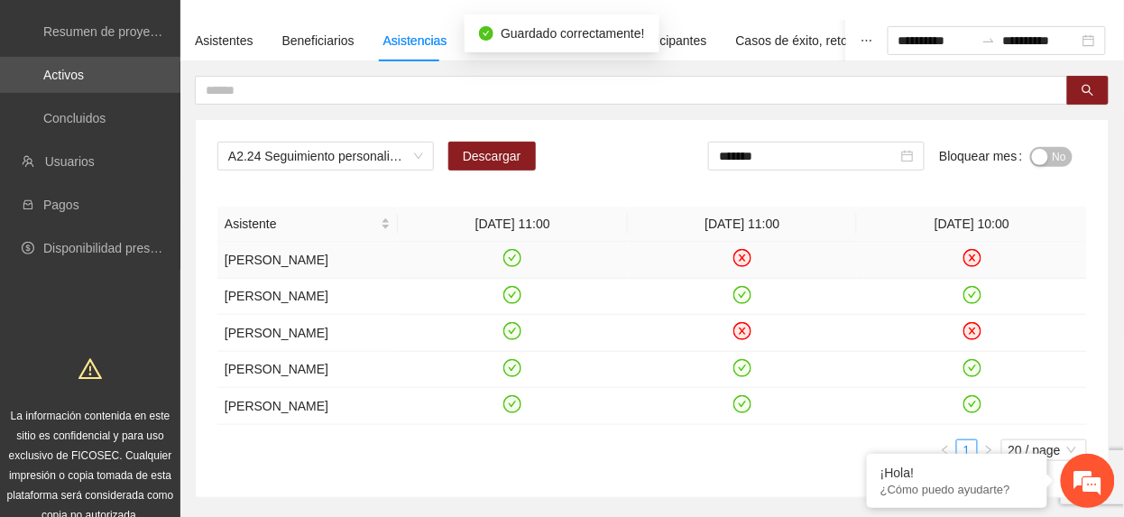
click at [514, 262] on icon "check-circle" at bounding box center [512, 258] width 15 height 15
click at [511, 292] on icon "check-circle" at bounding box center [512, 294] width 15 height 15
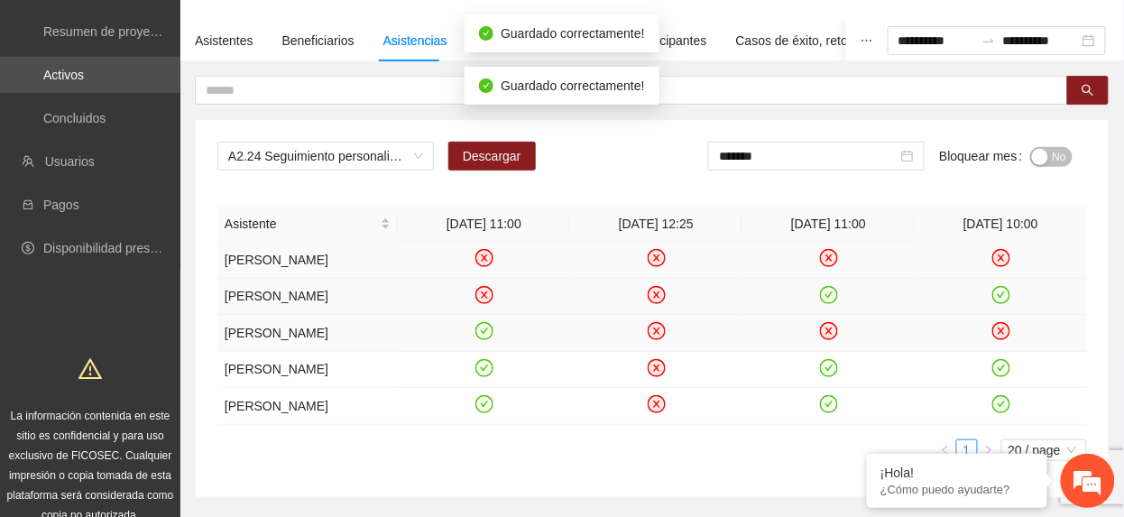
click at [485, 334] on icon "check-circle" at bounding box center [484, 331] width 8 height 6
click at [487, 377] on icon "check-circle" at bounding box center [485, 368] width 18 height 18
click at [481, 412] on icon "check-circle" at bounding box center [483, 404] width 15 height 15
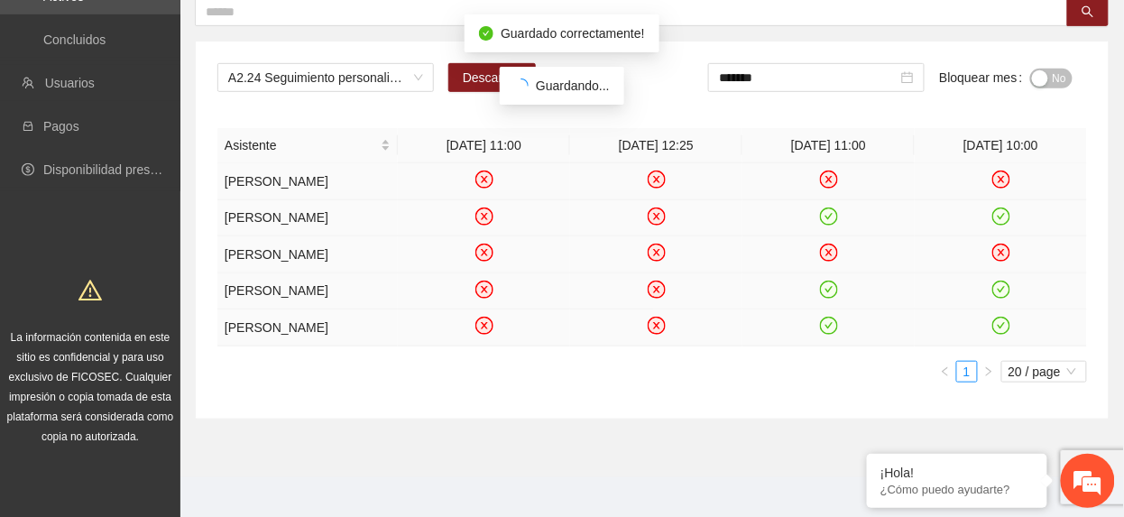
scroll to position [240, 0]
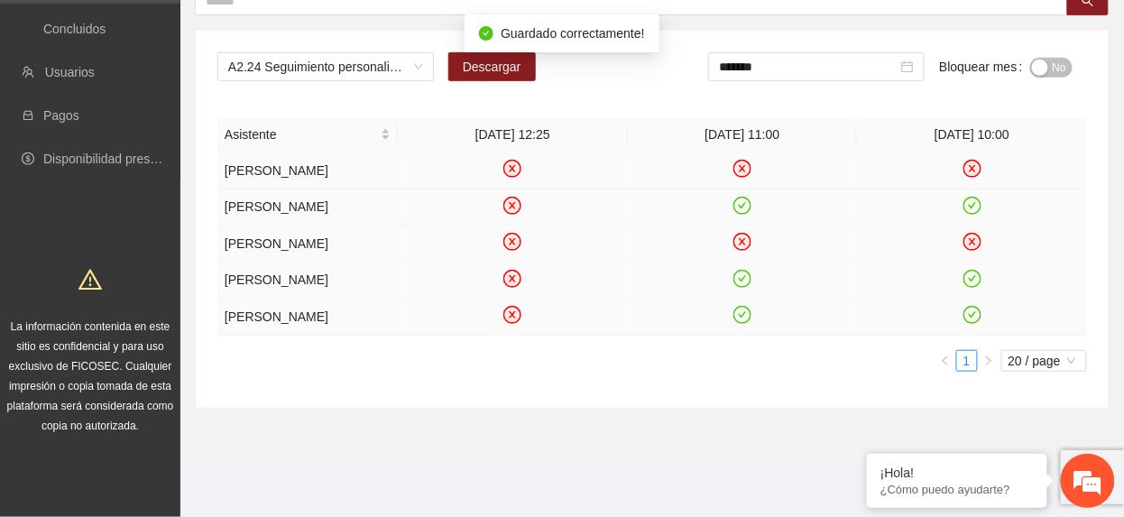
click at [747, 197] on icon "check-circle" at bounding box center [743, 206] width 18 height 18
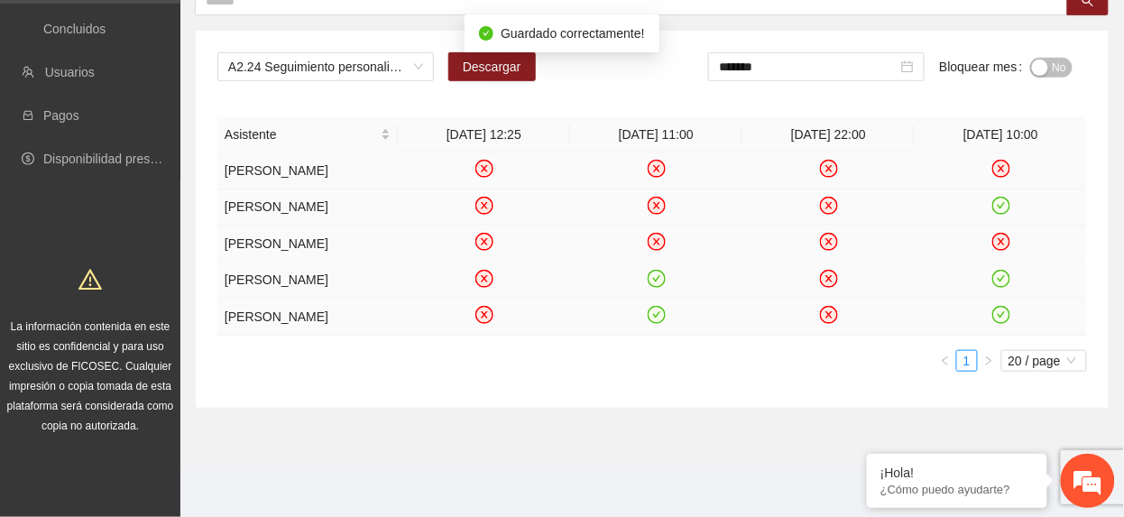
click at [655, 273] on icon "check-circle" at bounding box center [656, 278] width 15 height 15
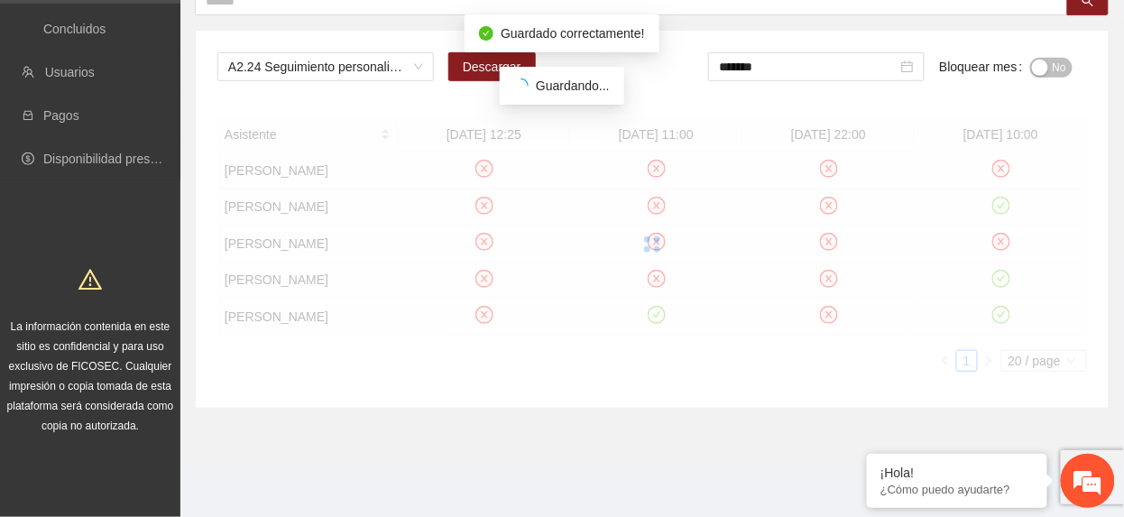
click at [653, 330] on div at bounding box center [652, 244] width 870 height 254
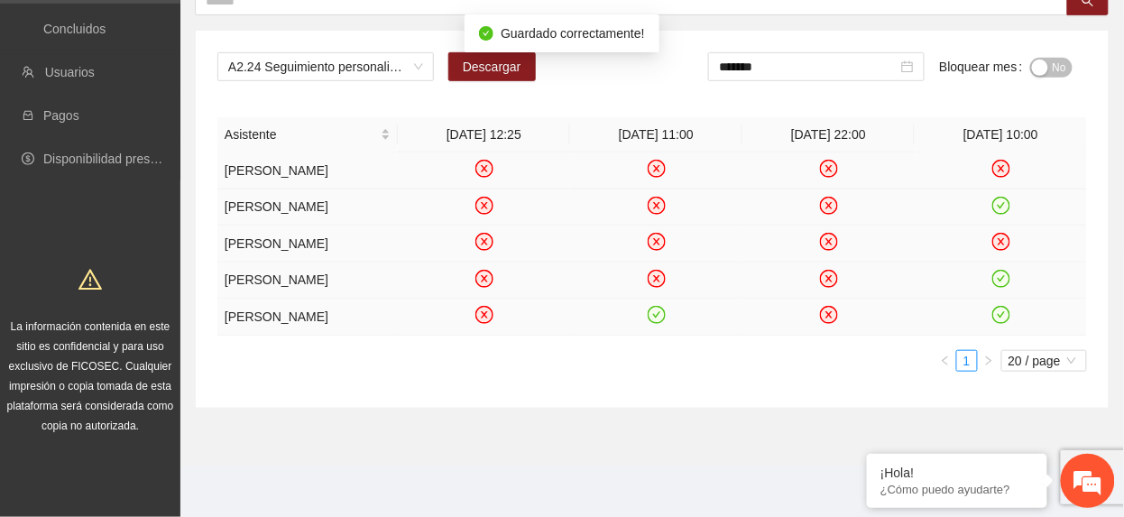
click at [657, 323] on icon "check-circle" at bounding box center [656, 315] width 15 height 15
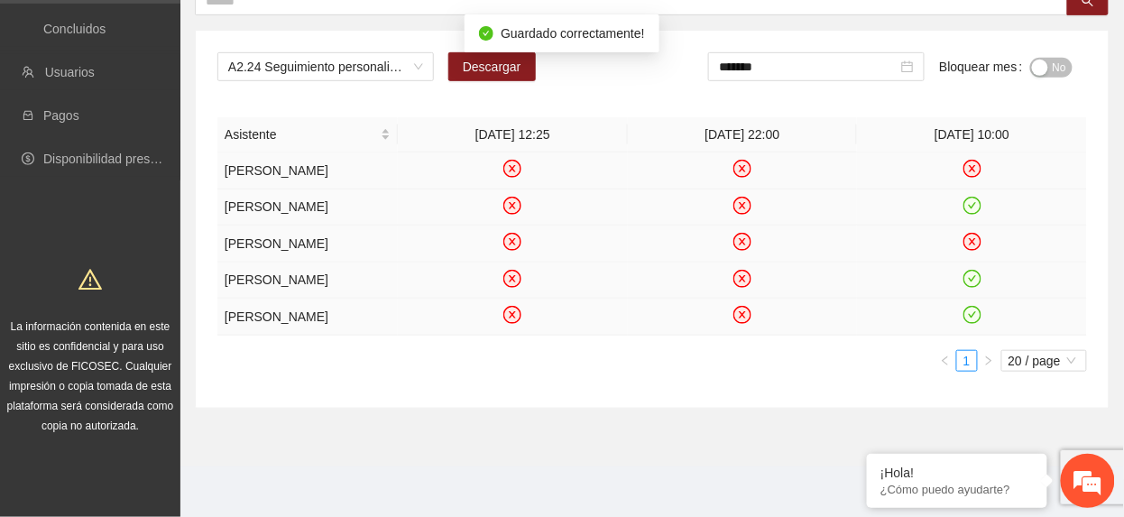
click at [971, 198] on icon "check-circle" at bounding box center [972, 205] width 15 height 15
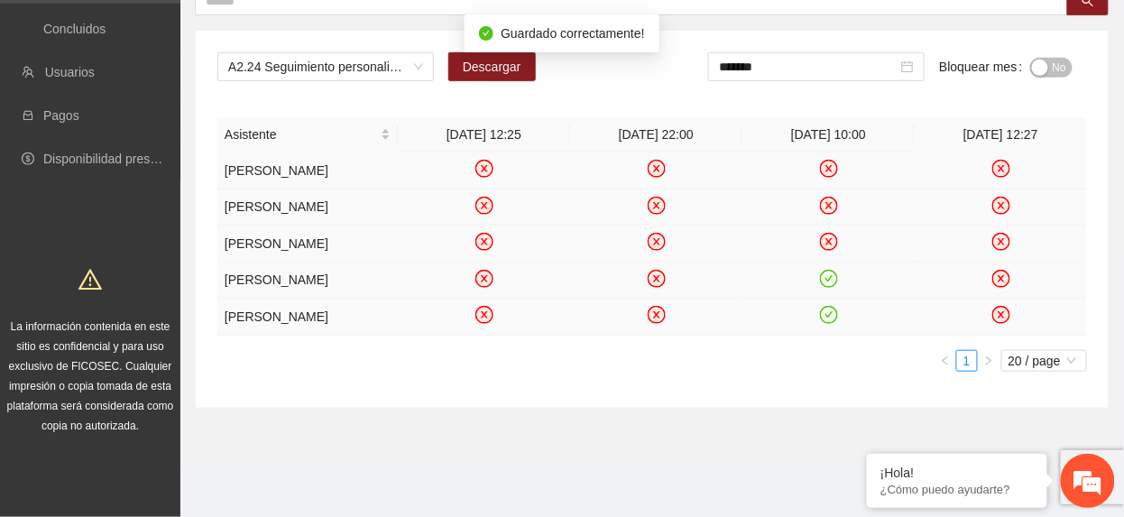
drag, startPoint x: 825, startPoint y: 276, endPoint x: 836, endPoint y: 287, distance: 15.3
click at [827, 276] on icon "check-circle" at bounding box center [829, 279] width 18 height 18
click at [832, 323] on icon "check-circle" at bounding box center [828, 315] width 15 height 15
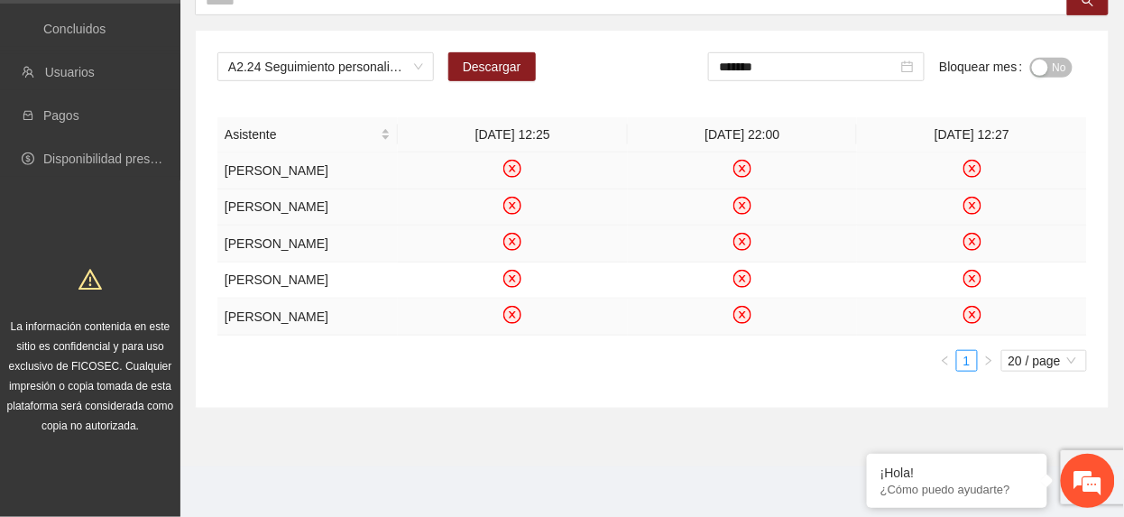
click at [1063, 58] on span "No" at bounding box center [1060, 68] width 14 height 20
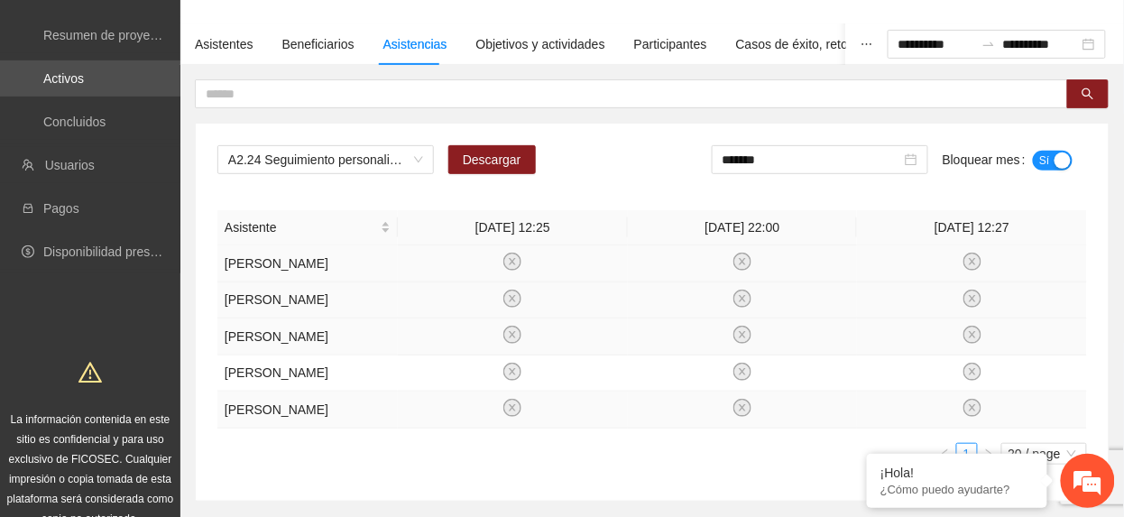
scroll to position [0, 0]
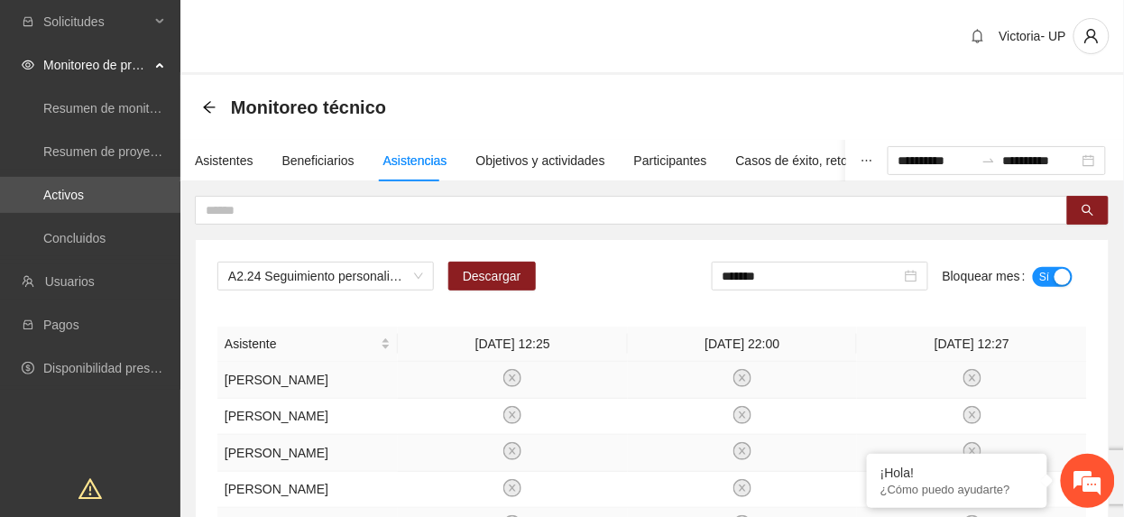
click at [340, 261] on div "A2.24 Seguimiento personalizado a usuarios mediante visitas o llamadas telefóni…" at bounding box center [652, 428] width 913 height 377
click at [337, 274] on span "A2.24 Seguimiento personalizado a usuarios mediante visitas o llamadas telefóni…" at bounding box center [325, 276] width 195 height 27
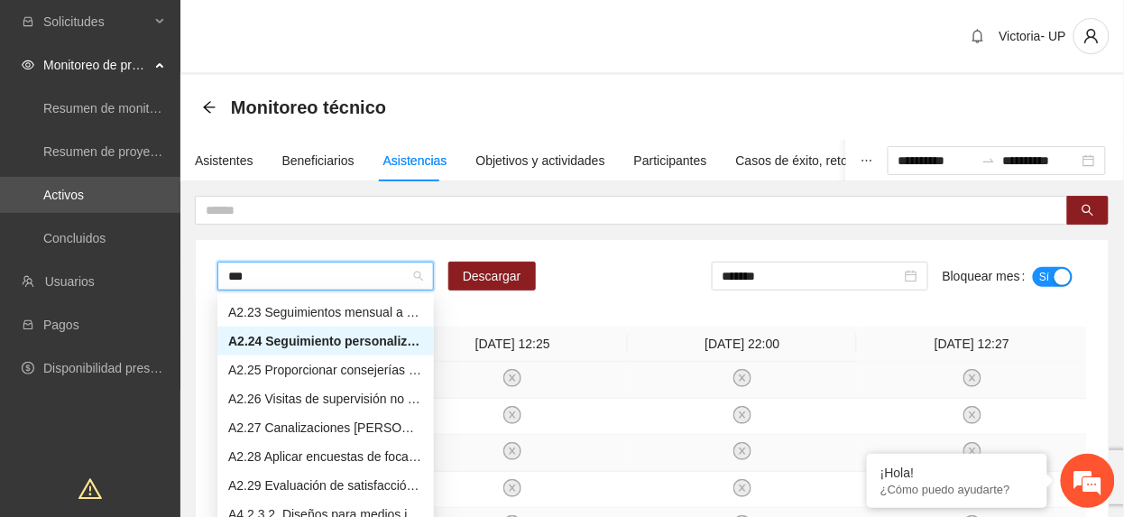
scroll to position [87, 0]
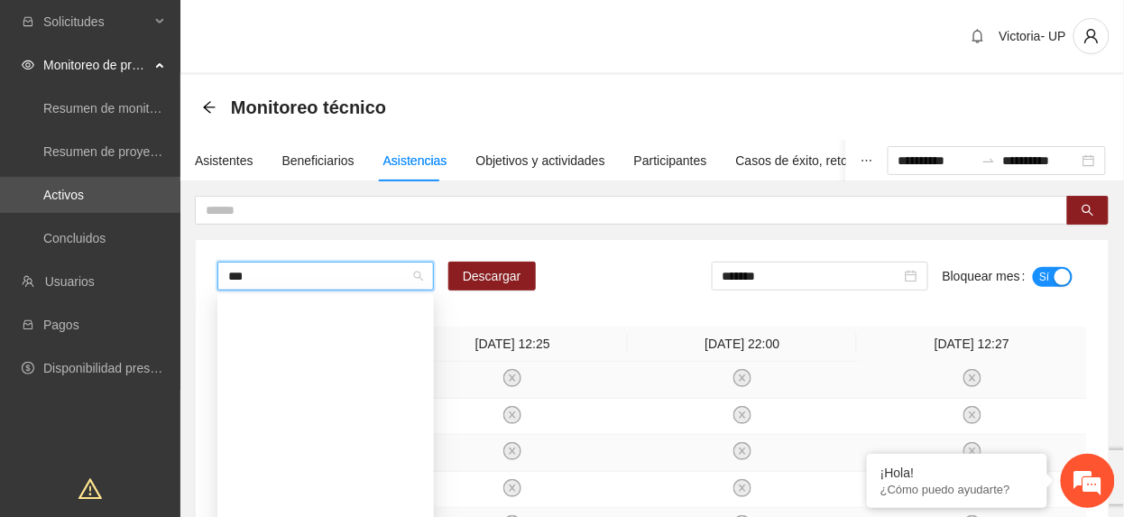
type input "****"
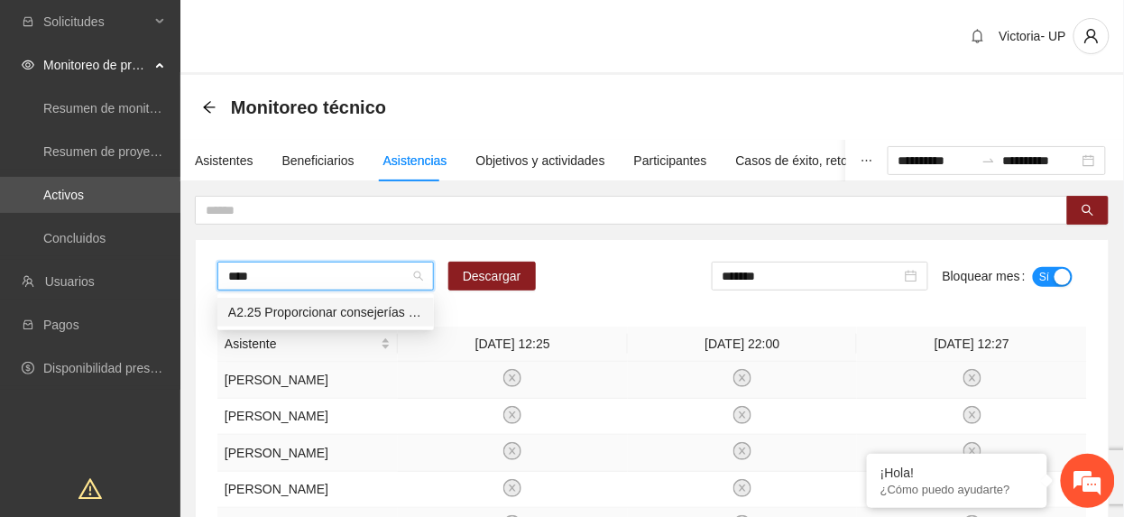
scroll to position [0, 0]
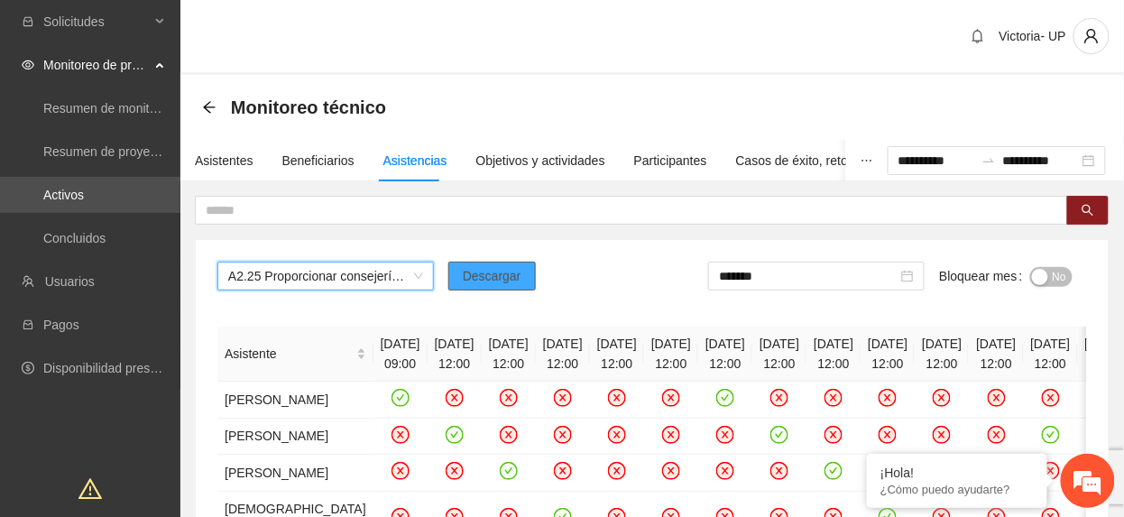
click at [487, 290] on button "Descargar" at bounding box center [493, 276] width 88 height 29
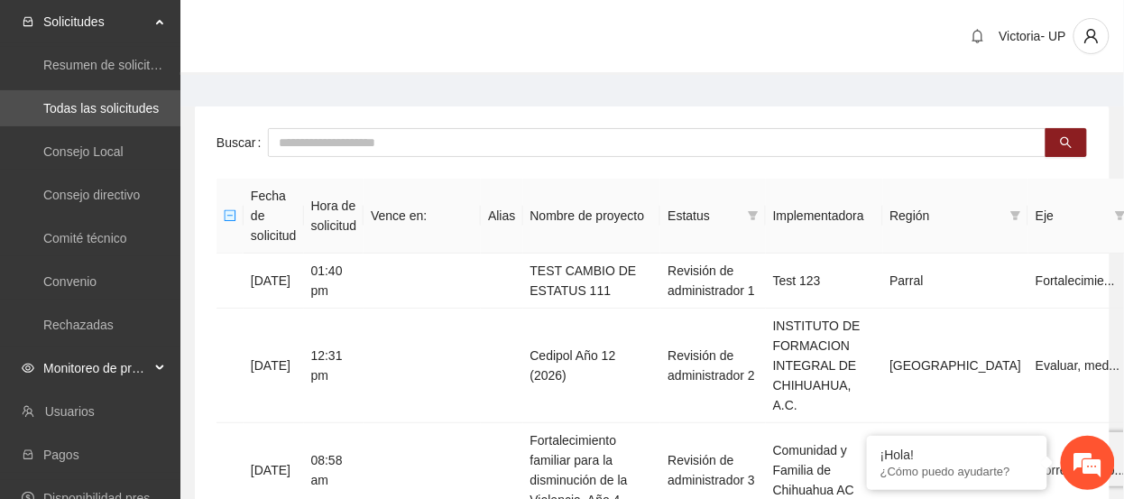
click at [117, 363] on span "Monitoreo de proyectos" at bounding box center [96, 368] width 106 height 36
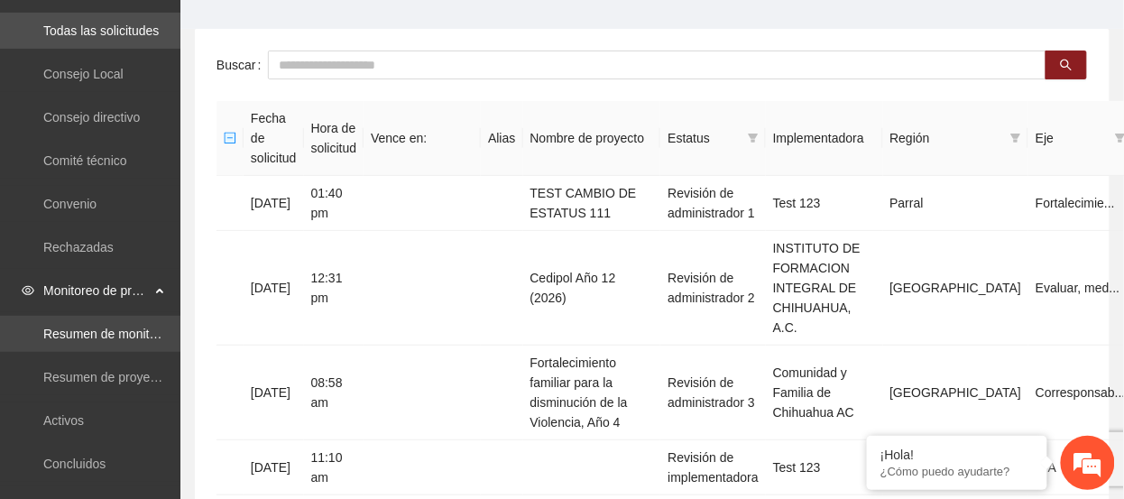
scroll to position [120, 0]
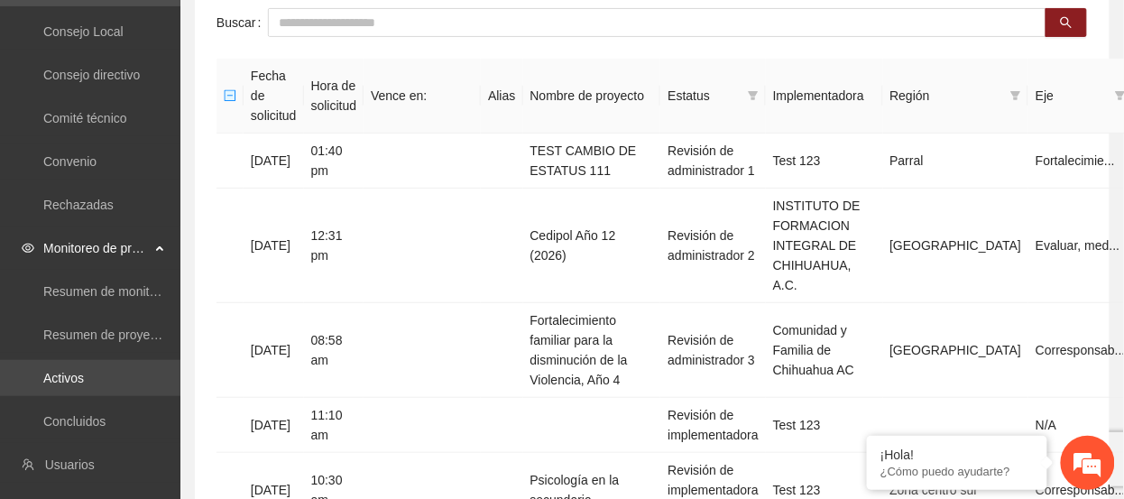
click at [84, 371] on link "Activos" at bounding box center [63, 378] width 41 height 14
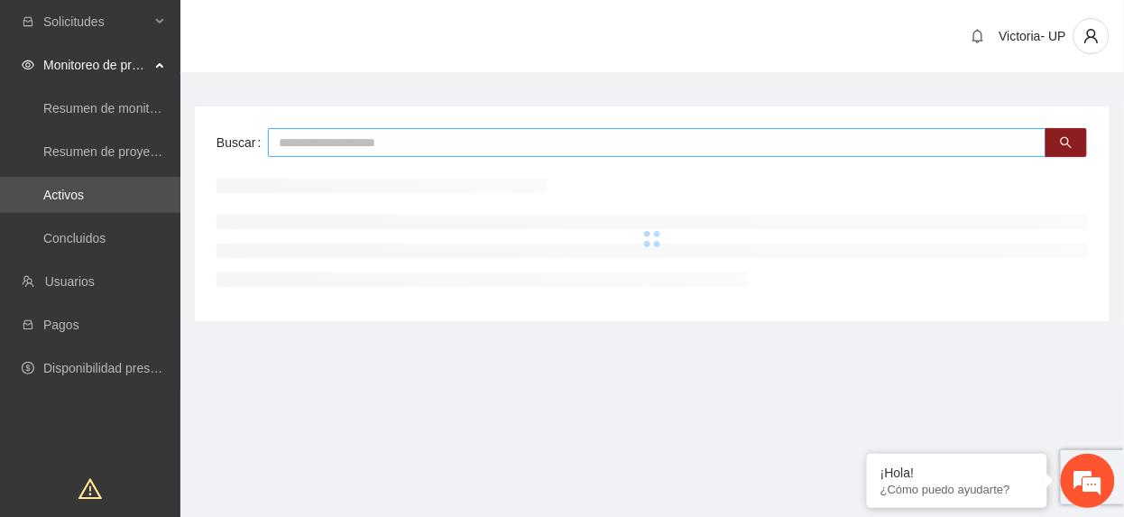
click at [470, 156] on input "text" at bounding box center [657, 142] width 779 height 29
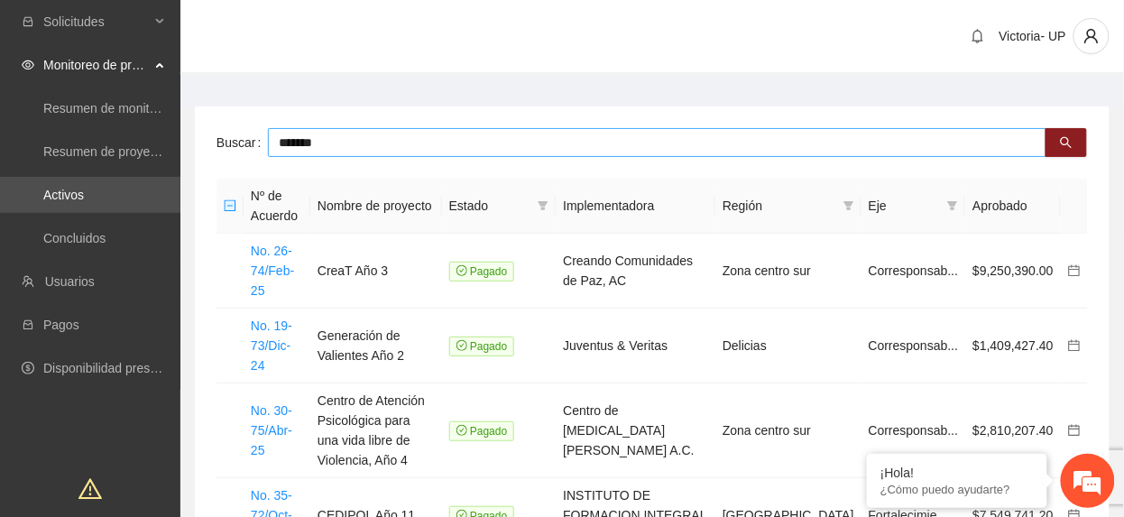
type input "*******"
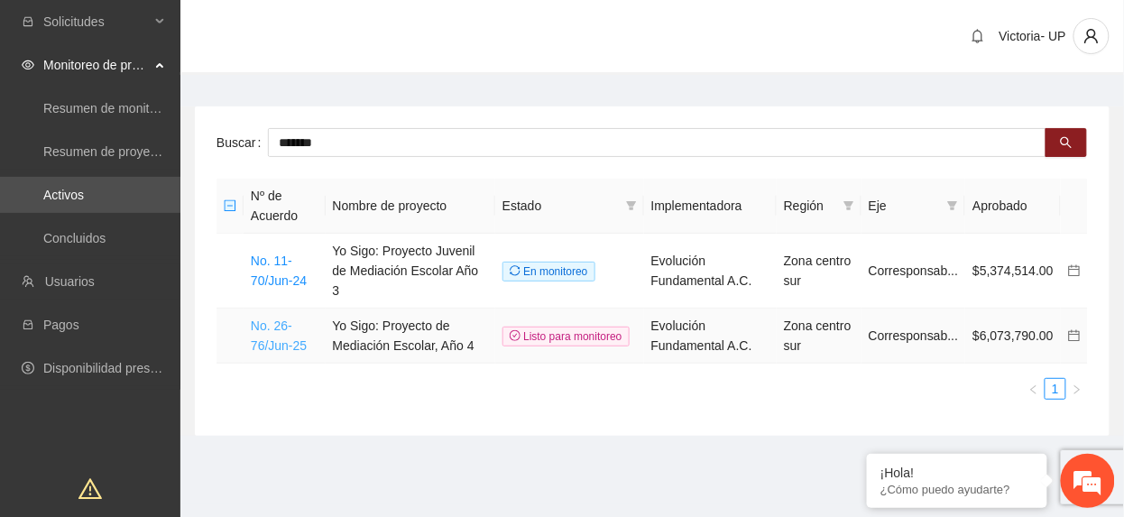
click at [269, 319] on link "No. 26-76/Jun-25" at bounding box center [279, 336] width 56 height 34
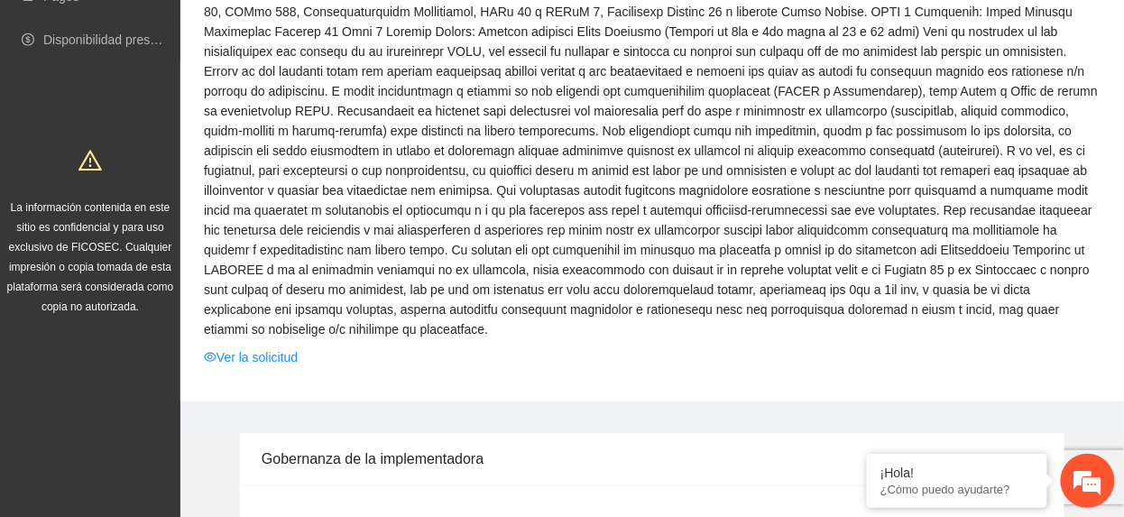
scroll to position [361, 0]
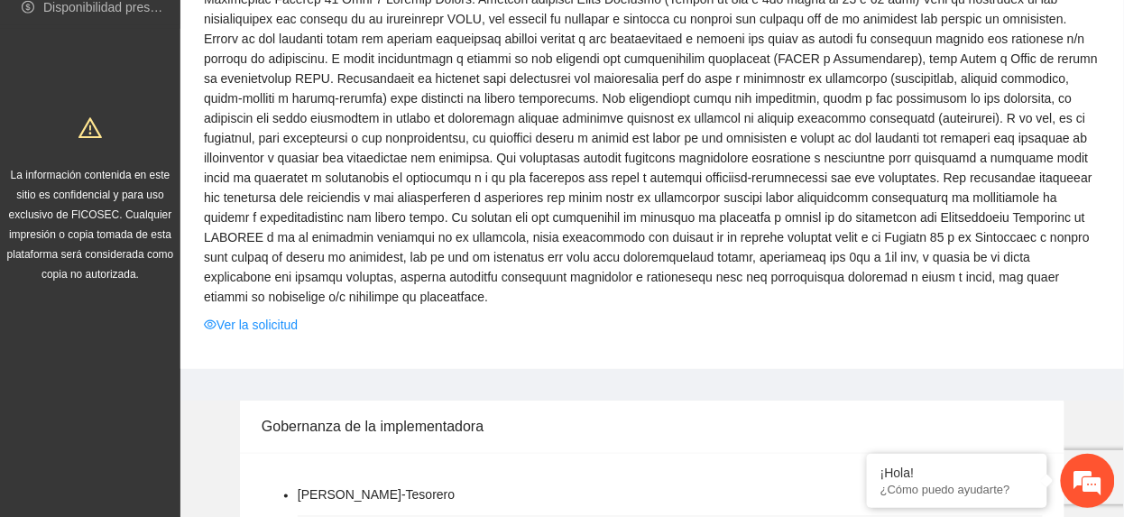
drag, startPoint x: 251, startPoint y: 296, endPoint x: 556, endPoint y: 415, distance: 327.5
click at [251, 315] on link "Ver la solicitud" at bounding box center [251, 325] width 94 height 20
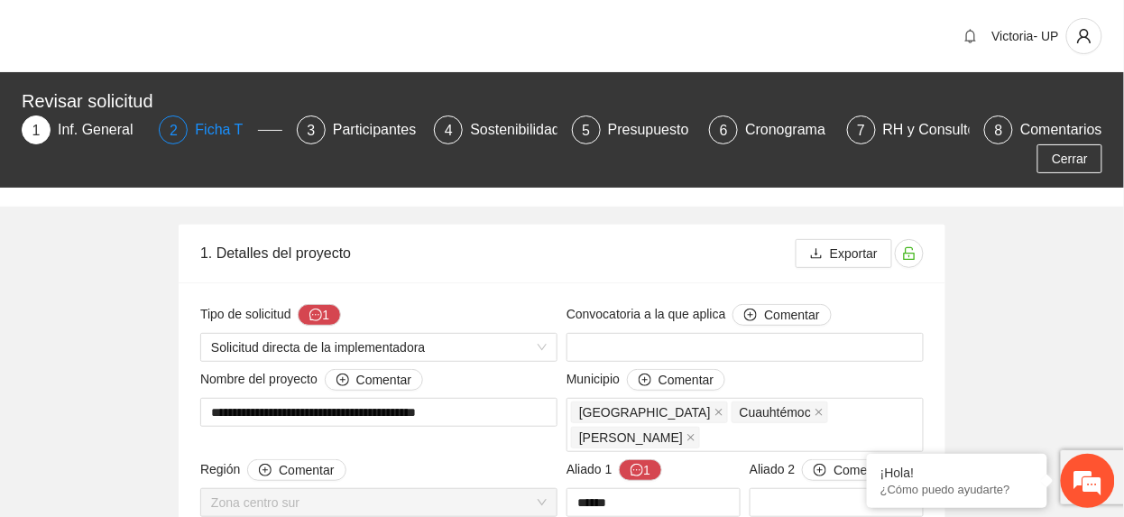
click at [199, 137] on div "Ficha T" at bounding box center [226, 130] width 62 height 29
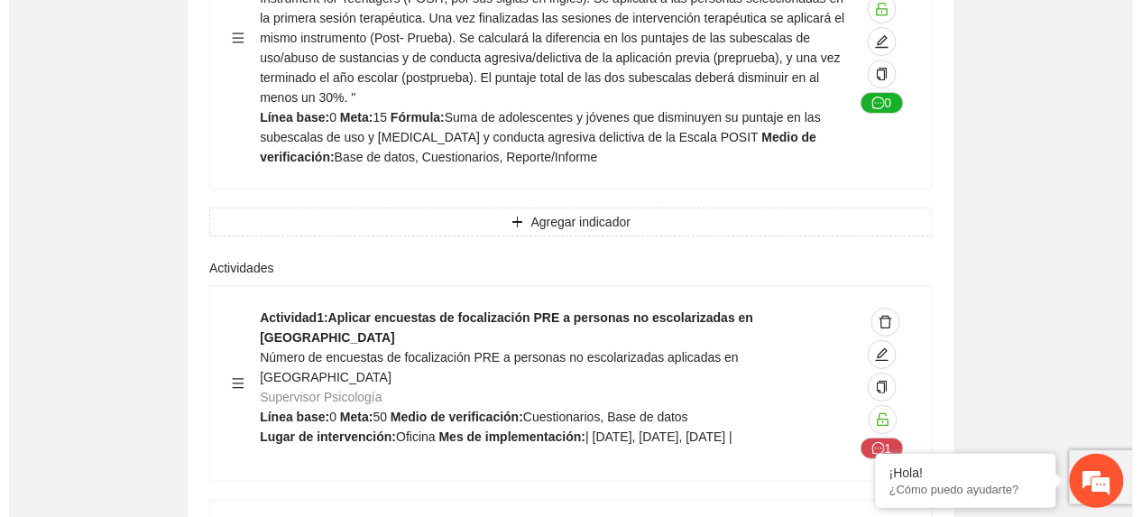
scroll to position [11730, 0]
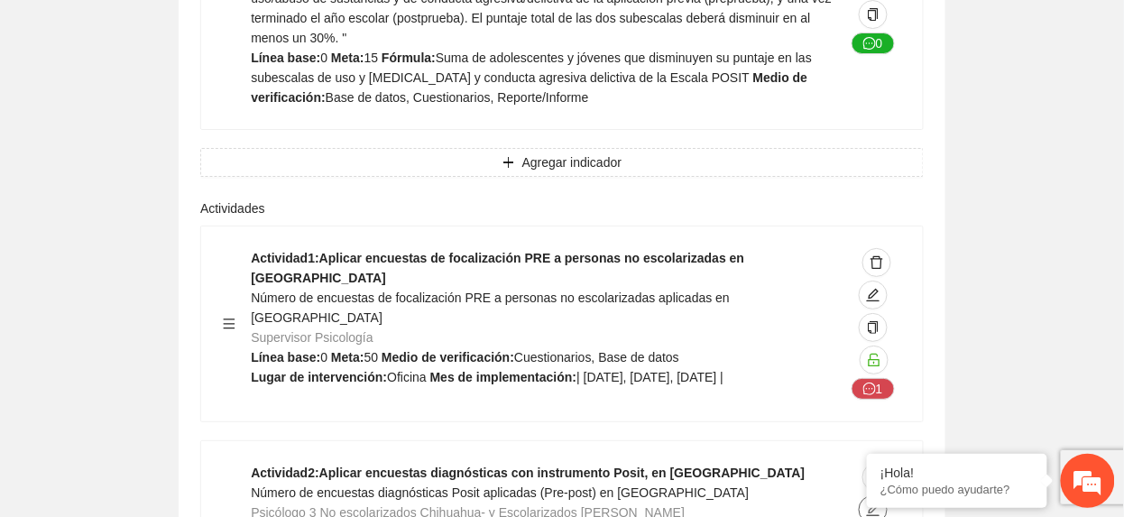
click at [881, 503] on span "edit" at bounding box center [873, 510] width 27 height 14
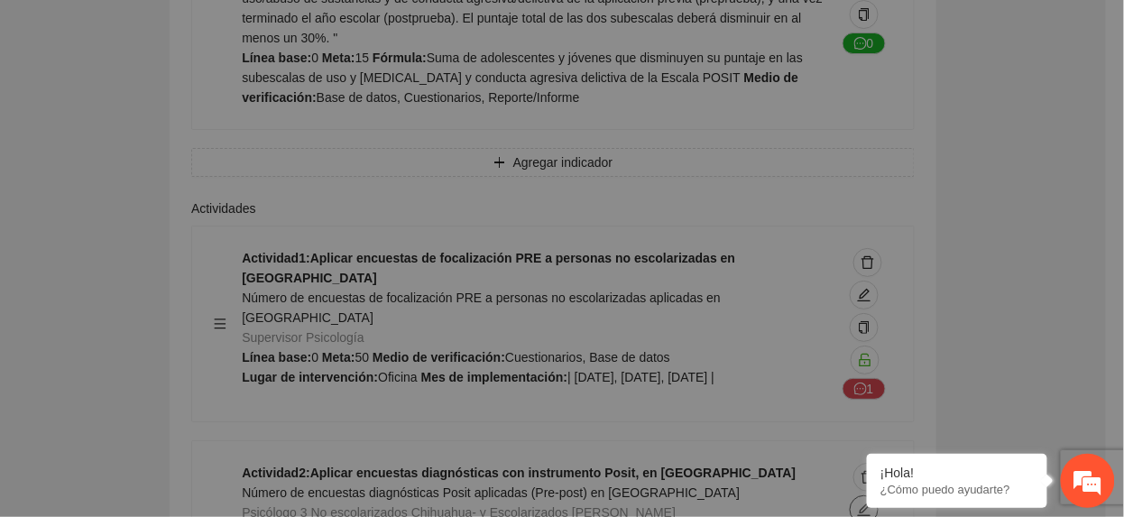
type textarea "**********"
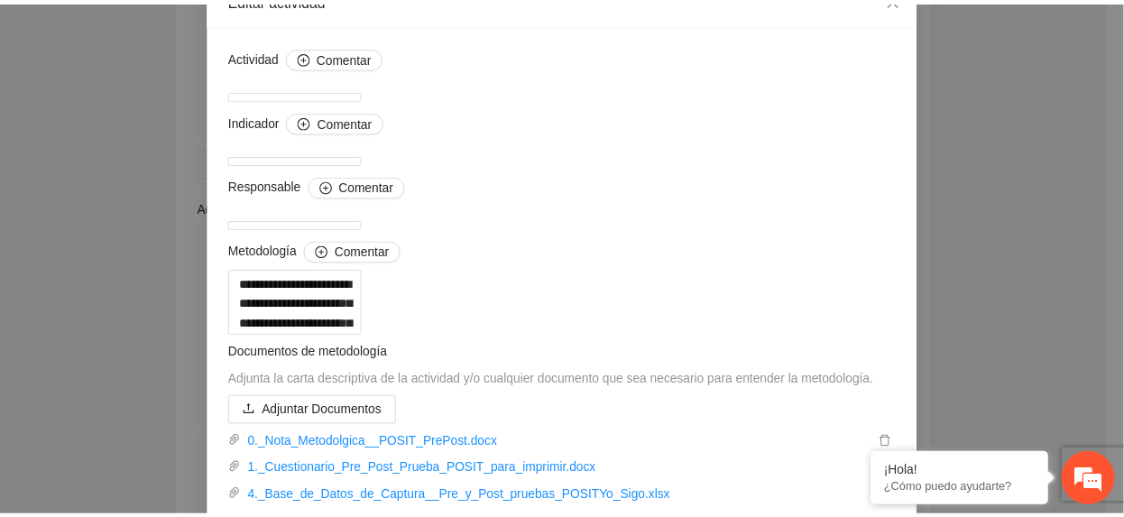
scroll to position [0, 0]
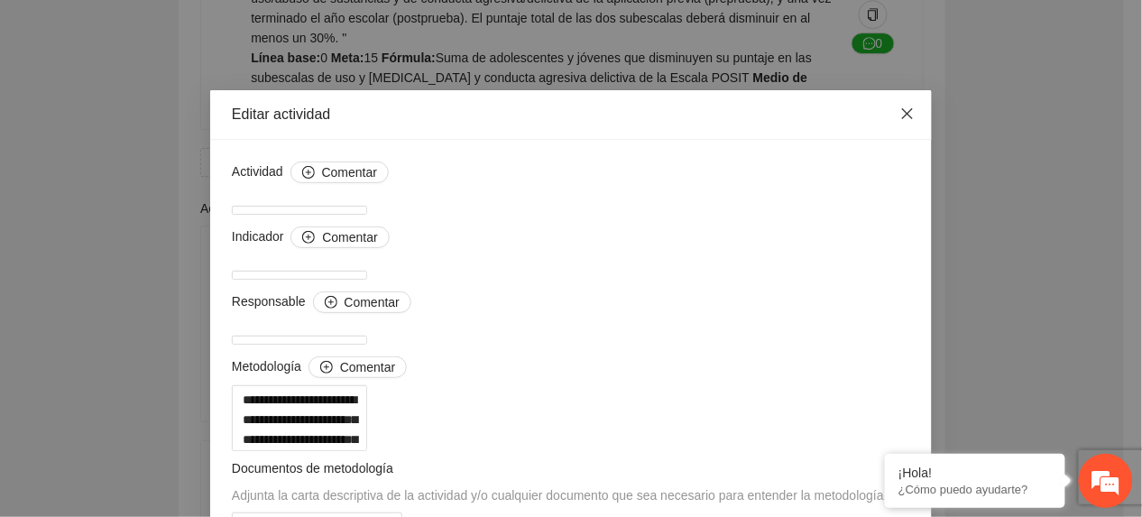
click at [892, 123] on span "Close" at bounding box center [907, 114] width 49 height 49
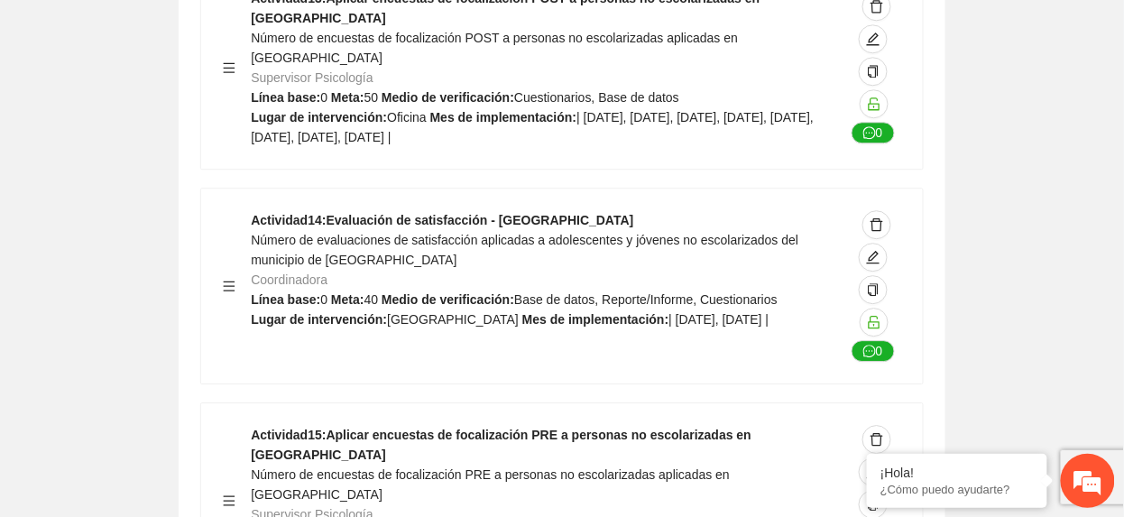
scroll to position [14377, 0]
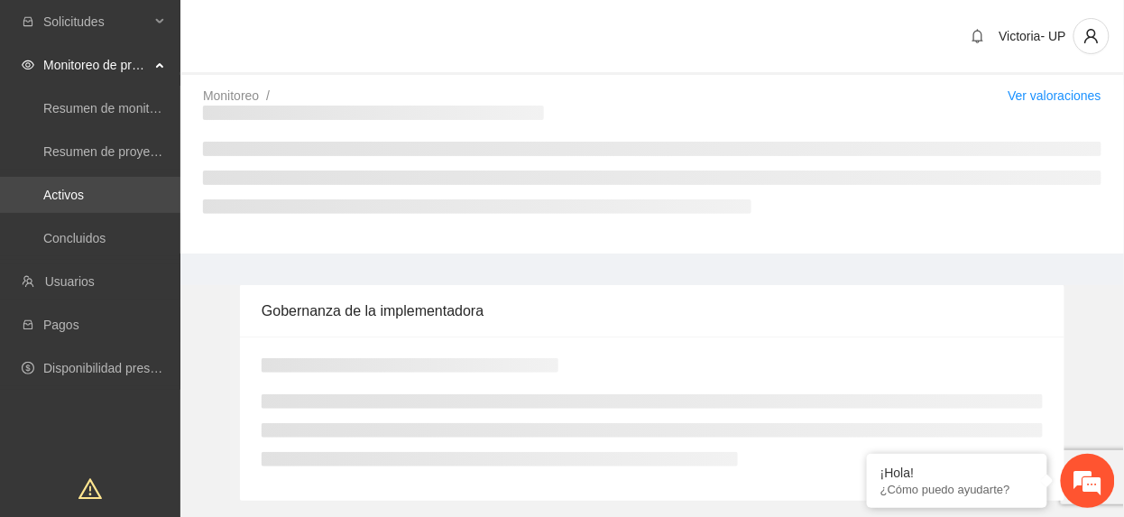
drag, startPoint x: 109, startPoint y: 199, endPoint x: 128, endPoint y: 199, distance: 19.0
click at [84, 199] on link "Activos" at bounding box center [63, 195] width 41 height 14
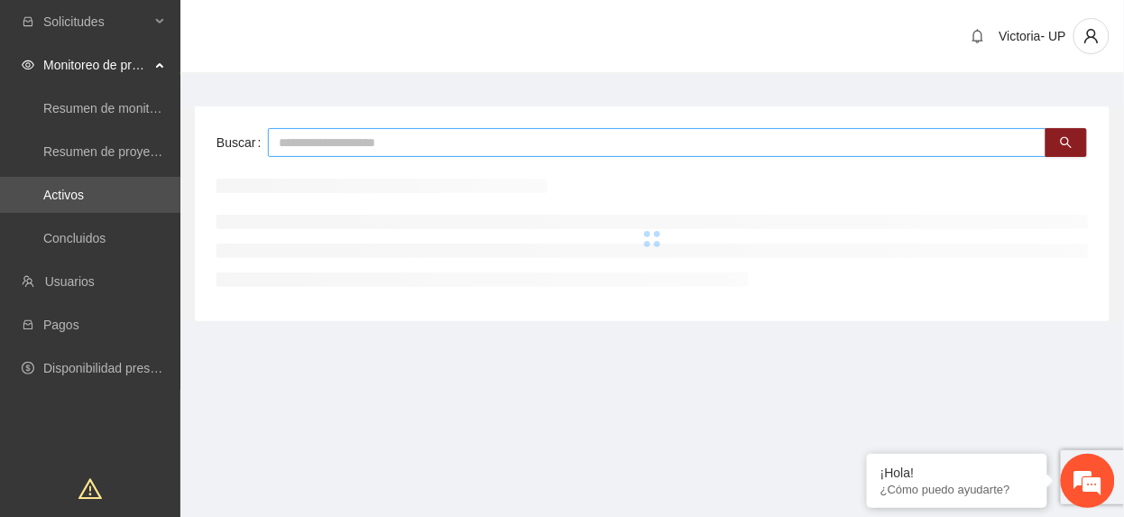
click at [383, 144] on input "text" at bounding box center [657, 142] width 779 height 29
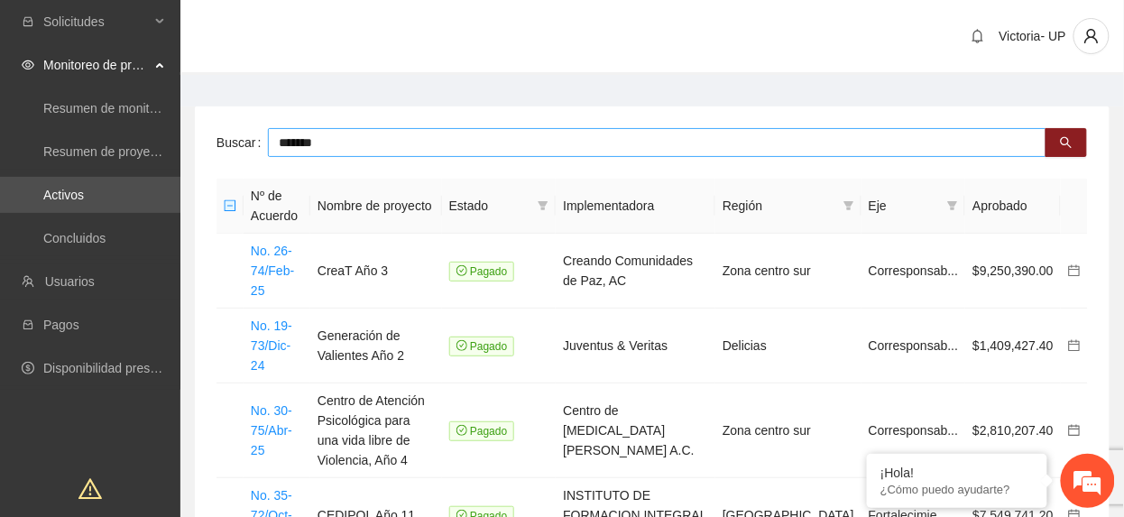
type input "*******"
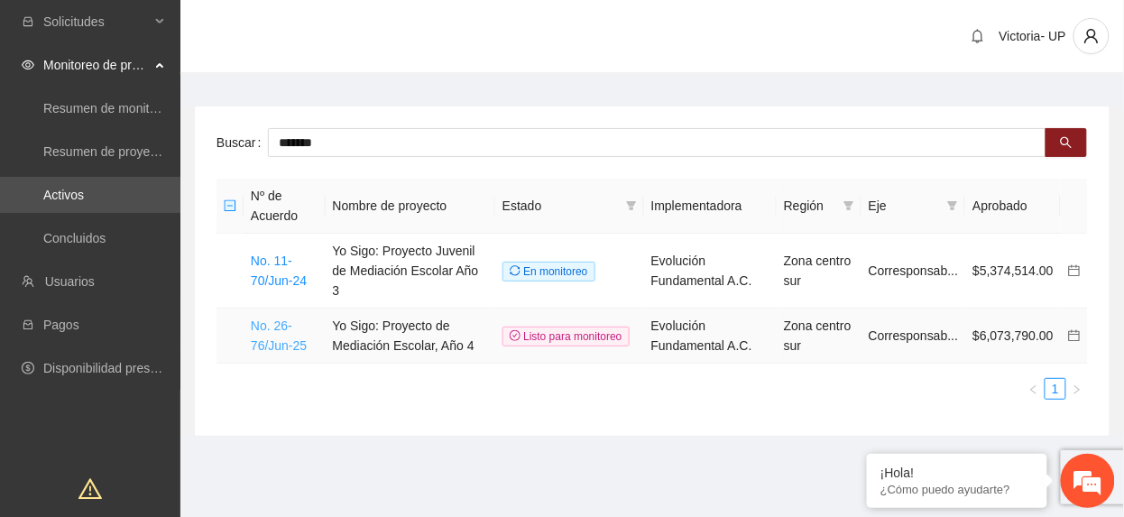
click at [279, 319] on link "No. 26-76/Jun-25" at bounding box center [279, 336] width 56 height 34
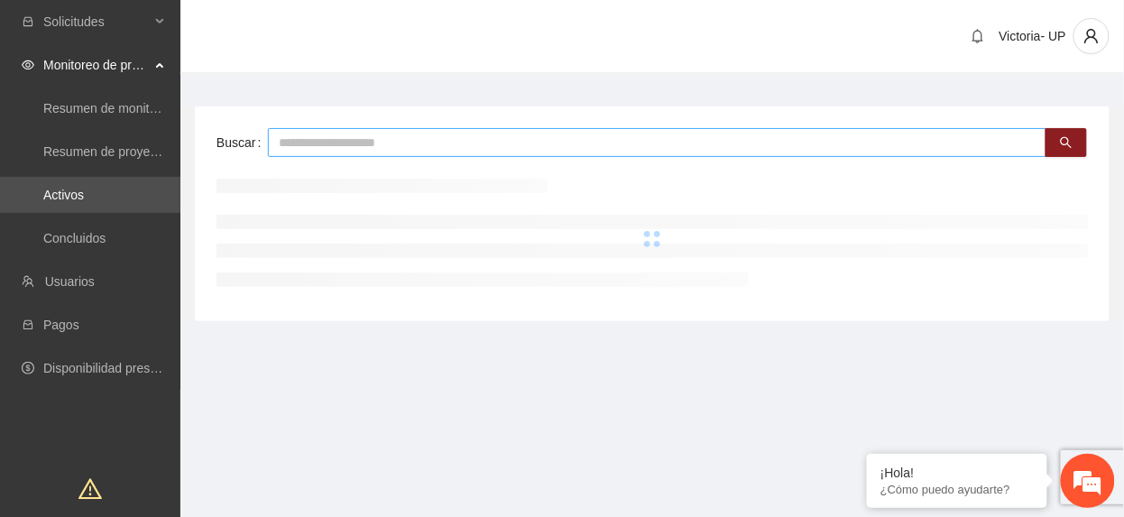
click at [316, 148] on input "text" at bounding box center [657, 142] width 779 height 29
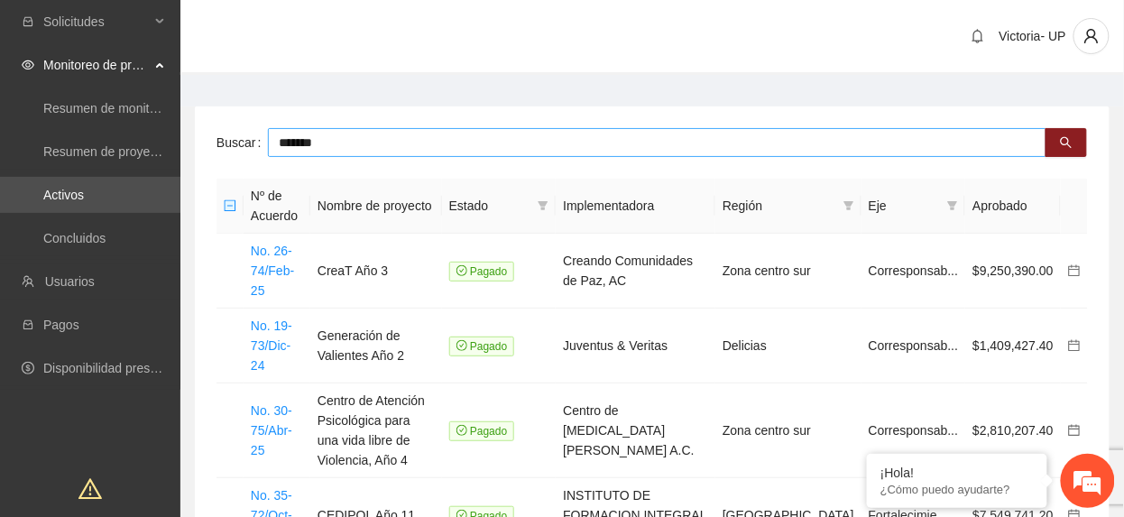
type input "*******"
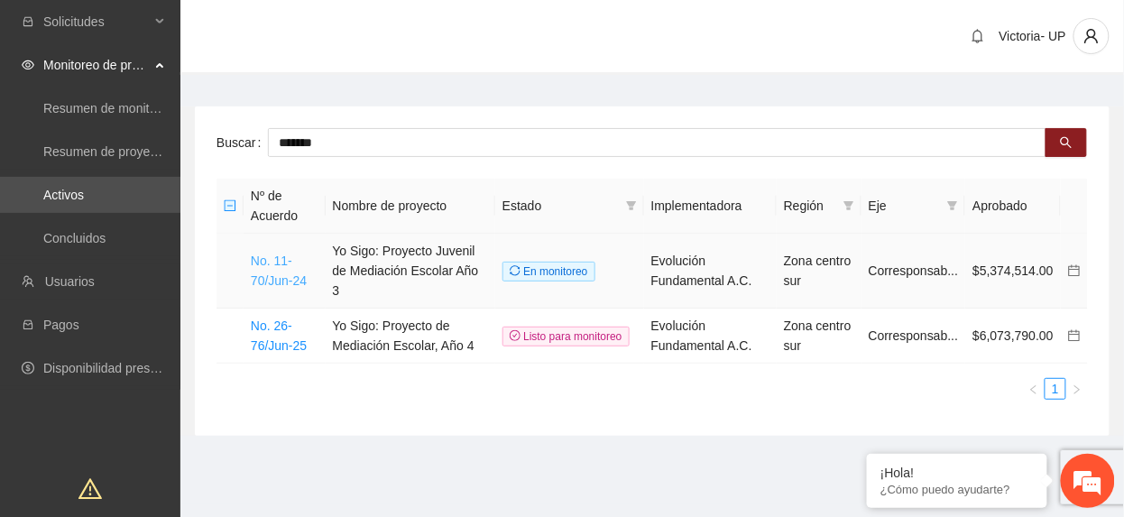
click at [283, 264] on link "No. 11-70/Jun-24" at bounding box center [279, 271] width 56 height 34
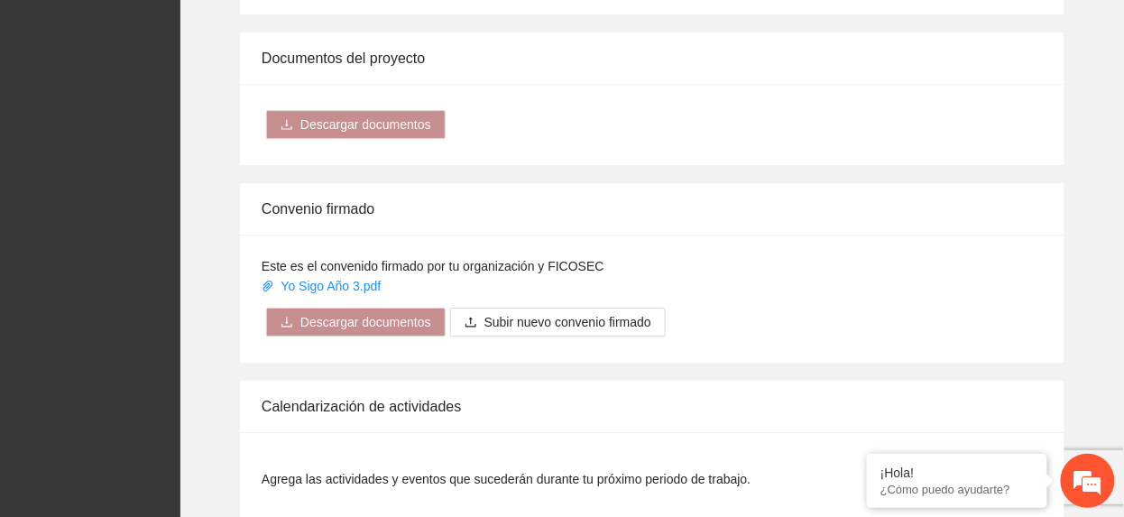
scroll to position [1684, 0]
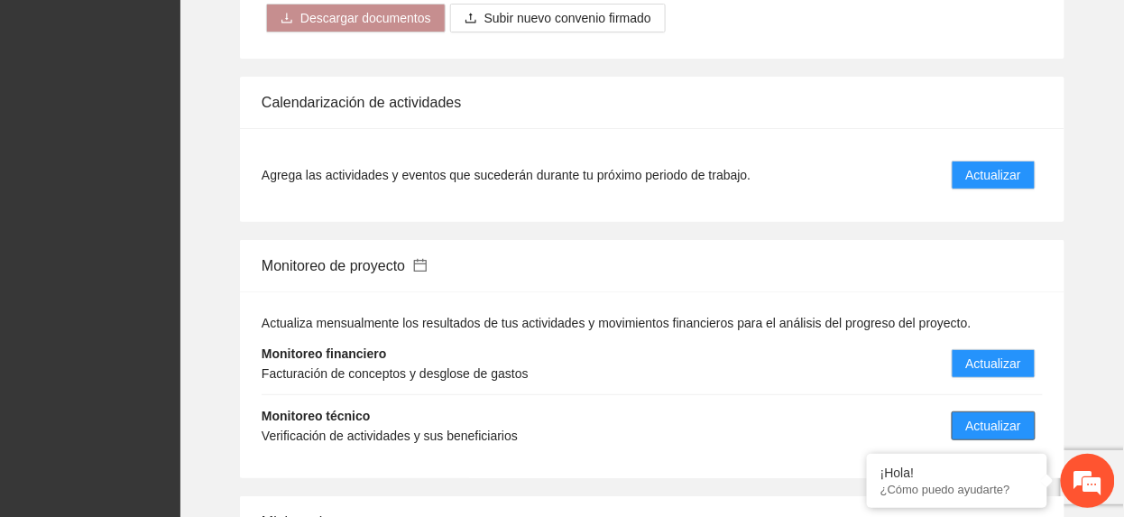
click at [1005, 424] on span "Actualizar" at bounding box center [993, 426] width 55 height 20
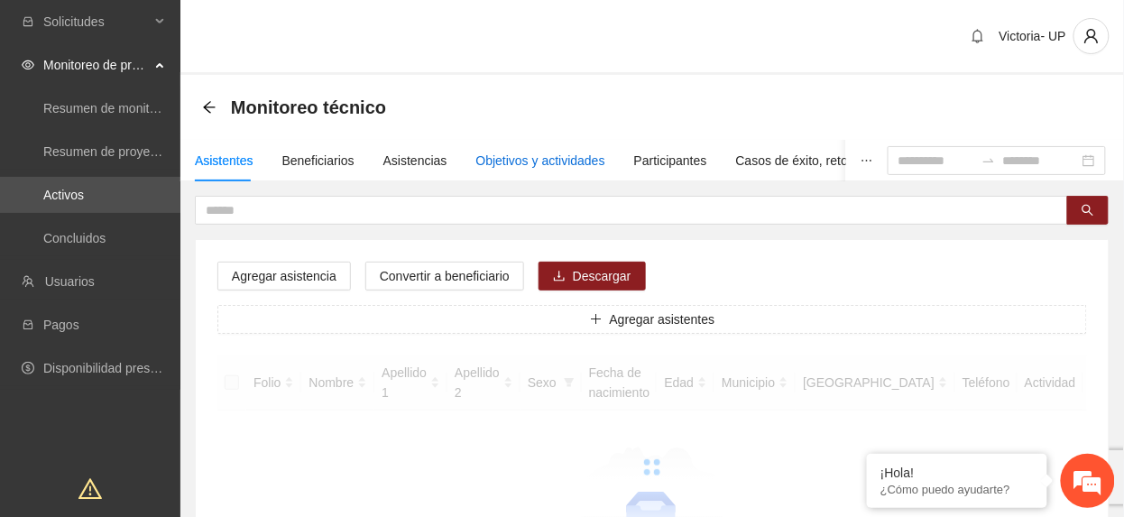
drag, startPoint x: 523, startPoint y: 160, endPoint x: 570, endPoint y: 166, distance: 47.3
click at [524, 160] on div "Objetivos y actividades" at bounding box center [540, 161] width 129 height 20
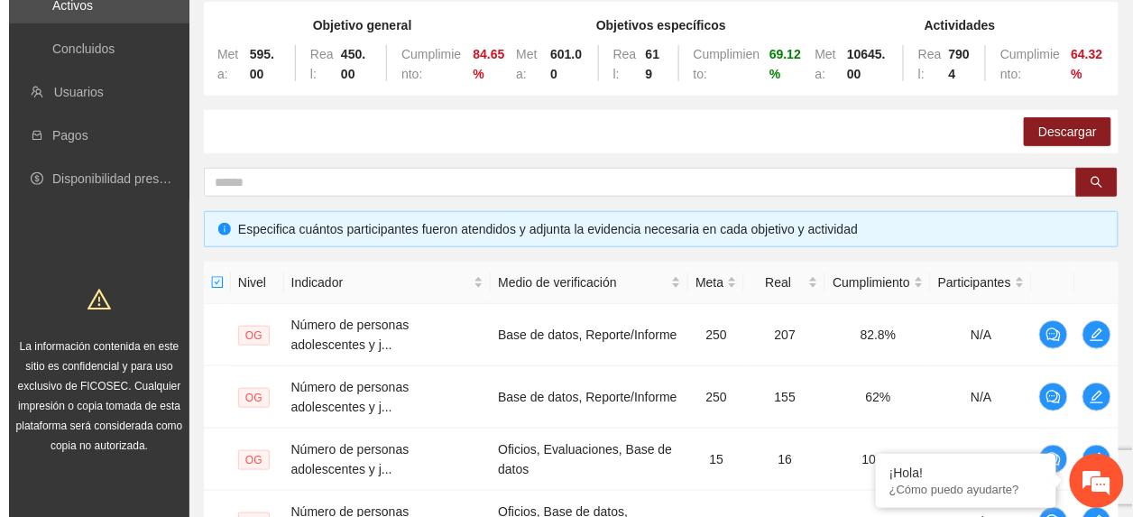
scroll to position [601, 0]
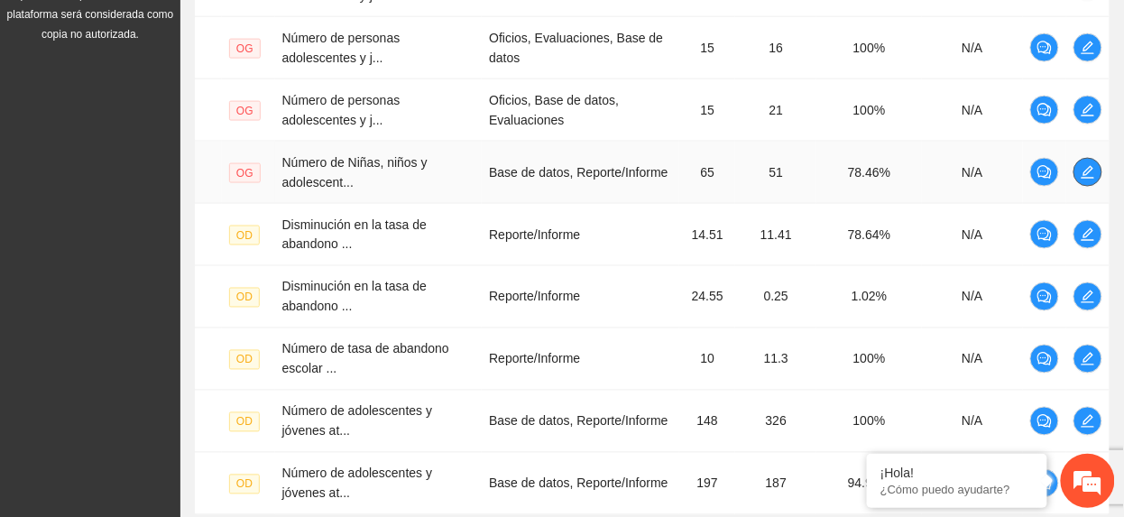
click at [1092, 175] on icon "edit" at bounding box center [1088, 172] width 14 height 14
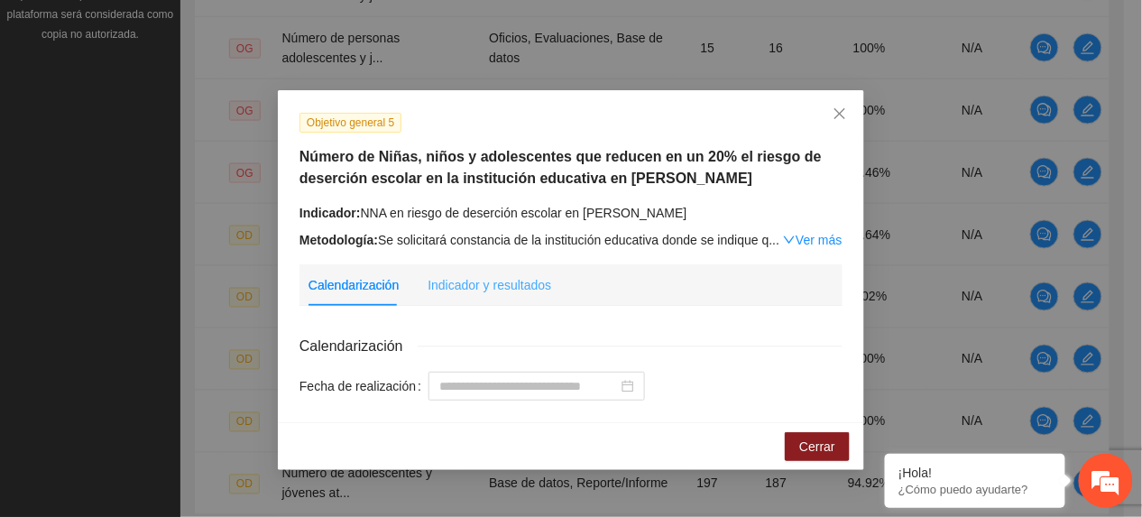
click at [485, 273] on div "Indicador y resultados" at bounding box center [490, 285] width 124 height 42
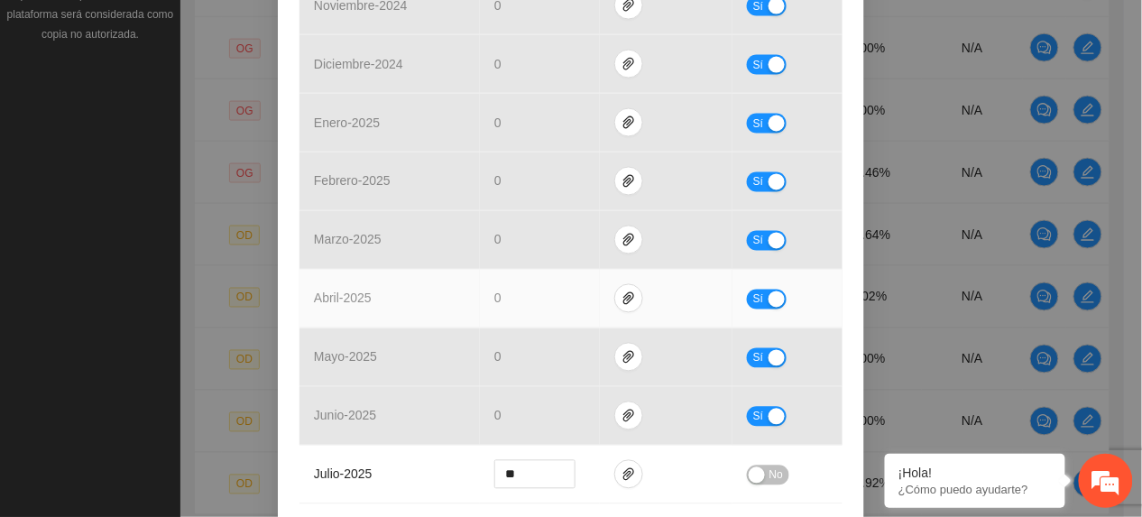
scroll to position [879, 0]
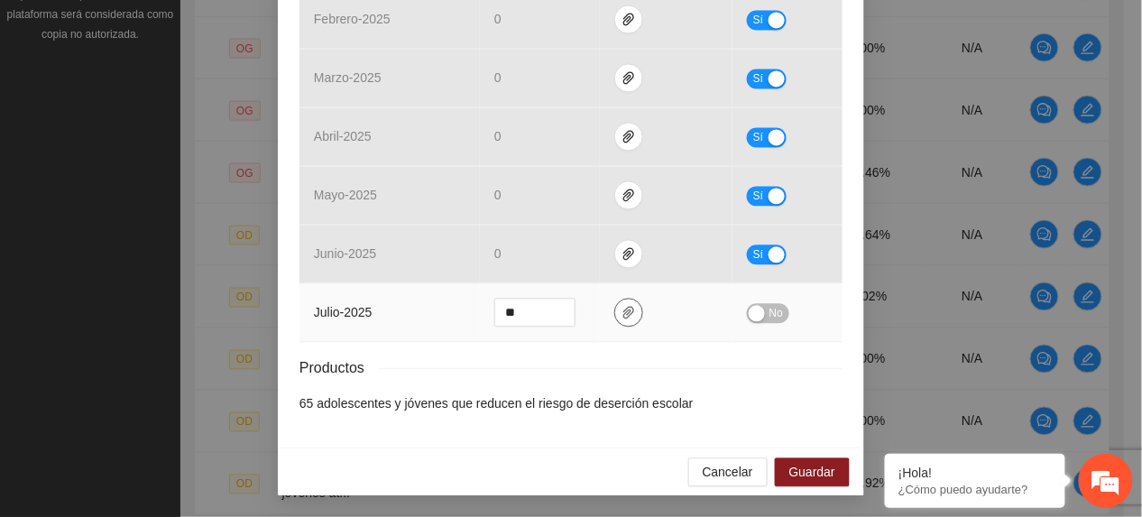
click at [617, 298] on button "button" at bounding box center [629, 312] width 29 height 29
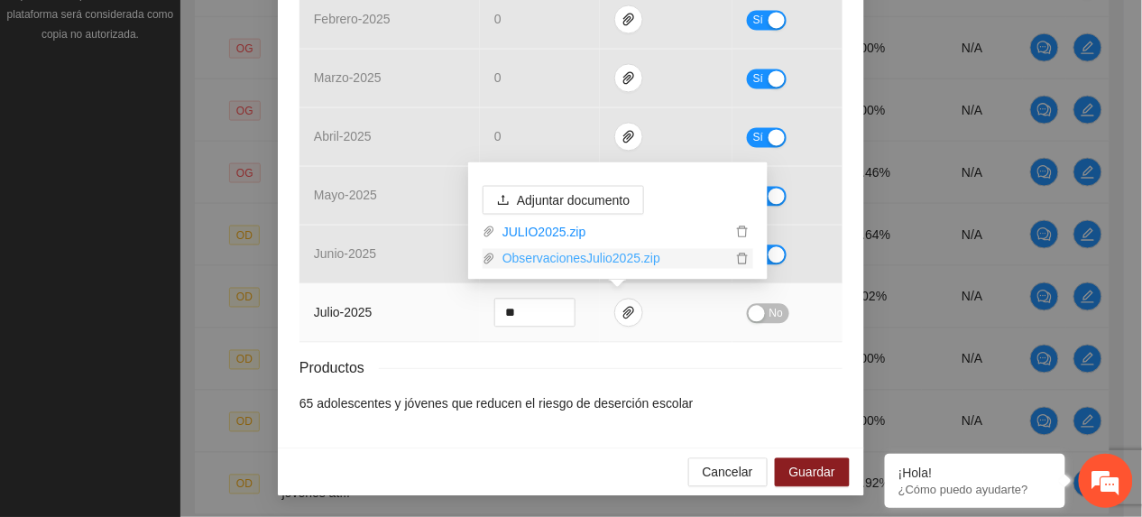
click at [568, 254] on link "ObservacionesJulio2025.zip" at bounding box center [613, 259] width 236 height 20
drag, startPoint x: 404, startPoint y: 334, endPoint x: 420, endPoint y: 343, distance: 17.8
click at [409, 338] on td "julio - 2025" at bounding box center [390, 312] width 180 height 59
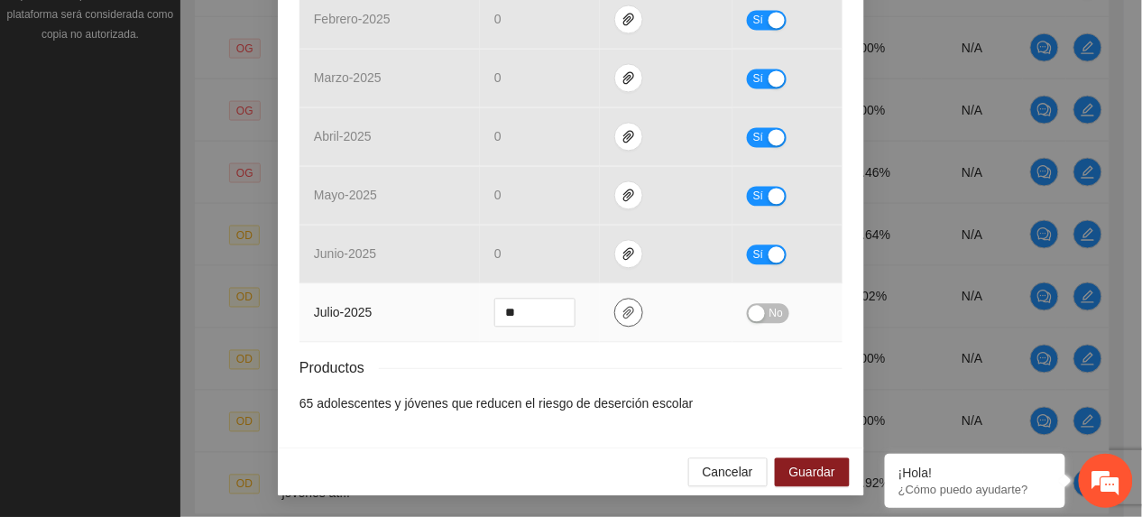
click at [622, 311] on icon "paper-clip" at bounding box center [629, 312] width 14 height 14
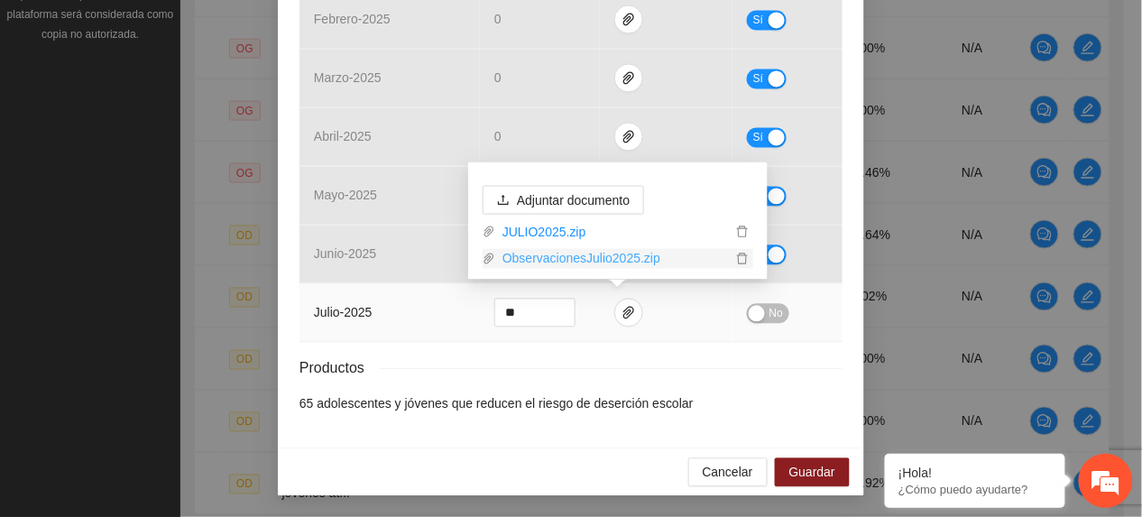
click at [585, 261] on link "ObservacionesJulio2025.zip" at bounding box center [613, 259] width 236 height 20
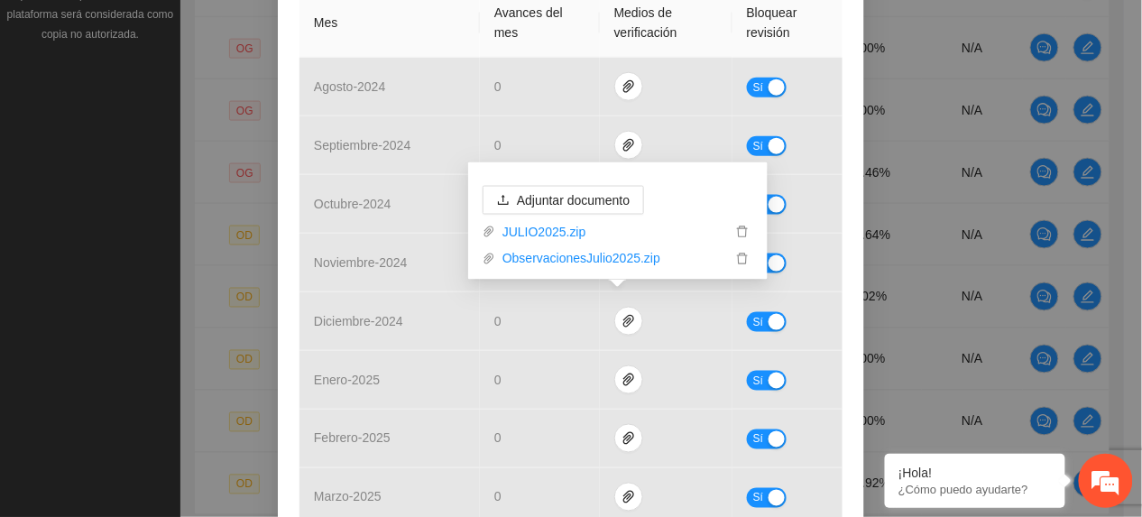
scroll to position [278, 0]
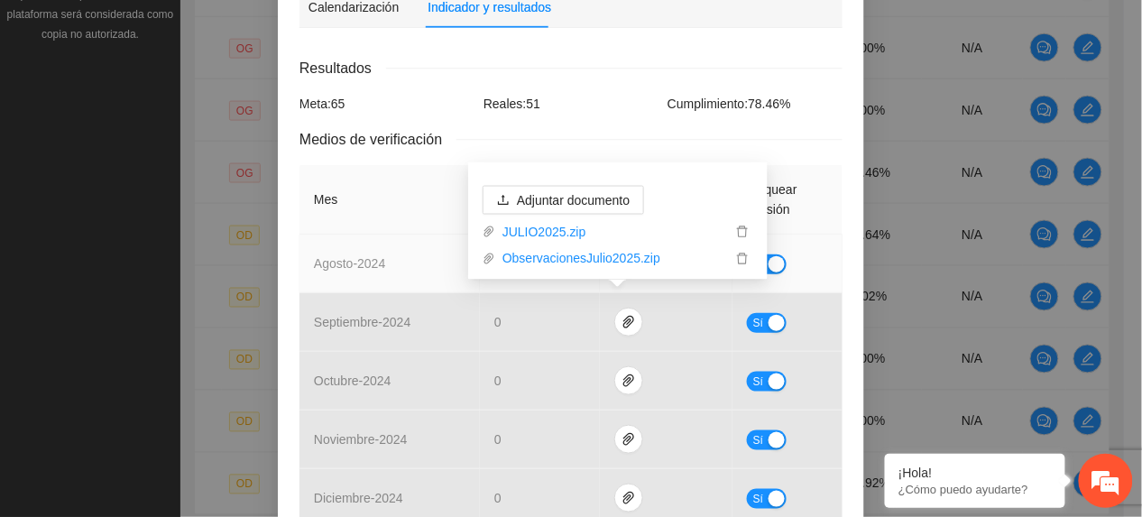
drag, startPoint x: 291, startPoint y: 220, endPoint x: 304, endPoint y: 220, distance: 13.5
click at [300, 220] on th "Mes" at bounding box center [390, 199] width 180 height 69
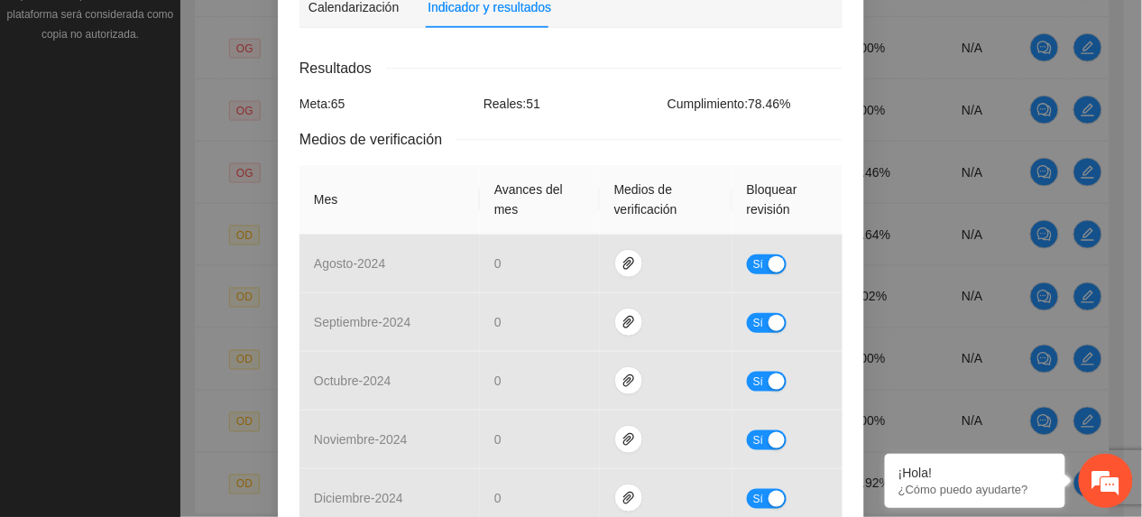
scroll to position [0, 0]
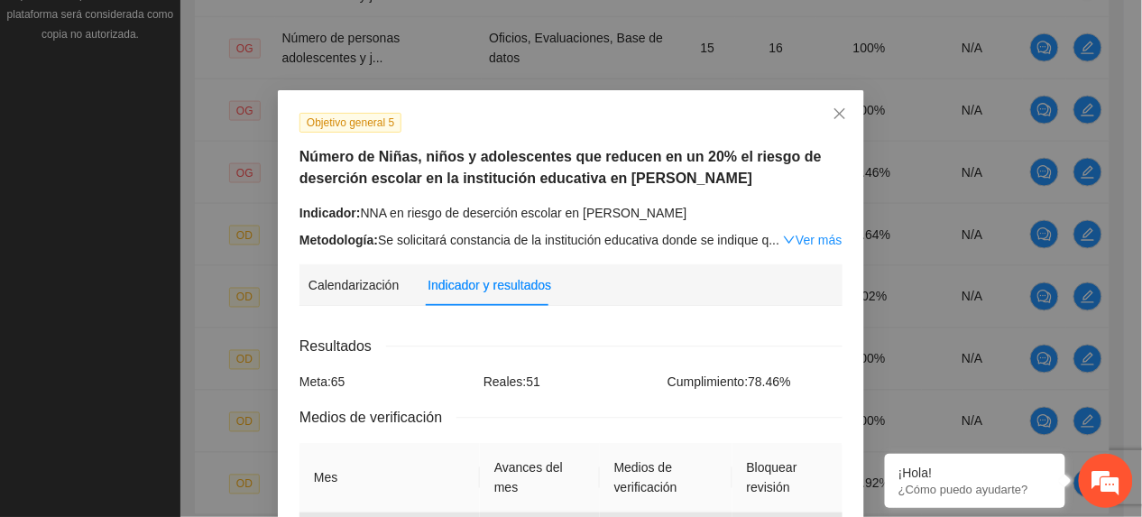
click at [795, 235] on link "Ver más" at bounding box center [812, 240] width 59 height 14
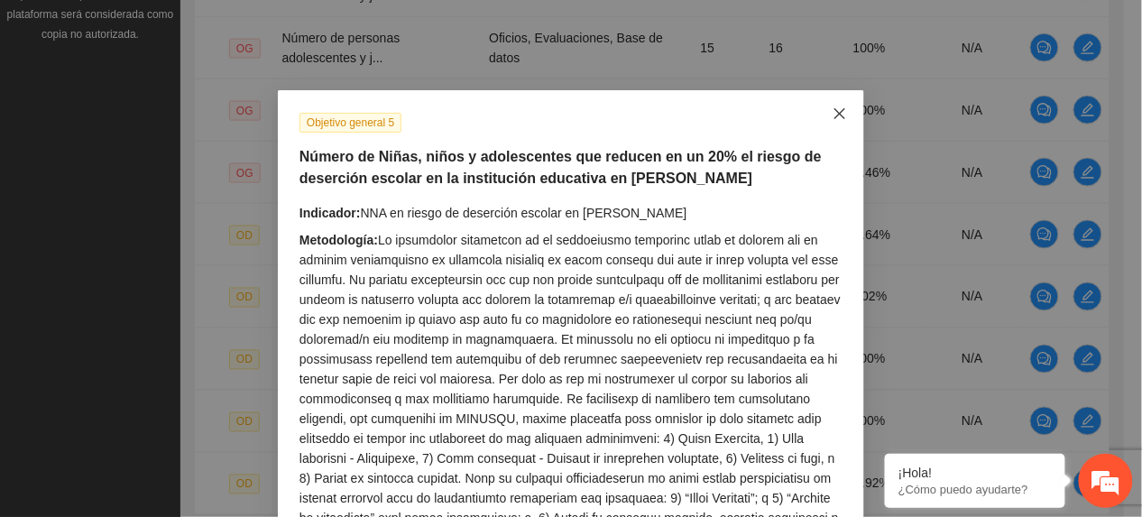
drag, startPoint x: 830, startPoint y: 125, endPoint x: 807, endPoint y: 105, distance: 30.7
click at [820, 116] on span "Close" at bounding box center [840, 114] width 49 height 49
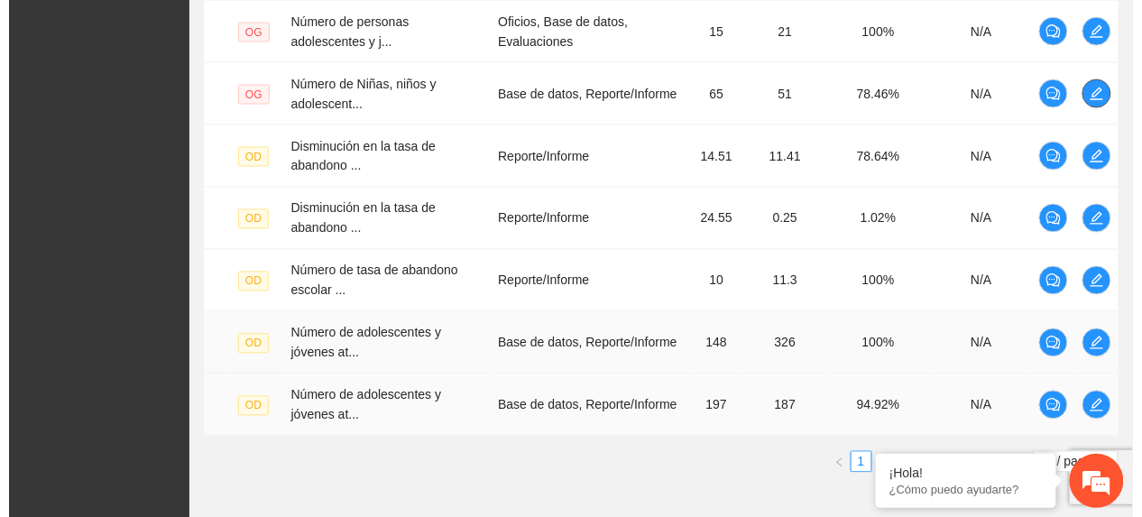
scroll to position [722, 0]
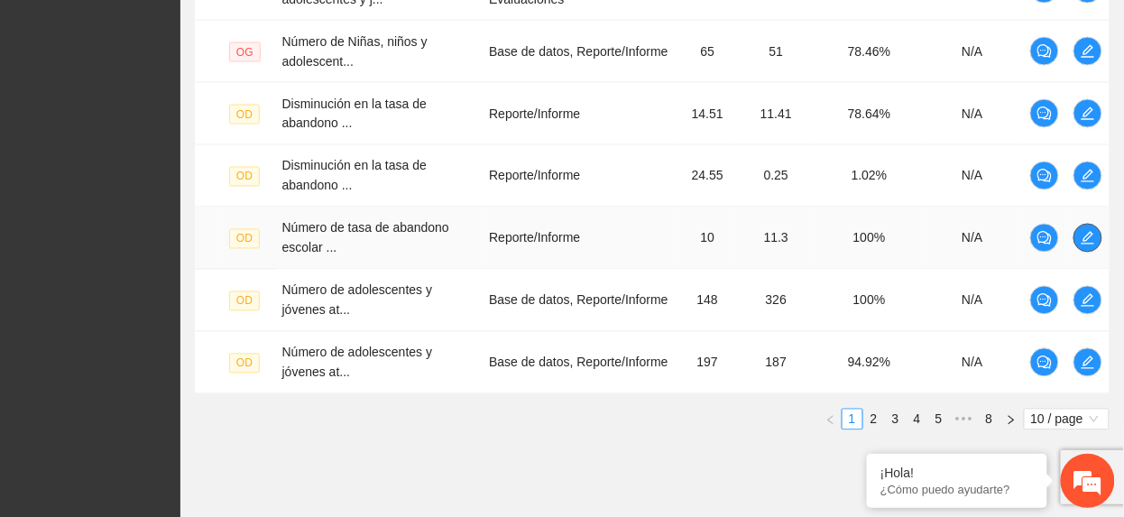
click at [1076, 244] on span "edit" at bounding box center [1088, 238] width 27 height 14
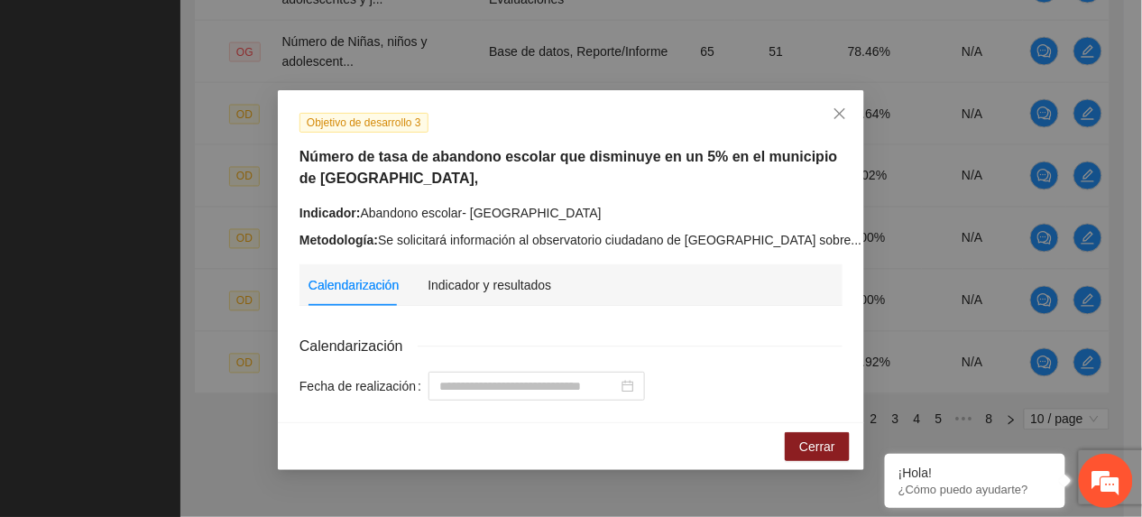
click at [866, 240] on link "Ver más" at bounding box center [895, 240] width 59 height 14
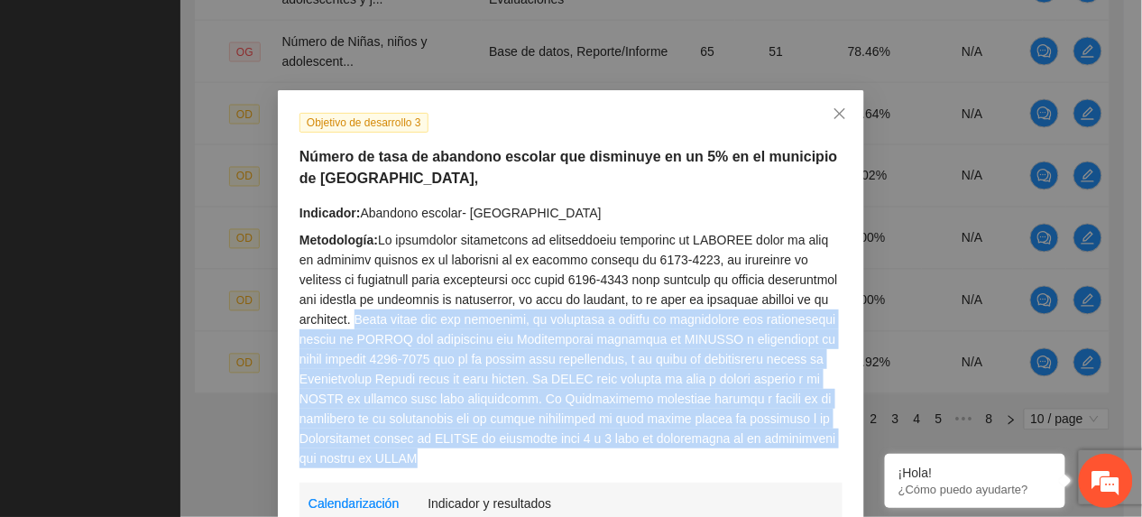
drag, startPoint x: 352, startPoint y: 316, endPoint x: 452, endPoint y: 457, distance: 172.8
click at [452, 457] on div "Metodología:" at bounding box center [571, 349] width 543 height 238
click at [621, 373] on div "Metodología:" at bounding box center [571, 349] width 543 height 238
drag, startPoint x: 350, startPoint y: 311, endPoint x: 440, endPoint y: 452, distance: 167.2
click at [440, 452] on div "Metodología:" at bounding box center [571, 349] width 543 height 238
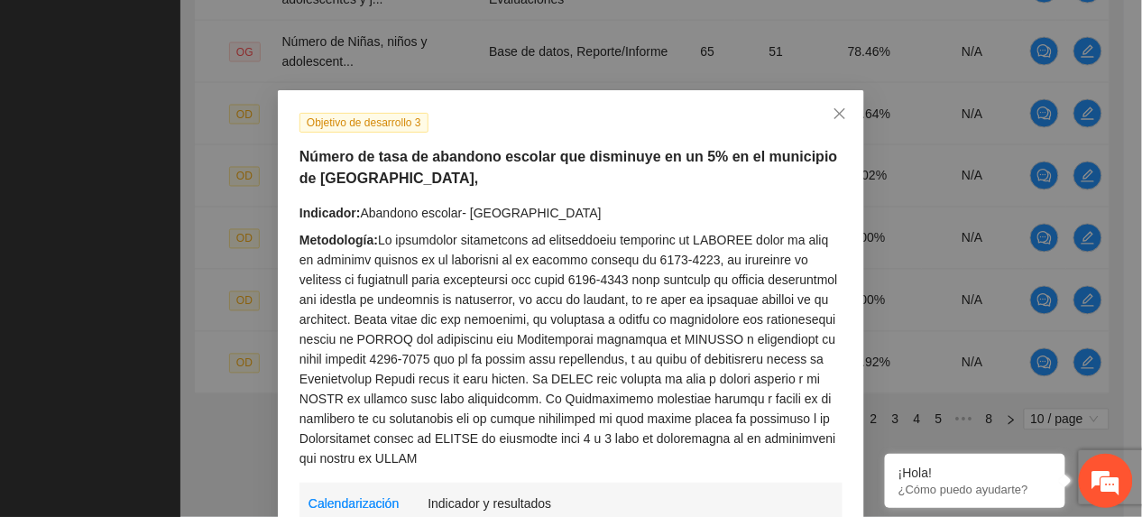
drag, startPoint x: 440, startPoint y: 452, endPoint x: 652, endPoint y: 233, distance: 304.4
click at [652, 233] on div "Metodología:" at bounding box center [571, 349] width 543 height 238
click at [825, 126] on span "Close" at bounding box center [840, 114] width 49 height 49
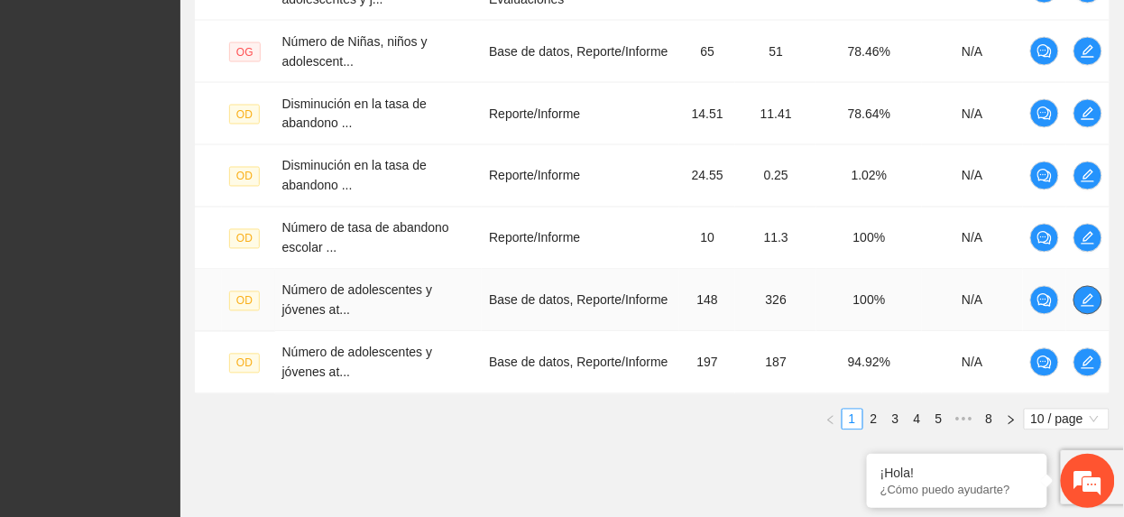
click at [1087, 307] on icon "edit" at bounding box center [1088, 300] width 13 height 13
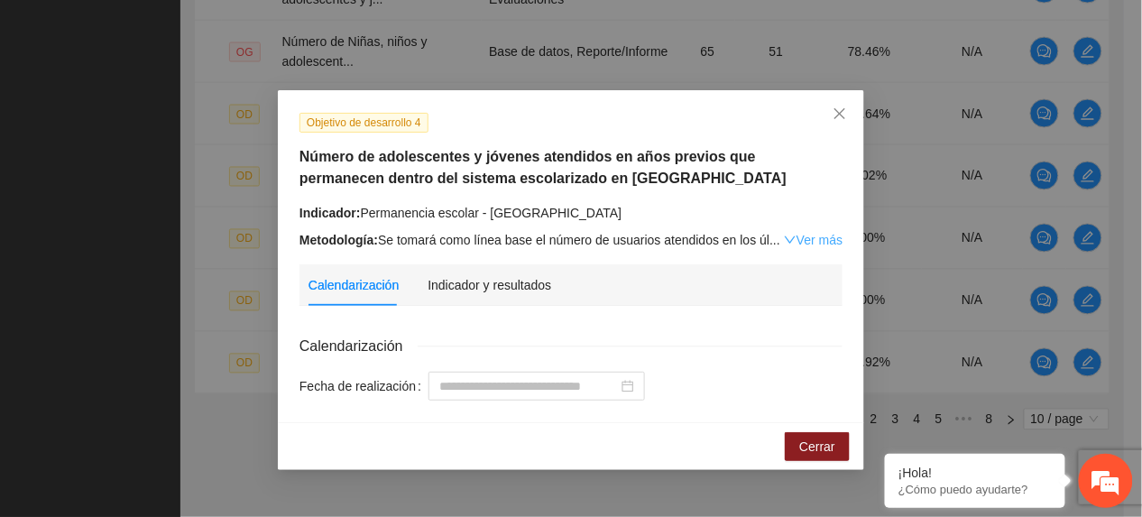
click at [823, 240] on link "Ver más" at bounding box center [813, 240] width 59 height 14
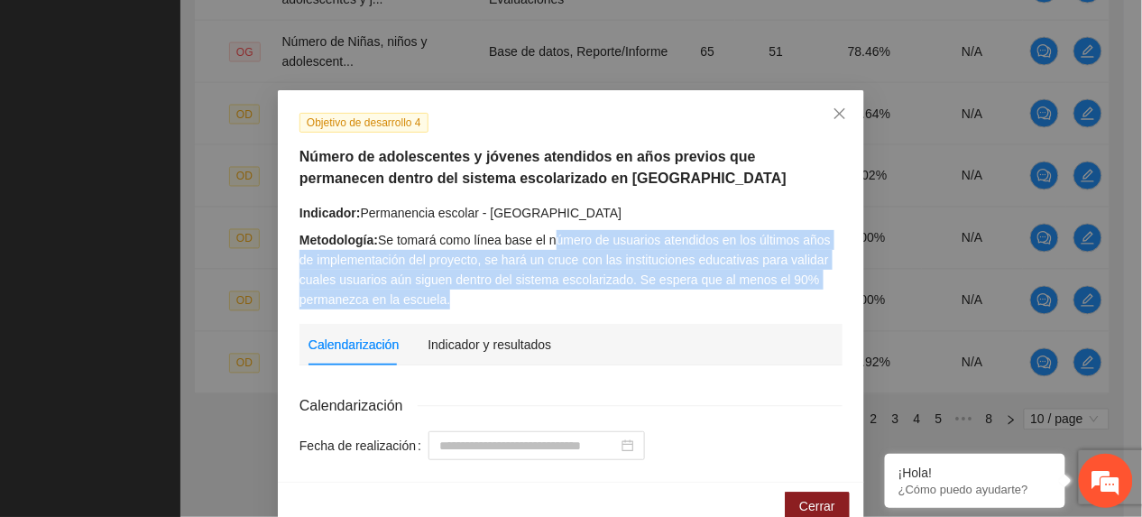
drag, startPoint x: 545, startPoint y: 238, endPoint x: 590, endPoint y: 297, distance: 74.0
click at [590, 297] on div "Metodología: Se tomará como línea base el número de usuarios atendidos en los ú…" at bounding box center [571, 269] width 543 height 79
